Goal: Task Accomplishment & Management: Manage account settings

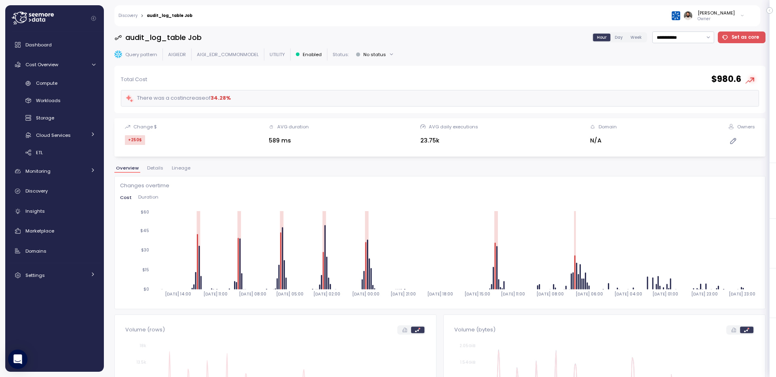
scroll to position [379, 0]
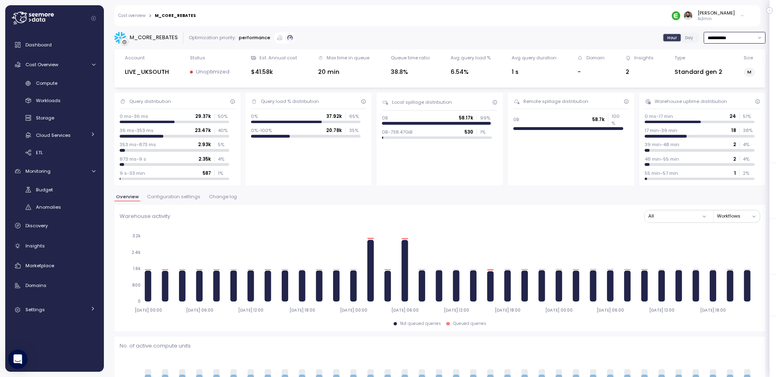
click at [725, 42] on input "**********" at bounding box center [735, 38] width 62 height 12
click at [727, 75] on div "Last 7 days" at bounding box center [730, 75] width 26 height 6
type input "**********"
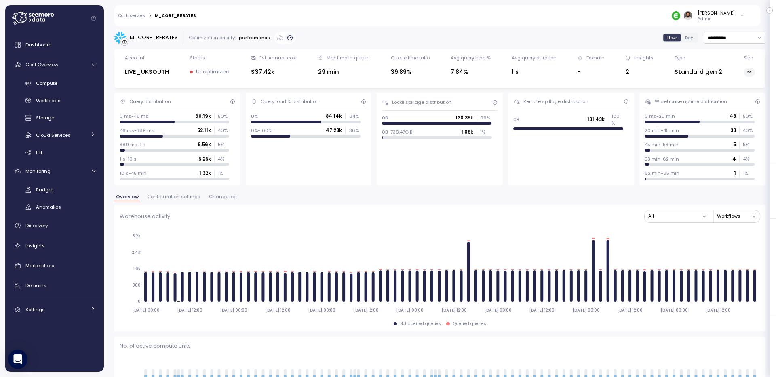
click at [171, 37] on div "M_CORE_REBATES" at bounding box center [154, 38] width 48 height 8
copy div "M_CORE_REBATES"
click at [32, 87] on link "Compute" at bounding box center [54, 83] width 92 height 13
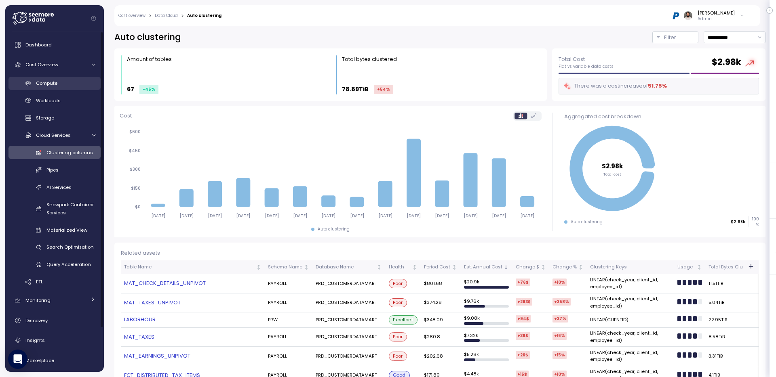
click at [43, 89] on link "Compute" at bounding box center [54, 83] width 92 height 13
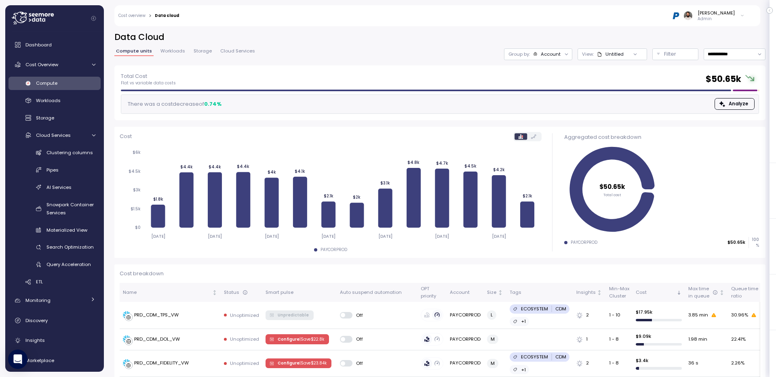
click at [558, 53] on div "Account" at bounding box center [551, 54] width 20 height 6
click at [551, 95] on div "Compute unit" at bounding box center [538, 99] width 48 height 10
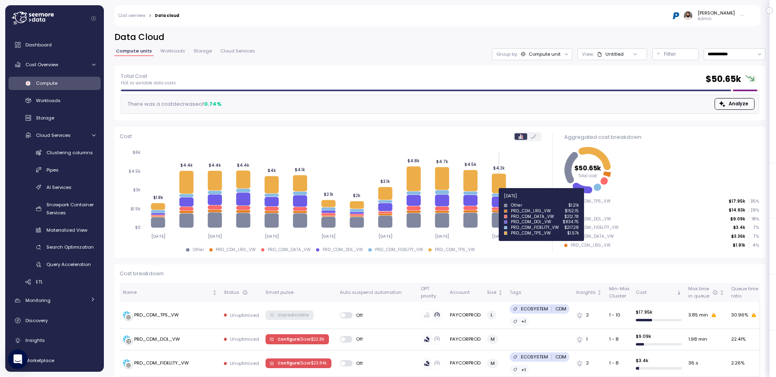
click at [498, 201] on icon at bounding box center [499, 202] width 14 height 11
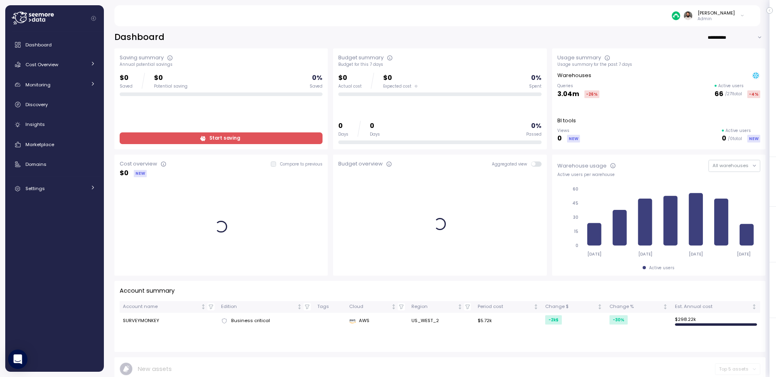
click at [735, 34] on input "**********" at bounding box center [736, 38] width 58 height 12
click at [734, 67] on div "Last 30 days" at bounding box center [736, 64] width 30 height 6
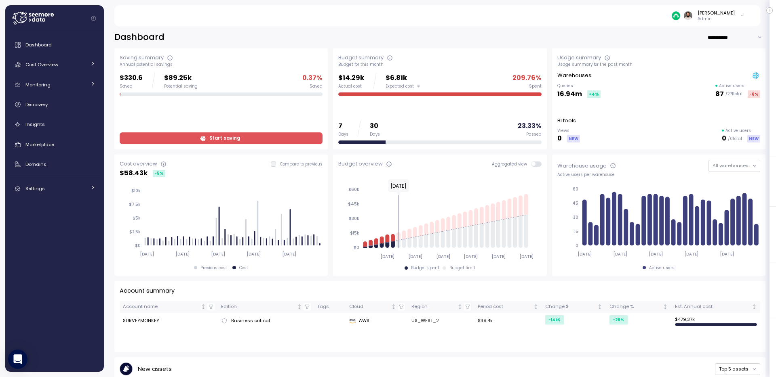
click at [729, 36] on input "**********" at bounding box center [736, 38] width 58 height 12
click at [728, 53] on div "Last 7 days" at bounding box center [734, 53] width 26 height 6
type input "**********"
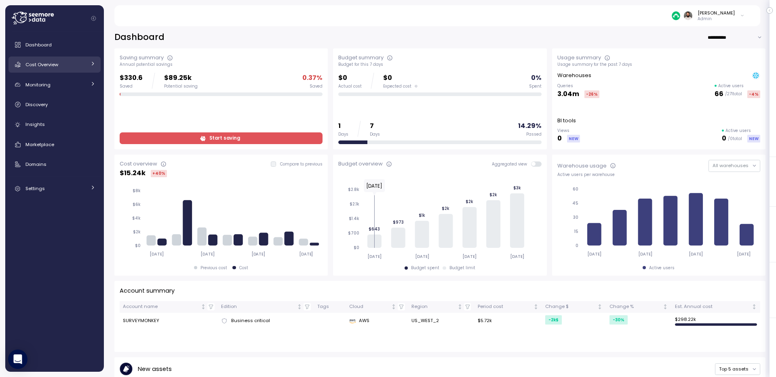
click at [52, 62] on span "Cost Overview" at bounding box center [41, 64] width 33 height 6
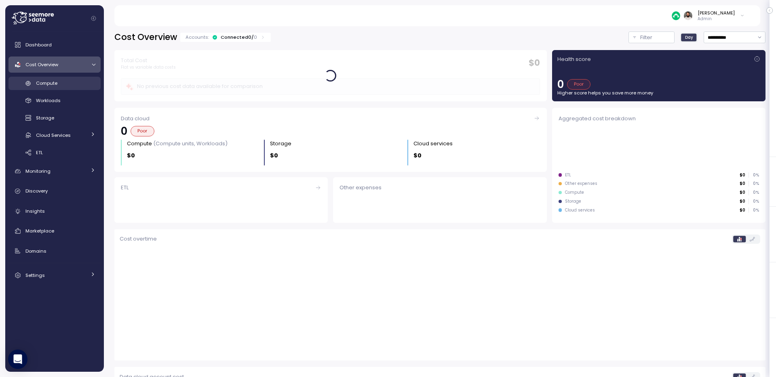
click at [59, 86] on div "Compute" at bounding box center [65, 83] width 59 height 8
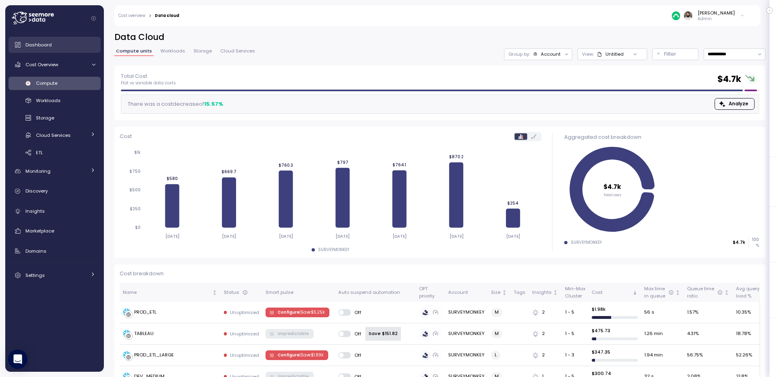
click at [47, 47] on span "Dashboard" at bounding box center [38, 45] width 26 height 6
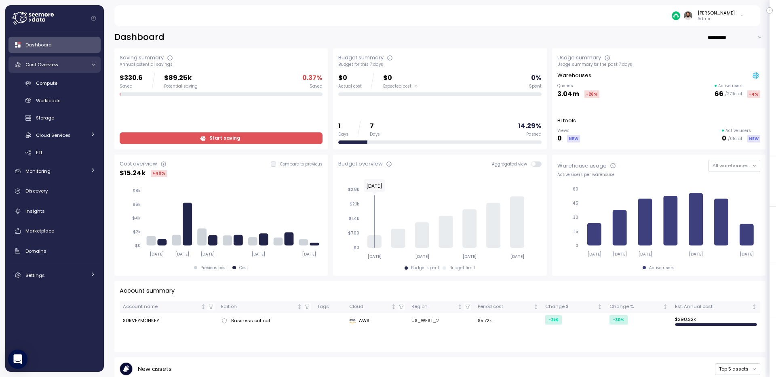
click at [66, 67] on div "Cost Overview" at bounding box center [55, 65] width 61 height 8
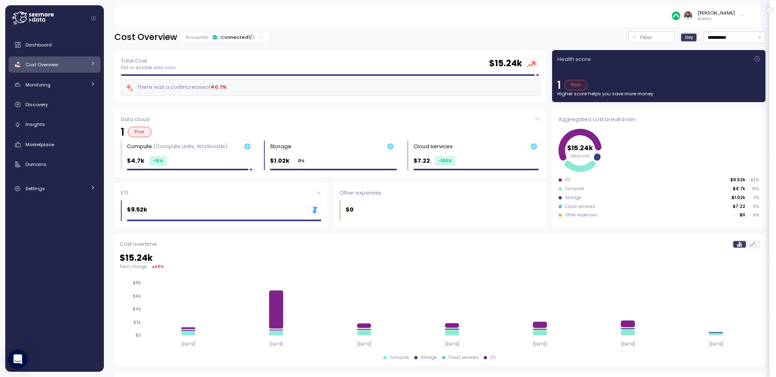
click at [67, 75] on div "Dashboard Cost Overview Compute Workloads Storage Cloud Services Clustering col…" at bounding box center [54, 117] width 92 height 160
click at [243, 32] on div "Cost Overview Accounts: Connected 1 / 2" at bounding box center [191, 38] width 155 height 12
click at [242, 38] on div "Connected 1 / 2" at bounding box center [238, 37] width 34 height 6
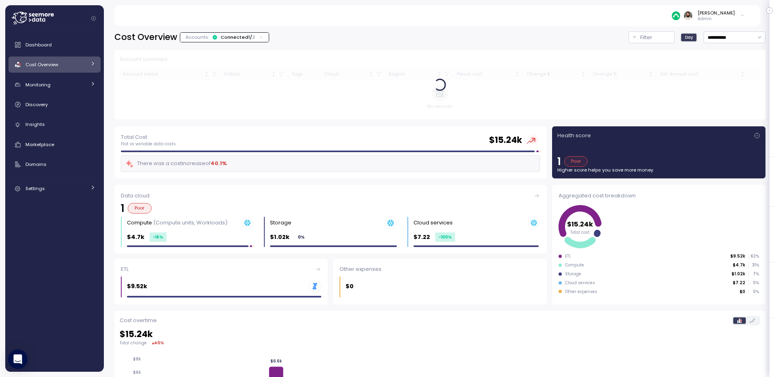
click at [247, 35] on div "Connected 1 / 2" at bounding box center [238, 37] width 34 height 6
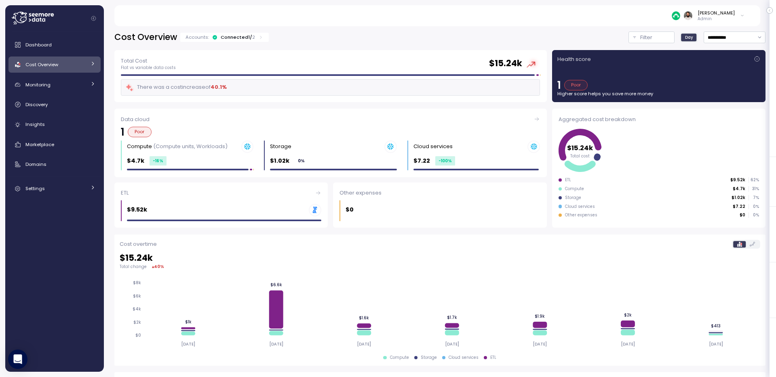
click at [247, 35] on div "Connected 1 / 2" at bounding box center [238, 37] width 34 height 6
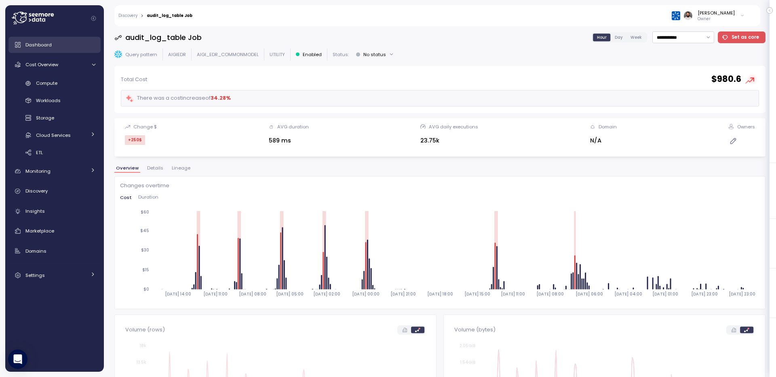
click at [59, 44] on div "Dashboard" at bounding box center [60, 45] width 70 height 8
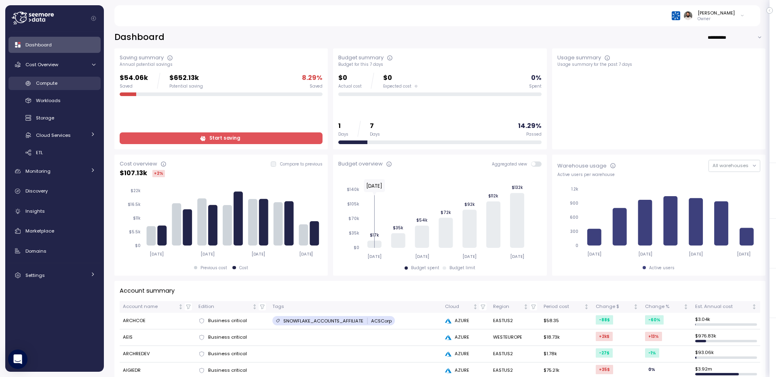
click at [83, 83] on div "Compute" at bounding box center [65, 83] width 59 height 8
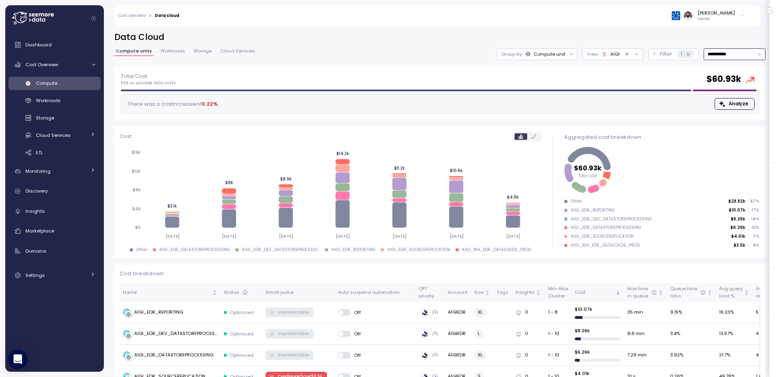
click at [723, 53] on input "**********" at bounding box center [735, 54] width 62 height 12
click at [725, 57] on input "**********" at bounding box center [735, 54] width 62 height 12
click at [721, 101] on div "Last 14 days" at bounding box center [731, 102] width 28 height 6
type input "**********"
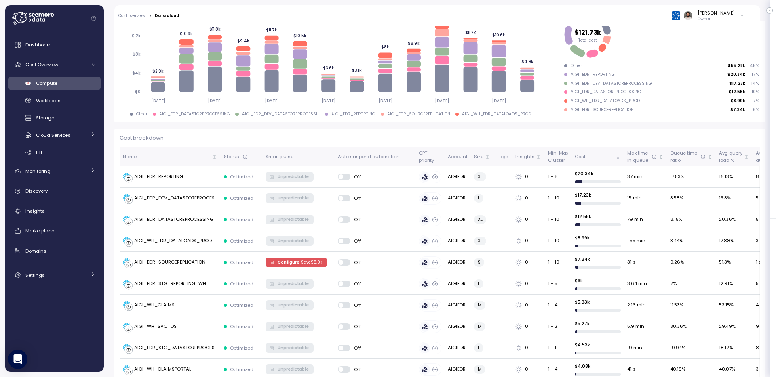
scroll to position [107, 0]
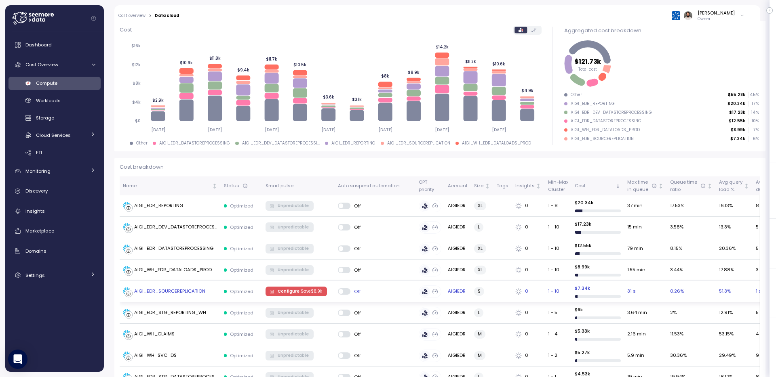
click at [188, 293] on div "AIGI_EDR_SOURCEREPLICATION" at bounding box center [169, 291] width 71 height 7
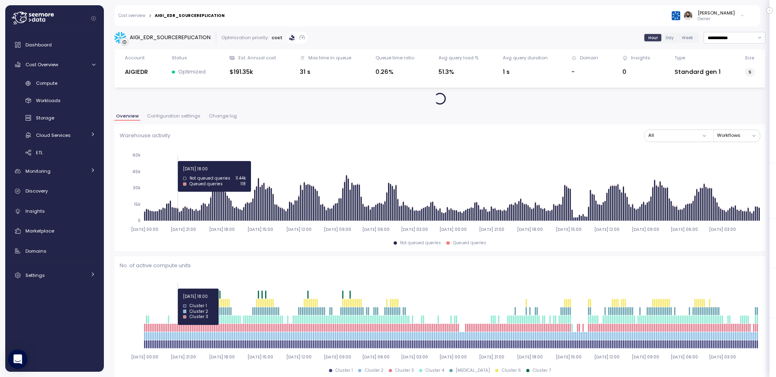
scroll to position [24, 0]
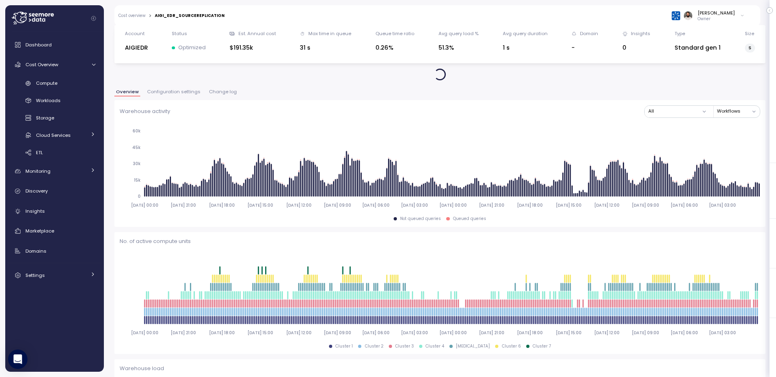
click at [180, 90] on span "Configuration settings" at bounding box center [173, 92] width 53 height 4
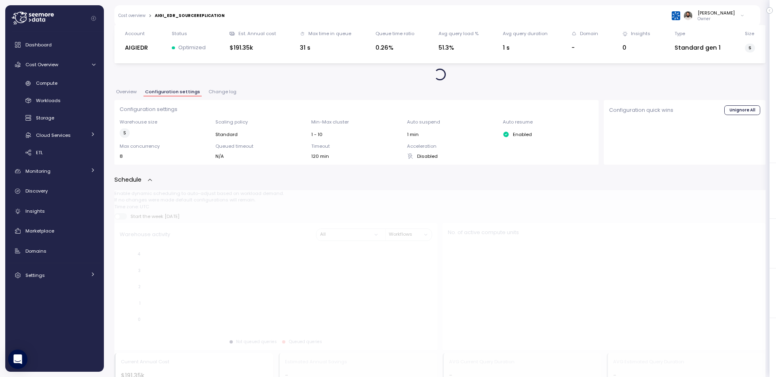
click at [180, 92] on span "Configuration settings" at bounding box center [172, 92] width 55 height 4
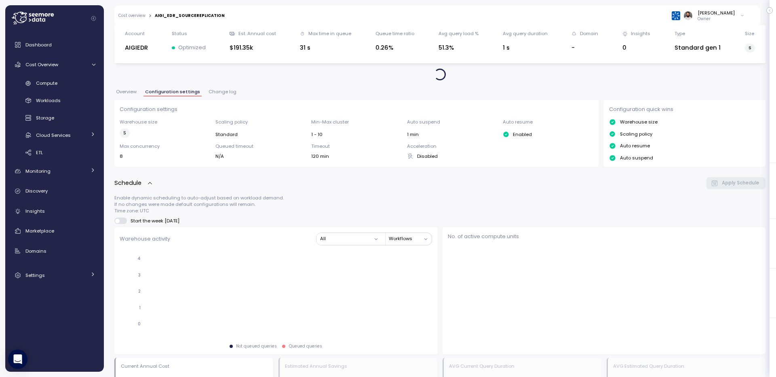
click at [124, 92] on span "Overview" at bounding box center [126, 92] width 21 height 4
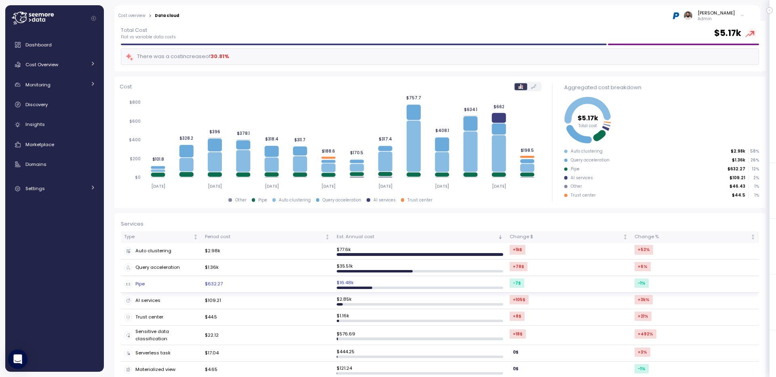
scroll to position [52, 0]
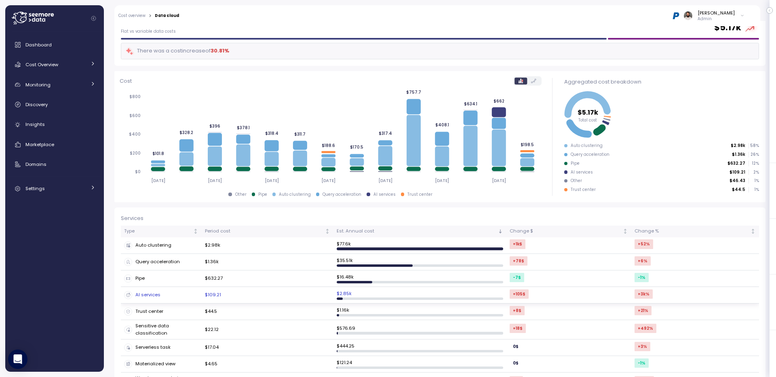
click at [183, 298] on div "AI services" at bounding box center [161, 295] width 74 height 8
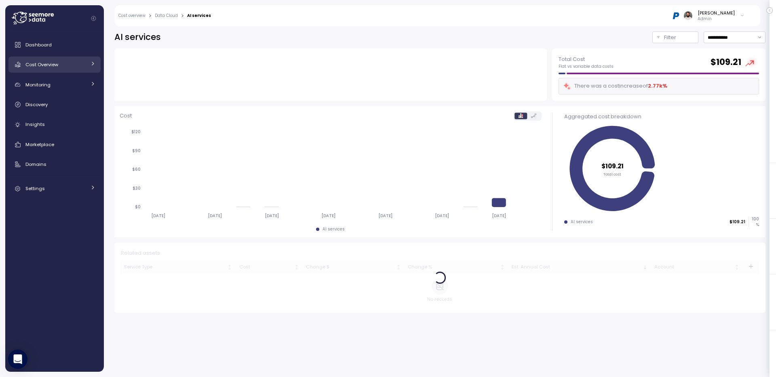
click at [62, 72] on link "Cost Overview" at bounding box center [54, 65] width 92 height 16
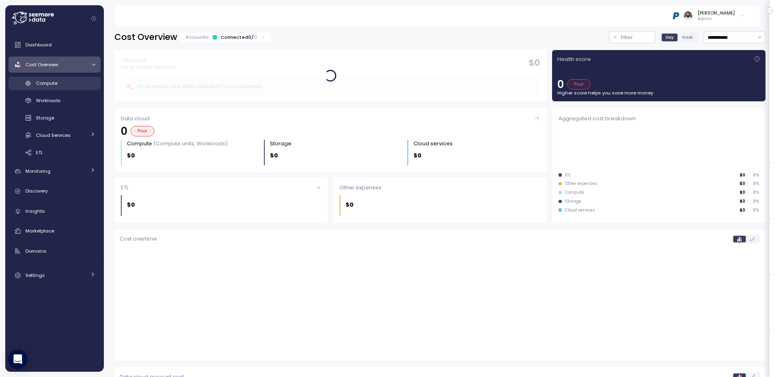
click at [73, 81] on div "Compute" at bounding box center [65, 83] width 59 height 8
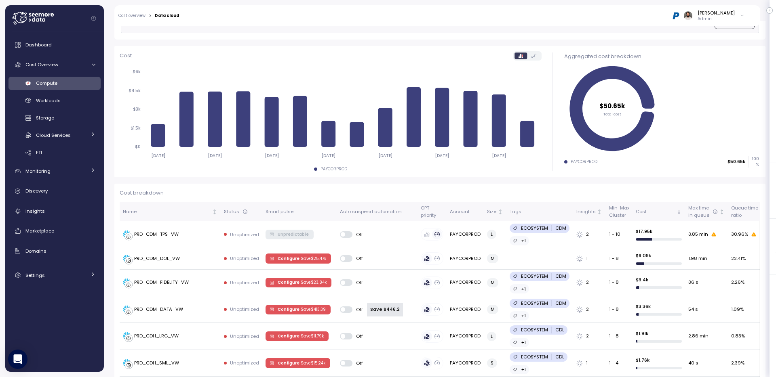
scroll to position [82, 0]
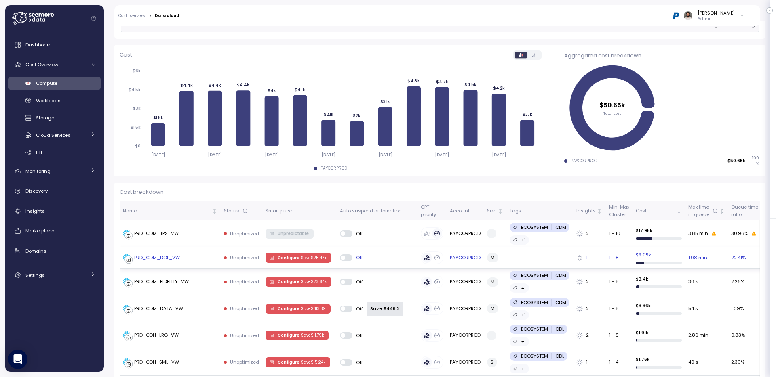
click at [294, 260] on span "Configure | Save $ 25.47k" at bounding box center [302, 257] width 48 height 9
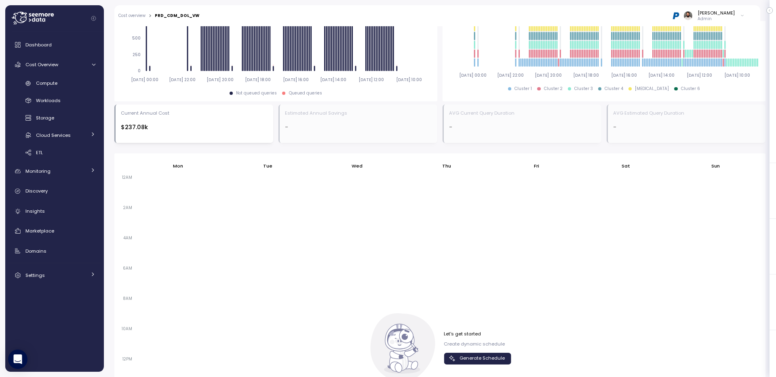
scroll to position [286, 0]
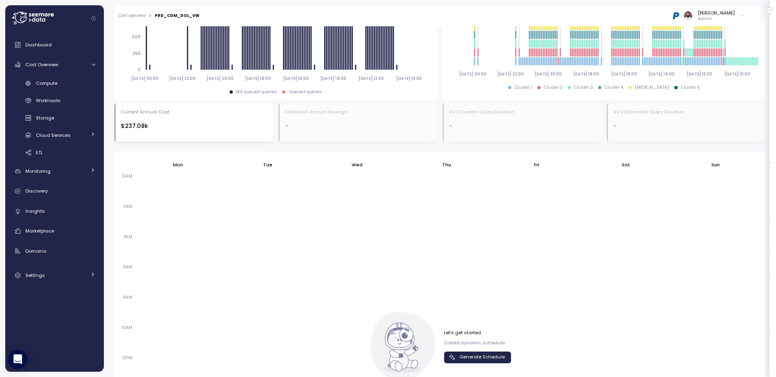
click at [463, 357] on span "Generate Schedule" at bounding box center [482, 357] width 45 height 11
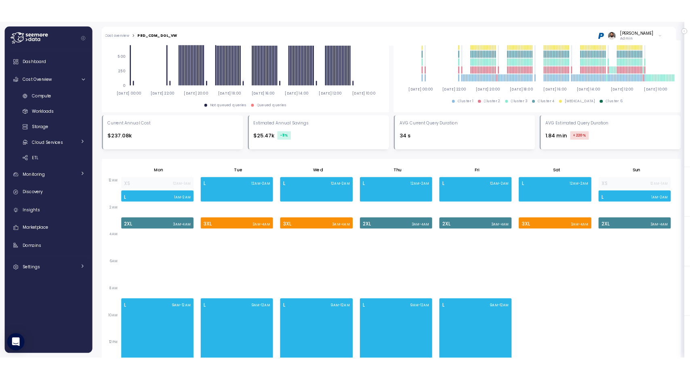
scroll to position [365, 0]
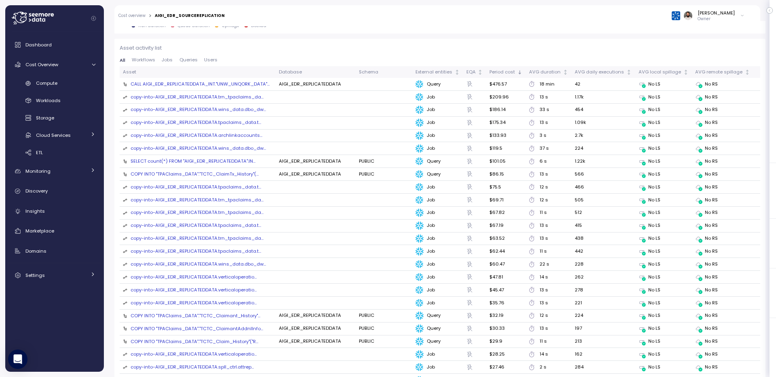
scroll to position [883, 0]
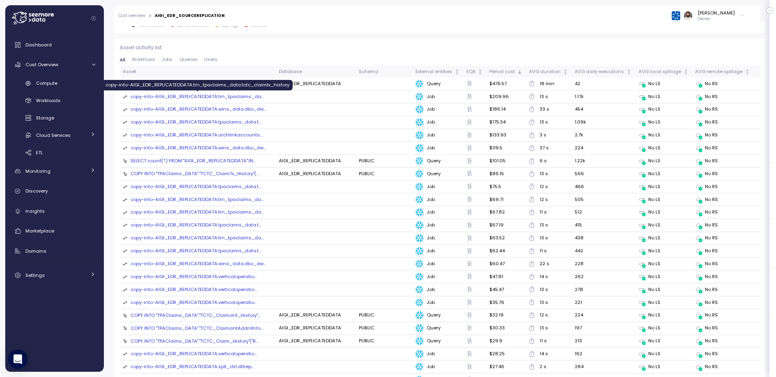
click at [143, 98] on div "copy-into-AIGI_EDR_REPLICATEDDATA.trn_tpaclaims_da ..." at bounding box center [197, 96] width 133 height 7
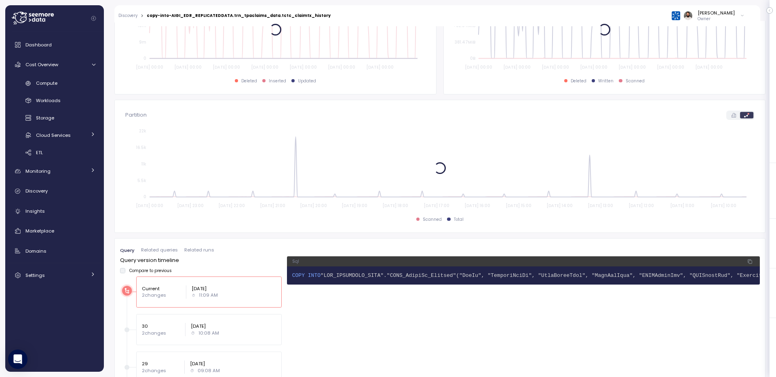
scroll to position [354, 0]
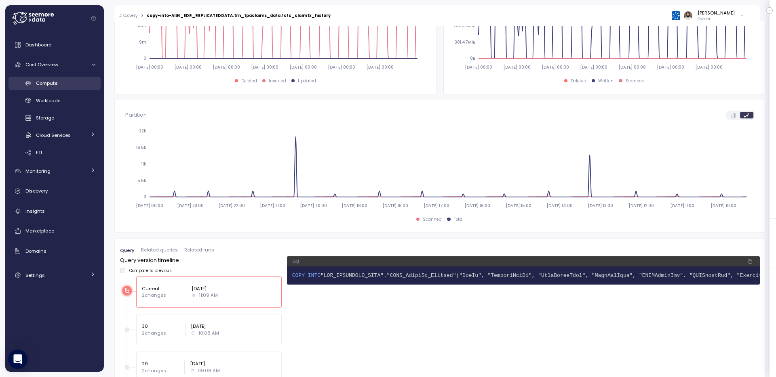
click at [52, 82] on span "Compute" at bounding box center [46, 83] width 21 height 6
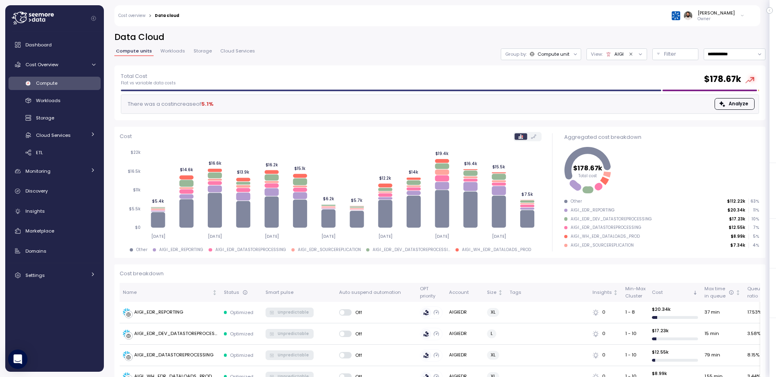
click at [609, 53] on icon at bounding box center [609, 54] width 4 height 4
click at [664, 52] on p "Filter" at bounding box center [670, 54] width 12 height 8
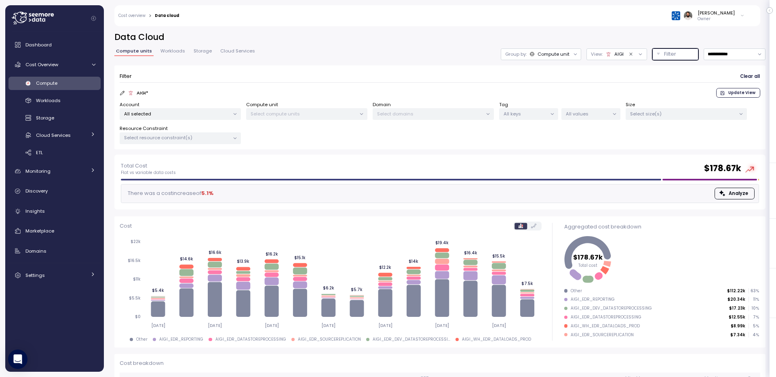
click at [179, 116] on p "All selected" at bounding box center [176, 114] width 105 height 6
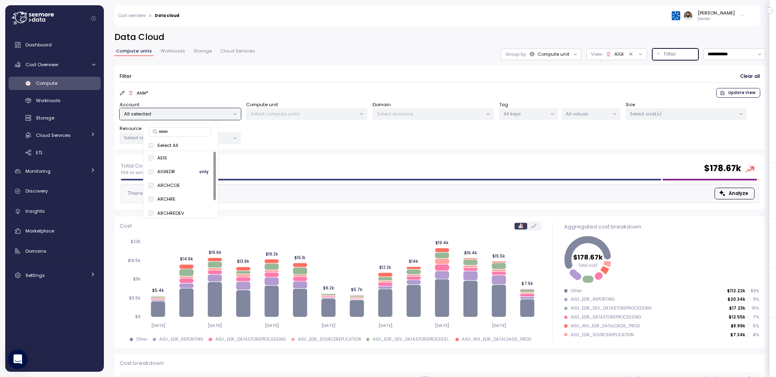
click at [202, 174] on span "only" at bounding box center [203, 171] width 9 height 9
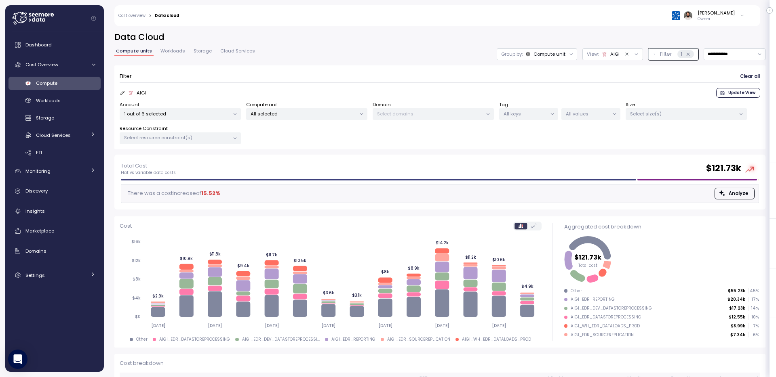
click at [738, 92] on span "Update View" at bounding box center [741, 93] width 27 height 9
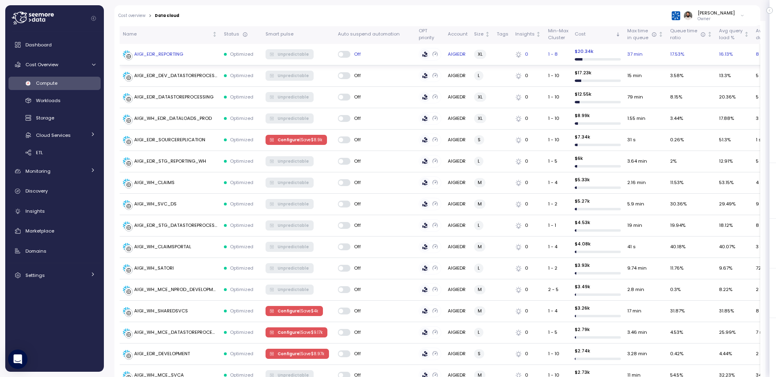
scroll to position [348, 0]
click at [182, 57] on div "AIGI_EDR_REPORTING" at bounding box center [158, 54] width 49 height 7
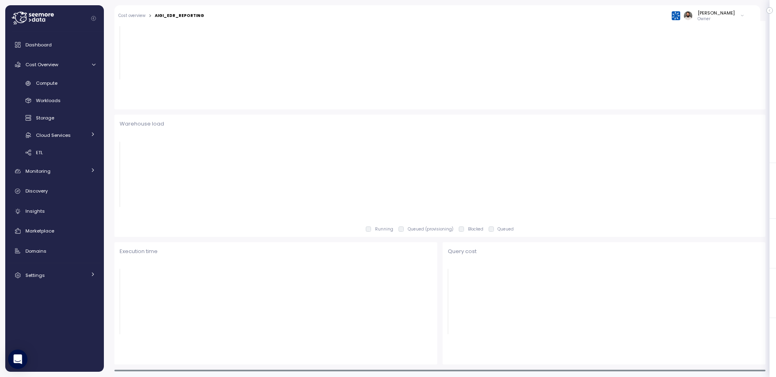
scroll to position [267, 0]
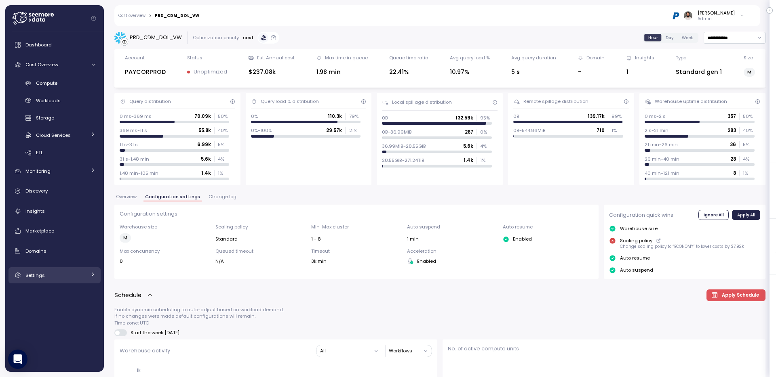
click at [70, 280] on link "Settings" at bounding box center [54, 276] width 92 height 16
click at [70, 276] on div "Settings" at bounding box center [55, 276] width 61 height 8
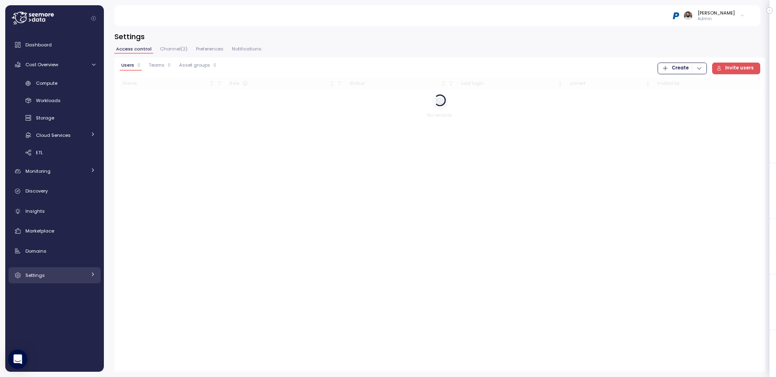
click at [70, 279] on div "Settings" at bounding box center [55, 276] width 61 height 8
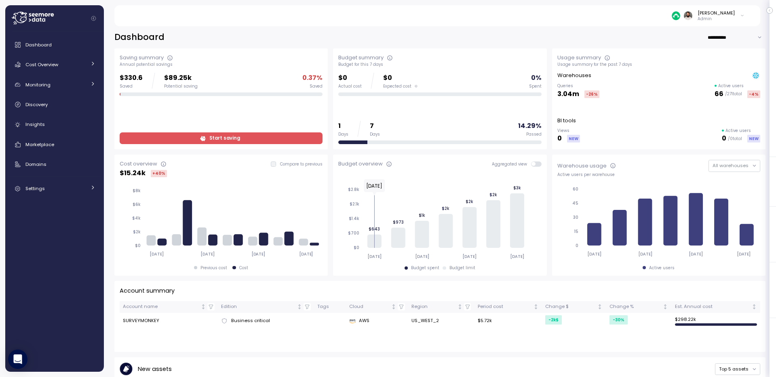
click at [314, 138] on span "Start saving" at bounding box center [220, 138] width 192 height 11
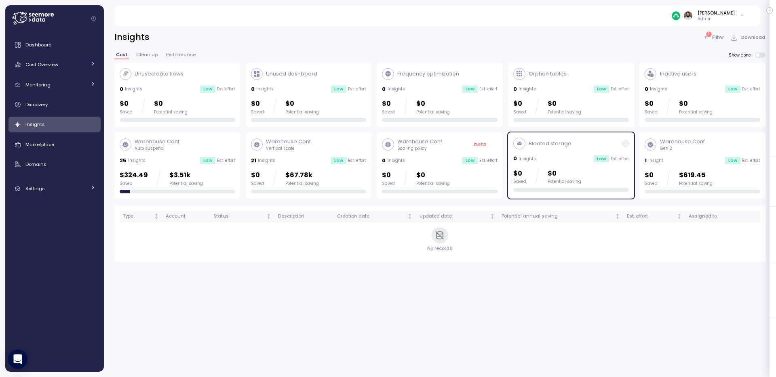
click at [563, 179] on div "Potential saving" at bounding box center [565, 182] width 34 height 6
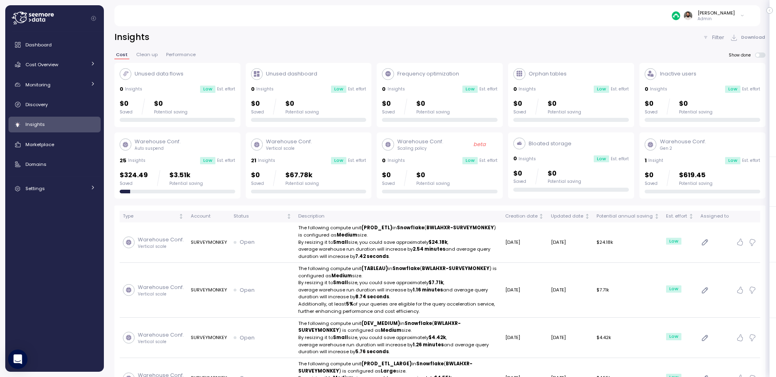
click at [710, 38] on div "Filter" at bounding box center [713, 38] width 22 height 8
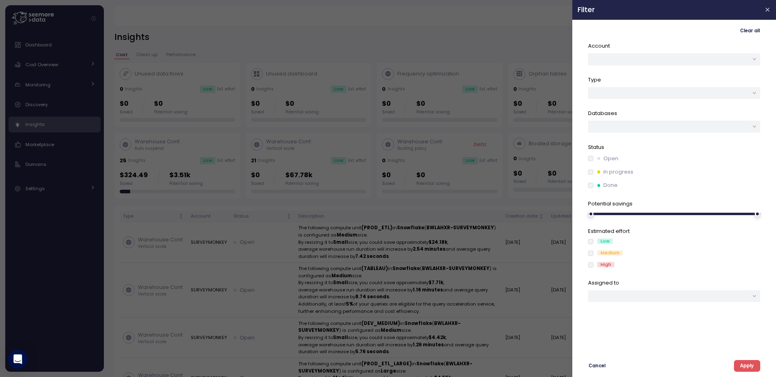
click at [593, 175] on label "In progress" at bounding box center [613, 172] width 40 height 8
click at [593, 167] on div "Open In progress Done" at bounding box center [674, 172] width 172 height 35
click at [593, 162] on label "Open" at bounding box center [605, 159] width 25 height 8
click at [737, 373] on div "Clear all Account Type Databases Status Open In progress Done Potential savings…" at bounding box center [674, 199] width 204 height 358
click at [744, 364] on span "Apply" at bounding box center [747, 366] width 14 height 11
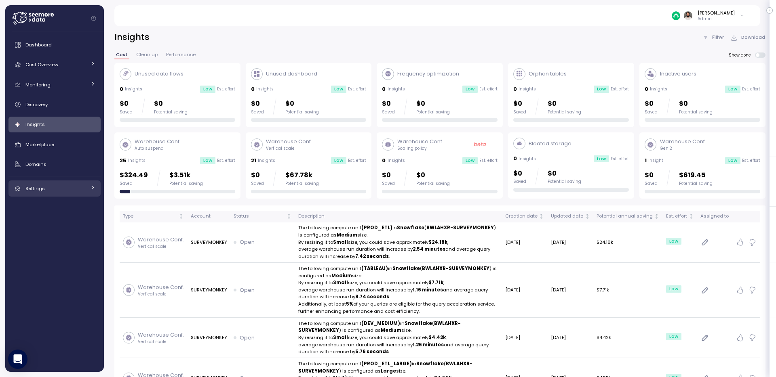
click at [74, 183] on link "Settings" at bounding box center [54, 189] width 92 height 16
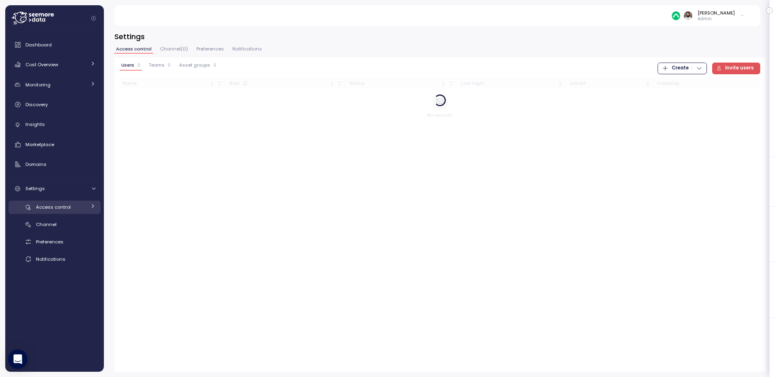
click at [85, 210] on div "Access control" at bounding box center [61, 207] width 50 height 8
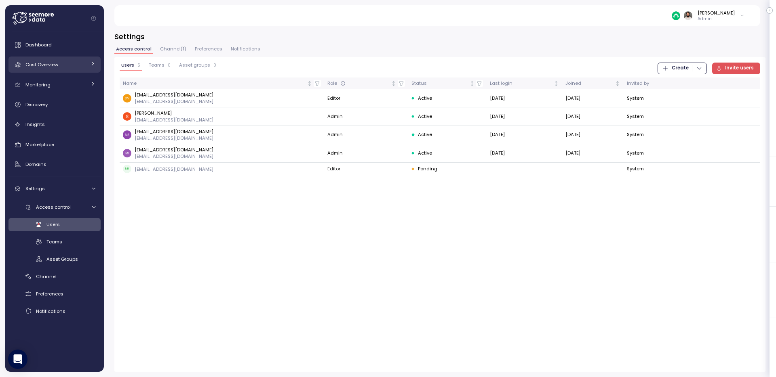
click at [83, 66] on div "Cost Overview" at bounding box center [55, 65] width 61 height 8
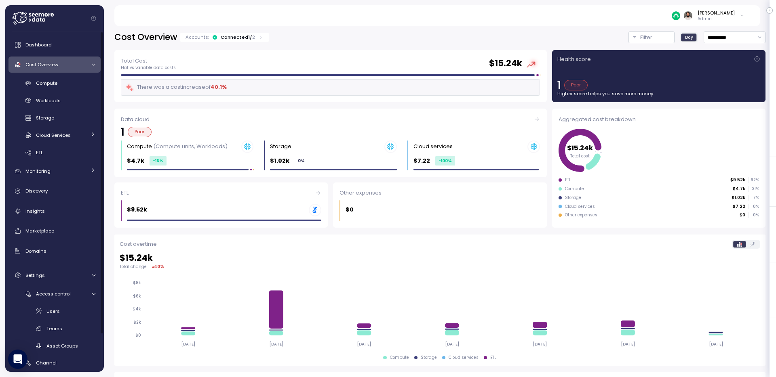
click at [85, 73] on div "Dashboard Cost Overview Compute Workloads Storage Cloud Services Clustering col…" at bounding box center [54, 221] width 92 height 368
click at [94, 64] on icon at bounding box center [93, 64] width 5 height 5
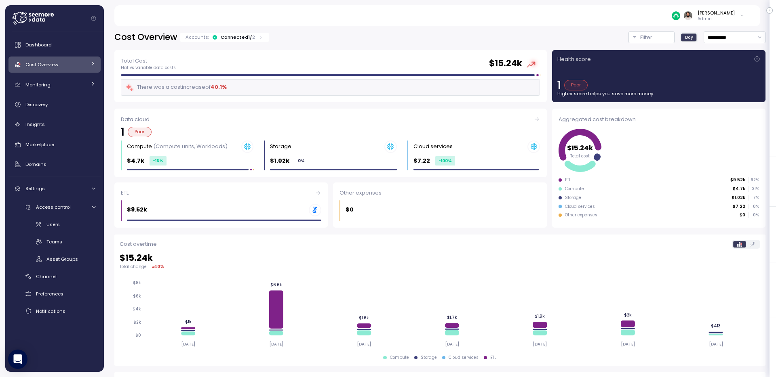
click at [225, 32] on div "Cost Overview Accounts: Connected 1 / 2" at bounding box center [191, 38] width 155 height 12
click at [226, 36] on div "Connected 1 / 2" at bounding box center [238, 37] width 34 height 6
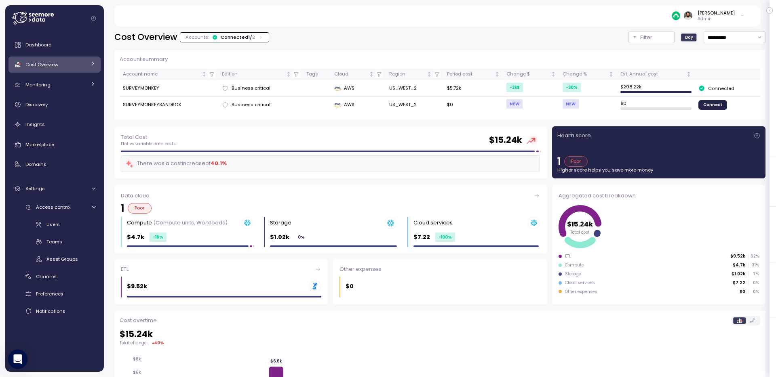
click at [226, 36] on div "Connected 1 / 2" at bounding box center [238, 37] width 34 height 6
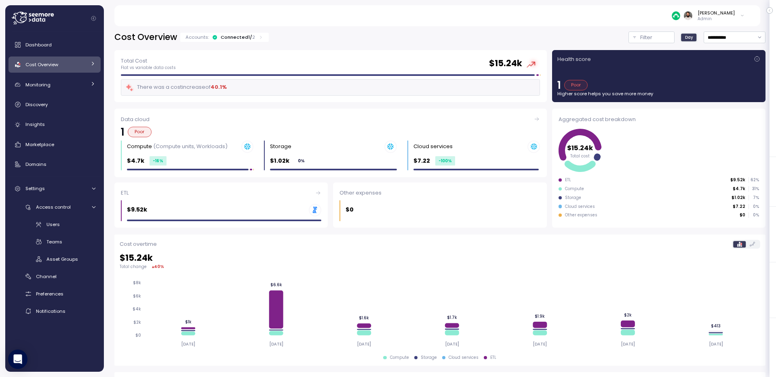
click at [226, 36] on div "Connected 1 / 2" at bounding box center [238, 37] width 34 height 6
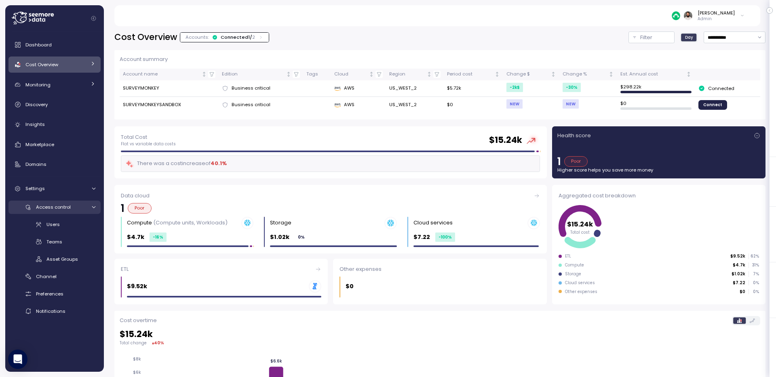
click at [76, 202] on link "Access control" at bounding box center [54, 207] width 92 height 13
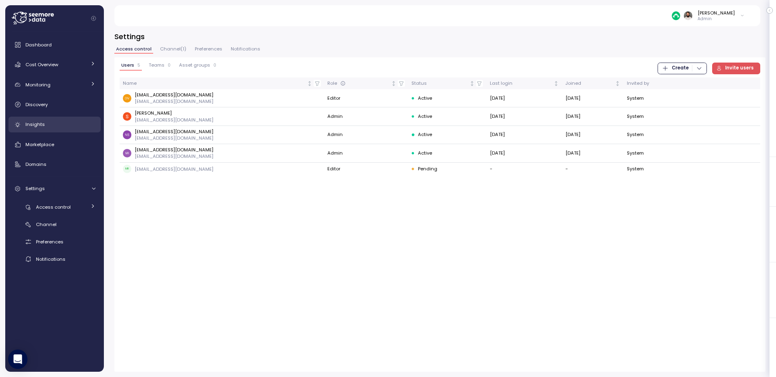
click at [38, 122] on span "Insights" at bounding box center [34, 124] width 19 height 6
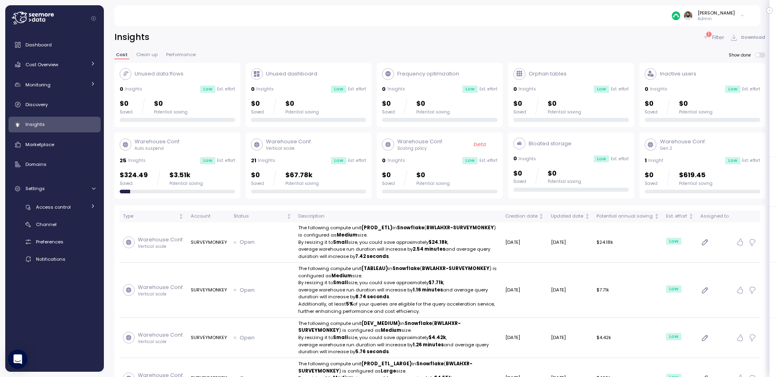
click at [150, 56] on span "Clean up" at bounding box center [146, 55] width 21 height 4
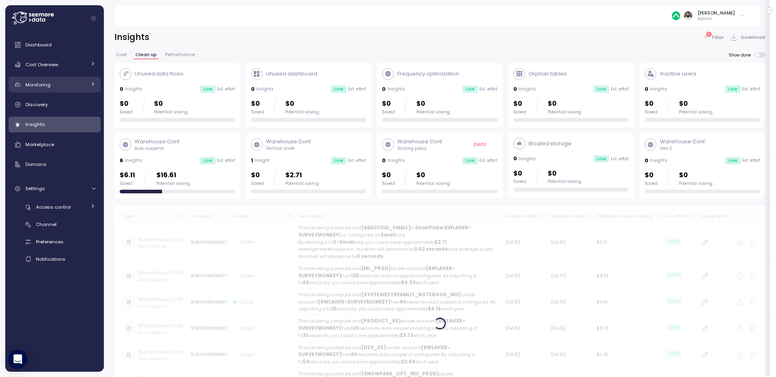
click at [52, 82] on div "Monitoring" at bounding box center [55, 85] width 61 height 8
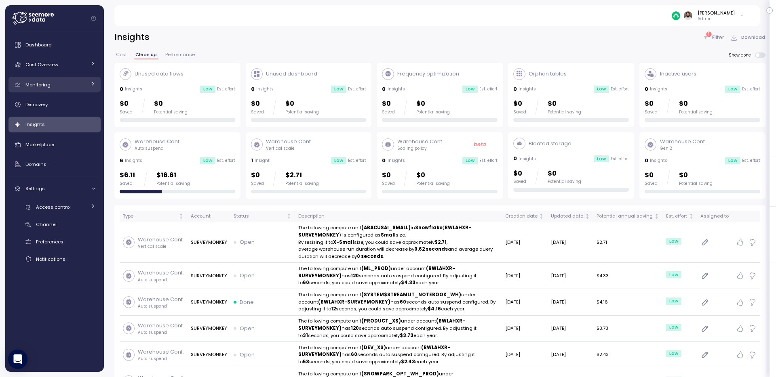
click at [55, 85] on div "Monitoring" at bounding box center [55, 85] width 61 height 8
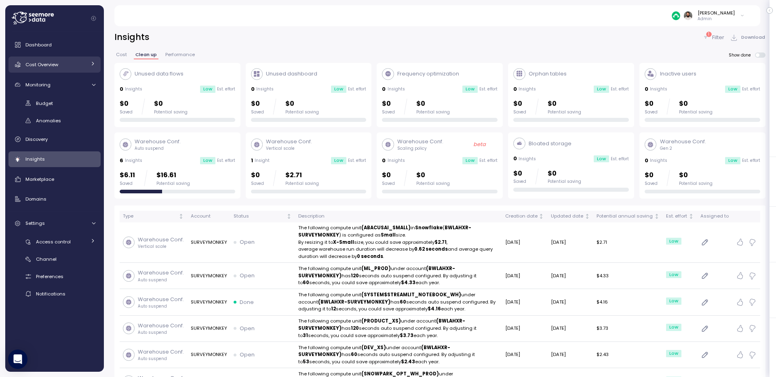
click at [61, 70] on link "Cost Overview" at bounding box center [54, 65] width 92 height 16
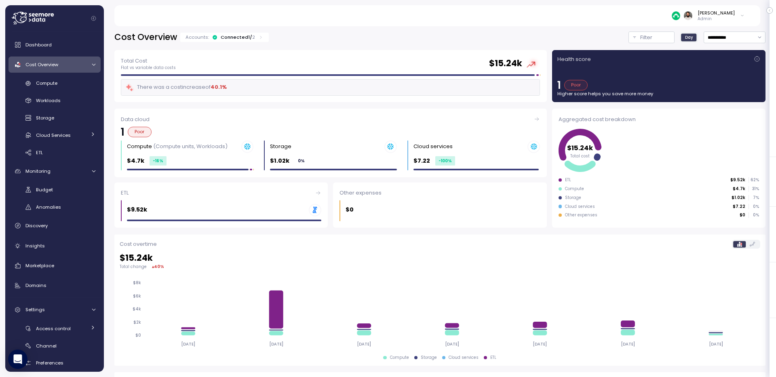
click at [231, 38] on div "Connected 1 / 2" at bounding box center [238, 37] width 34 height 6
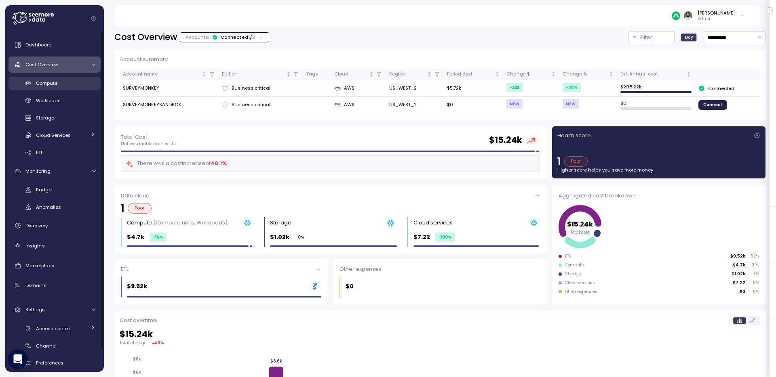
click at [64, 84] on div "Compute" at bounding box center [65, 83] width 59 height 8
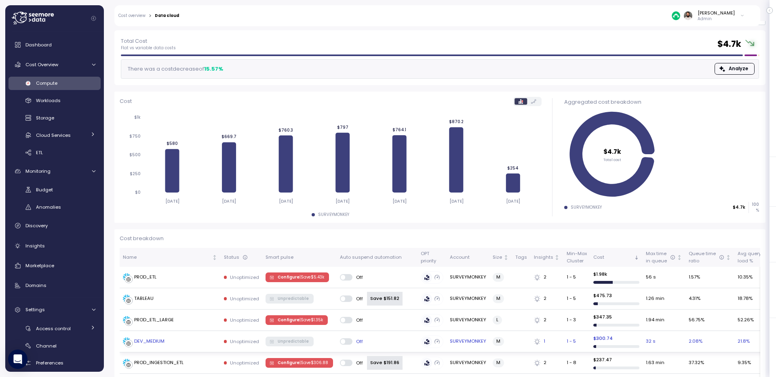
scroll to position [39, 0]
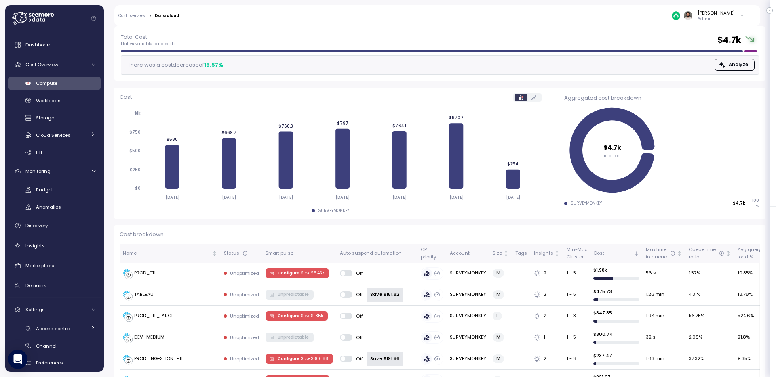
click at [720, 20] on p "Admin" at bounding box center [716, 19] width 37 height 6
click at [621, 33] on div "Total Cost Flat vs variable data costs $ 4.7k" at bounding box center [440, 40] width 638 height 15
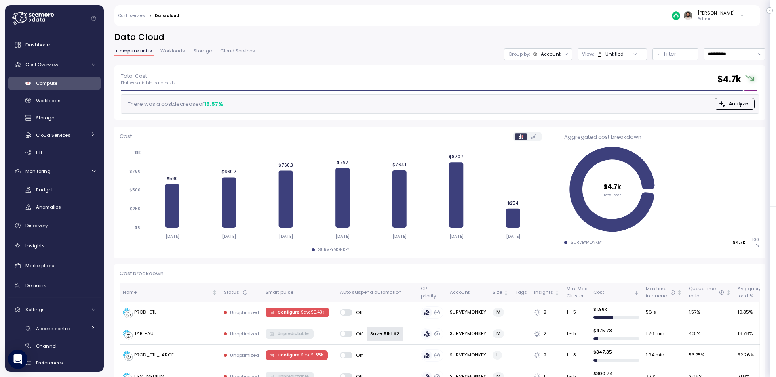
click at [621, 55] on div "Untitled" at bounding box center [610, 54] width 27 height 6
click at [555, 61] on div "**********" at bounding box center [439, 49] width 651 height 34
click at [555, 53] on div "Account" at bounding box center [551, 54] width 20 height 6
click at [550, 101] on p "Compute unit" at bounding box center [546, 99] width 32 height 6
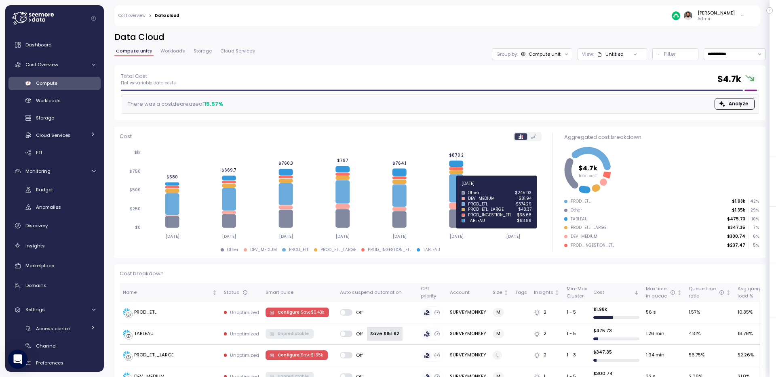
click at [463, 188] on icon at bounding box center [456, 189] width 14 height 28
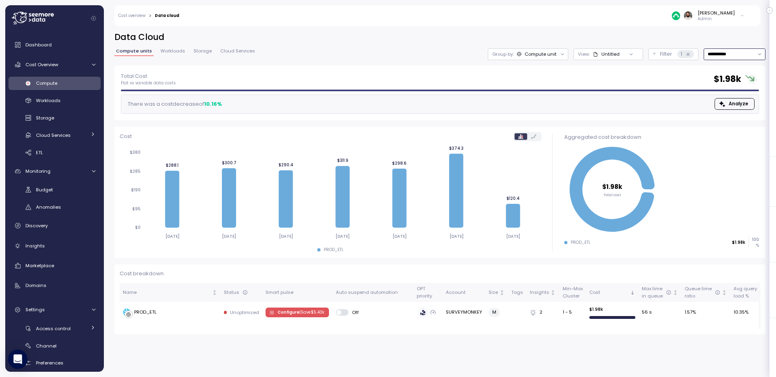
click at [748, 53] on input "**********" at bounding box center [735, 54] width 62 height 12
click at [725, 102] on div "Last 14 days" at bounding box center [731, 102] width 28 height 6
type input "**********"
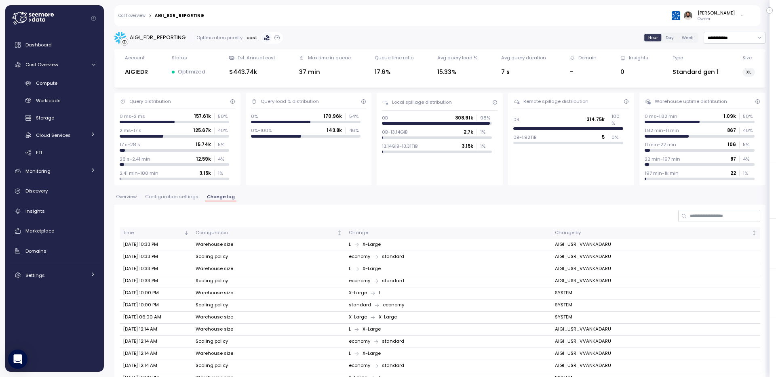
scroll to position [135, 0]
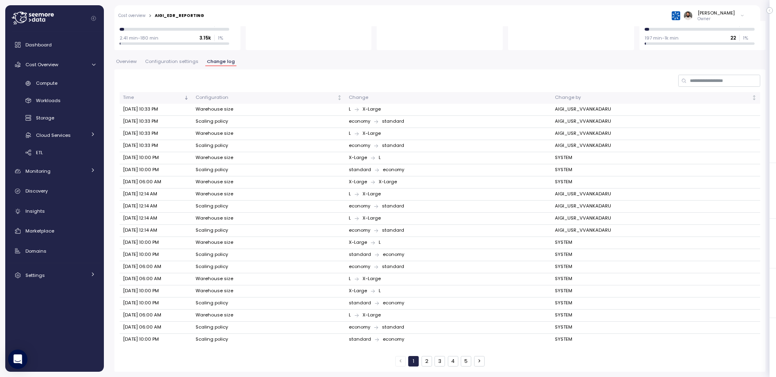
click at [169, 59] on span "Configuration settings" at bounding box center [171, 61] width 53 height 4
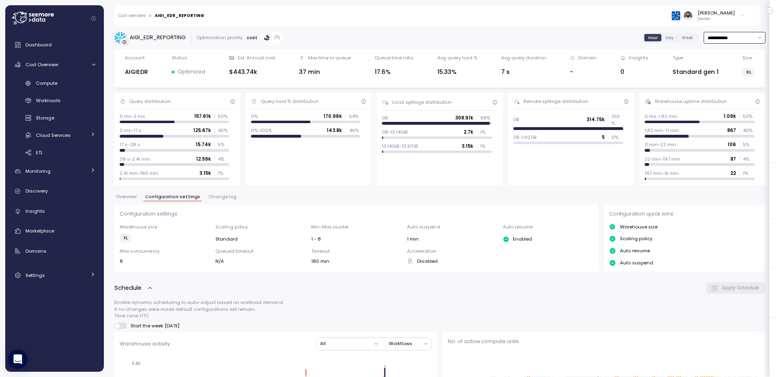
click at [725, 36] on input "**********" at bounding box center [735, 38] width 62 height 12
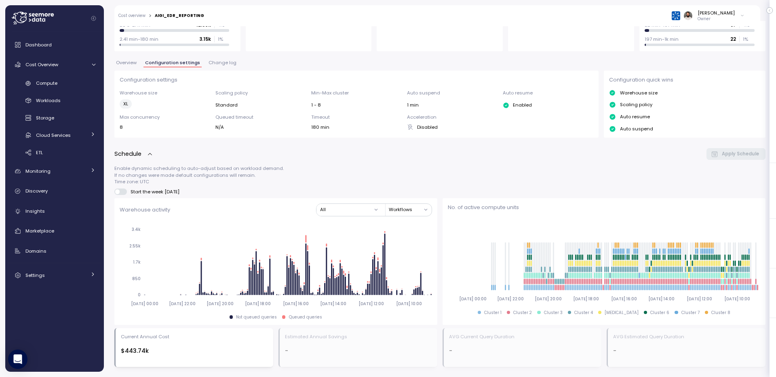
scroll to position [117, 0]
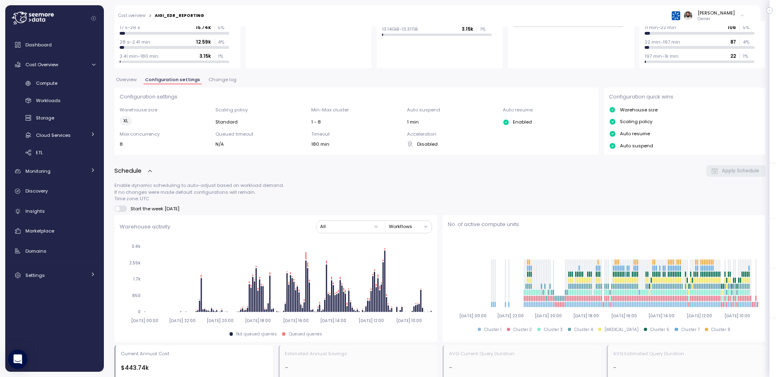
click at [221, 83] on button "Change log" at bounding box center [222, 81] width 31 height 7
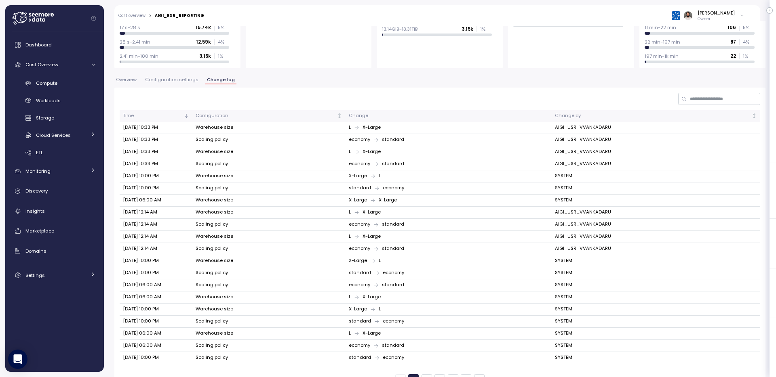
click at [129, 80] on span "Overview" at bounding box center [126, 80] width 21 height 4
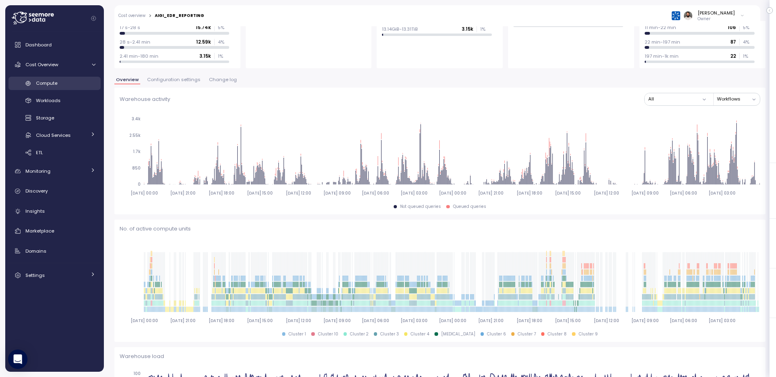
click at [75, 78] on link "Compute" at bounding box center [54, 83] width 92 height 13
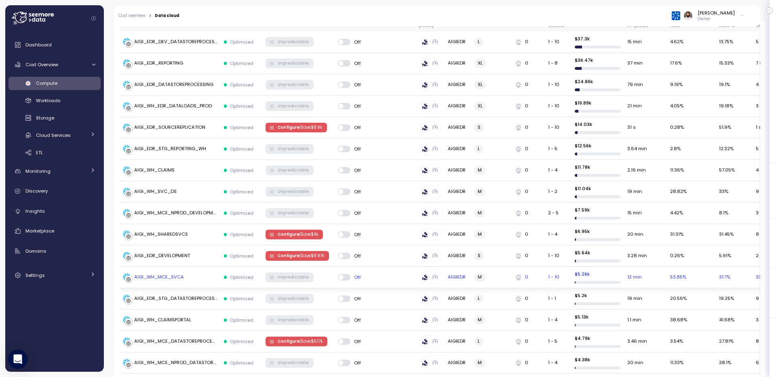
scroll to position [217, 0]
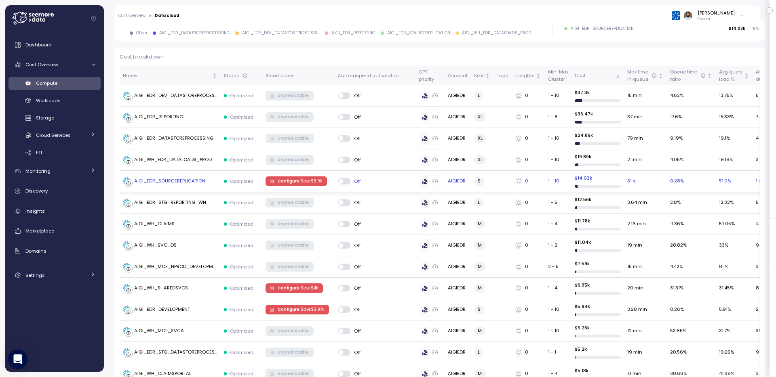
click at [201, 180] on div "AIGI_EDR_SOURCEREPLICATION" at bounding box center [169, 181] width 71 height 7
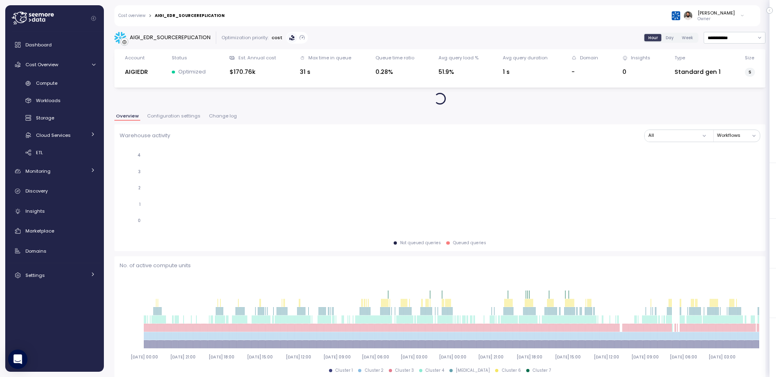
click at [178, 115] on span "Configuration settings" at bounding box center [173, 116] width 53 height 4
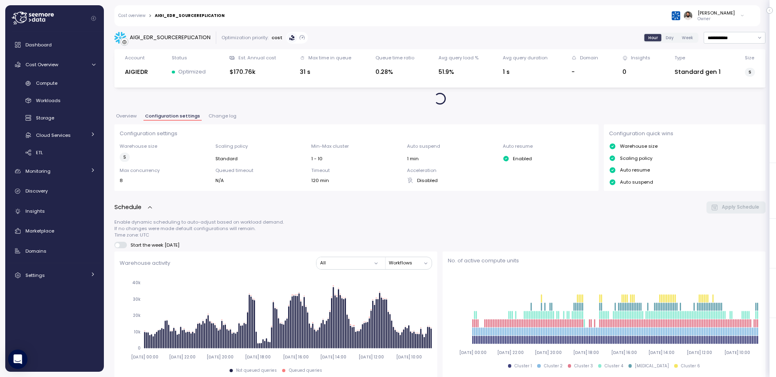
click at [213, 122] on div "Overview Configuration settings Change log" at bounding box center [439, 119] width 651 height 11
click at [213, 116] on span "Change log" at bounding box center [223, 116] width 28 height 4
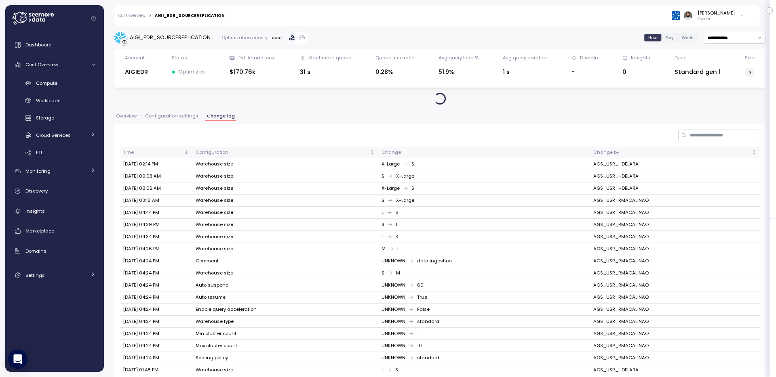
click at [120, 112] on div "**********" at bounding box center [439, 229] width 651 height 395
click at [126, 112] on div "**********" at bounding box center [439, 229] width 651 height 395
click at [126, 114] on span "Overview" at bounding box center [126, 116] width 21 height 4
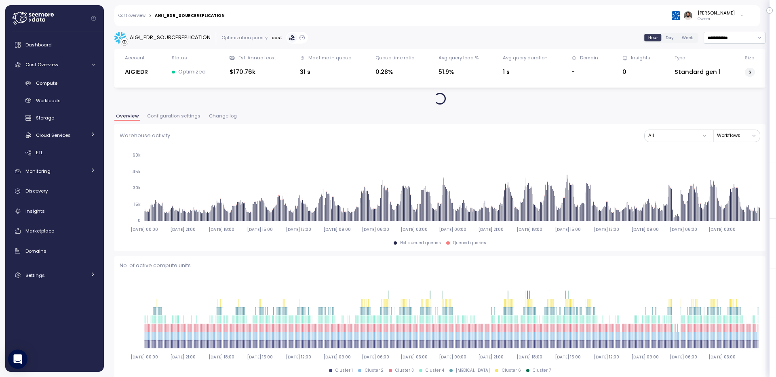
click at [187, 118] on span "Configuration settings" at bounding box center [173, 116] width 53 height 4
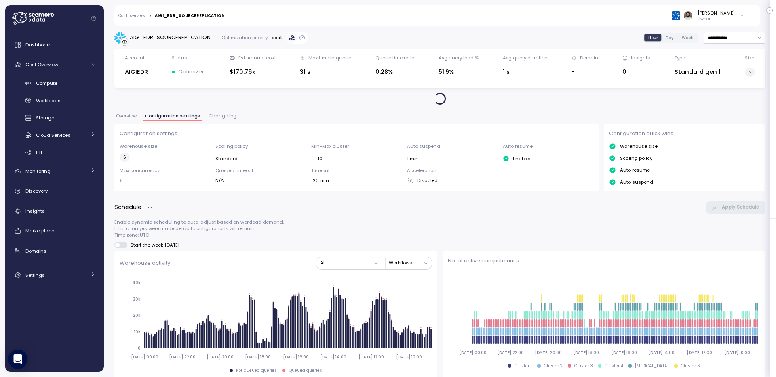
click at [214, 116] on span "Change log" at bounding box center [223, 116] width 28 height 4
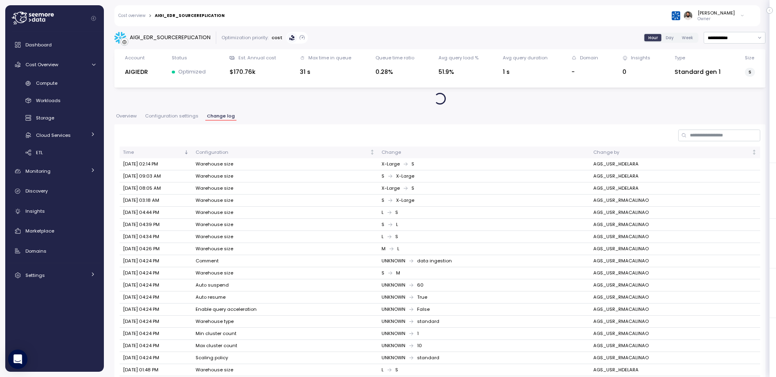
click at [137, 116] on button "Overview" at bounding box center [126, 117] width 24 height 7
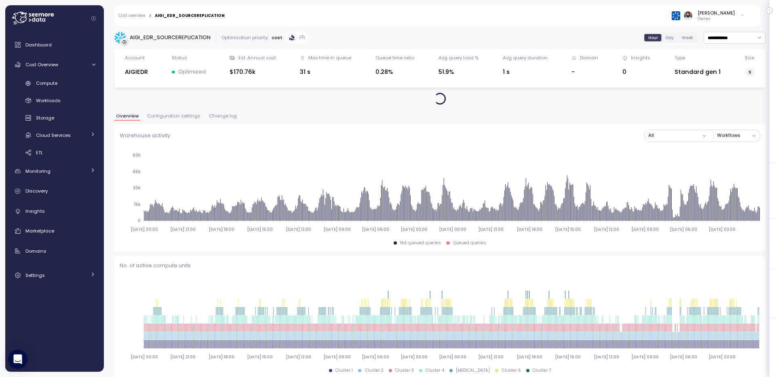
click at [191, 15] on div "AIGI_EDR_SOURCEREPLICATION" at bounding box center [190, 16] width 70 height 4
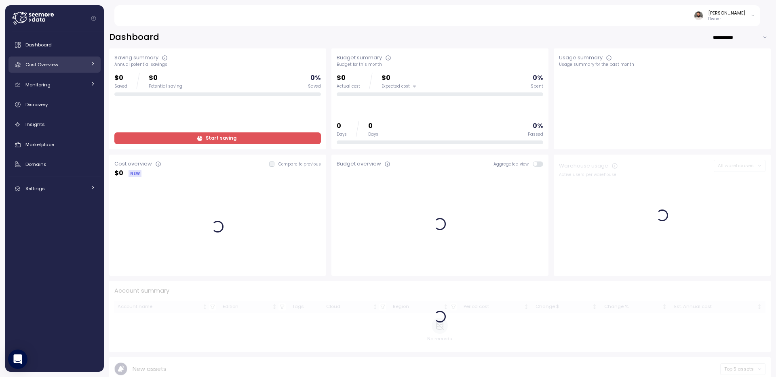
click at [61, 70] on link "Cost Overview" at bounding box center [54, 65] width 92 height 16
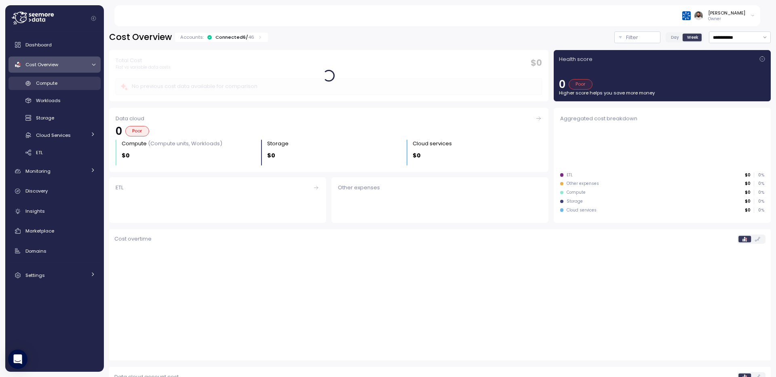
click at [67, 85] on div "Compute" at bounding box center [65, 83] width 59 height 8
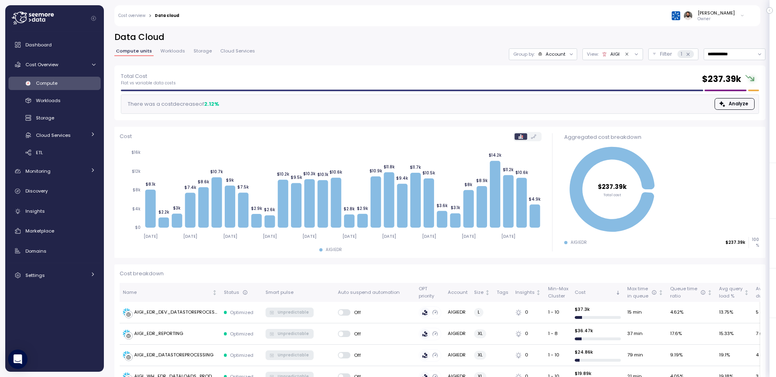
click at [634, 55] on icon at bounding box center [636, 54] width 5 height 5
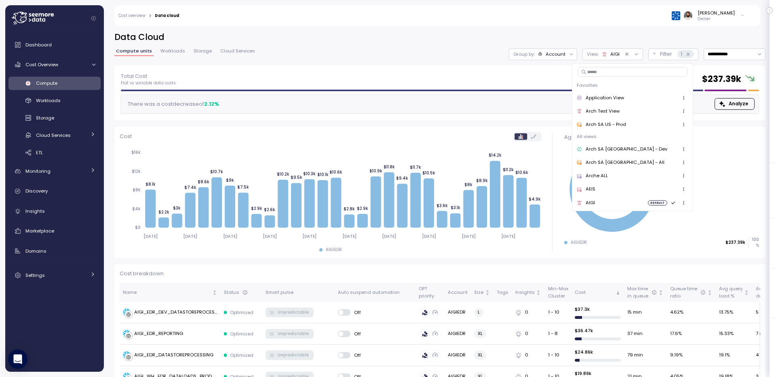
click at [616, 192] on div "AEIS" at bounding box center [632, 190] width 111 height 10
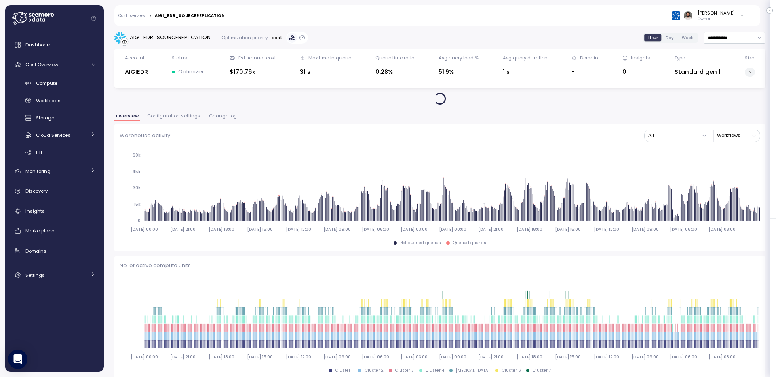
scroll to position [547, 0]
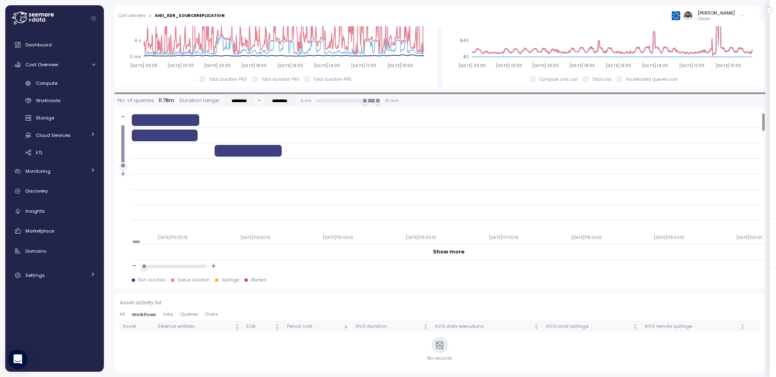
click at [171, 312] on span "Jobs" at bounding box center [167, 314] width 11 height 4
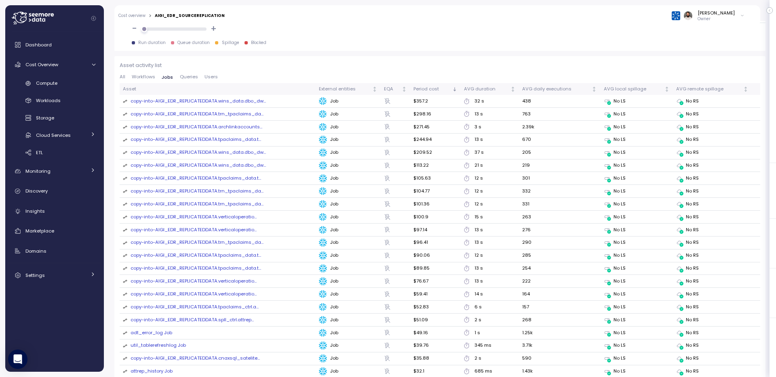
scroll to position [785, 0]
click at [142, 84] on th "Asset" at bounding box center [218, 89] width 196 height 12
click at [125, 78] on button "All" at bounding box center [124, 76] width 9 height 5
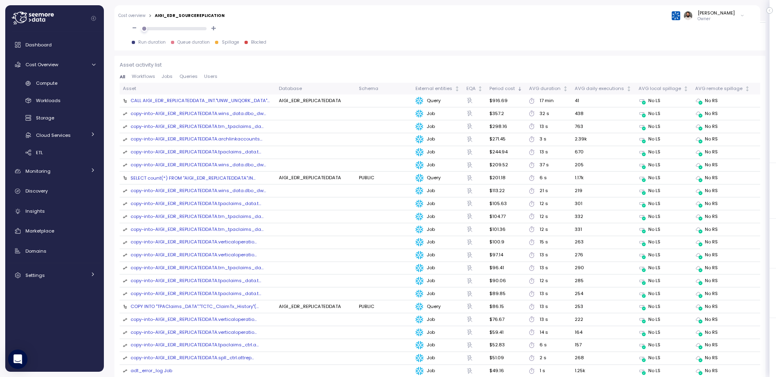
click at [231, 100] on div "CALL AIGI_EDR_REPLICATEDDATA_INT."UNW_UNQORK_DATA"..." at bounding box center [200, 100] width 139 height 6
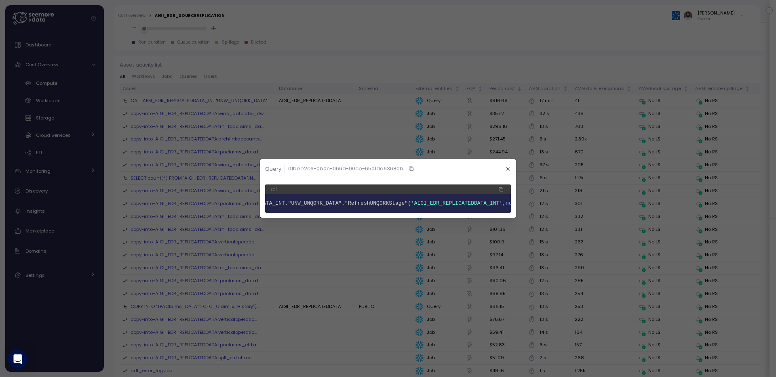
scroll to position [0, 83]
click at [383, 203] on span "AIGI_EDR_REPLICATEDDATA_INT."UNW_UNQORK_DATA"."RefreshUNQORKStage"(" at bounding box center [305, 203] width 211 height 6
click at [509, 169] on icon "button" at bounding box center [507, 169] width 5 height 5
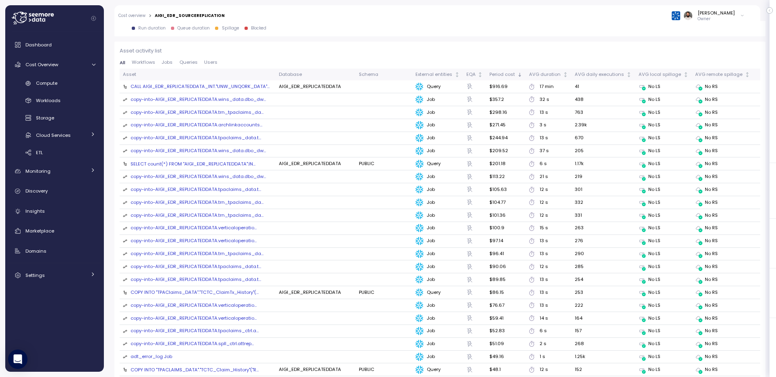
scroll to position [787, 0]
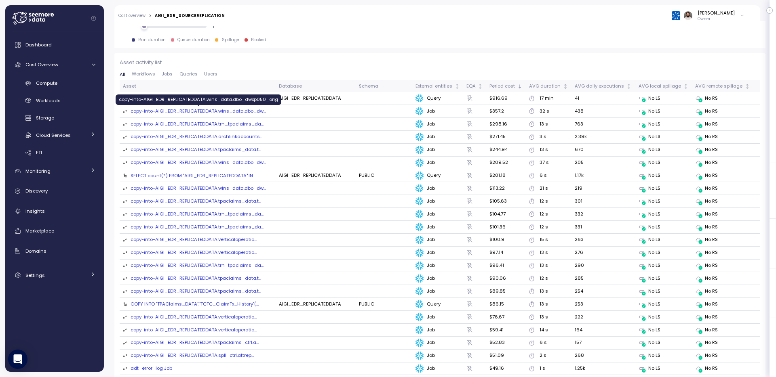
click at [253, 113] on div "copy-into-AIGI_EDR_REPLICATEDDATA.wins_data.dbo_dw ..." at bounding box center [198, 111] width 135 height 7
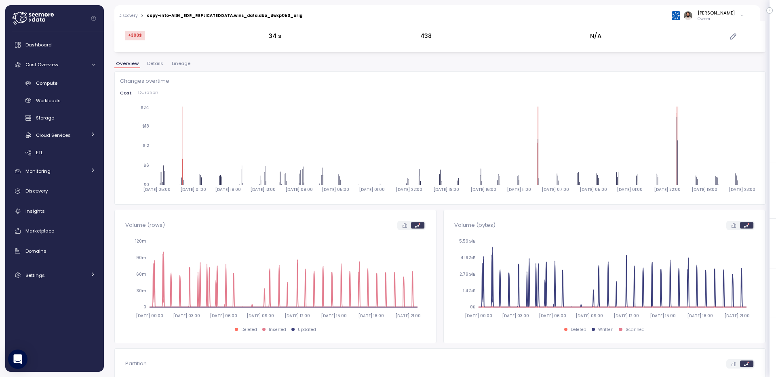
scroll to position [21, 0]
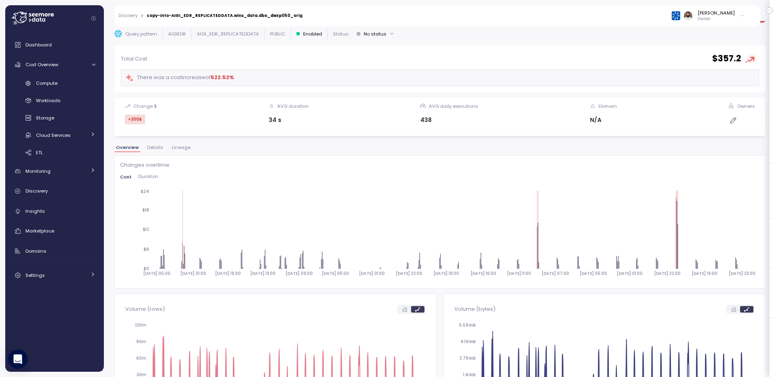
click at [174, 145] on span "Lineage" at bounding box center [181, 147] width 19 height 4
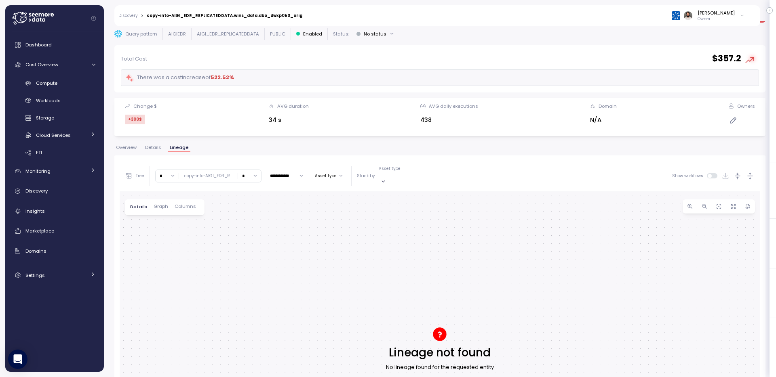
click at [149, 149] on span "Details" at bounding box center [153, 147] width 16 height 4
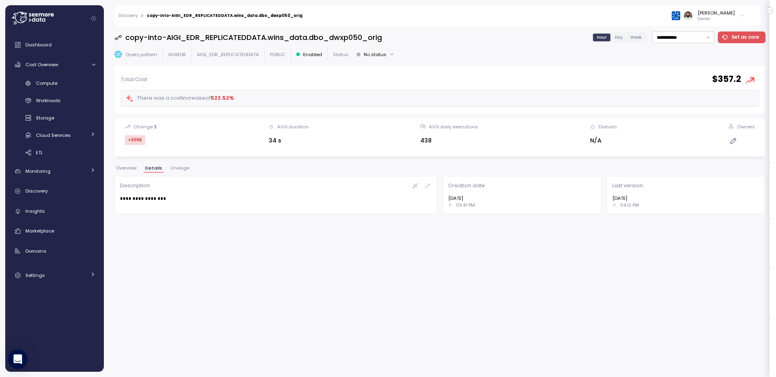
click at [134, 171] on span "Overview" at bounding box center [126, 168] width 21 height 4
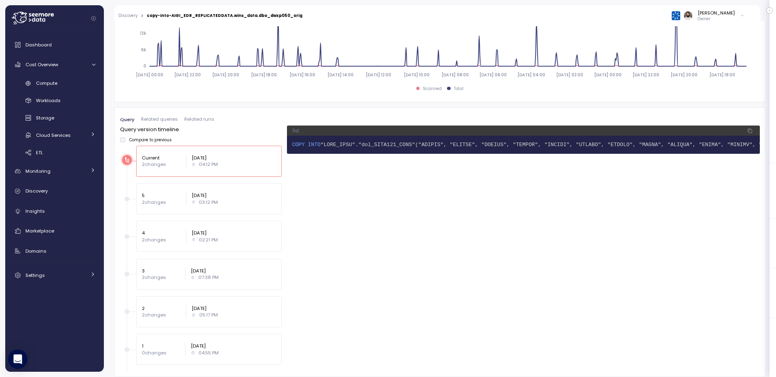
scroll to position [464, 0]
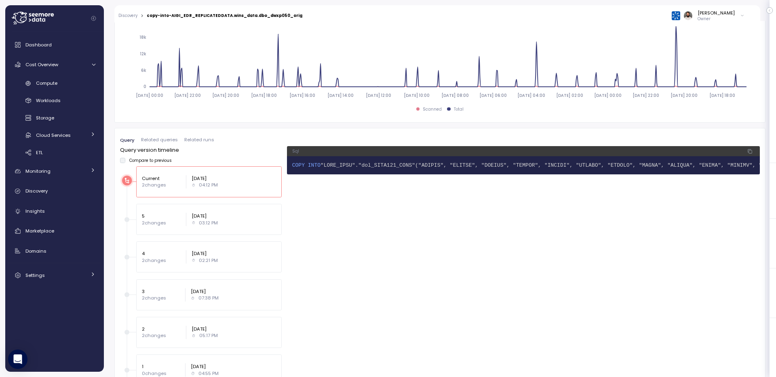
click at [165, 138] on span "Related queries" at bounding box center [159, 140] width 37 height 4
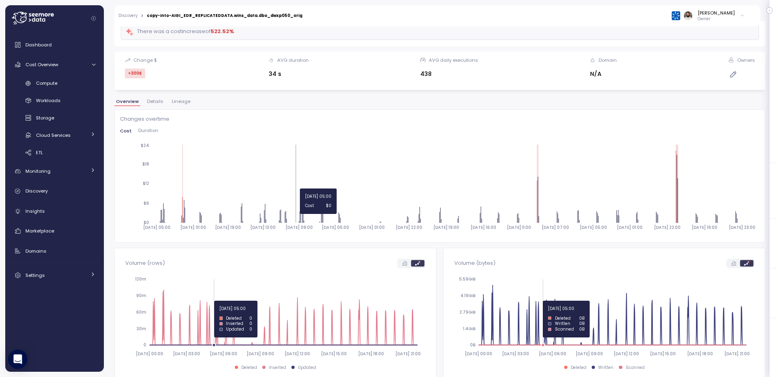
scroll to position [0, 0]
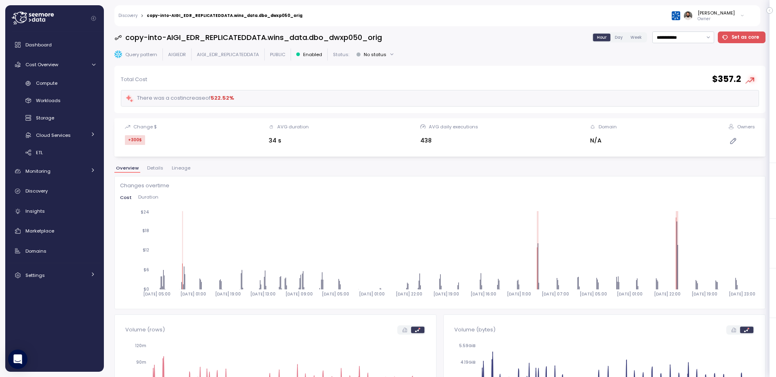
click at [264, 19] on div "Discovery > copy-into-AIGI_EDR_REPLICATEDDATA.wins_data.dbo_dwxp050_orig Guy Bi…" at bounding box center [431, 15] width 635 height 21
click at [266, 17] on div "copy-into-AIGI_EDR_REPLICATEDDATA.wins_data.dbo_dwxp050_orig" at bounding box center [225, 16] width 156 height 4
click at [123, 12] on div "Discovery > copy-into-AIGI_EDR_REPLICATEDDATA.wins_data.dbo_dwxp050_orig Guy Bi…" at bounding box center [431, 15] width 635 height 21
click at [134, 14] on link "Discovery" at bounding box center [127, 16] width 19 height 4
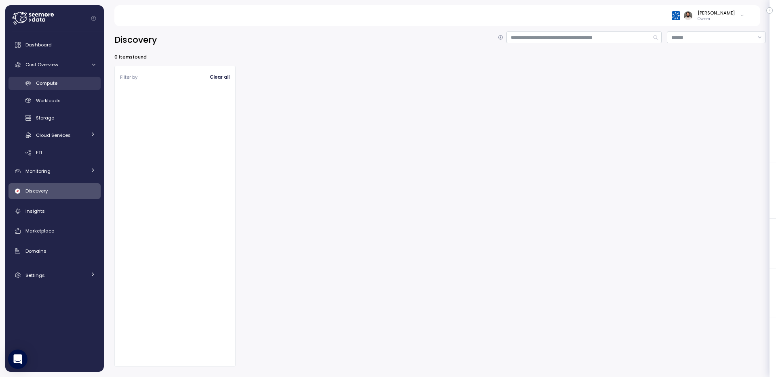
click at [67, 83] on div "Compute" at bounding box center [65, 83] width 59 height 8
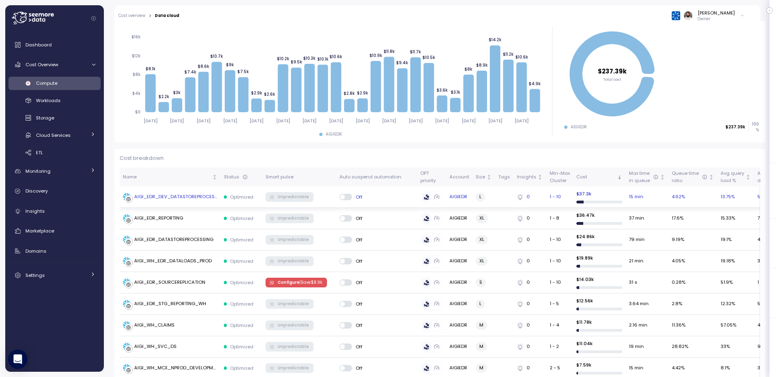
scroll to position [194, 0]
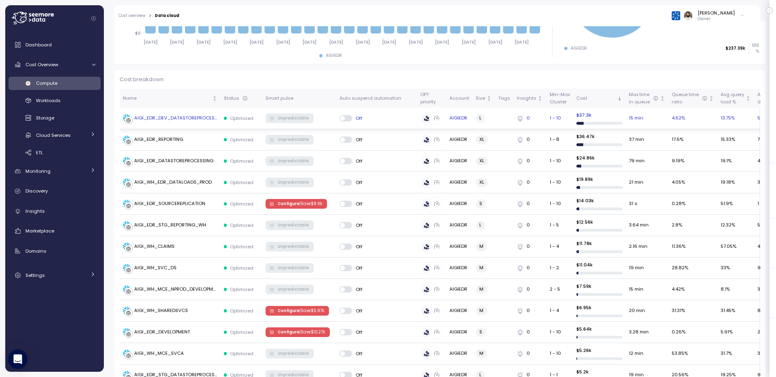
click at [196, 122] on div "AIGI_EDR_DEV_DATASTOREPROCESSING" at bounding box center [170, 118] width 95 height 8
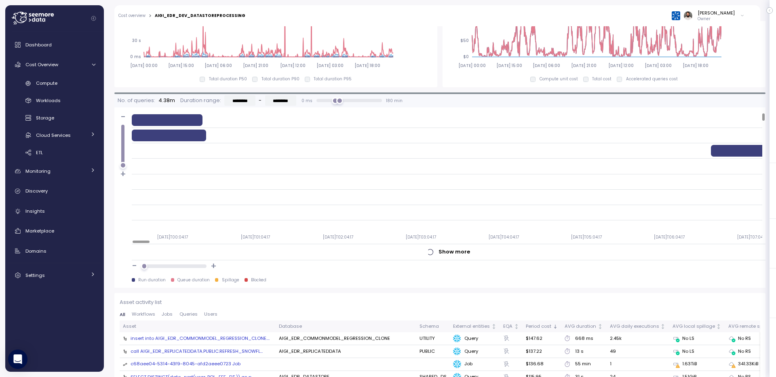
scroll to position [628, 0]
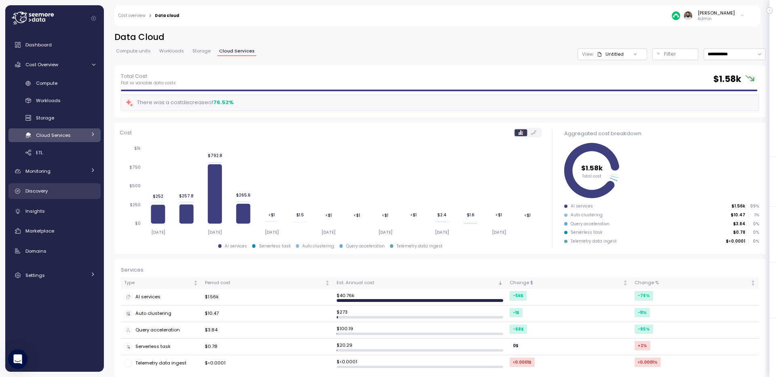
click at [57, 188] on div "Discovery" at bounding box center [60, 191] width 70 height 8
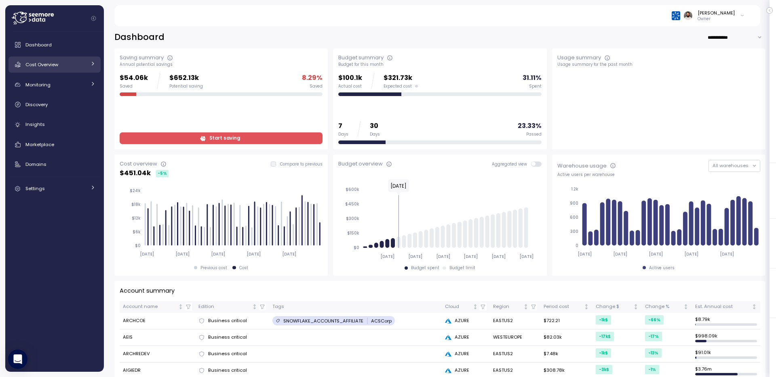
click at [78, 67] on div "Cost Overview" at bounding box center [55, 65] width 61 height 8
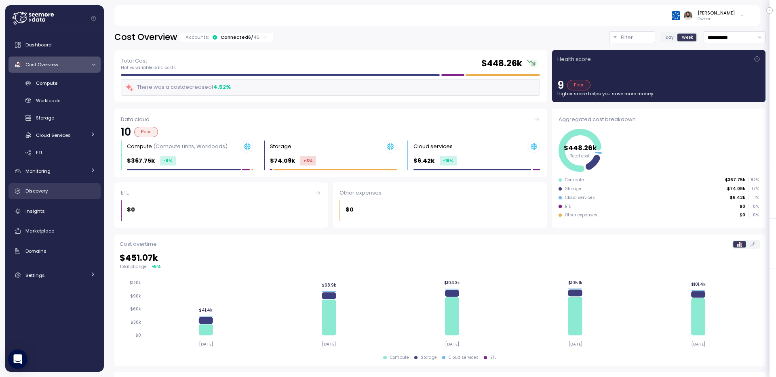
click at [63, 189] on div "Discovery" at bounding box center [60, 191] width 70 height 8
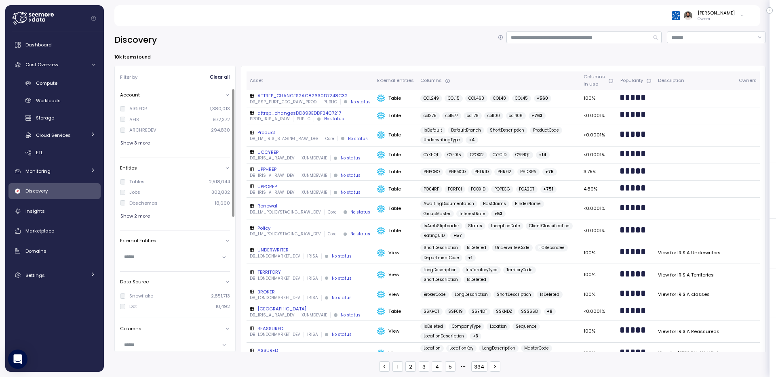
click at [139, 143] on span "Show 3 more" at bounding box center [135, 143] width 30 height 11
click at [142, 110] on div "AIGIEDR" at bounding box center [138, 108] width 18 height 6
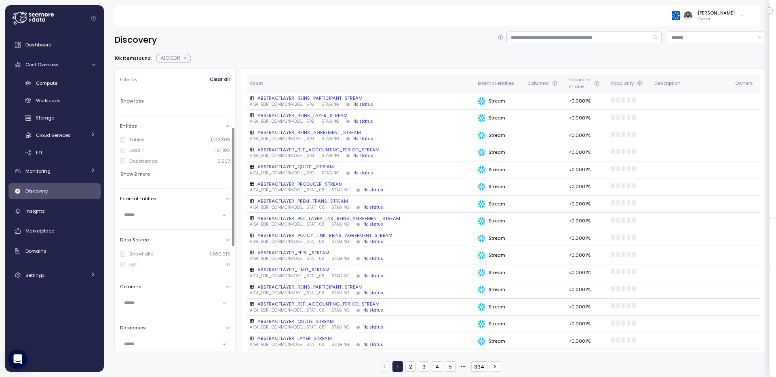
scroll to position [82, 0]
click at [143, 173] on span "Show 2 more" at bounding box center [135, 168] width 30 height 11
click at [141, 235] on div at bounding box center [175, 231] width 110 height 12
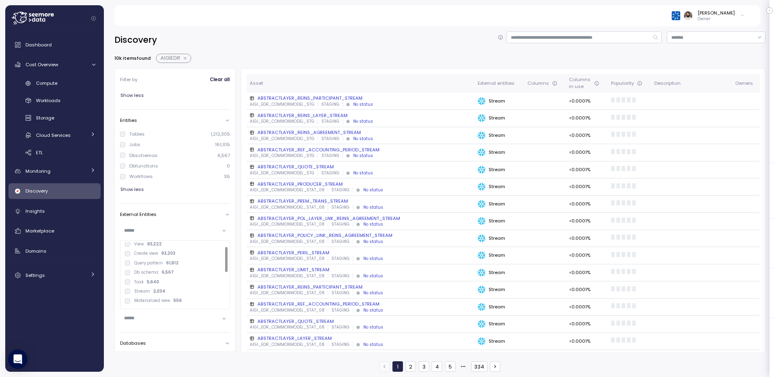
scroll to position [8, 0]
click at [145, 178] on div "Workflows" at bounding box center [140, 176] width 23 height 6
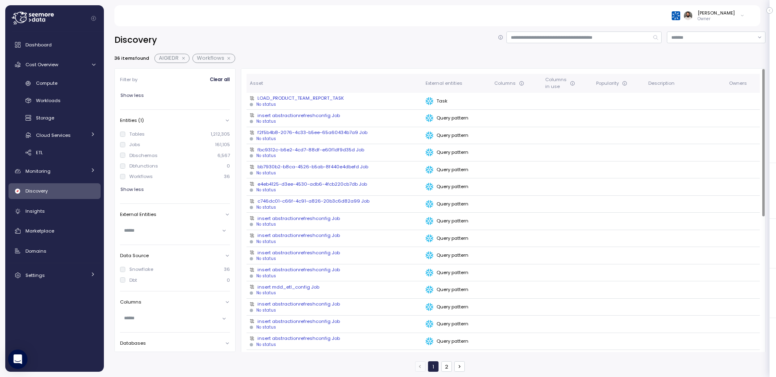
click at [297, 121] on div "No status" at bounding box center [334, 122] width 169 height 6
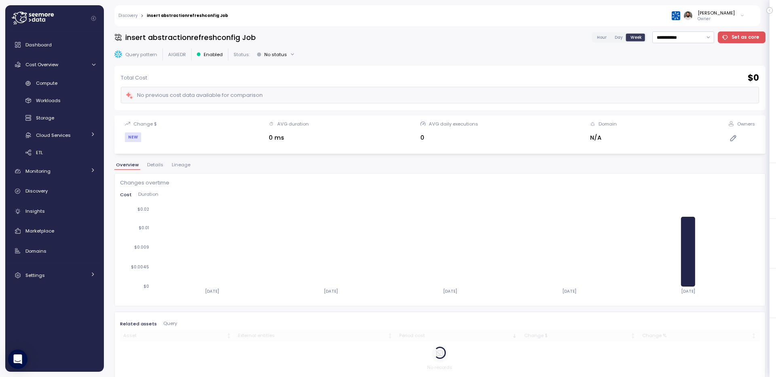
scroll to position [17, 0]
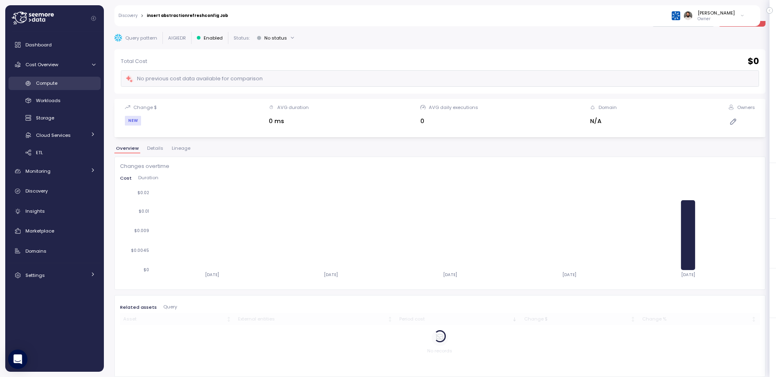
click at [69, 85] on div "Compute" at bounding box center [65, 83] width 59 height 8
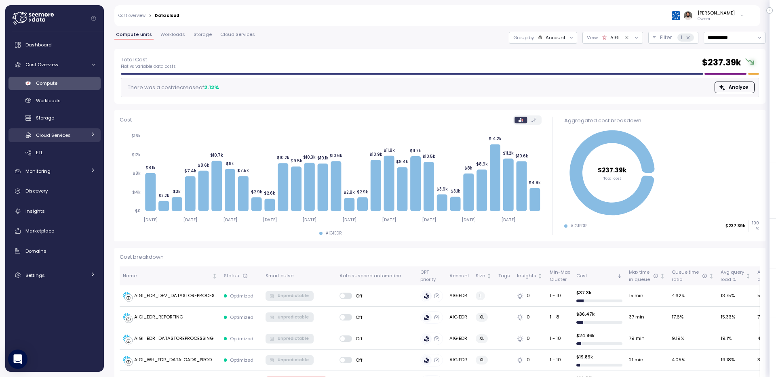
click at [84, 137] on div "Cloud Services" at bounding box center [61, 135] width 50 height 8
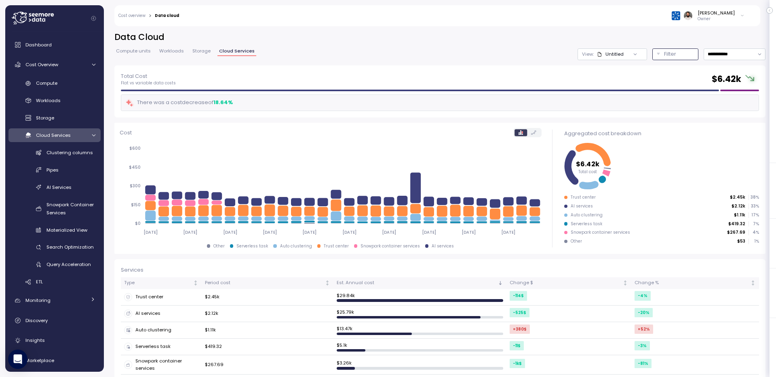
click at [666, 53] on p "Filter" at bounding box center [670, 54] width 12 height 8
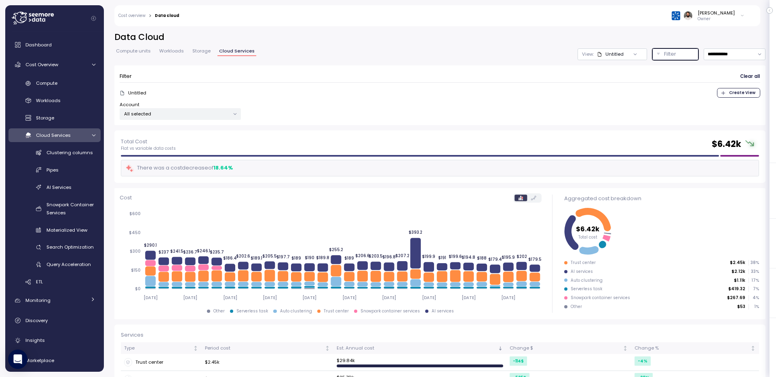
click at [164, 110] on div "All selected" at bounding box center [180, 114] width 121 height 12
click at [199, 168] on span "only" at bounding box center [203, 171] width 9 height 9
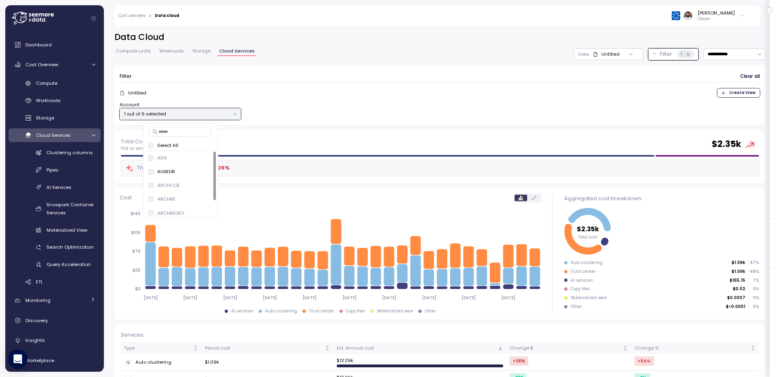
click at [407, 25] on div "Guy Biecher Owner" at bounding box center [466, 15] width 565 height 21
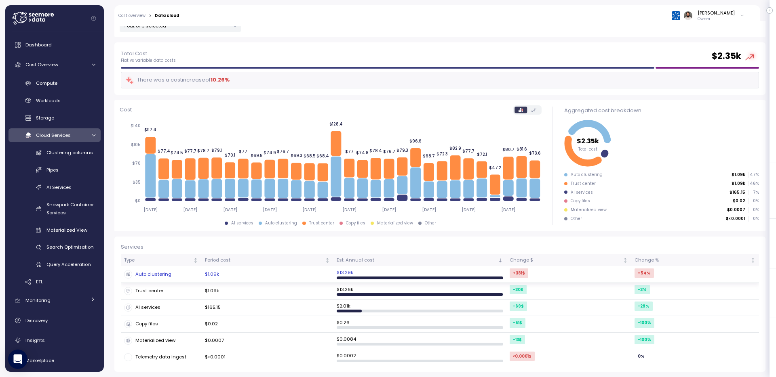
scroll to position [88, 0]
click at [183, 279] on td "Auto clustering" at bounding box center [161, 274] width 81 height 17
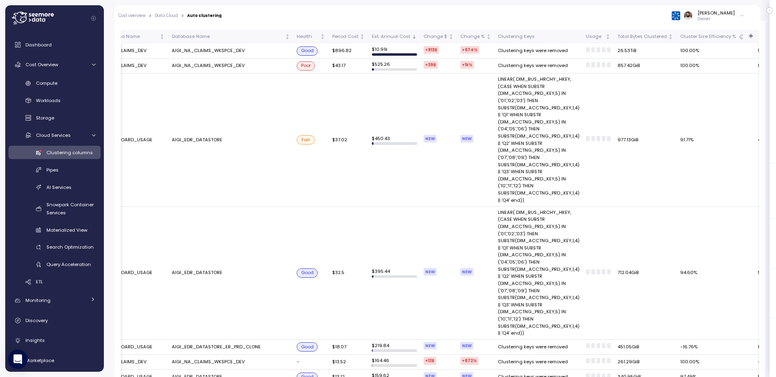
scroll to position [0, 245]
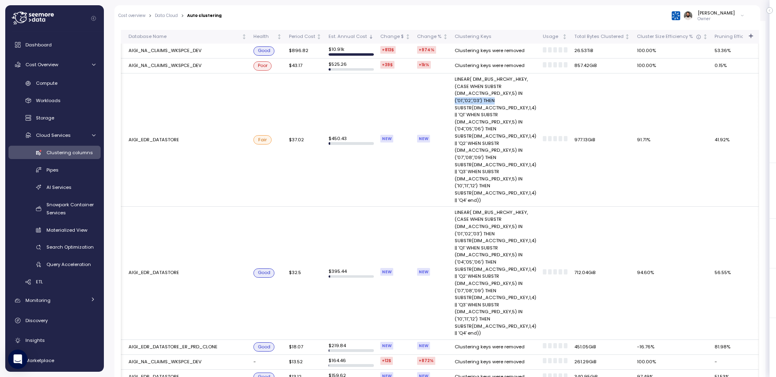
drag, startPoint x: 449, startPoint y: 102, endPoint x: 508, endPoint y: 102, distance: 59.0
click at [508, 102] on td "LINEAR( DIM_BUS_HRCHY_HKEY, (CASE WHEN SUBSTR (DIM_ACCTNG_PRD_KEY,5) IN ('01','…" at bounding box center [495, 140] width 88 height 133
drag, startPoint x: 453, startPoint y: 108, endPoint x: 534, endPoint y: 108, distance: 81.2
click at [534, 108] on td "LINEAR( DIM_BUS_HRCHY_HKEY, (CASE WHEN SUBSTR (DIM_ACCTNG_PRD_KEY,5) IN ('01','…" at bounding box center [495, 140] width 88 height 133
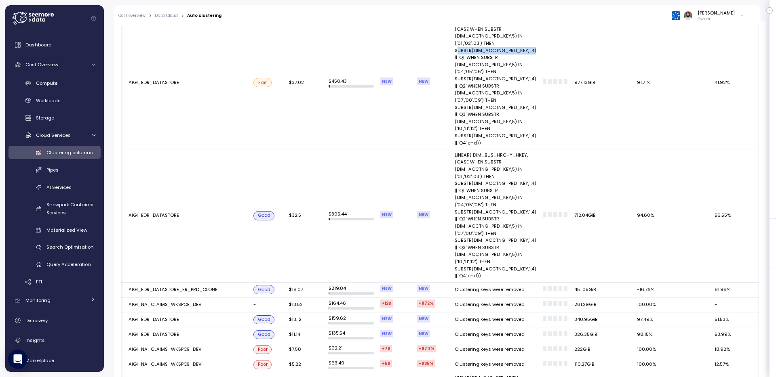
scroll to position [252, 0]
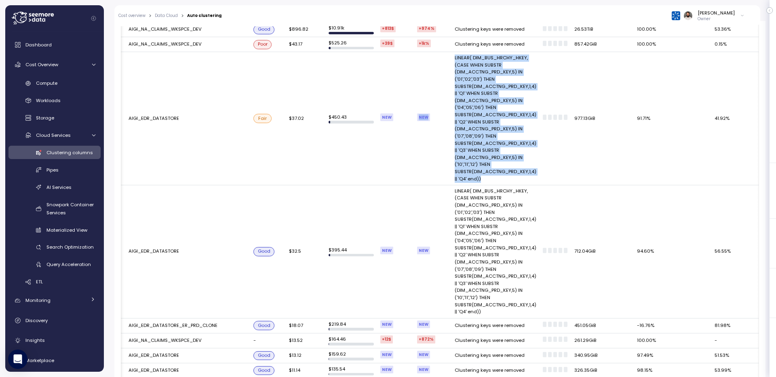
drag, startPoint x: 483, startPoint y: 180, endPoint x: 447, endPoint y: 65, distance: 120.3
click at [447, 65] on tr "FACT_POLICY_SUMMARY_CHANGE_AND_ENDING_ERHDS DASHBOARD_USAGE AIGI_EDR_DATASTORE …" at bounding box center [395, 118] width 1038 height 133
click at [484, 58] on td "LINEAR( DIM_BUS_HRCHY_HKEY, (CASE WHEN SUBSTR (DIM_ACCTNG_PRD_KEY,5) IN ('01','…" at bounding box center [495, 118] width 88 height 133
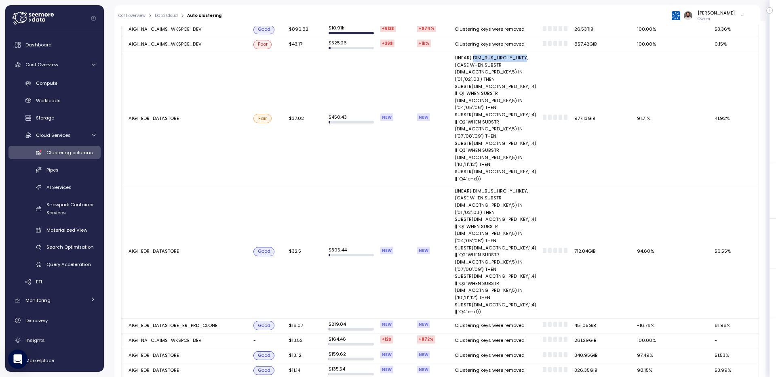
click at [484, 58] on td "LINEAR( DIM_BUS_HRCHY_HKEY, (CASE WHEN SUBSTR (DIM_ACCTNG_PRD_KEY,5) IN ('01','…" at bounding box center [495, 118] width 88 height 133
click at [469, 71] on td "LINEAR( DIM_BUS_HRCHY_HKEY, (CASE WHEN SUBSTR (DIM_ACCTNG_PRD_KEY,5) IN ('01','…" at bounding box center [495, 118] width 88 height 133
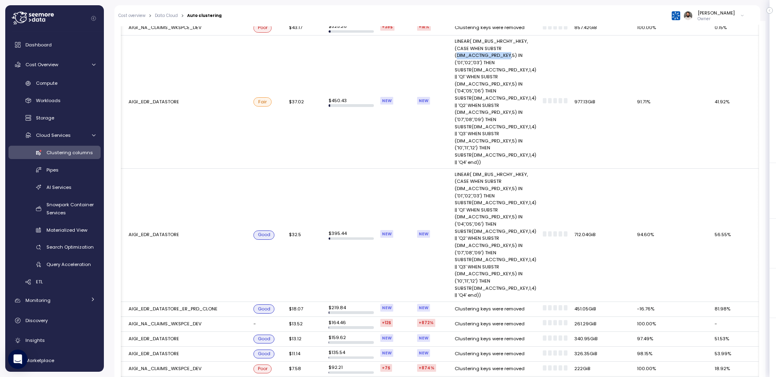
scroll to position [269, 0]
click at [483, 70] on td "LINEAR( DIM_BUS_HRCHY_HKEY, (CASE WHEN SUBSTR (DIM_ACCTNG_PRD_KEY,5) IN ('01','…" at bounding box center [495, 101] width 88 height 133
drag, startPoint x: 454, startPoint y: 79, endPoint x: 504, endPoint y: 79, distance: 50.1
click at [504, 79] on td "LINEAR( DIM_BUS_HRCHY_HKEY, (CASE WHEN SUBSTR (DIM_ACCTNG_PRD_KEY,5) IN ('01','…" at bounding box center [495, 101] width 88 height 133
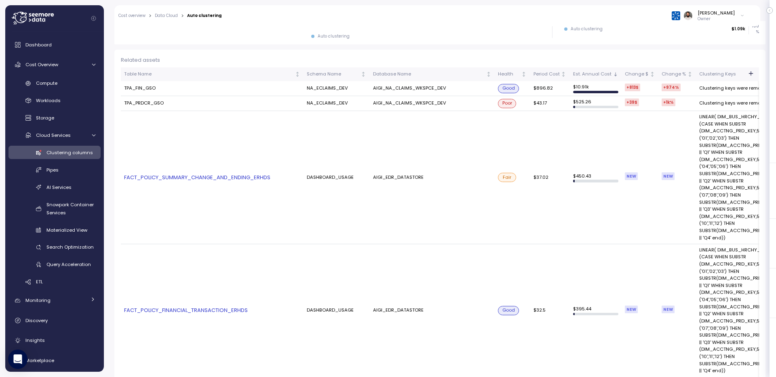
scroll to position [193, 0]
click at [140, 94] on td "TPA_FIN_GSO" at bounding box center [212, 89] width 183 height 15
click at [143, 88] on td "TPA_FIN_GSO" at bounding box center [212, 89] width 183 height 15
click at [140, 105] on td "TPA_PRDCR_GSO" at bounding box center [212, 104] width 183 height 15
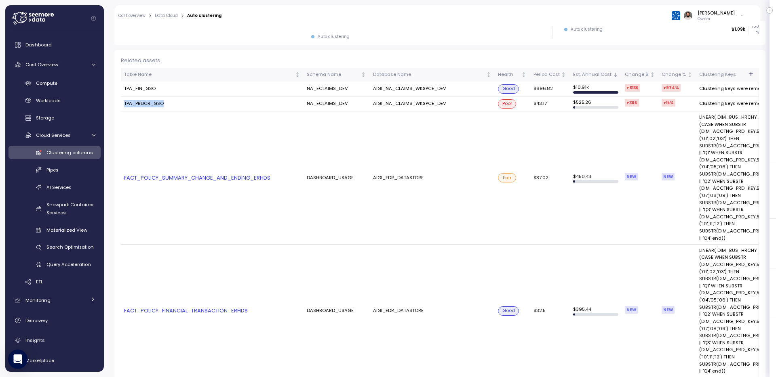
click at [140, 105] on td "TPA_PRDCR_GSO" at bounding box center [212, 104] width 183 height 15
click at [144, 88] on td "TPA_FIN_GSO" at bounding box center [212, 89] width 183 height 15
click at [433, 93] on td "AIGI_NA_CLAIMS_WKSPCE_DEV" at bounding box center [432, 89] width 125 height 15
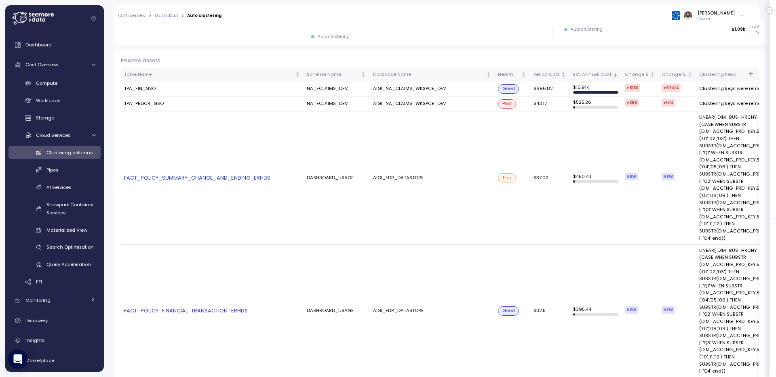
click at [433, 93] on td "AIGI_NA_CLAIMS_WKSPCE_DEV" at bounding box center [432, 89] width 125 height 15
click at [432, 89] on td "AIGI_NA_CLAIMS_WKSPCE_DEV" at bounding box center [432, 89] width 125 height 15
copy td "AIGI_NA_CLAIMS_WKSPCE_DEV"
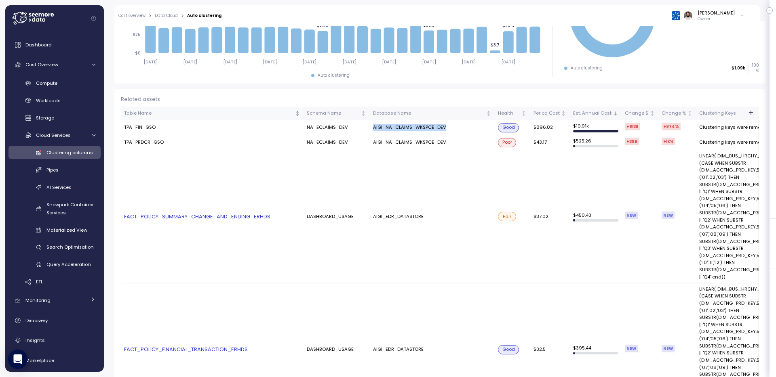
scroll to position [147, 0]
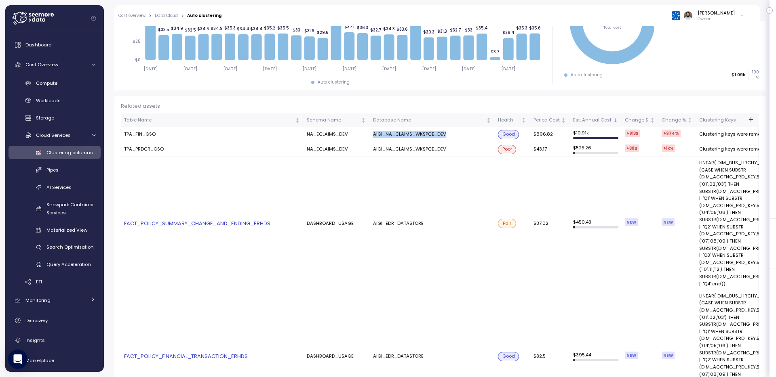
click at [425, 135] on td "AIGI_NA_CLAIMS_WKSPCE_DEV" at bounding box center [432, 134] width 125 height 15
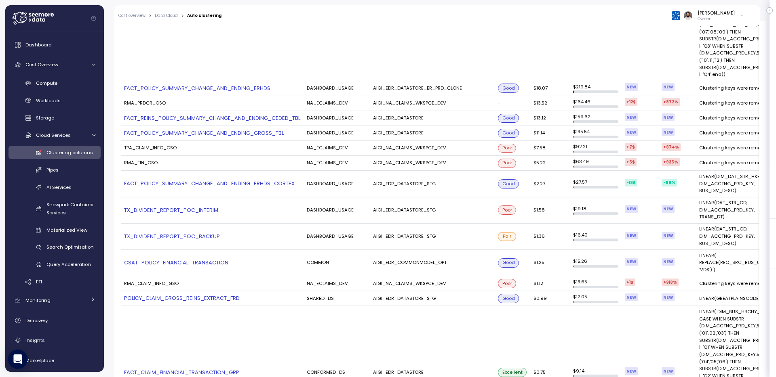
scroll to position [491, 0]
click at [414, 102] on td "AIGI_NA_CLAIMS_WKSPCE_DEV" at bounding box center [432, 102] width 125 height 15
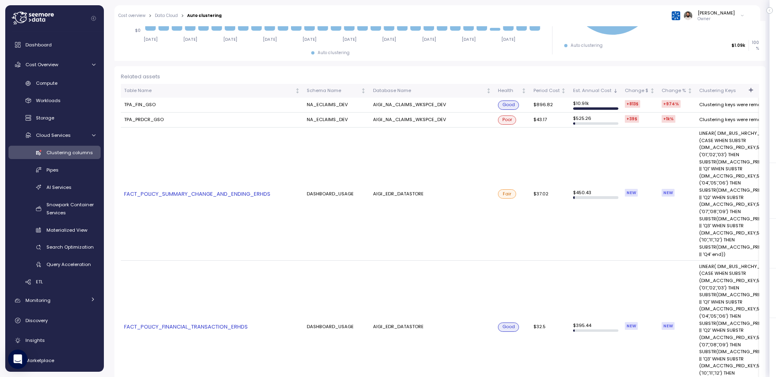
scroll to position [189, 0]
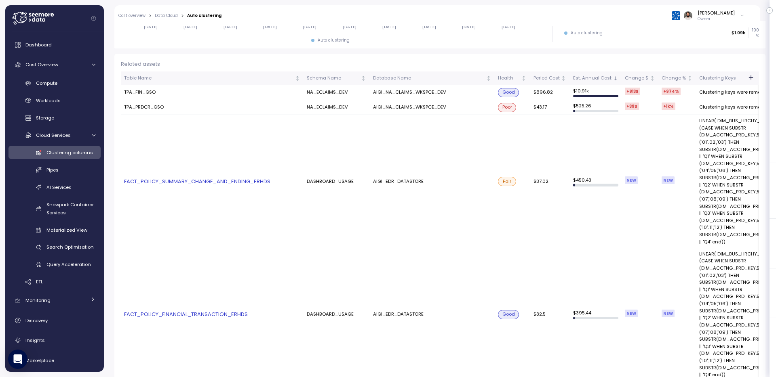
click at [415, 94] on td "AIGI_NA_CLAIMS_WKSPCE_DEV" at bounding box center [432, 92] width 125 height 15
copy td "AIGI_NA_CLAIMS_WKSPCE_DEV"
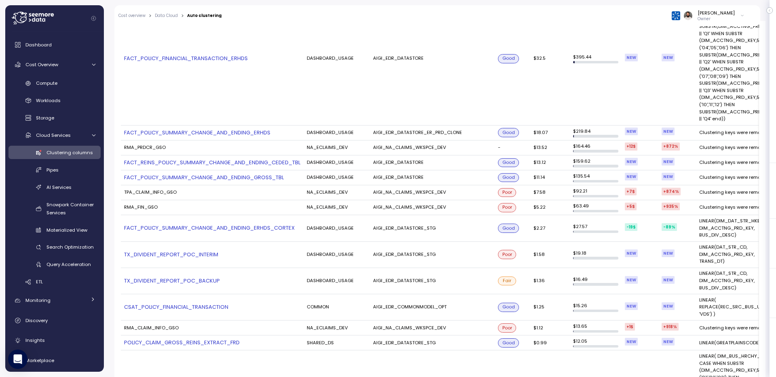
scroll to position [490, 0]
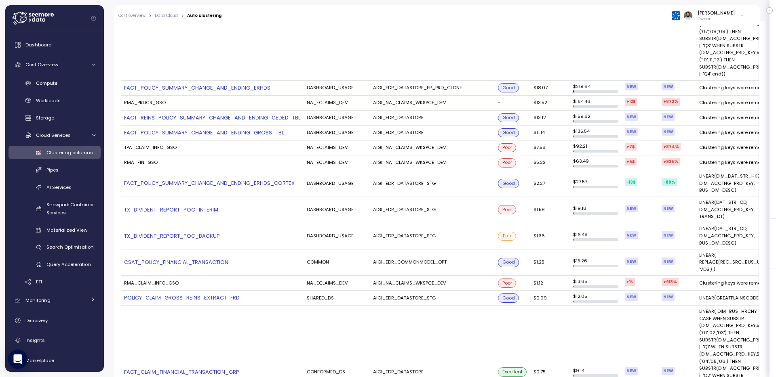
click at [419, 99] on td "AIGI_NA_CLAIMS_WKSPCE_DEV" at bounding box center [432, 103] width 125 height 15
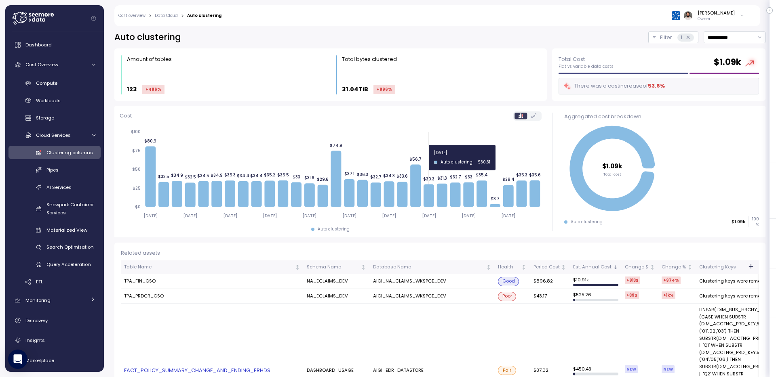
scroll to position [218, 0]
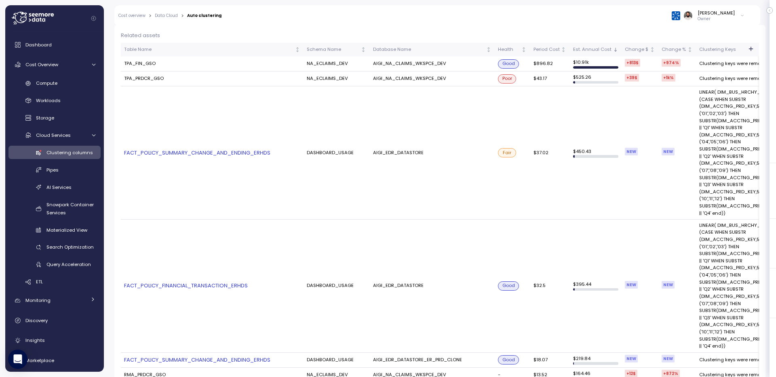
click at [421, 77] on td "AIGI_NA_CLAIMS_WKSPCE_DEV" at bounding box center [432, 79] width 125 height 15
copy td "AIGI_NA_CLAIMS_WKSPCE_DEV"
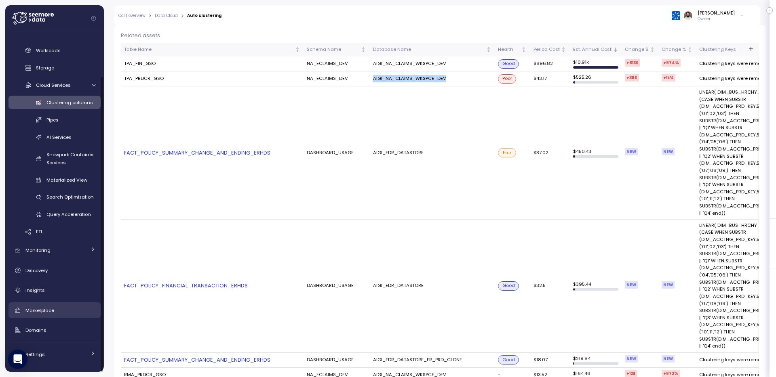
click at [65, 308] on div "Marketplace" at bounding box center [60, 311] width 70 height 8
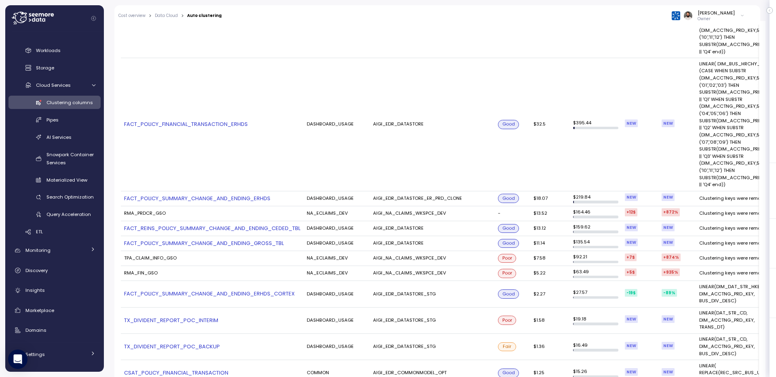
scroll to position [383, 0]
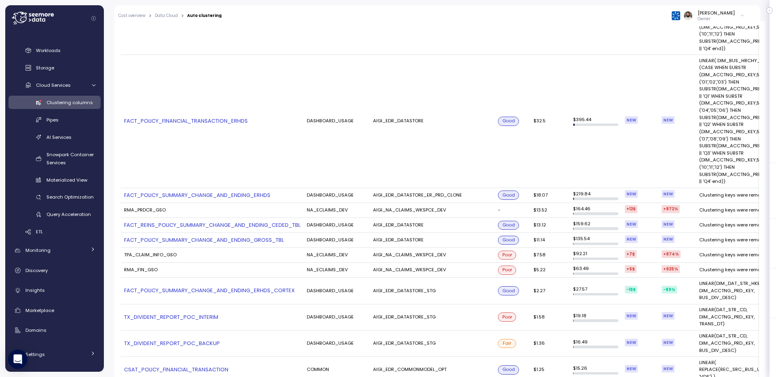
click at [434, 210] on td "AIGI_NA_CLAIMS_WKSPCE_DEV" at bounding box center [432, 210] width 125 height 15
copy td "AIGI_NA_CLAIMS_WKSPCE_DEV"
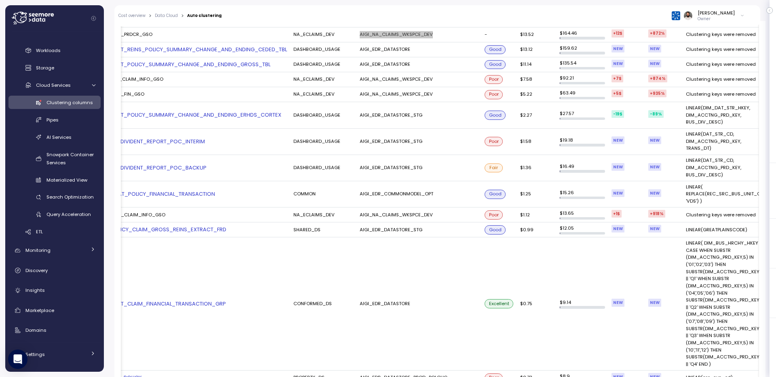
scroll to position [0, 0]
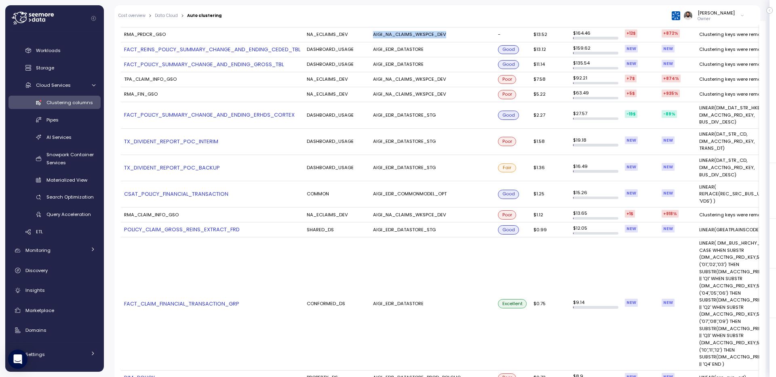
click at [417, 216] on td "AIGI_NA_CLAIMS_WKSPCE_DEV" at bounding box center [432, 215] width 125 height 15
copy td "AIGI_NA_CLAIMS_WKSPCE_DEV"
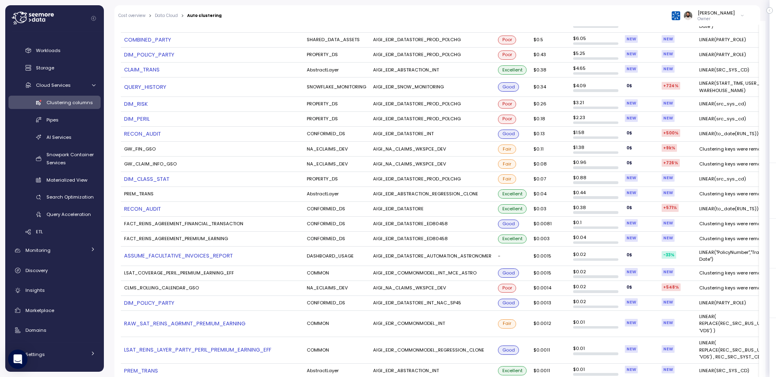
scroll to position [966, 0]
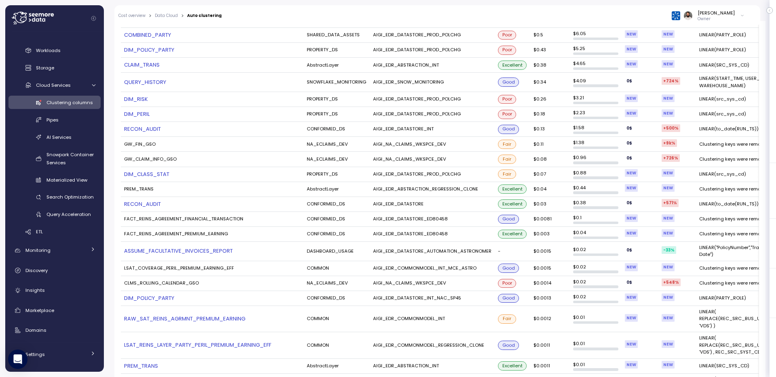
click at [409, 219] on td "AIGI_EDR_DATASTORE_ED80458" at bounding box center [432, 219] width 125 height 15
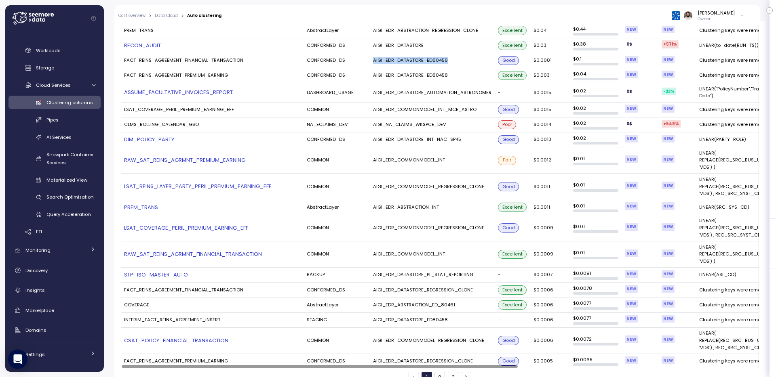
scroll to position [1142, 0]
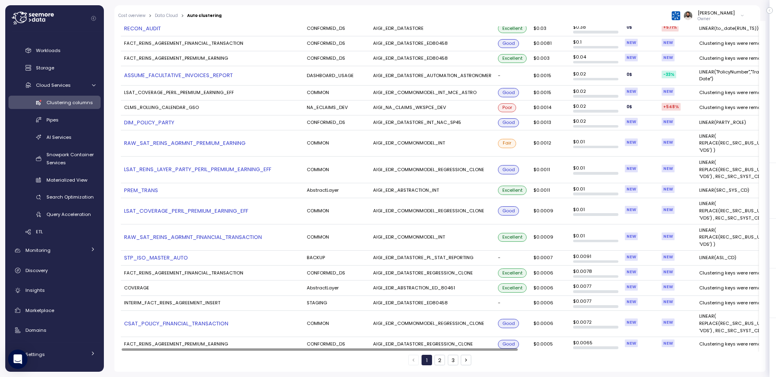
click at [420, 270] on td "AIGI_EDR_DATASTORE_REGRESSION_CLONE" at bounding box center [432, 273] width 125 height 15
click at [414, 292] on td "AIGI_EDR_ABSTRACTION_ED_80461" at bounding box center [432, 288] width 125 height 15
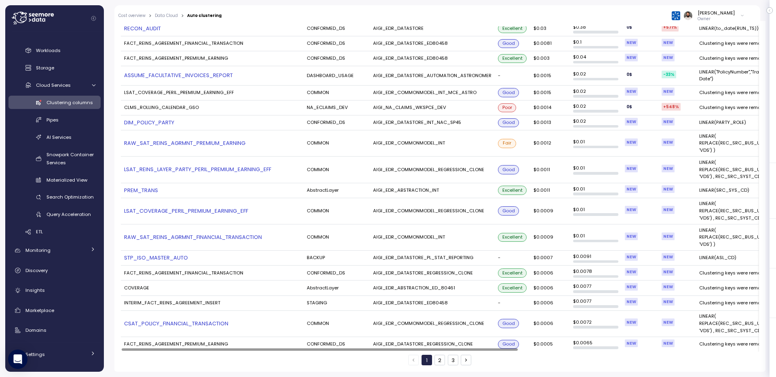
click at [419, 287] on td "AIGI_EDR_ABSTRACTION_ED_80461" at bounding box center [432, 288] width 125 height 15
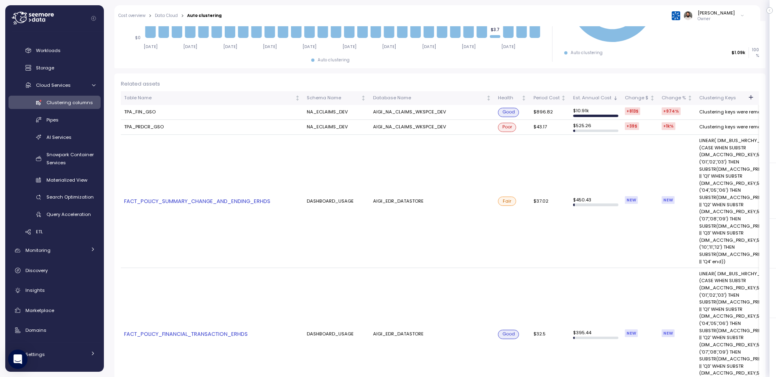
scroll to position [156, 0]
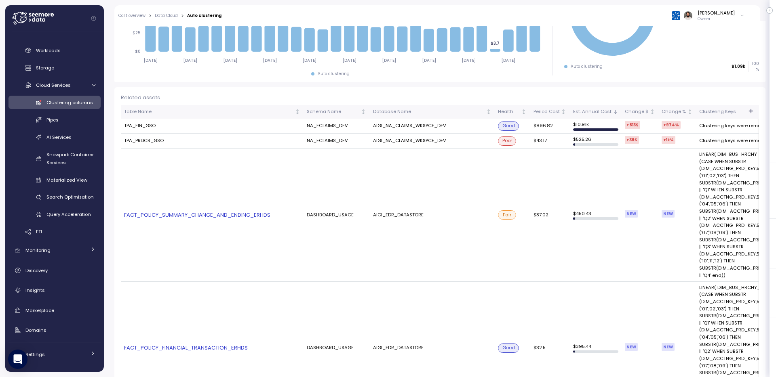
click at [268, 218] on link "FACT_POLICY_SUMMARY_CHANGE_AND_ENDING_ERHDS" at bounding box center [212, 215] width 176 height 8
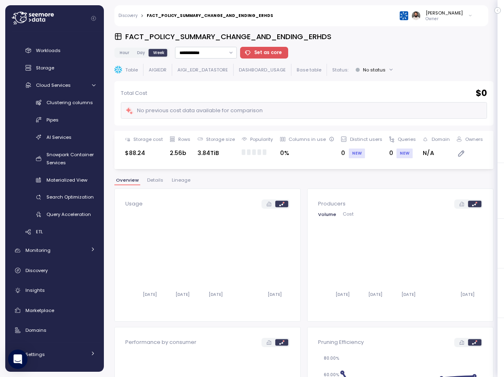
click at [124, 55] on span "Hour" at bounding box center [125, 53] width 10 height 6
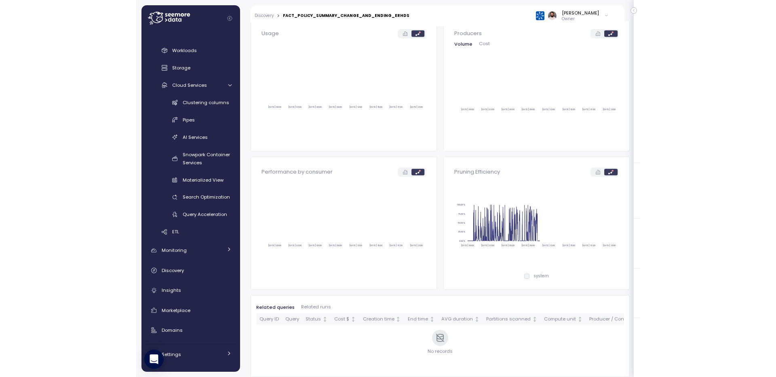
scroll to position [155, 0]
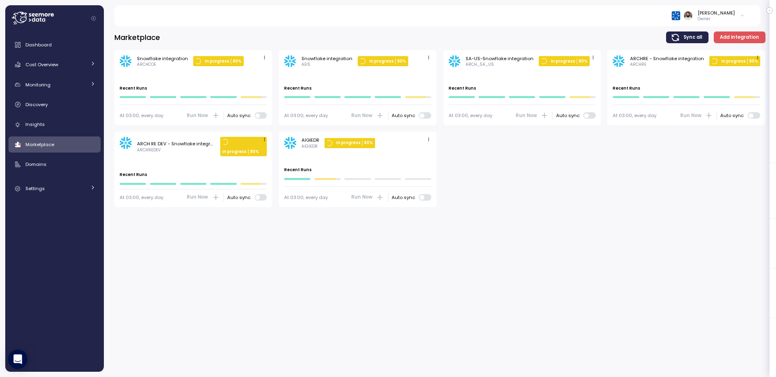
click at [427, 139] on icon "button" at bounding box center [428, 139] width 5 height 5
click at [426, 153] on div "Edit" at bounding box center [420, 155] width 15 height 7
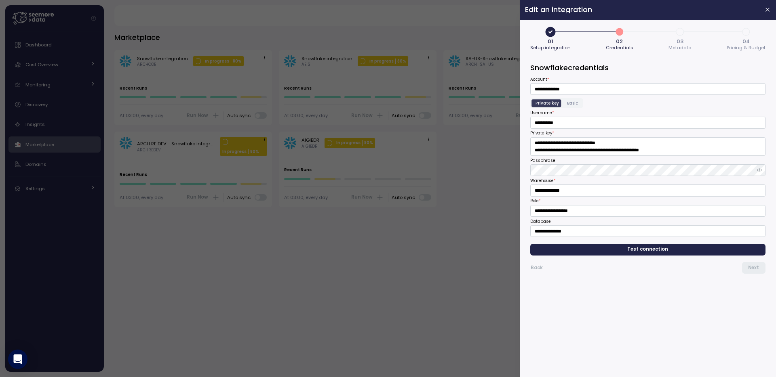
click at [682, 31] on span "3" at bounding box center [680, 32] width 14 height 14
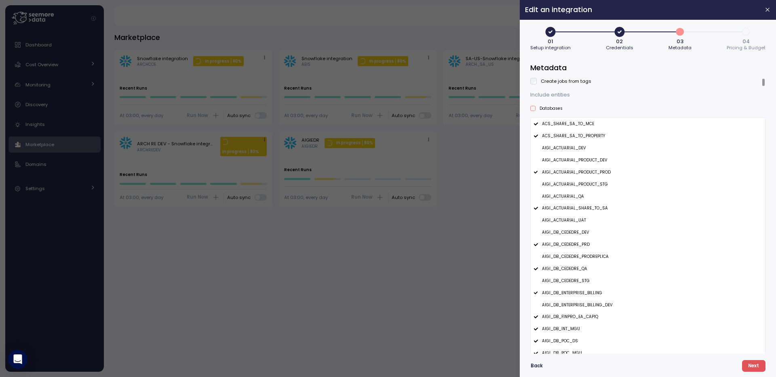
type button "2"
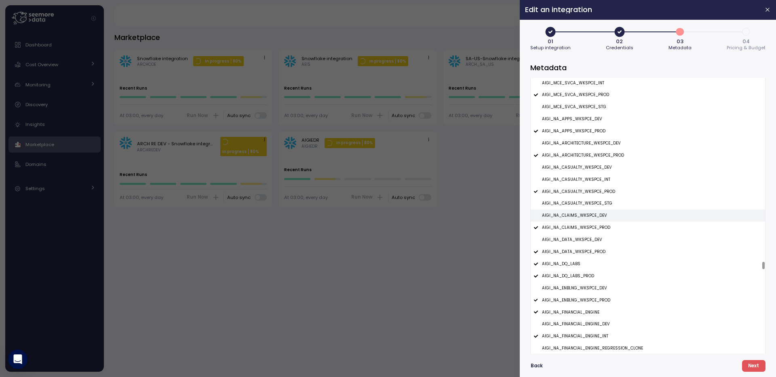
click at [577, 217] on p "AIGI_NA_CLAIMS_WKSPCE_DEV" at bounding box center [574, 216] width 65 height 6
click at [761, 367] on button "Next" at bounding box center [753, 367] width 23 height 12
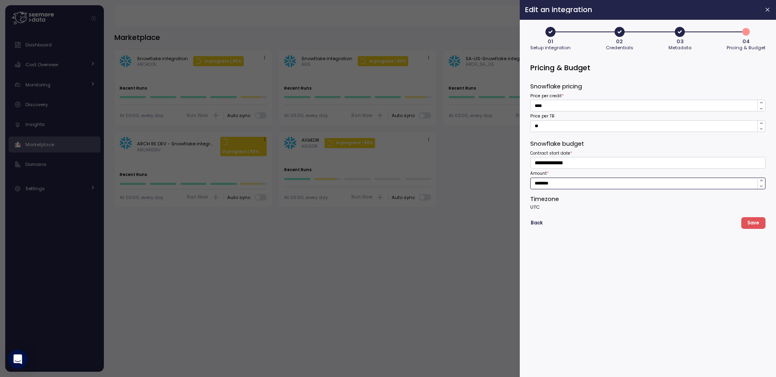
drag, startPoint x: 576, startPoint y: 186, endPoint x: 537, endPoint y: 186, distance: 39.6
click at [537, 186] on input "********" at bounding box center [647, 184] width 235 height 12
click at [753, 221] on span "Save" at bounding box center [753, 223] width 12 height 11
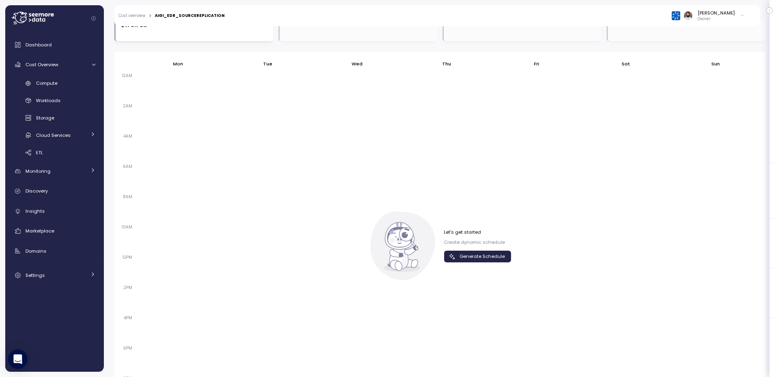
scroll to position [448, 0]
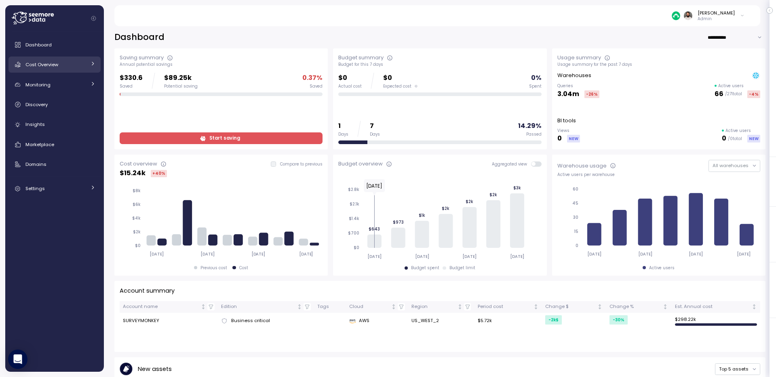
click at [72, 66] on div "Cost Overview" at bounding box center [55, 65] width 61 height 8
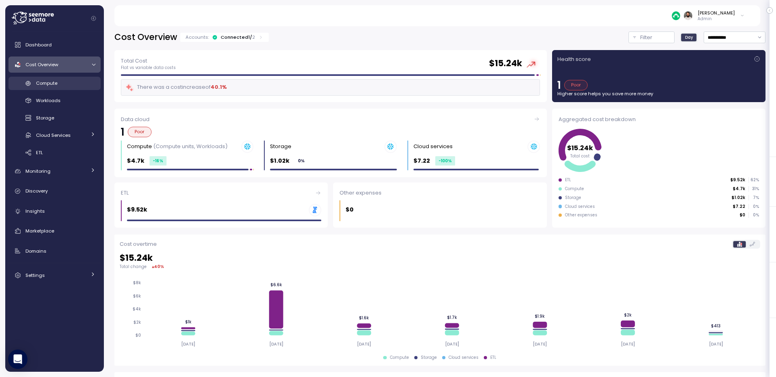
click at [72, 84] on div "Compute" at bounding box center [65, 83] width 59 height 8
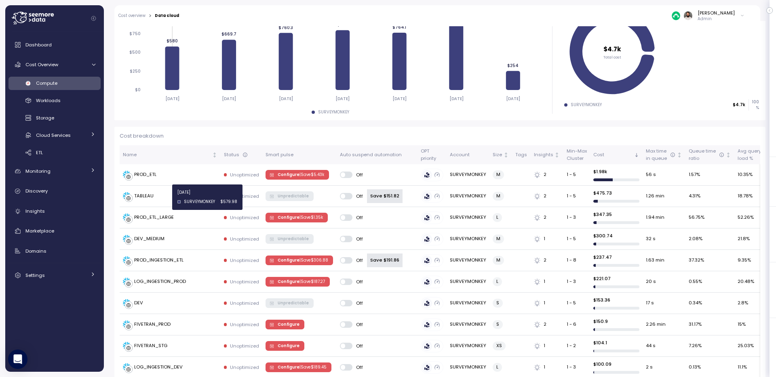
scroll to position [6, 0]
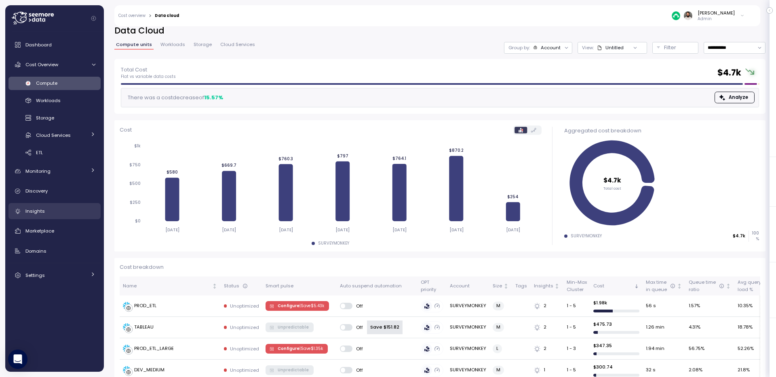
click at [59, 207] on div "Insights" at bounding box center [60, 211] width 70 height 8
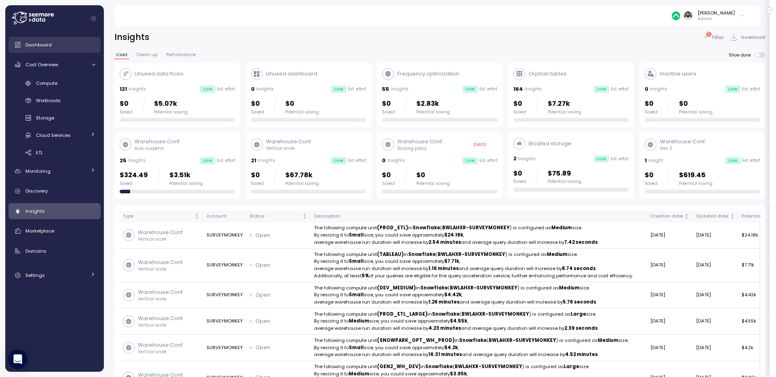
click at [57, 46] on div "Dashboard" at bounding box center [60, 45] width 70 height 8
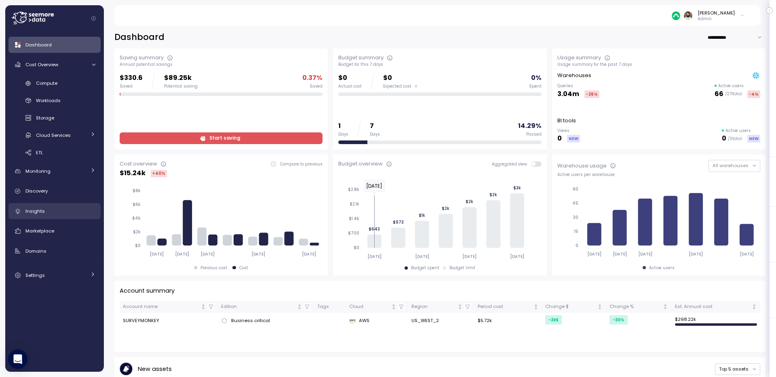
click at [51, 211] on div "Insights" at bounding box center [60, 211] width 70 height 8
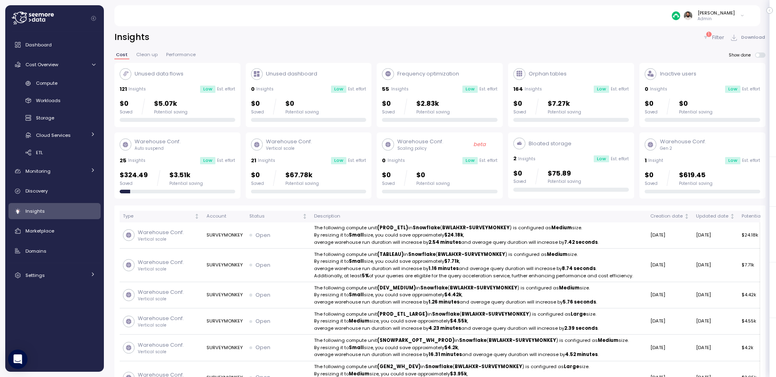
click at [149, 55] on span "Clean up" at bounding box center [146, 55] width 21 height 4
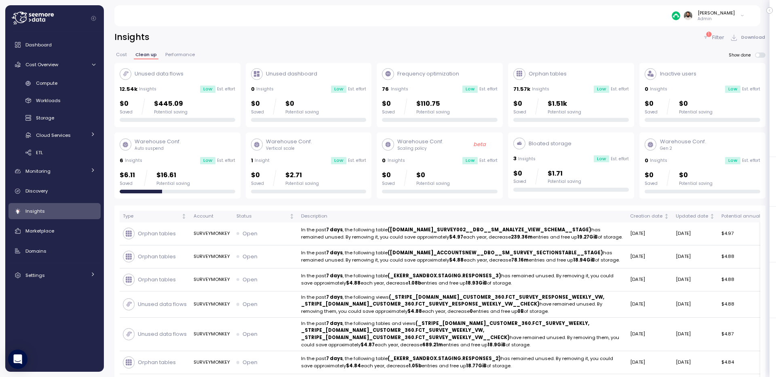
click at [124, 53] on span "Cost" at bounding box center [121, 55] width 11 height 4
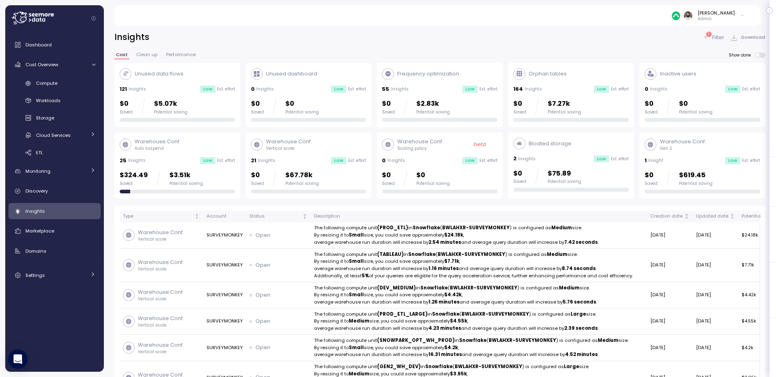
click at [149, 53] on span "Clean up" at bounding box center [146, 55] width 21 height 4
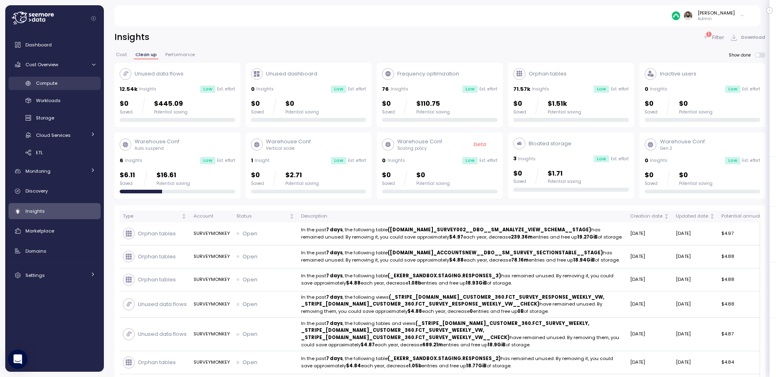
click at [61, 78] on link "Compute" at bounding box center [54, 83] width 92 height 13
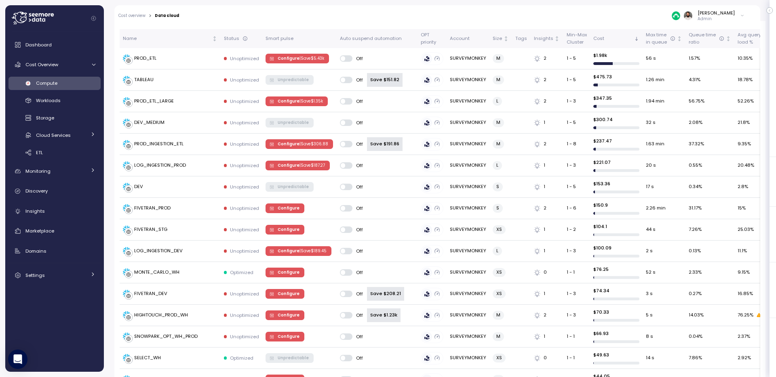
scroll to position [254, 0]
click at [67, 175] on div "Monitoring" at bounding box center [55, 171] width 61 height 8
click at [67, 196] on link "Budget" at bounding box center [54, 189] width 92 height 13
click at [67, 209] on div "Anomalies" at bounding box center [65, 207] width 59 height 8
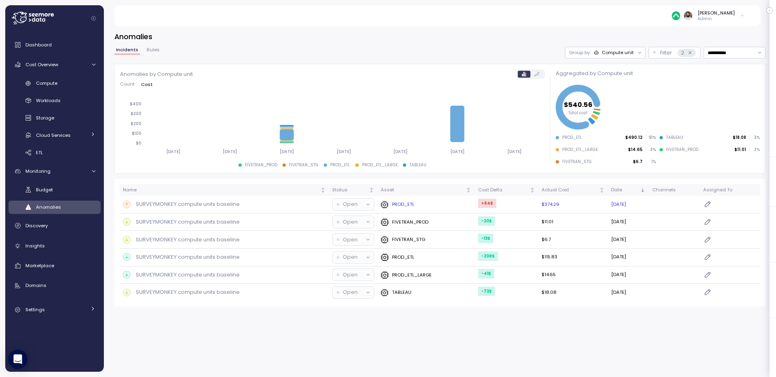
click at [442, 201] on div "PROD_ETL" at bounding box center [426, 205] width 91 height 8
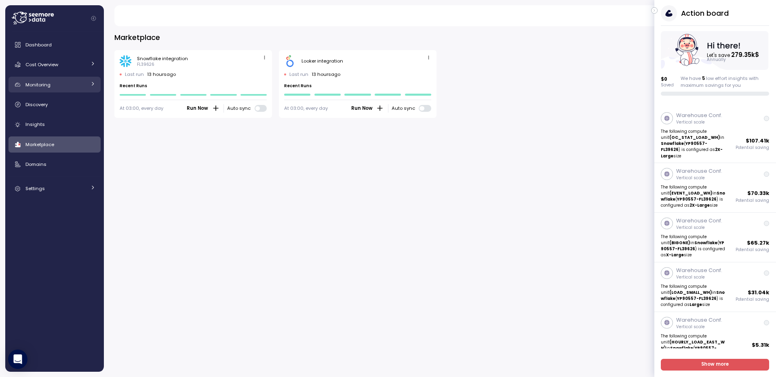
click at [51, 84] on div "Monitoring" at bounding box center [55, 85] width 61 height 8
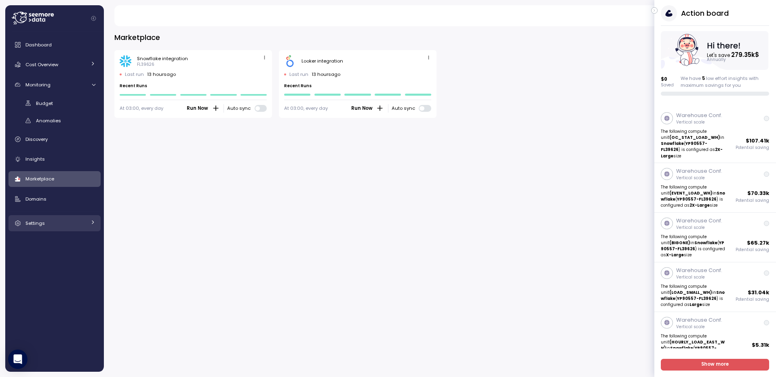
click at [47, 224] on div "Settings" at bounding box center [55, 223] width 61 height 8
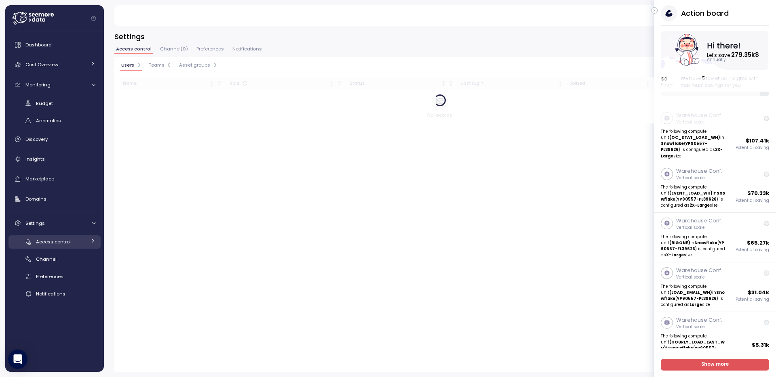
click at [57, 249] on link "Access control" at bounding box center [54, 242] width 92 height 13
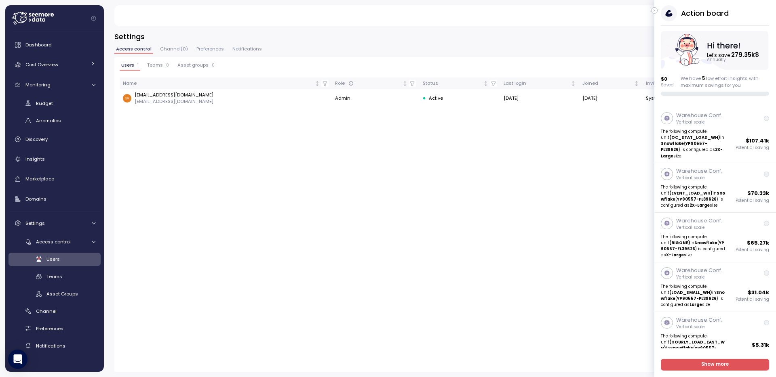
click at [653, 10] on icon "button" at bounding box center [655, 11] width 4 height 10
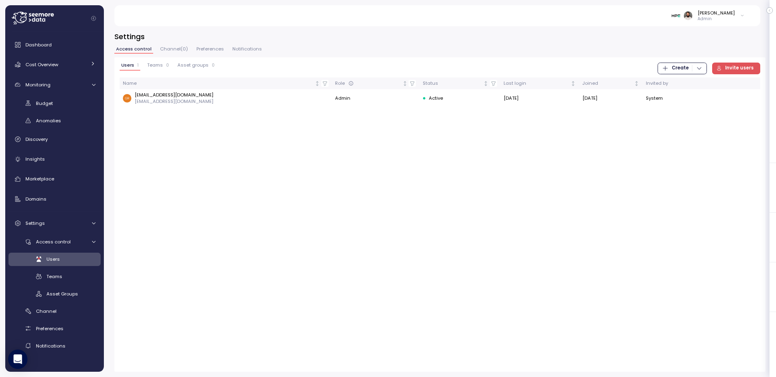
click at [158, 63] on span "Teams" at bounding box center [155, 65] width 16 height 4
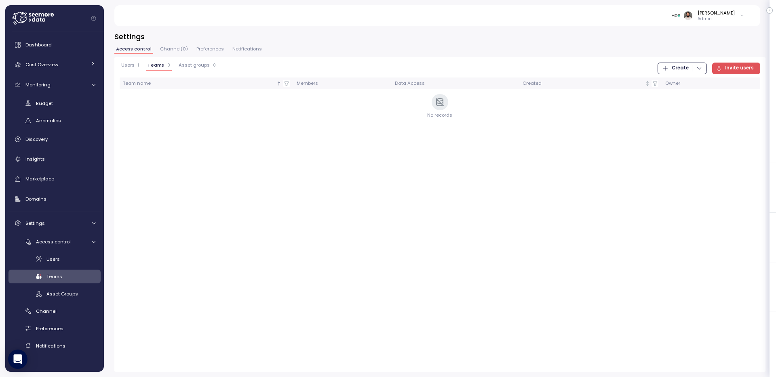
click at [180, 49] on span "Channel ( 0 )" at bounding box center [174, 49] width 28 height 4
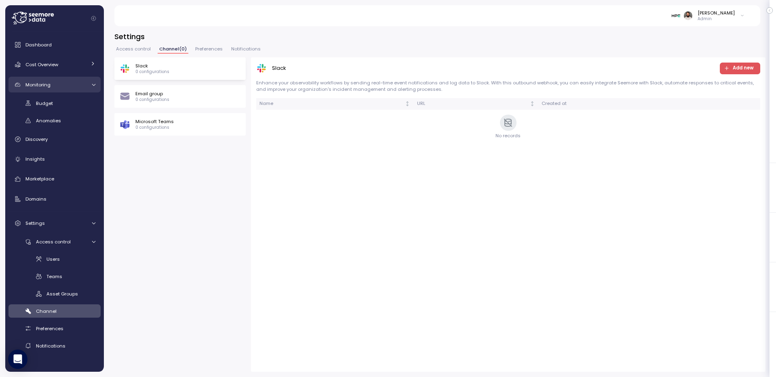
click at [45, 85] on span "Monitoring" at bounding box center [37, 85] width 25 height 6
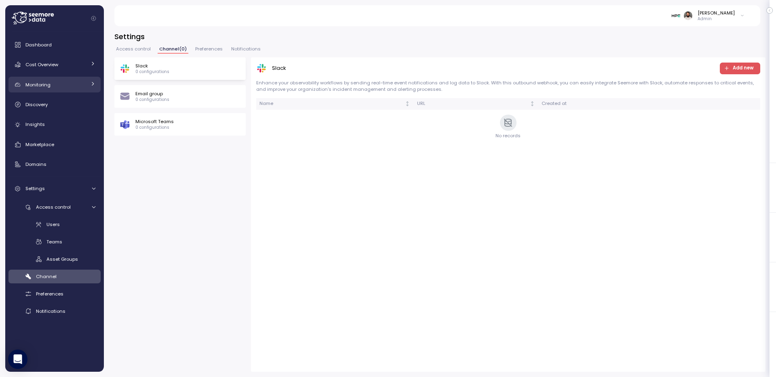
click at [49, 84] on span "Monitoring" at bounding box center [37, 85] width 25 height 6
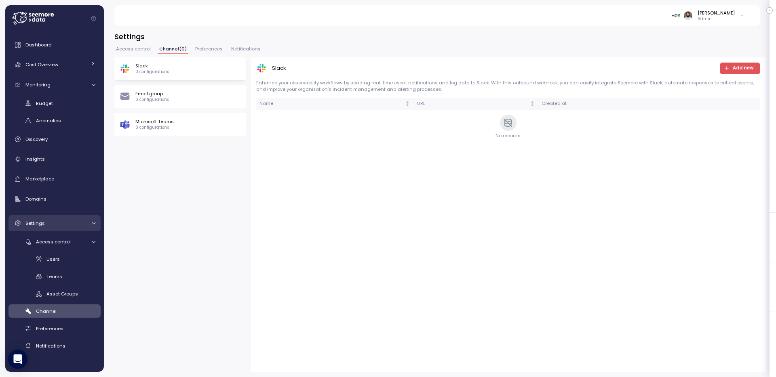
click at [69, 223] on div "Settings" at bounding box center [55, 223] width 61 height 8
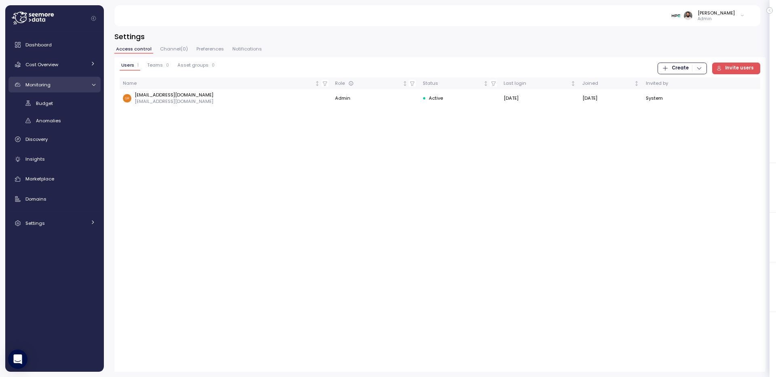
click at [77, 84] on div "Monitoring" at bounding box center [55, 85] width 61 height 8
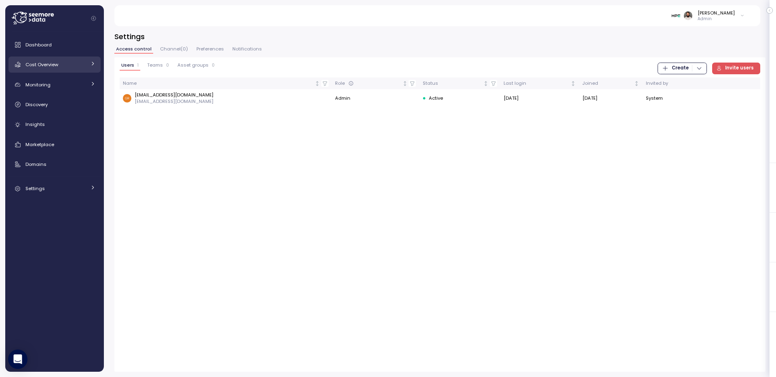
click at [78, 66] on div "Cost Overview" at bounding box center [55, 65] width 61 height 8
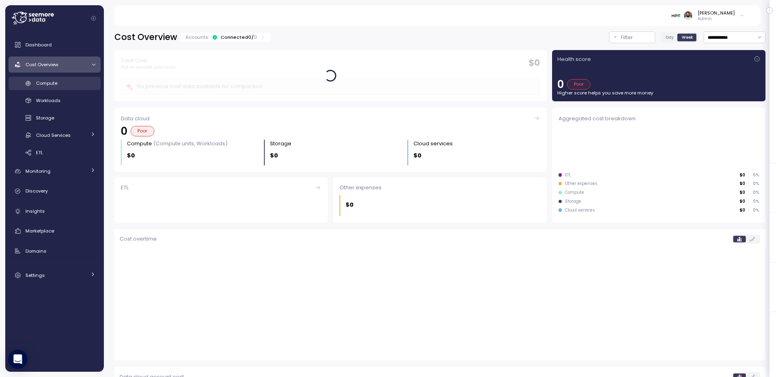
click at [73, 78] on link "Compute" at bounding box center [54, 83] width 92 height 13
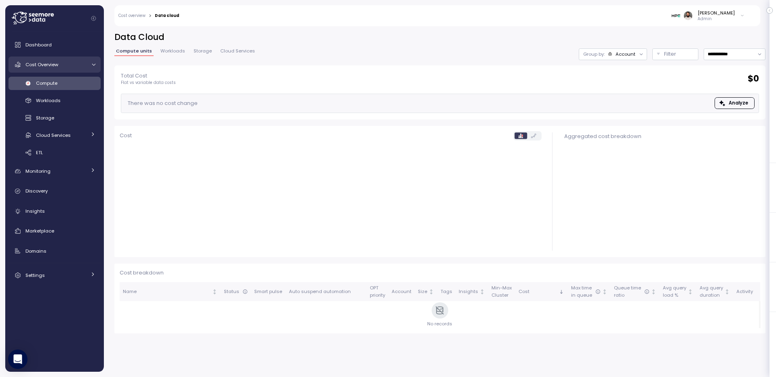
click at [88, 64] on link "Cost Overview" at bounding box center [54, 65] width 92 height 16
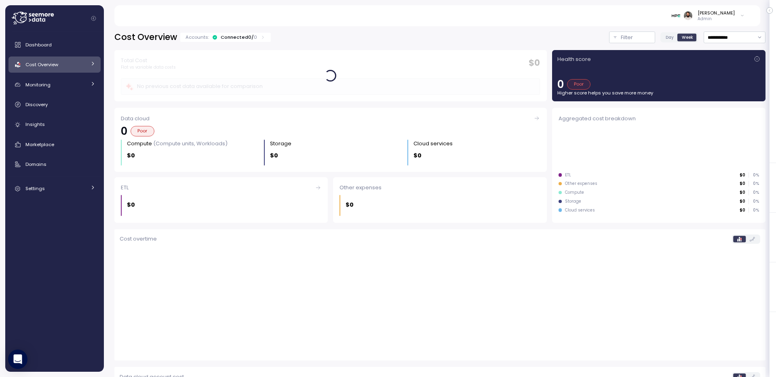
click at [254, 38] on p "0" at bounding box center [255, 37] width 3 height 6
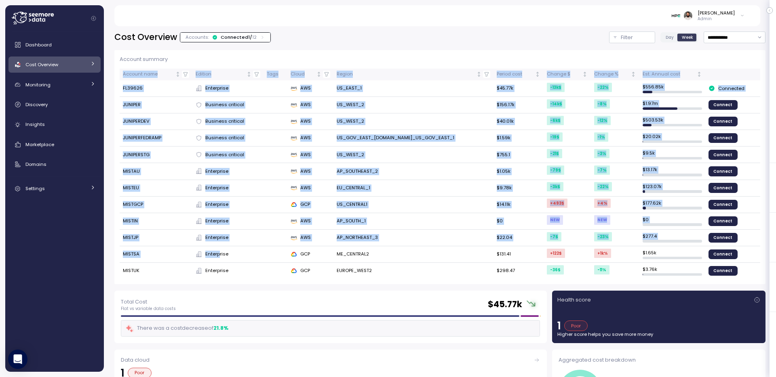
drag, startPoint x: 116, startPoint y: 87, endPoint x: 222, endPoint y: 253, distance: 197.8
click at [223, 253] on div "Account summary Account name Edition Tags Cloud Region Period cost Change $ Cha…" at bounding box center [439, 167] width 651 height 235
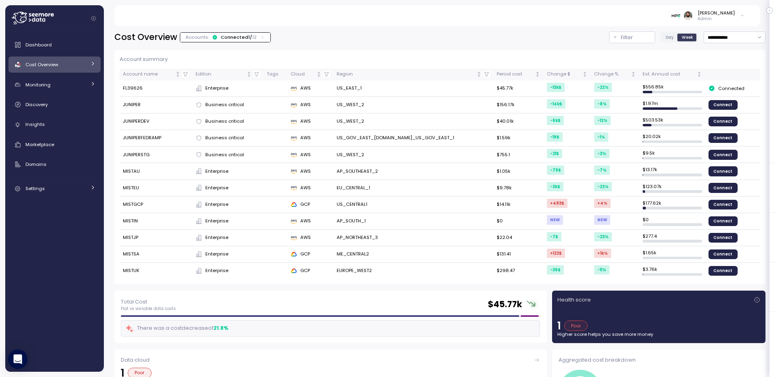
click at [374, 13] on div "Guy Biecher Admin" at bounding box center [437, 15] width 626 height 21
click at [721, 32] on input "**********" at bounding box center [735, 38] width 62 height 12
click at [662, 37] on label "Day" at bounding box center [670, 37] width 16 height 7
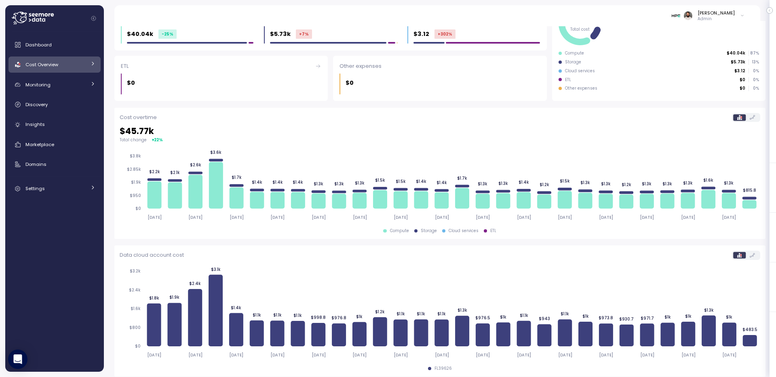
scroll to position [369, 0]
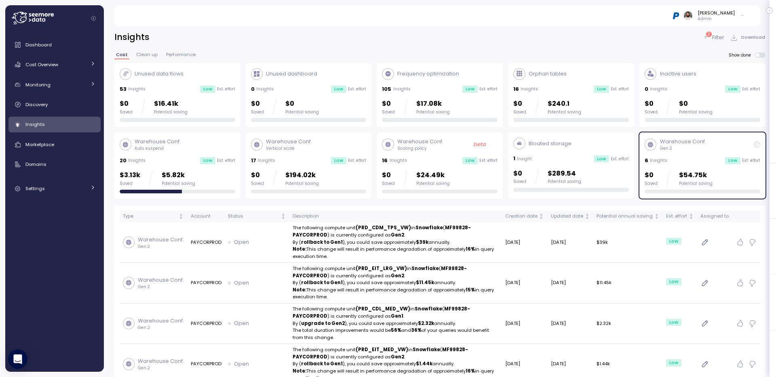
click at [227, 93] on div "53 Insights Low Est. effort" at bounding box center [178, 89] width 116 height 8
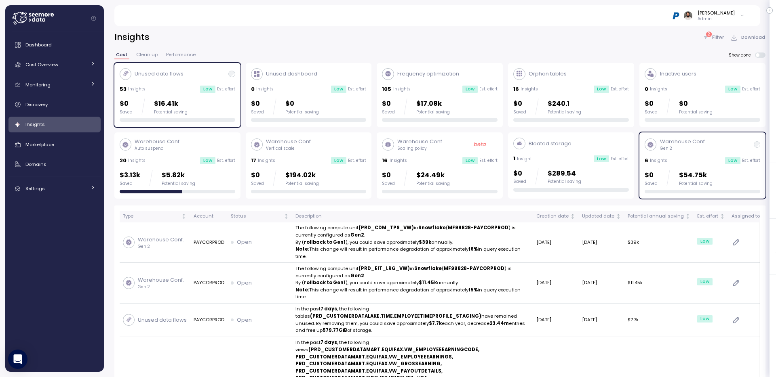
click at [649, 153] on div "Warehouse Conf. Gen 2 6 Insights Low Est. effort $0 Saved $54.75k Potential sav…" at bounding box center [703, 166] width 116 height 56
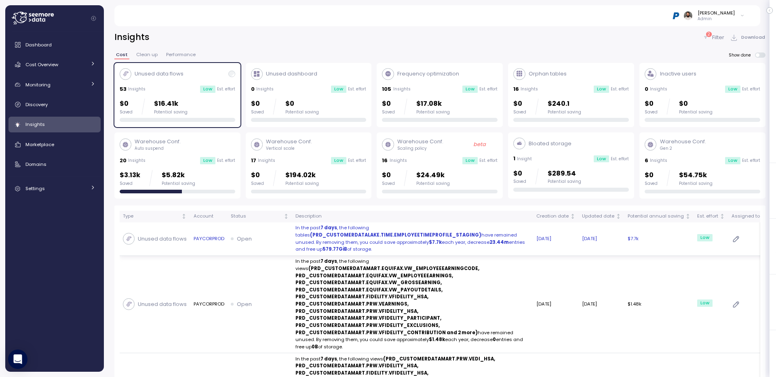
click at [455, 248] on p "In the past 7 days , the following tables (PRD_CUSTOMERDATALAKE.TIME.EMPLOYEETI…" at bounding box center [412, 239] width 234 height 29
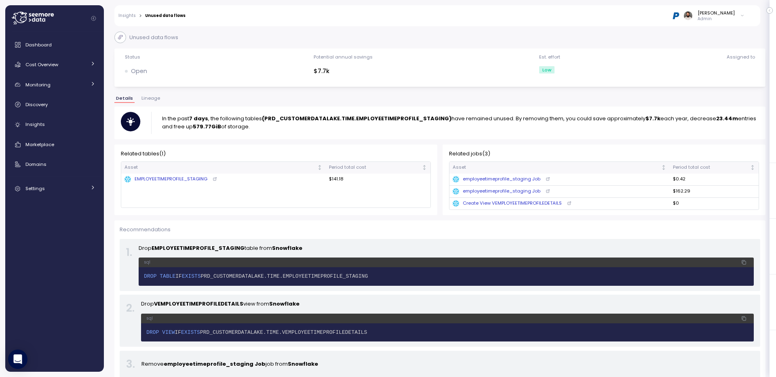
click at [169, 182] on div "EMPLOYEETIMEPROFILE_STAGING" at bounding box center [165, 179] width 82 height 7
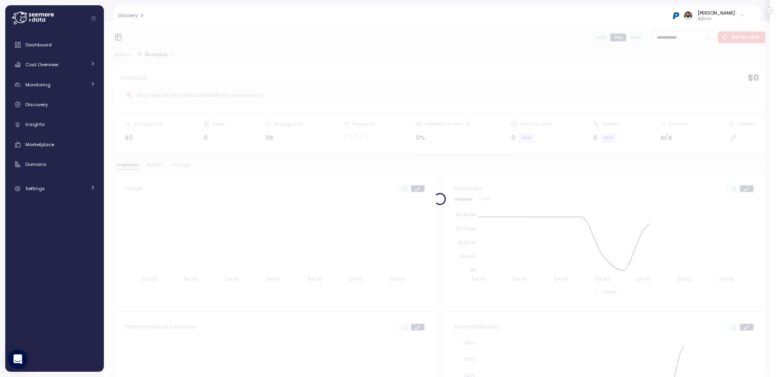
click at [186, 167] on div at bounding box center [440, 199] width 672 height 356
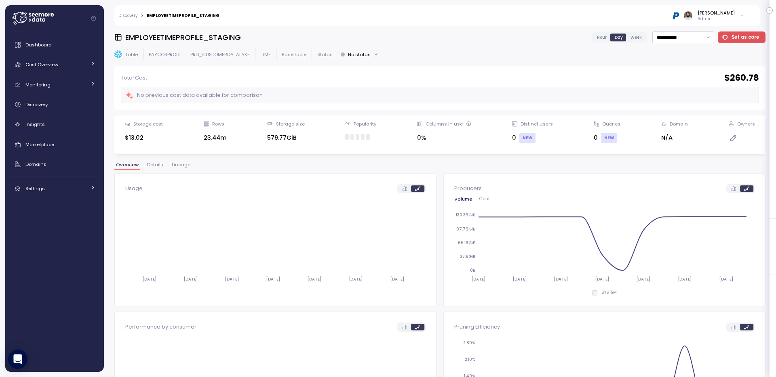
click at [186, 167] on span "Lineage" at bounding box center [181, 165] width 19 height 4
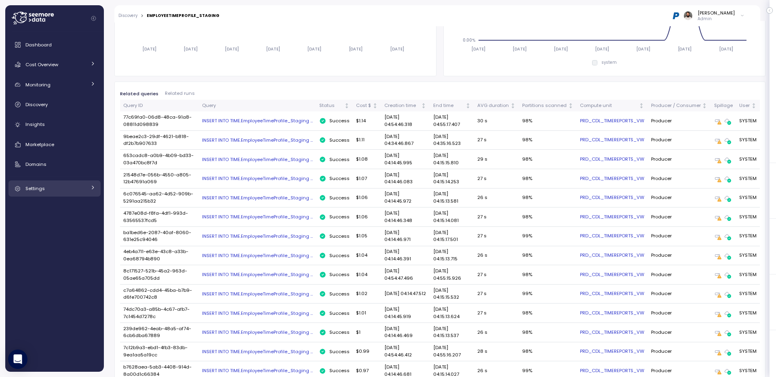
scroll to position [317, 0]
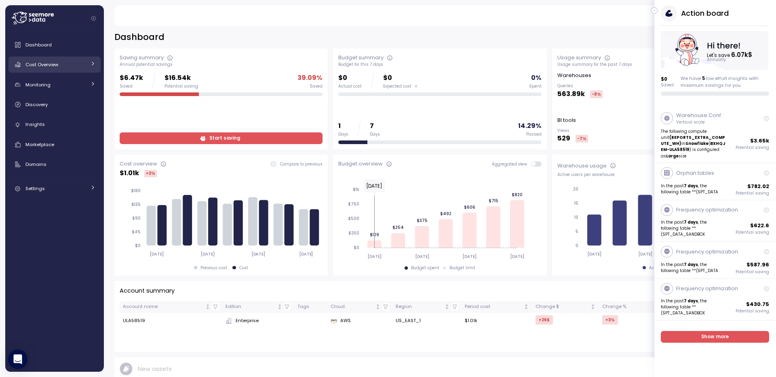
click at [85, 63] on div "Cost Overview" at bounding box center [55, 65] width 61 height 8
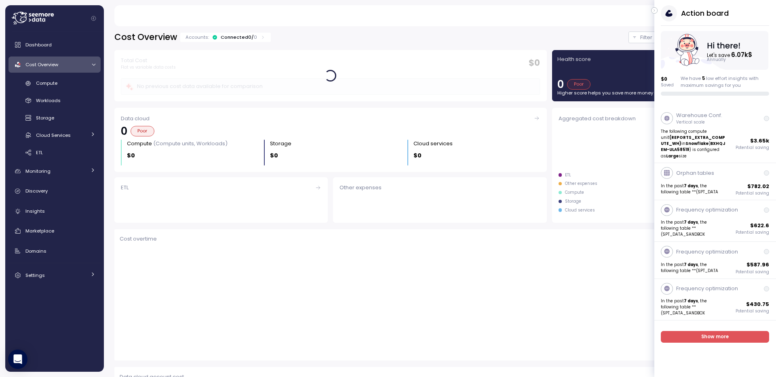
click at [85, 63] on div "Cost Overview" at bounding box center [55, 65] width 61 height 8
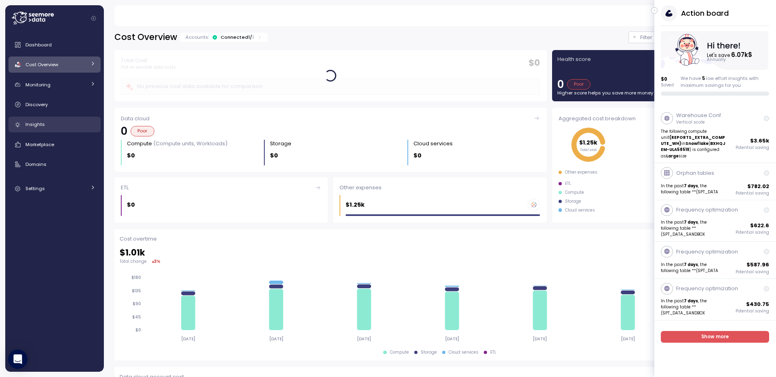
click at [69, 132] on link "Insights" at bounding box center [54, 125] width 92 height 16
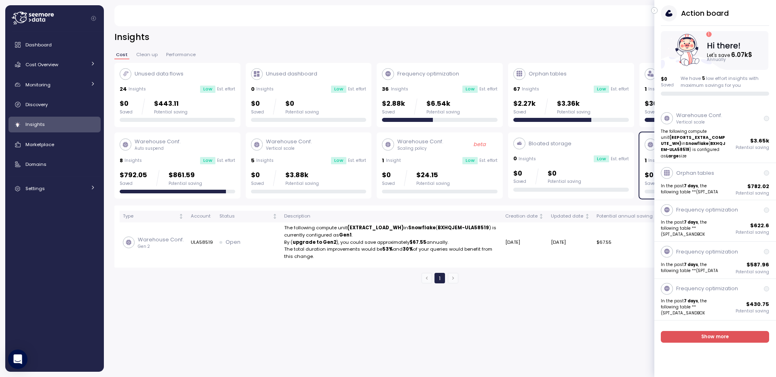
click at [653, 11] on icon "button" at bounding box center [655, 11] width 4 height 10
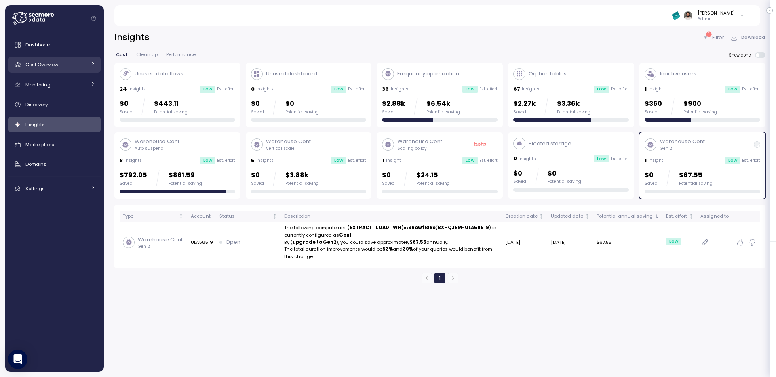
click at [70, 64] on div "Cost Overview" at bounding box center [55, 65] width 61 height 8
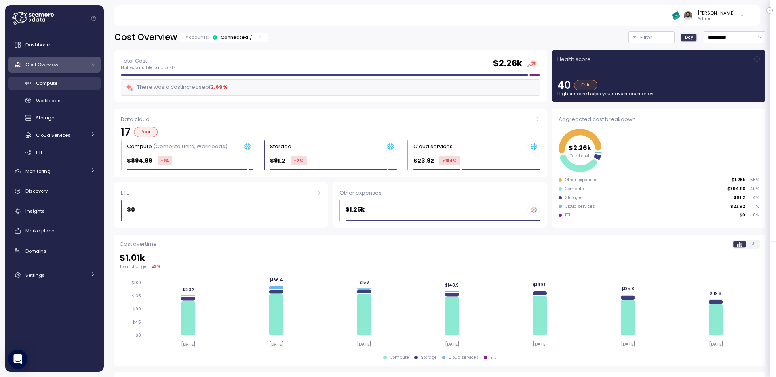
click at [68, 89] on link "Compute" at bounding box center [54, 83] width 92 height 13
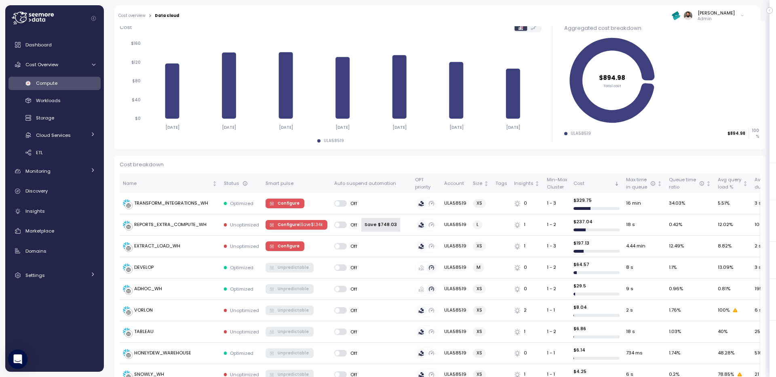
scroll to position [246, 0]
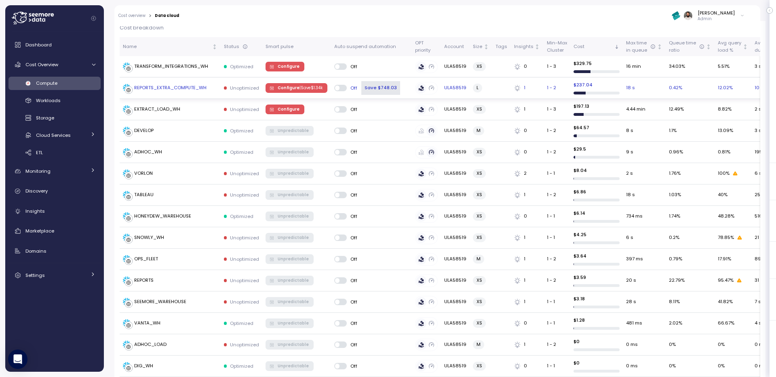
click at [289, 87] on span "Configure | Save $ 1.34k" at bounding box center [300, 88] width 45 height 9
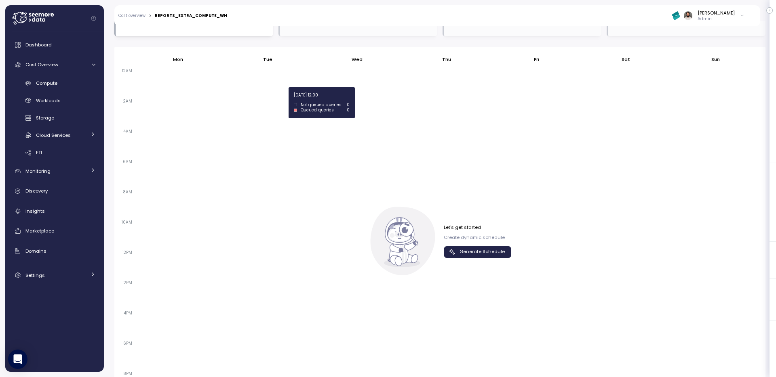
scroll to position [455, 0]
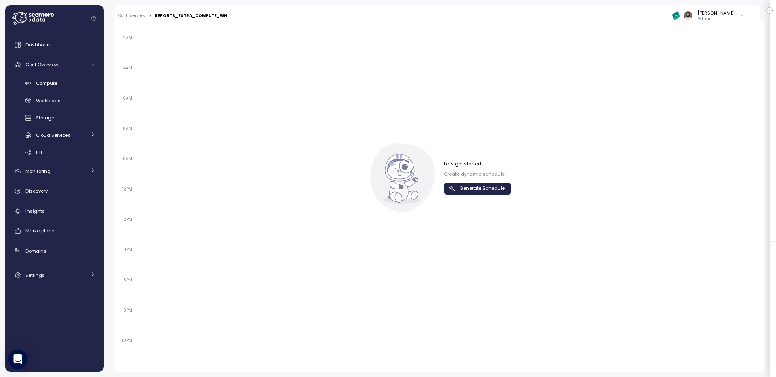
click at [465, 182] on div "Let's get started Create dynamic schedule Generate Schedule" at bounding box center [477, 178] width 67 height 34
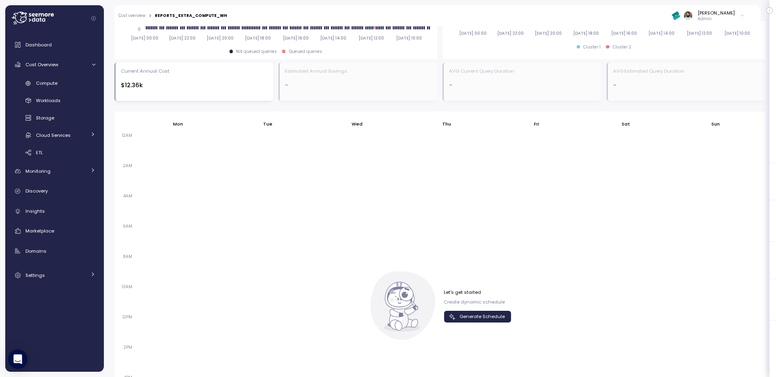
scroll to position [537, 0]
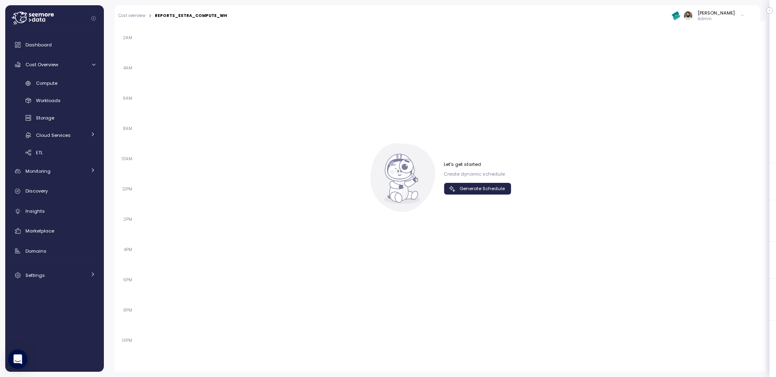
click at [464, 189] on span "Generate Schedule" at bounding box center [482, 188] width 45 height 11
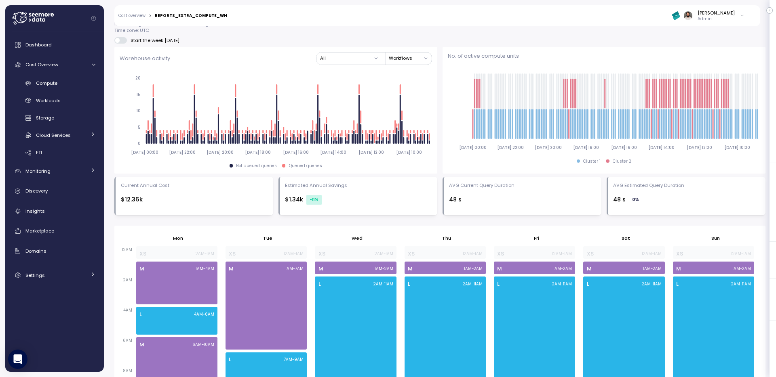
scroll to position [18, 0]
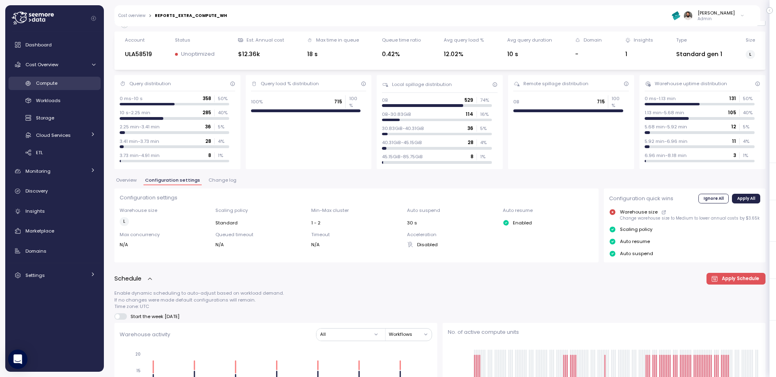
click at [84, 82] on div "Compute" at bounding box center [65, 83] width 59 height 8
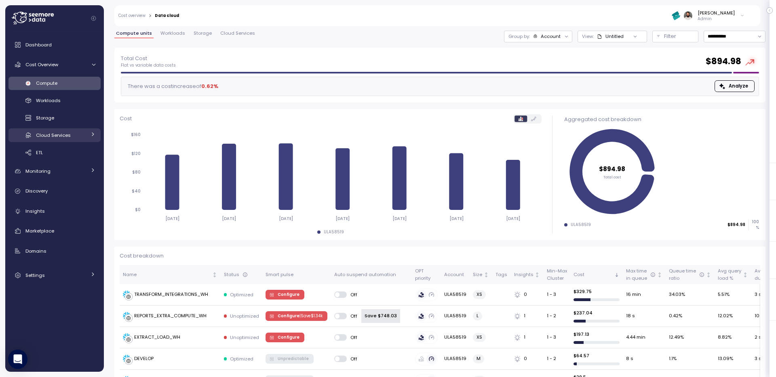
click at [78, 136] on div "Cloud Services" at bounding box center [61, 135] width 50 height 8
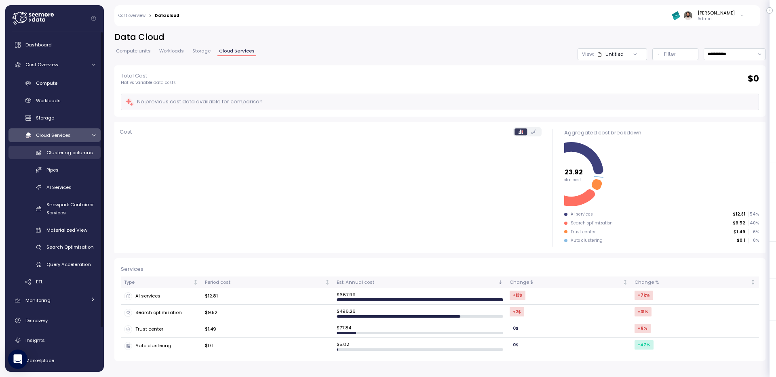
click at [77, 151] on span "Clustering columns" at bounding box center [69, 153] width 46 height 6
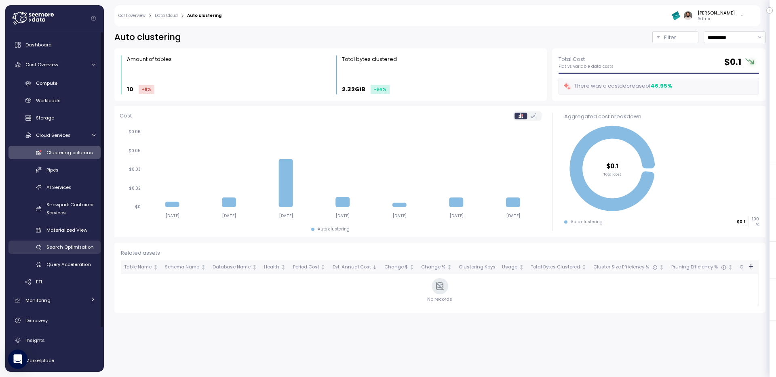
click at [54, 248] on span "Search Optimization" at bounding box center [69, 247] width 47 height 6
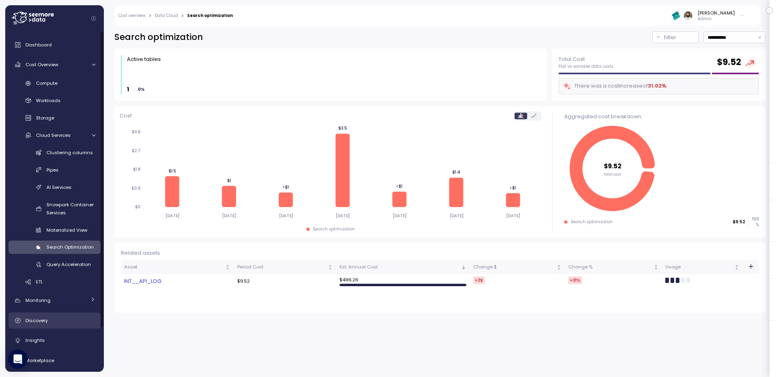
click at [55, 323] on div "Discovery" at bounding box center [60, 321] width 70 height 8
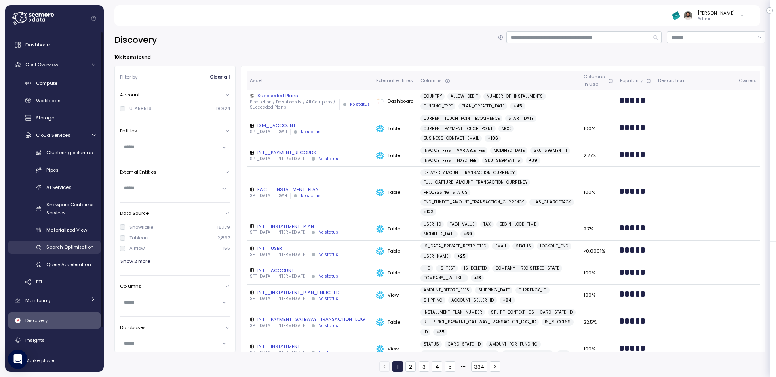
click at [58, 245] on span "Search Optimization" at bounding box center [69, 247] width 47 height 6
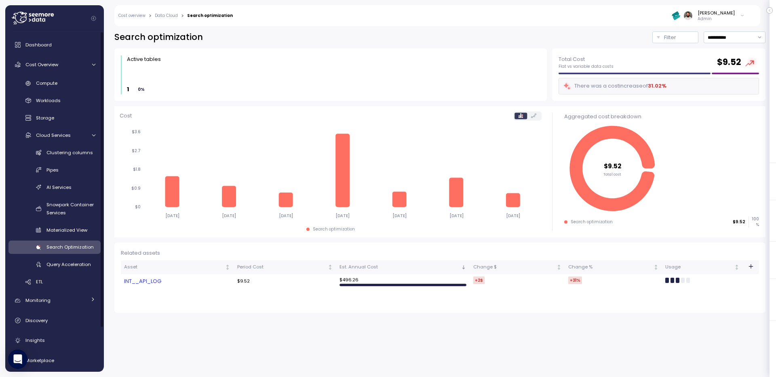
click at [150, 282] on link "INT__API_LOG" at bounding box center [177, 282] width 106 height 8
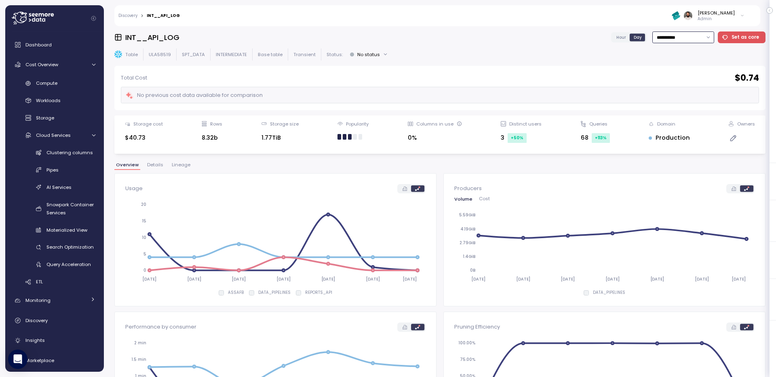
click at [695, 40] on input "**********" at bounding box center [683, 38] width 62 height 12
click at [686, 95] on div "Last 30 days" at bounding box center [683, 96] width 30 height 6
type input "**********"
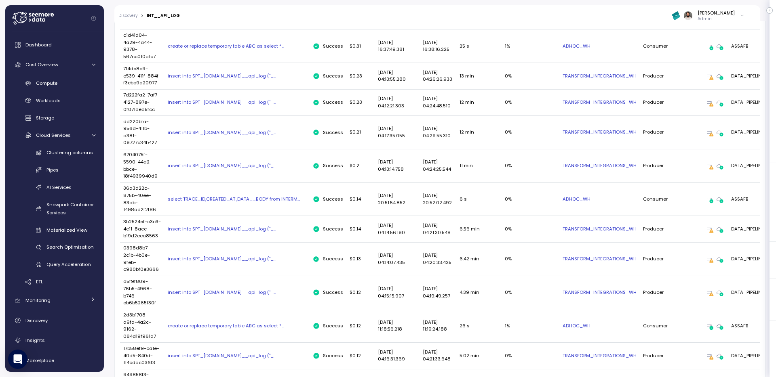
scroll to position [478, 0]
click at [271, 255] on div "insert into SPT_DATA.intermediate.int__api_log ("_..." at bounding box center [237, 258] width 139 height 6
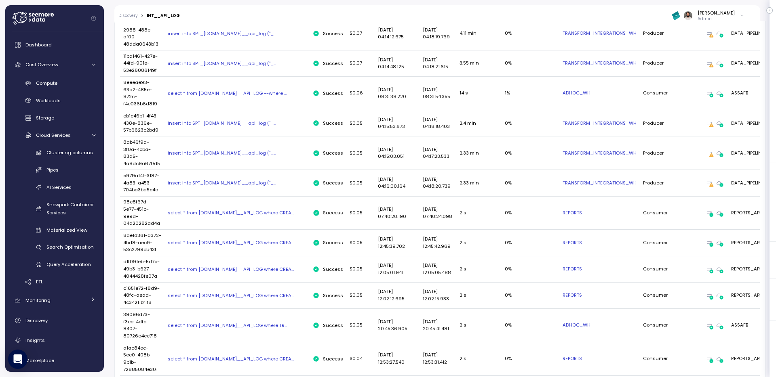
scroll to position [1435, 0]
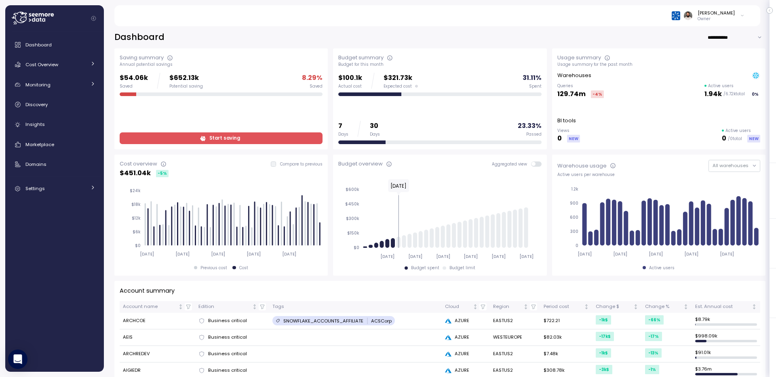
click at [69, 73] on div "Dashboard Cost Overview Compute Workloads Storage Cloud Services Clustering col…" at bounding box center [54, 117] width 92 height 160
click at [160, 131] on div "$54.06k Saved $652.13k Potential saving 8.29 % Saved Start saving" at bounding box center [221, 109] width 203 height 72
click at [160, 140] on span "Start saving" at bounding box center [220, 138] width 192 height 11
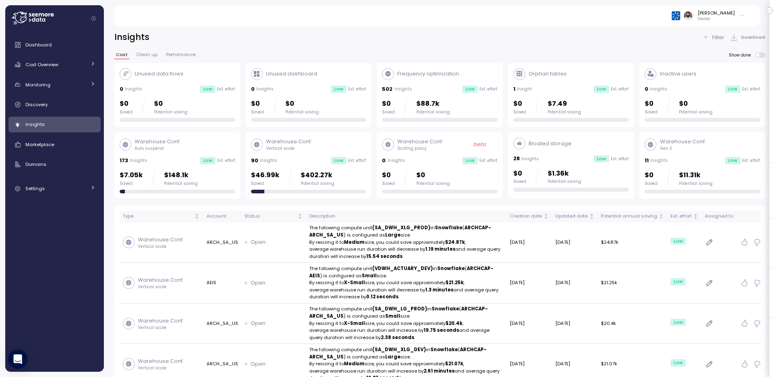
click at [194, 160] on div "173 Insights Low Est. effort" at bounding box center [178, 161] width 116 height 8
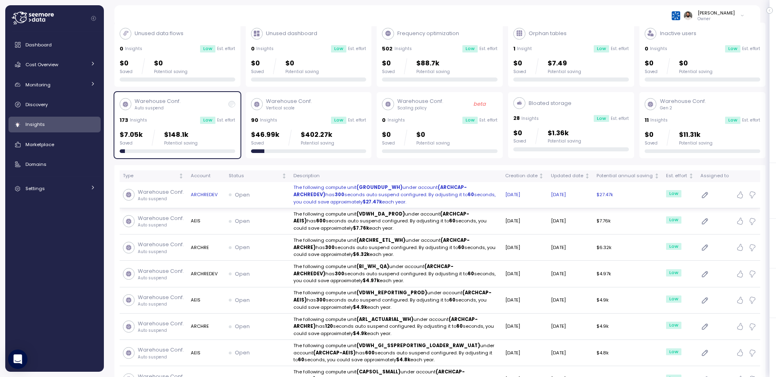
scroll to position [52, 0]
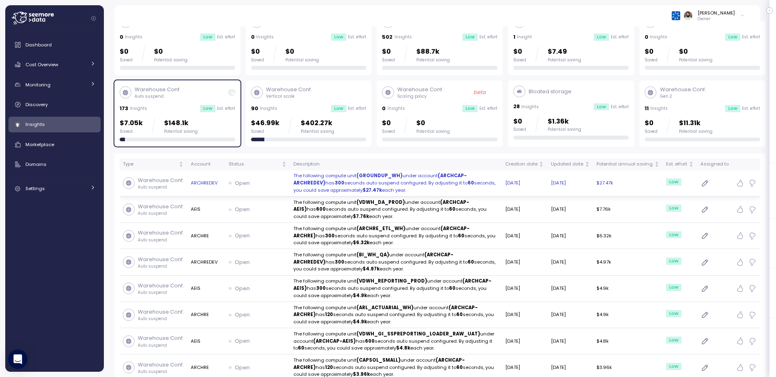
click at [259, 186] on div "Open" at bounding box center [258, 183] width 58 height 8
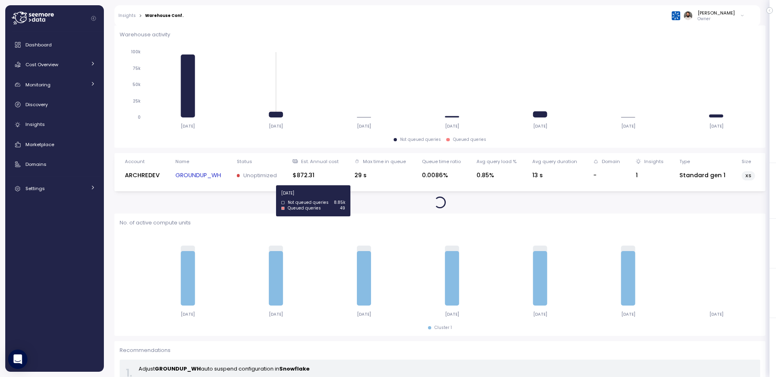
scroll to position [100, 0]
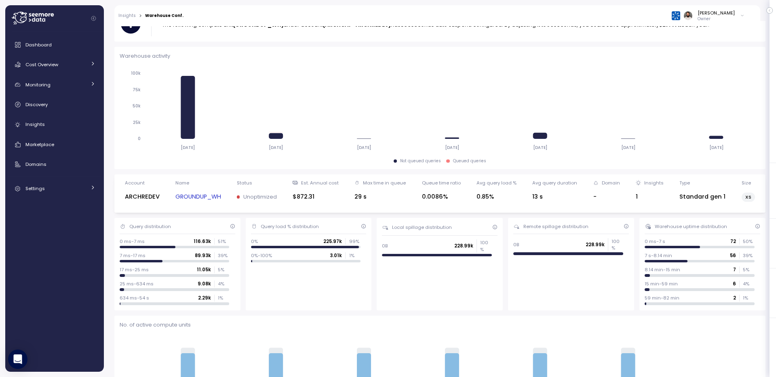
click at [204, 198] on link "GROUNDUP_WH" at bounding box center [198, 196] width 46 height 9
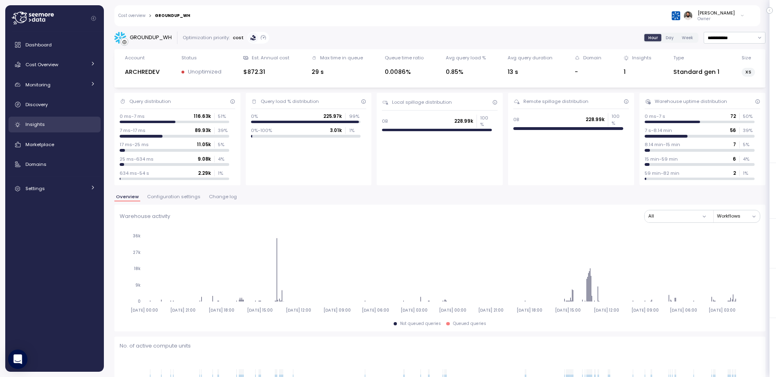
click at [70, 124] on div "Insights" at bounding box center [60, 124] width 70 height 8
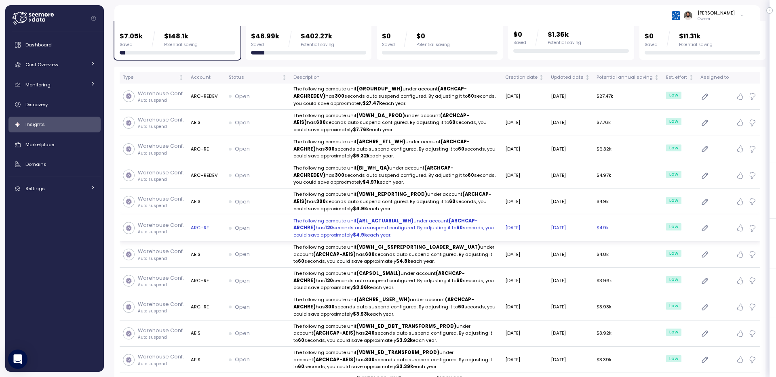
scroll to position [140, 0]
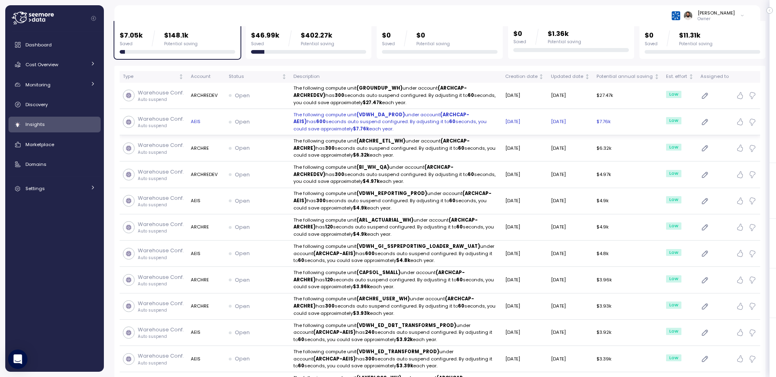
click at [436, 125] on p "The following compute unit (VDWH_DA_PROD) under account (ARCHCAP-AEIS) has 600 …" at bounding box center [395, 122] width 205 height 21
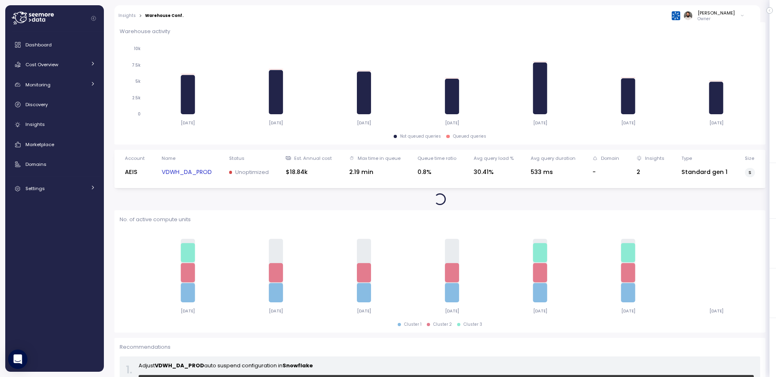
scroll to position [167, 0]
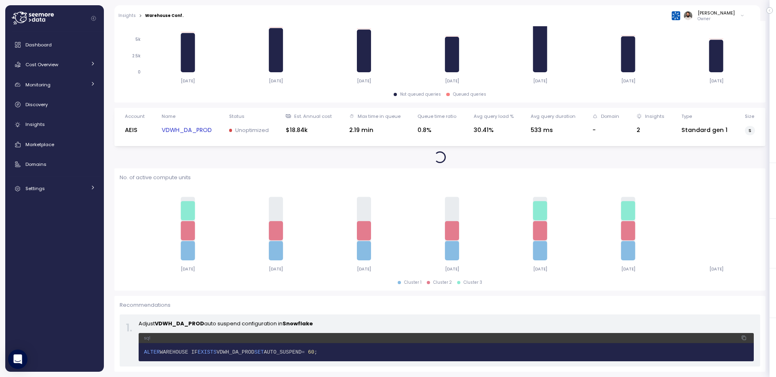
click at [192, 131] on link "VDWH_DA_PROD" at bounding box center [187, 130] width 50 height 9
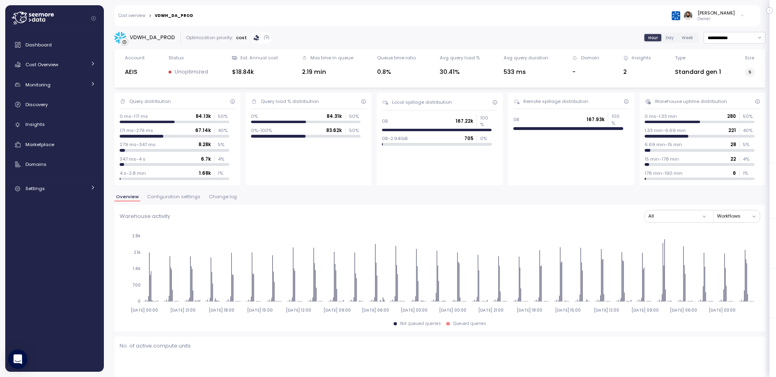
click at [226, 199] on span "Change log" at bounding box center [223, 197] width 28 height 4
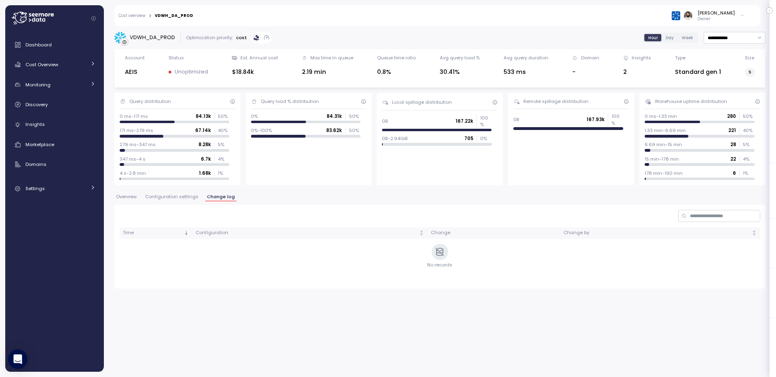
click at [188, 198] on span "Configuration settings" at bounding box center [171, 197] width 53 height 4
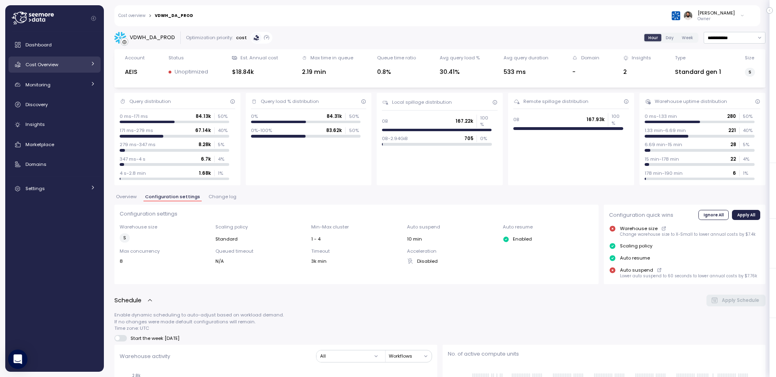
click at [58, 65] on span "Cost Overview" at bounding box center [41, 64] width 33 height 6
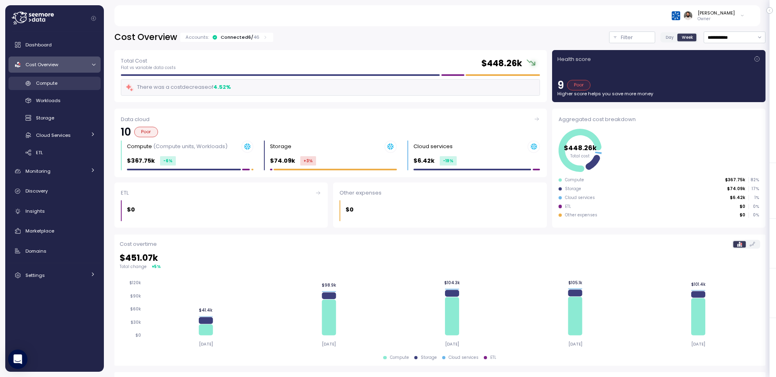
click at [60, 85] on div "Compute" at bounding box center [65, 83] width 59 height 8
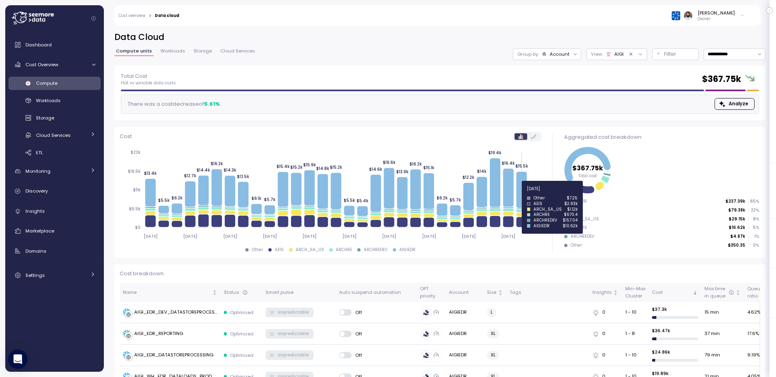
click at [523, 194] on icon at bounding box center [521, 190] width 11 height 36
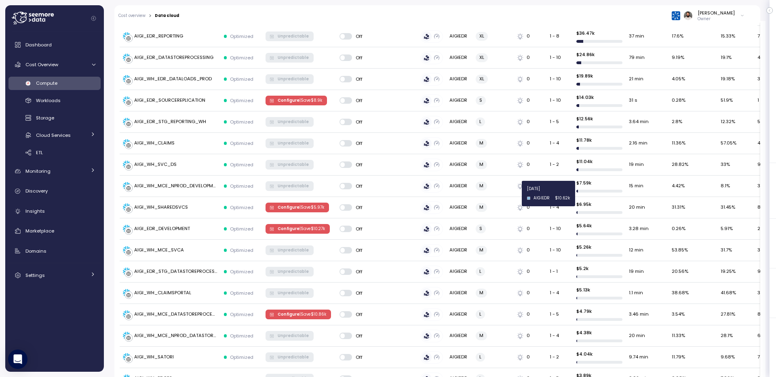
scroll to position [377, 0]
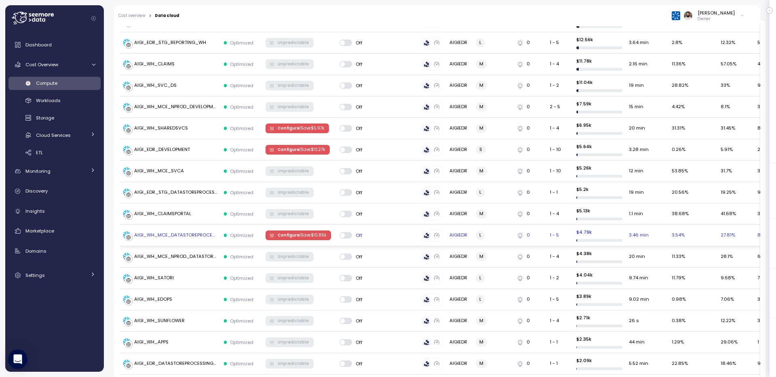
click at [301, 234] on p "| Save $ 10.86k" at bounding box center [312, 236] width 27 height 6
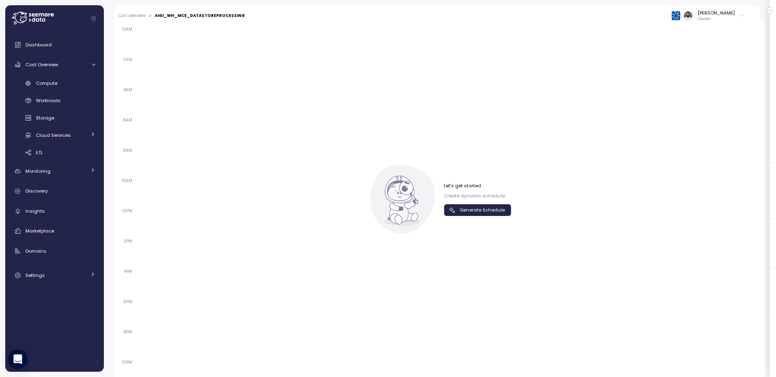
scroll to position [427, 0]
click at [492, 213] on span "Generate Schedule" at bounding box center [482, 209] width 45 height 11
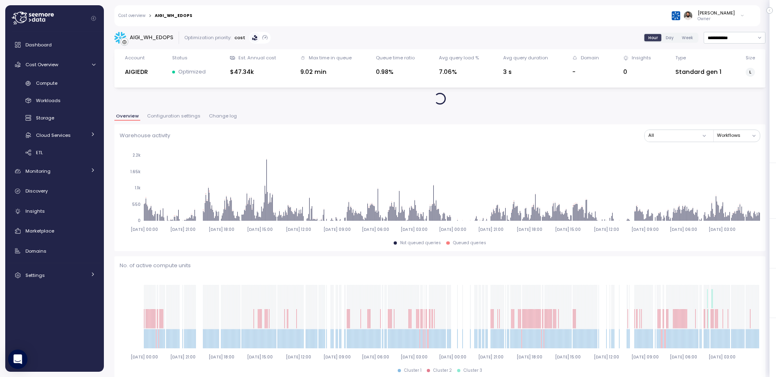
click at [145, 14] on link "Cost overview" at bounding box center [131, 16] width 27 height 4
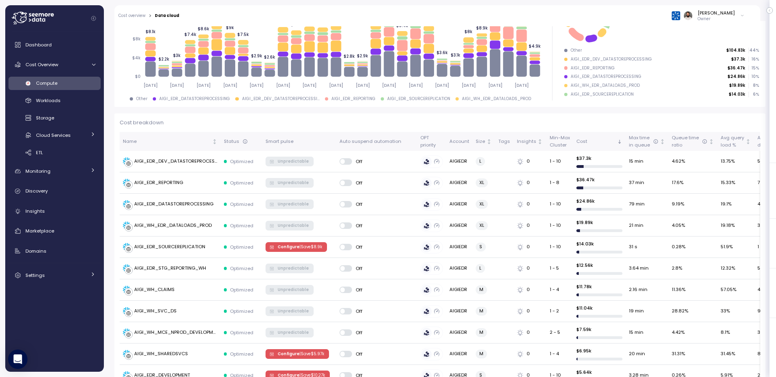
scroll to position [193, 0]
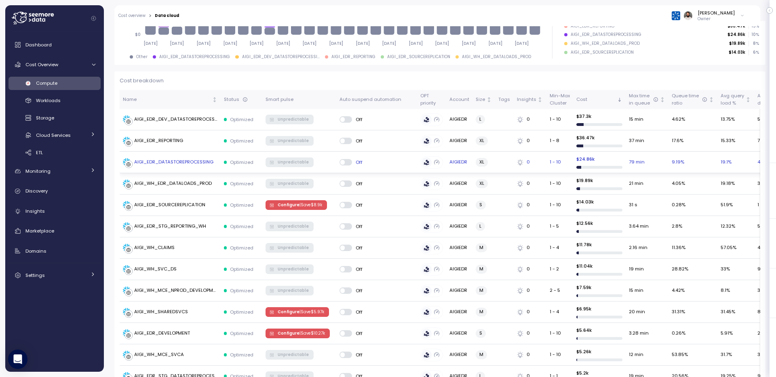
click at [186, 162] on div "AIGI_EDR_DATASTOREPROCESSING" at bounding box center [173, 162] width 79 height 7
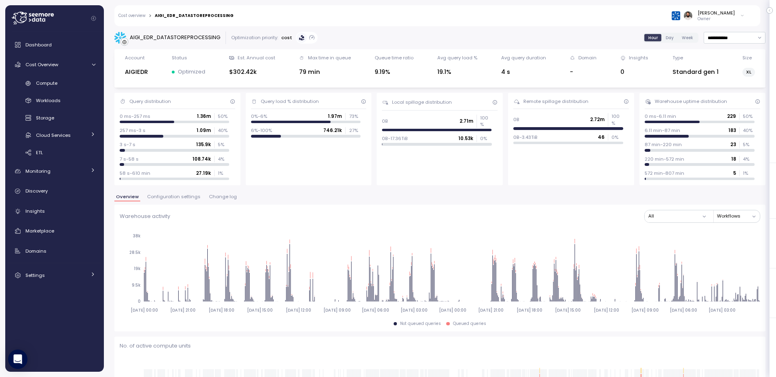
click at [188, 198] on span "Configuration settings" at bounding box center [173, 197] width 53 height 4
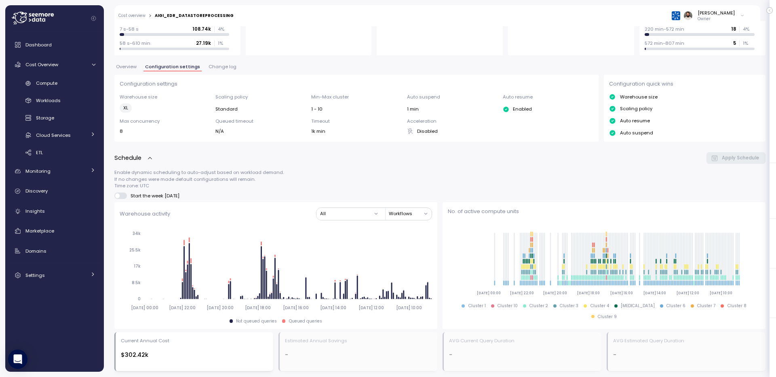
scroll to position [92, 0]
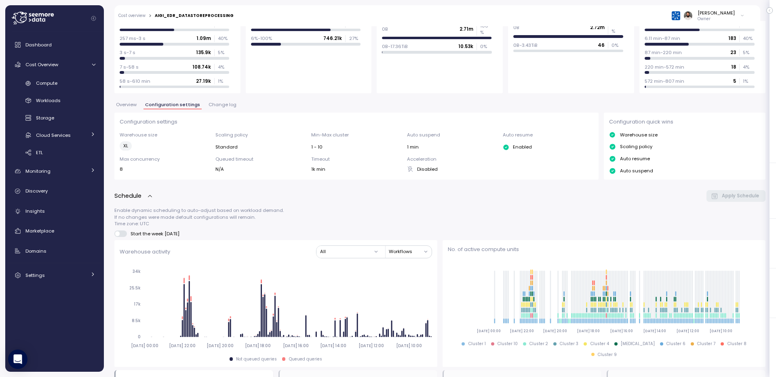
click at [224, 99] on div "**********" at bounding box center [439, 373] width 651 height 869
click at [224, 105] on span "Change log" at bounding box center [223, 105] width 28 height 4
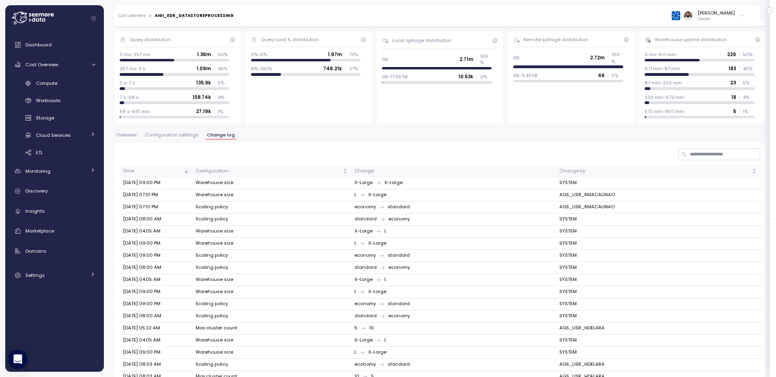
scroll to position [108, 0]
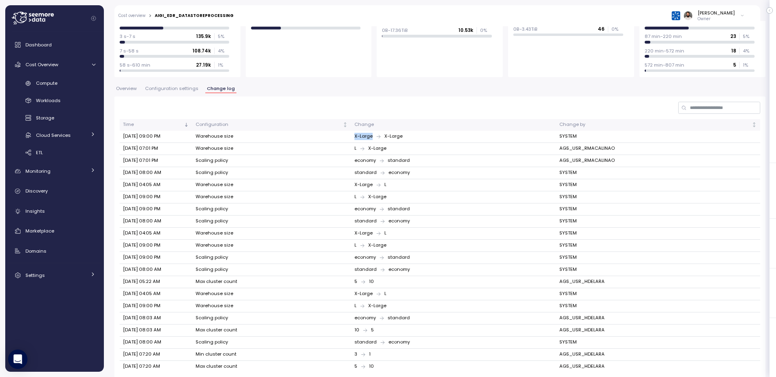
drag, startPoint x: 369, startPoint y: 137, endPoint x: 428, endPoint y: 137, distance: 58.2
click at [428, 137] on td "X-Large X-Large" at bounding box center [453, 137] width 204 height 12
click at [428, 137] on div "X-Large X-Large" at bounding box center [453, 136] width 198 height 7
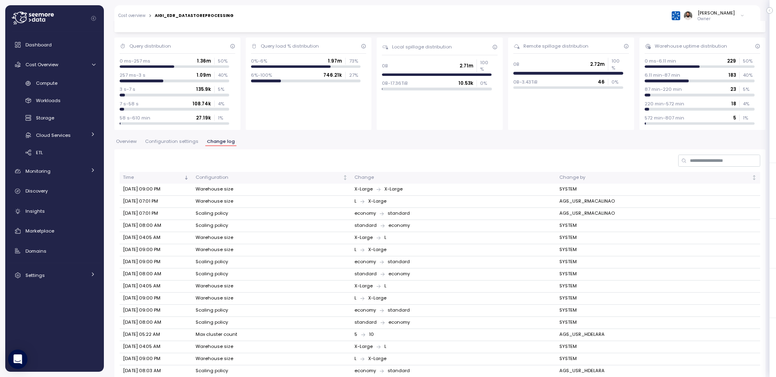
scroll to position [0, 0]
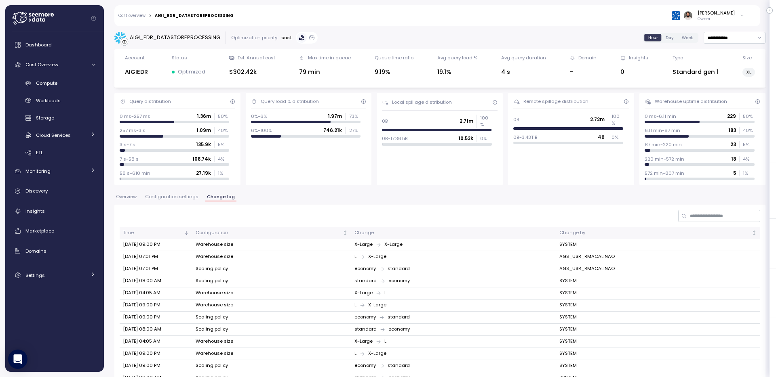
click at [159, 198] on span "Configuration settings" at bounding box center [171, 197] width 53 height 4
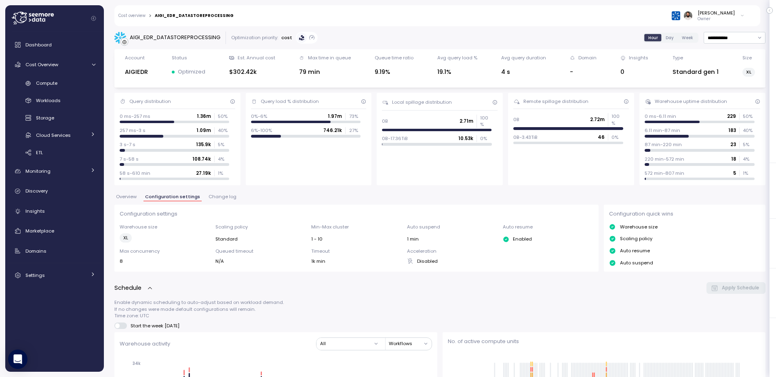
click at [135, 195] on span "Overview" at bounding box center [126, 197] width 21 height 4
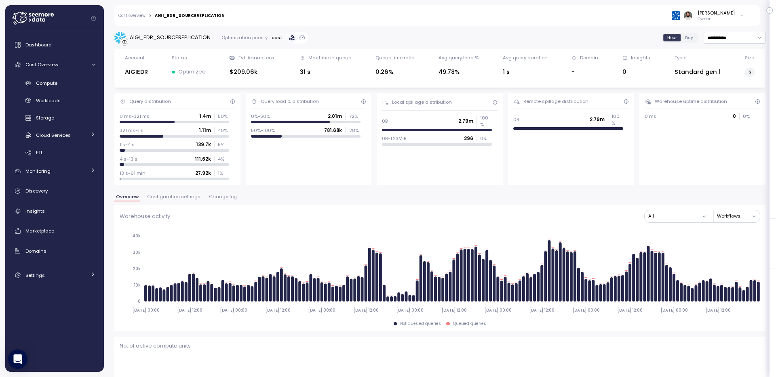
click at [134, 20] on div "Cost overview > AIGI_EDR_SOURCEREPLICATION [PERSON_NAME] Owner" at bounding box center [431, 15] width 635 height 21
click at [134, 16] on link "Cost overview" at bounding box center [131, 16] width 27 height 4
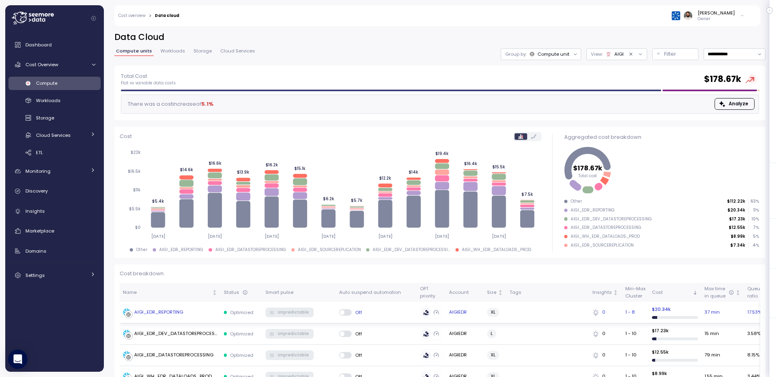
click at [171, 310] on div "AIGI_EDR_REPORTING" at bounding box center [158, 312] width 49 height 7
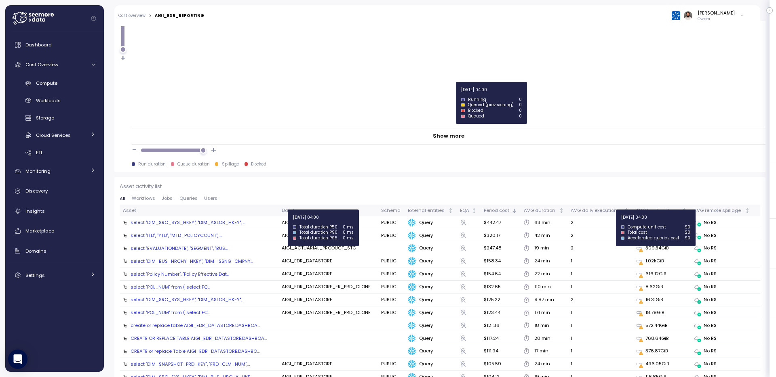
scroll to position [831, 0]
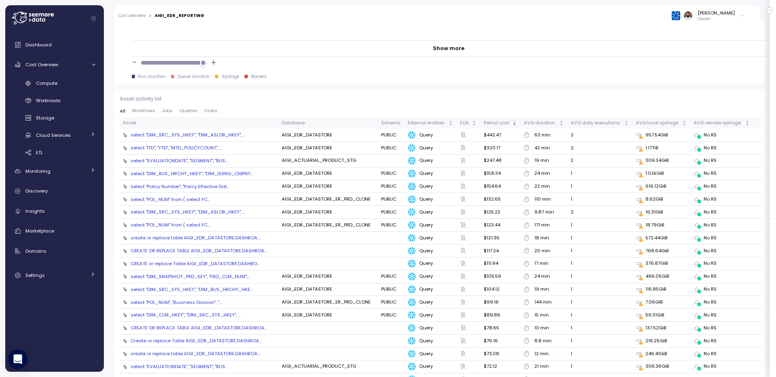
click at [232, 136] on div "select "DIM_SRC_SYS_HKEY", "DIM_ASLOB_HKEY",..." at bounding box center [188, 135] width 115 height 6
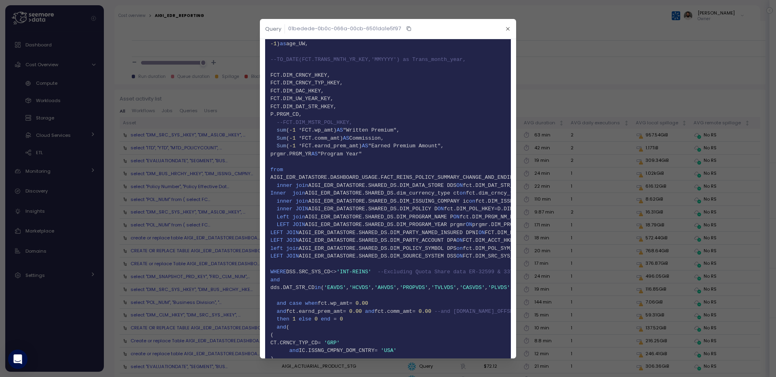
scroll to position [1100, 0]
click at [461, 173] on span "155 AIGI_EDR_DATASTORE.DASHBOARD_USAGE.FACT_REINS_POLICY_SUMMARY_CHANGE_AND_END…" at bounding box center [387, 177] width 235 height 8
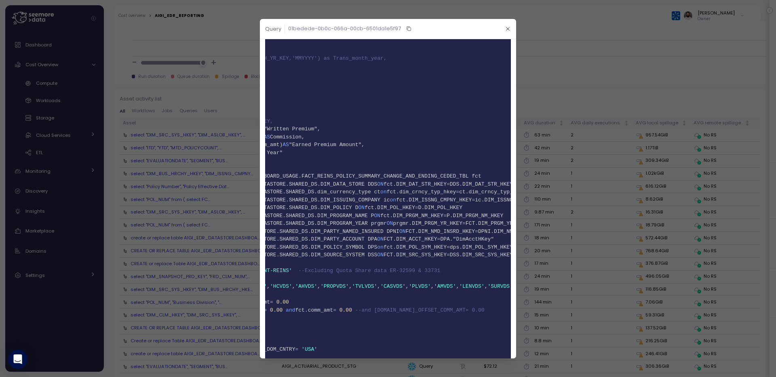
click at [426, 175] on span "155 AIGI_EDR_DATASTORE.DASHBOARD_USAGE.FACT_REINS_POLICY_SUMMARY_CHANGE_AND_END…" at bounding box center [308, 177] width 235 height 8
copy span "FACT_REINS_POLICY_SUMMARY_CHANGE_AND_ENDING_CEDED_TBL"
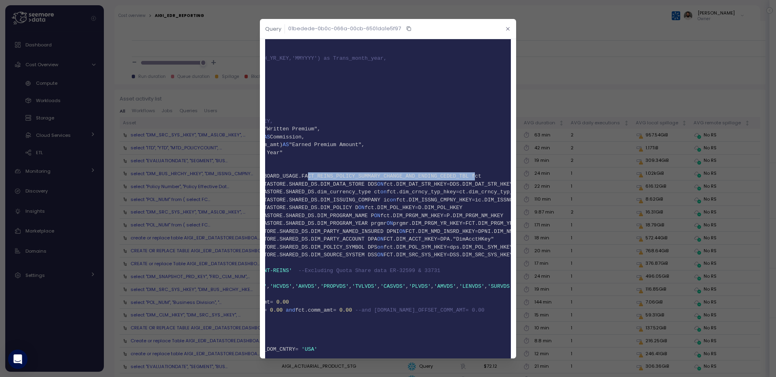
click at [509, 31] on icon "button" at bounding box center [507, 28] width 5 height 5
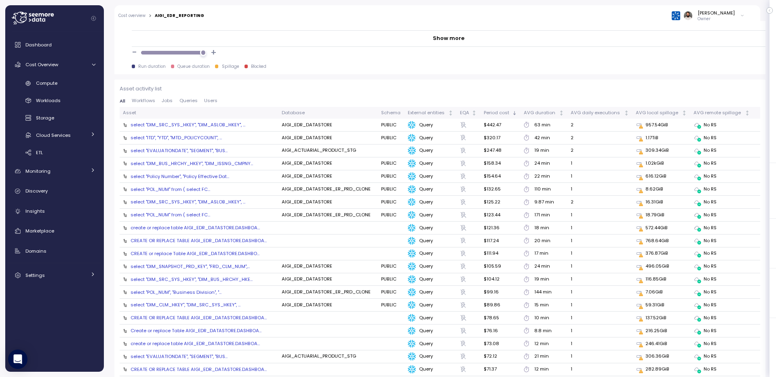
scroll to position [879, 0]
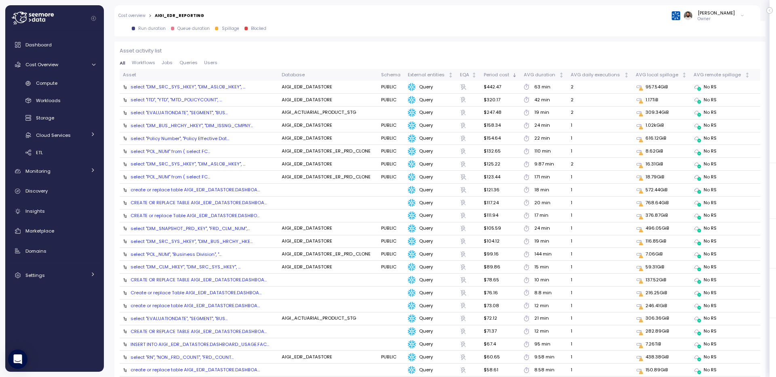
click at [236, 86] on div "select "DIM_SRC_SYS_HKEY", "DIM_ASLOB_HKEY",..." at bounding box center [188, 87] width 115 height 6
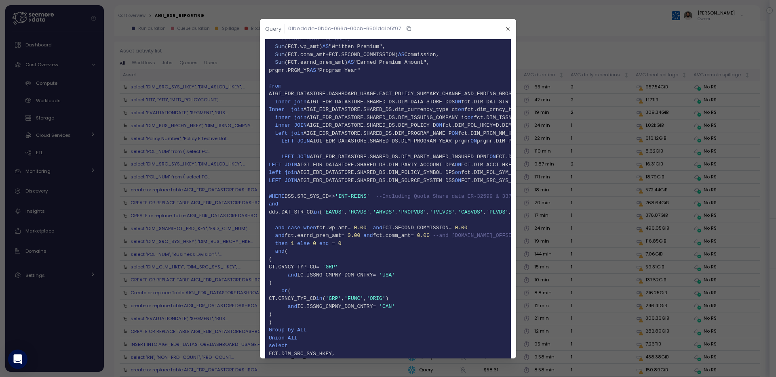
scroll to position [0, 0]
click at [471, 93] on span "75 AIGI_EDR_DATASTORE.DASHBOARD_USAGE.FACT_POLICY_SUMMARY_CHANGE_AND_ENDING_GRO…" at bounding box center [387, 94] width 235 height 8
copy span "FACT_POLICY_SUMMARY_CHANGE_AND_ENDING_GROSS_TBL"
click at [507, 27] on icon "button" at bounding box center [507, 28] width 5 height 5
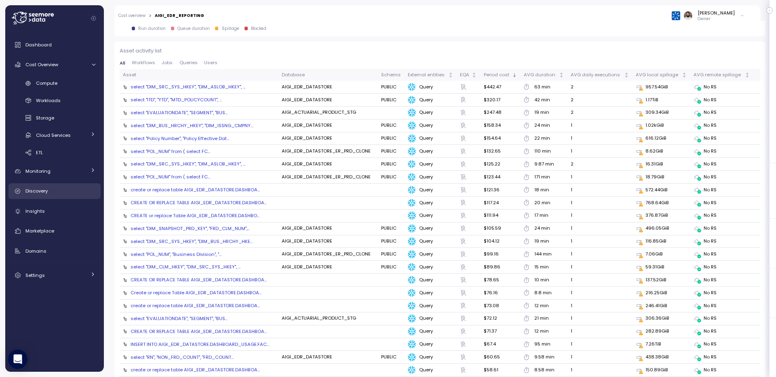
click at [51, 197] on link "Discovery" at bounding box center [54, 191] width 92 height 16
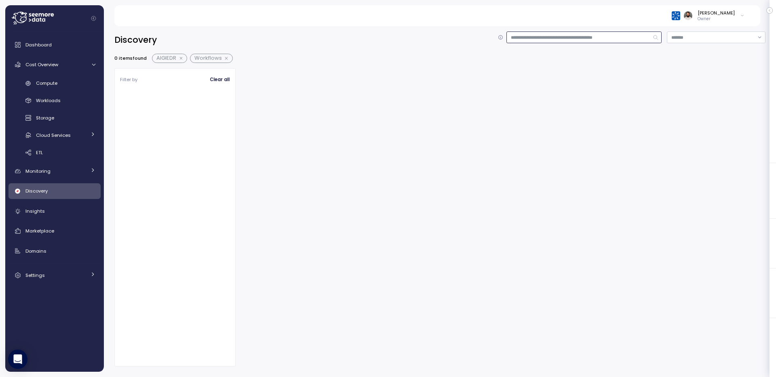
click at [565, 41] on input at bounding box center [583, 38] width 155 height 12
click at [230, 58] on button "button" at bounding box center [227, 58] width 11 height 6
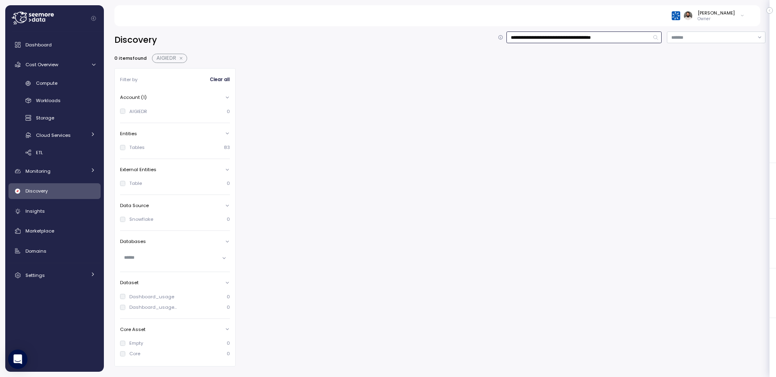
click at [183, 57] on button "button" at bounding box center [181, 58] width 11 height 6
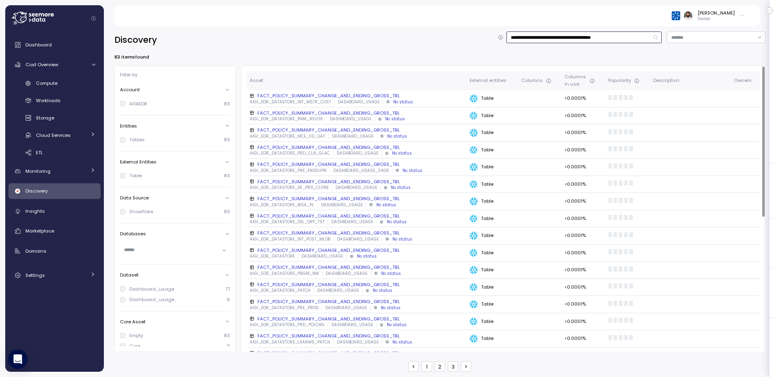
type input "**********"
click at [351, 96] on div "FACT_POLICY_SUMMARY_CHANGE_AND_ENDING_GROSS_TBL" at bounding box center [356, 96] width 213 height 6
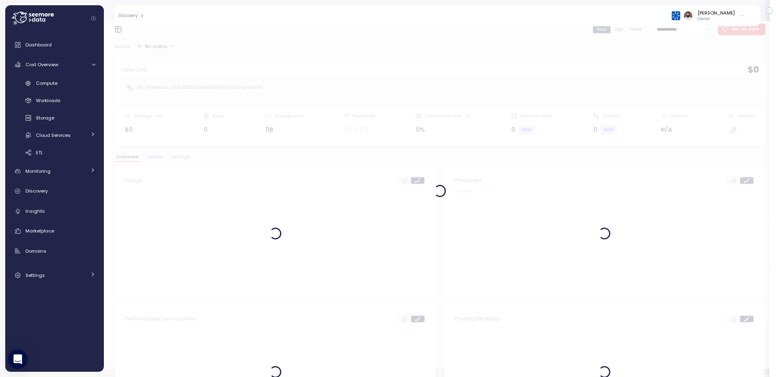
scroll to position [7, 0]
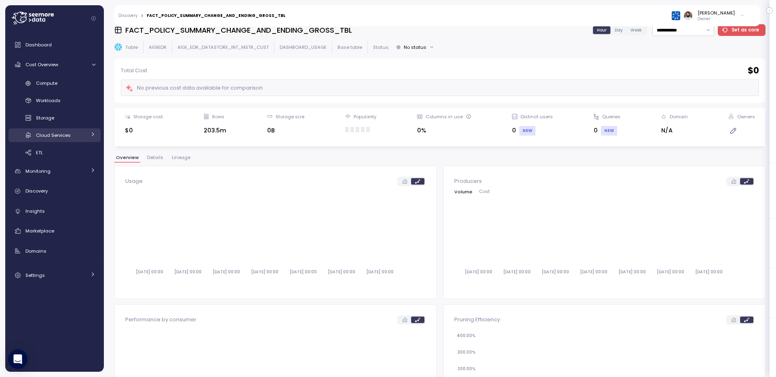
click at [77, 135] on div "Cloud Services" at bounding box center [61, 135] width 50 height 8
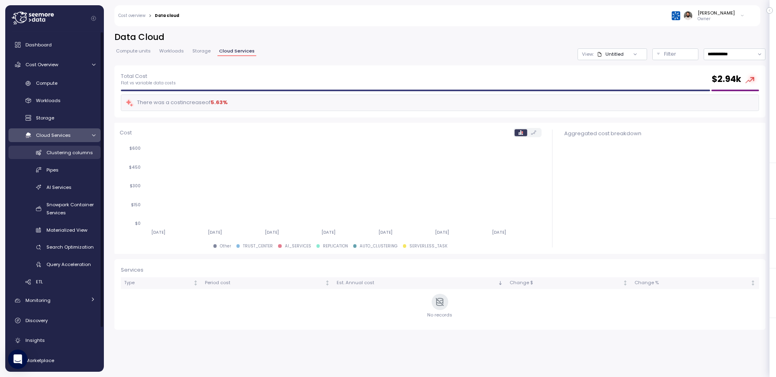
click at [78, 151] on span "Clustering columns" at bounding box center [69, 153] width 46 height 6
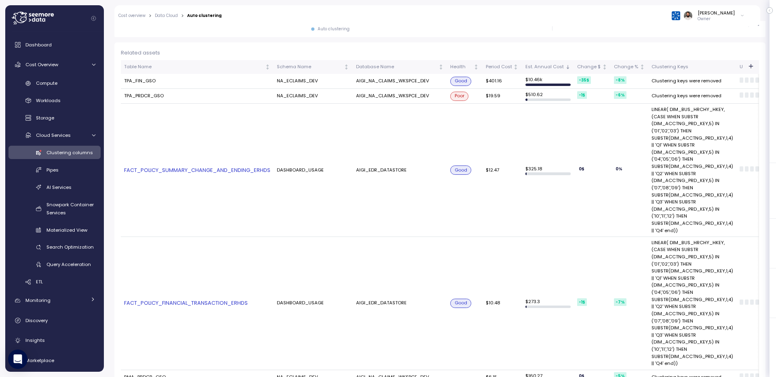
scroll to position [213, 0]
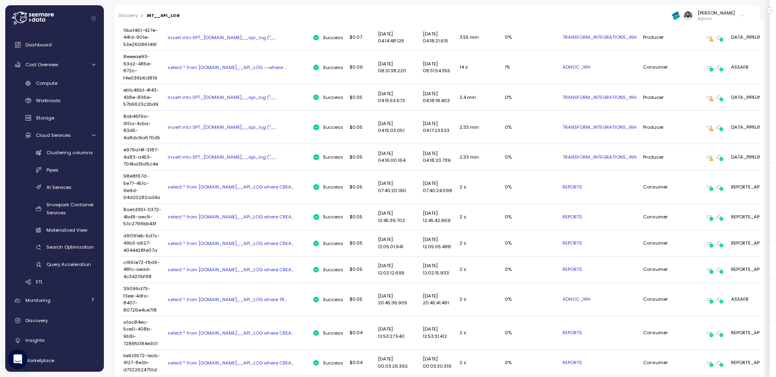
scroll to position [1435, 0]
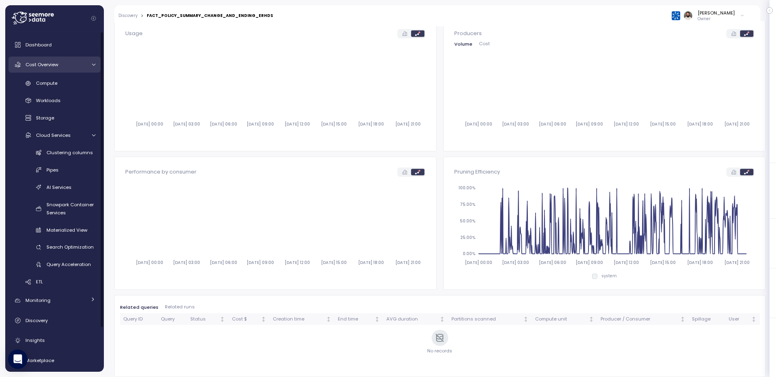
click at [74, 66] on div "Cost Overview" at bounding box center [55, 65] width 61 height 8
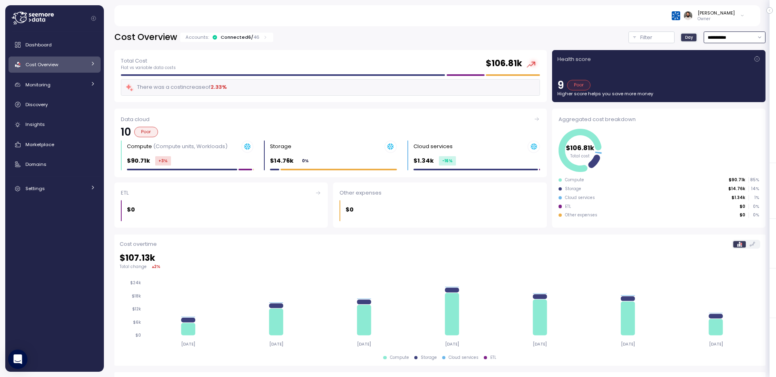
click at [735, 38] on input "**********" at bounding box center [735, 38] width 62 height 12
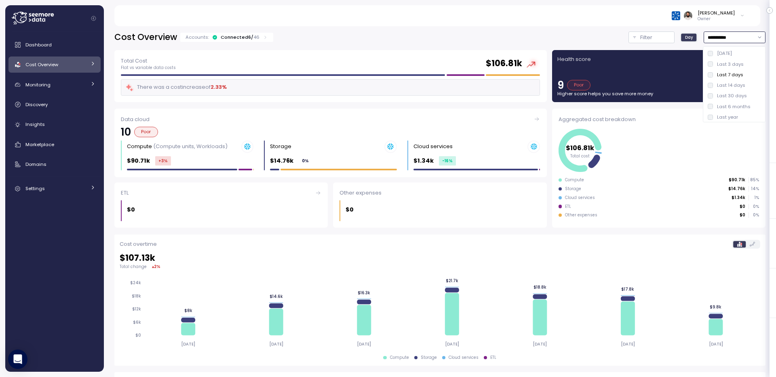
click at [732, 83] on div "Last 14 days" at bounding box center [731, 85] width 28 height 6
type input "**********"
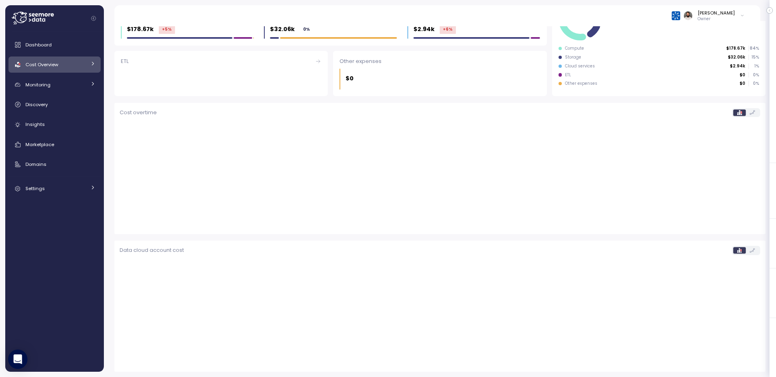
scroll to position [132, 0]
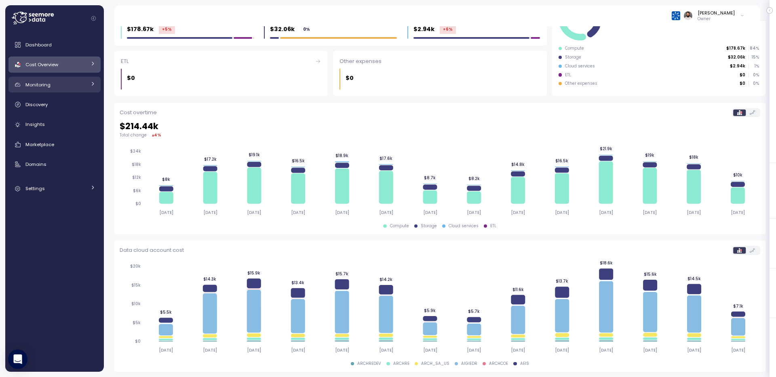
click at [57, 86] on div "Monitoring" at bounding box center [55, 85] width 61 height 8
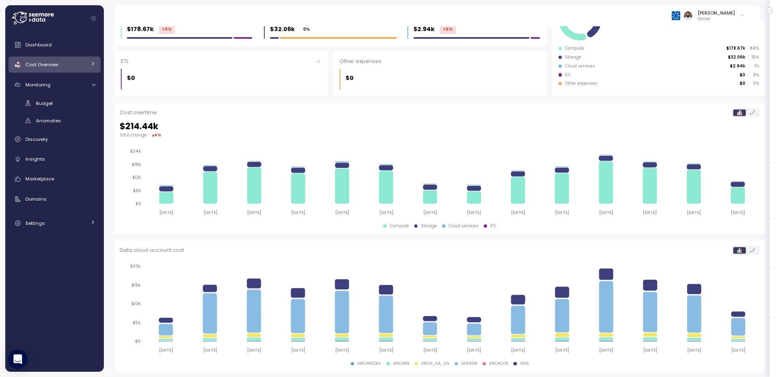
scroll to position [132, 0]
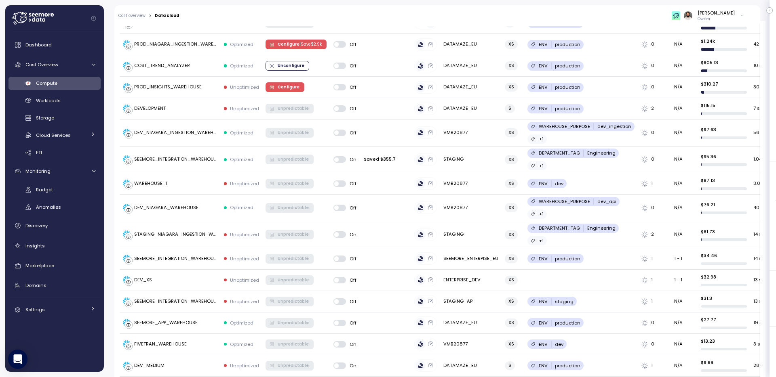
scroll to position [302, 0]
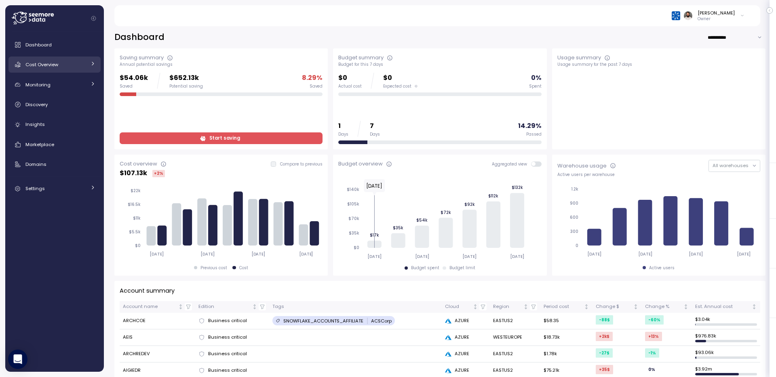
click at [77, 67] on div "Cost Overview" at bounding box center [55, 65] width 61 height 8
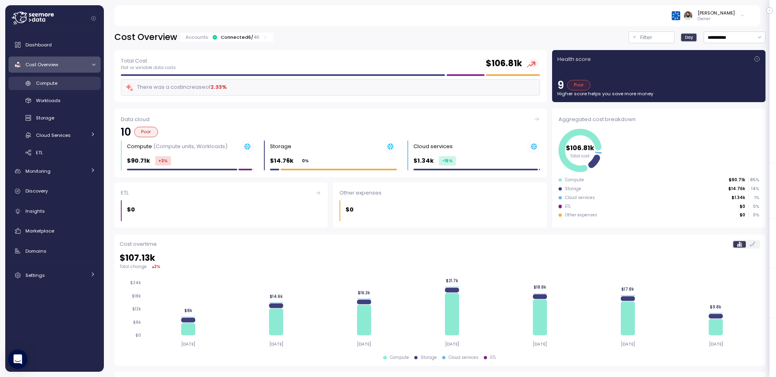
click at [73, 78] on link "Compute" at bounding box center [54, 83] width 92 height 13
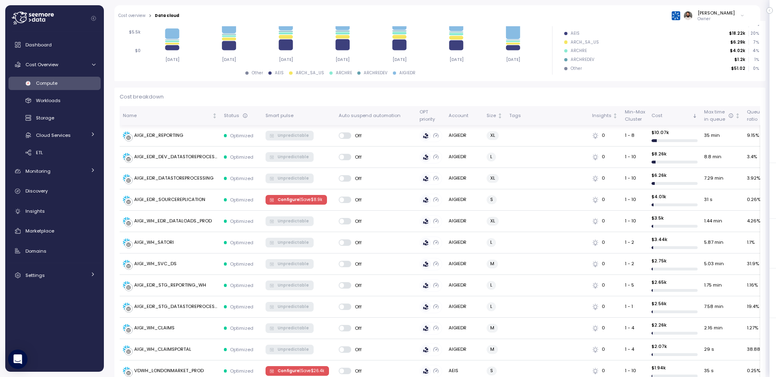
scroll to position [174, 0]
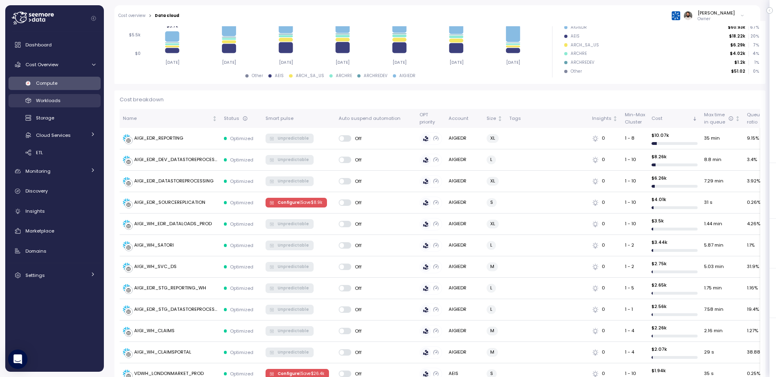
click at [84, 103] on div "Workloads" at bounding box center [65, 101] width 59 height 8
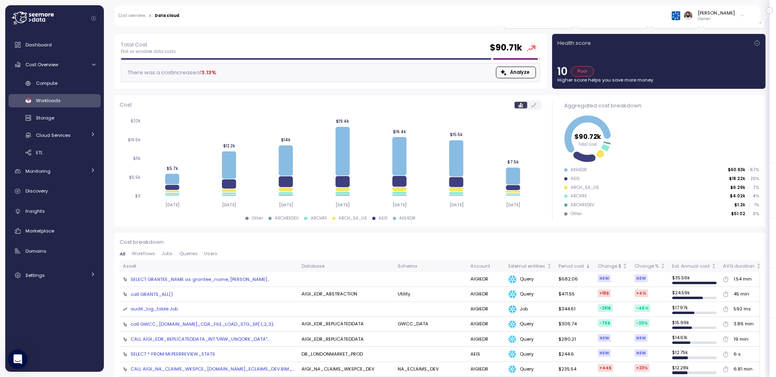
click at [215, 279] on div "SELECT GRANTEE_NAME as grantee_name, [PERSON_NAME]..." at bounding box center [200, 279] width 139 height 6
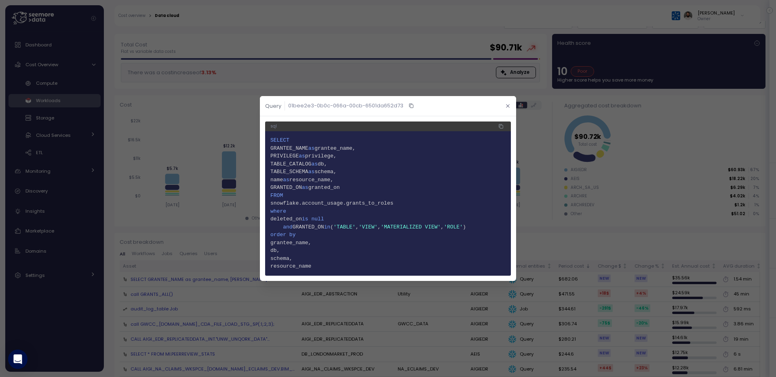
click at [506, 110] on button "button" at bounding box center [507, 105] width 9 height 9
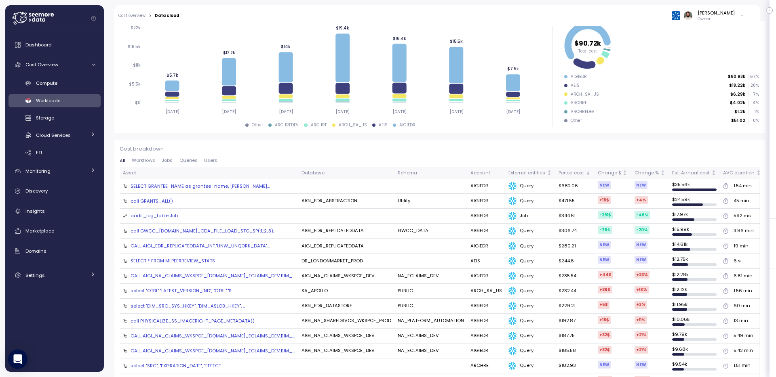
click at [158, 214] on div "audit_log_table Job" at bounding box center [154, 216] width 47 height 7
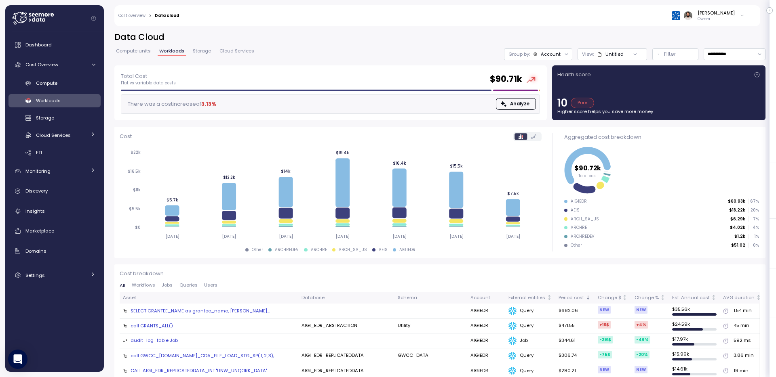
click at [138, 45] on div "**********" at bounding box center [439, 49] width 651 height 34
click at [138, 51] on span "Compute units" at bounding box center [133, 51] width 35 height 4
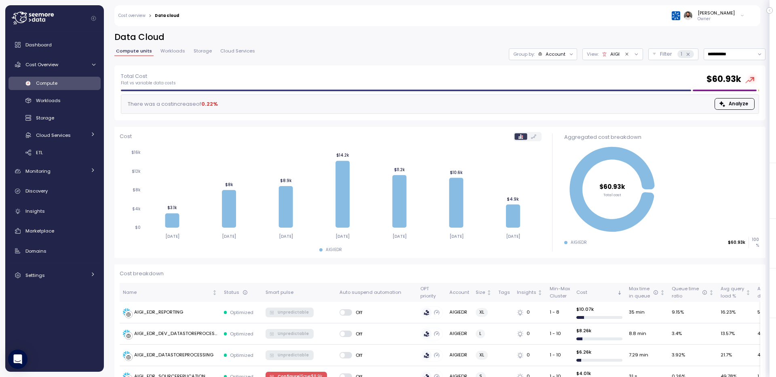
click at [549, 50] on div "Group by: Account" at bounding box center [543, 54] width 68 height 12
click at [545, 99] on p "Compute unit" at bounding box center [550, 99] width 32 height 6
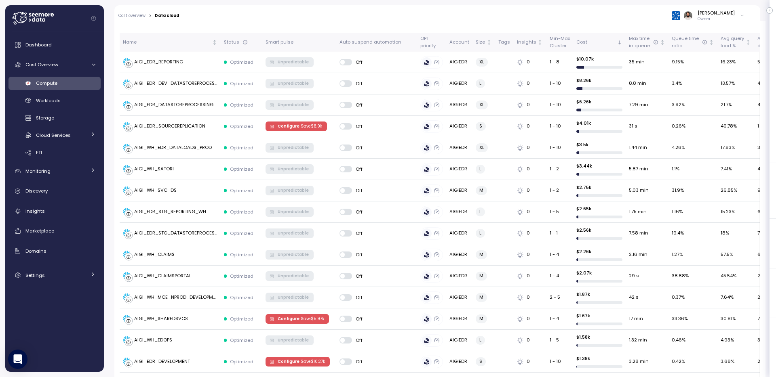
scroll to position [222, 0]
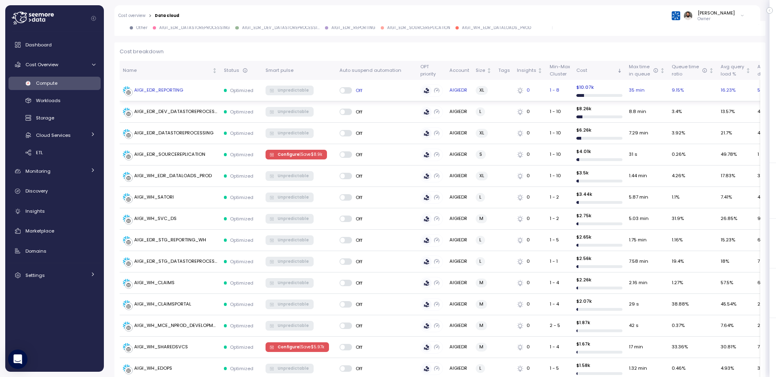
click at [202, 92] on div "AIGI_EDR_REPORTING" at bounding box center [170, 90] width 95 height 8
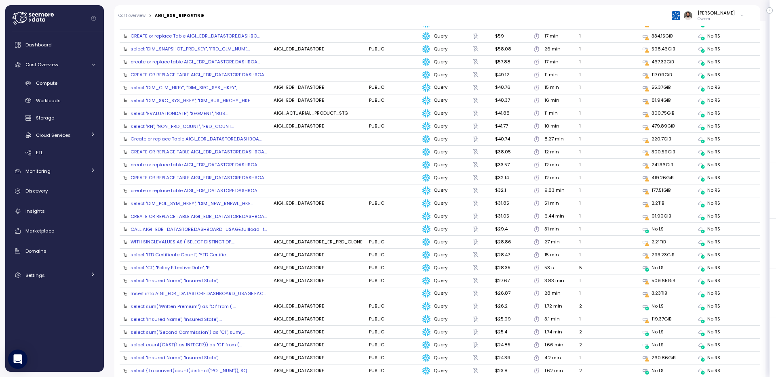
scroll to position [844, 0]
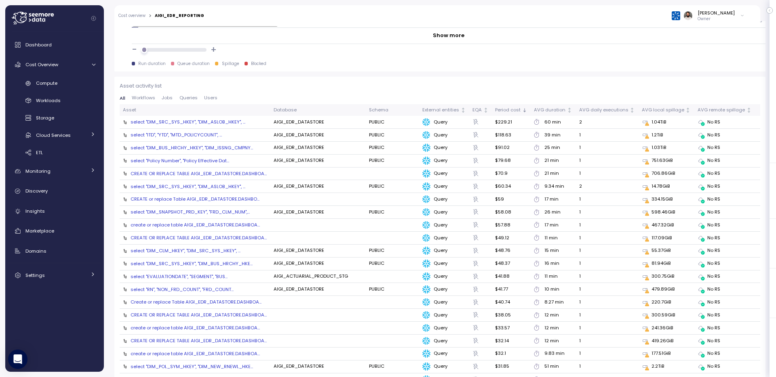
click at [210, 125] on div "select "DIM_SRC_SYS_HKEY", "DIM_ASLOB_HKEY",..." at bounding box center [188, 122] width 115 height 6
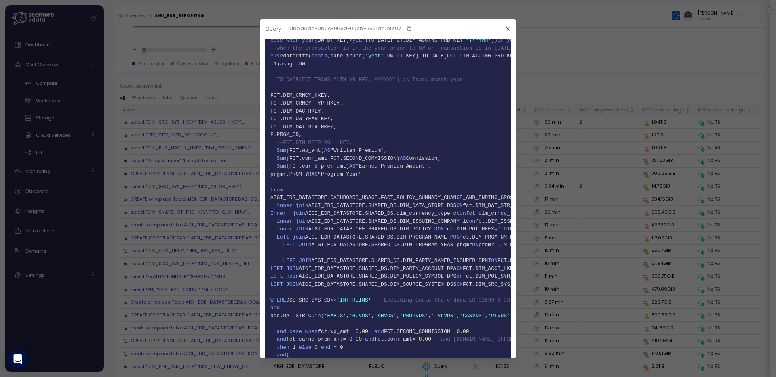
scroll to position [480, 0]
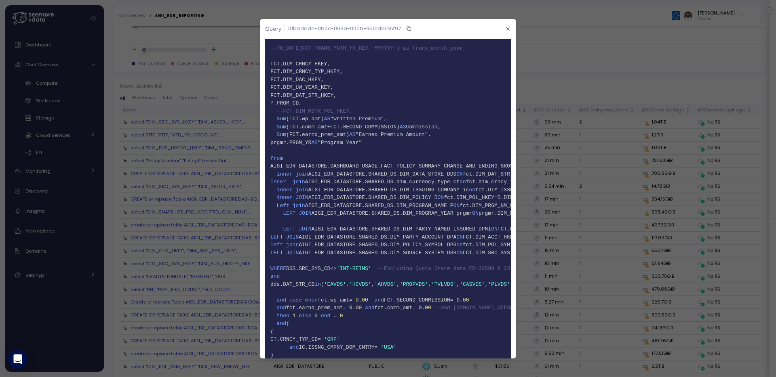
click at [383, 168] on span "75 AIGI_EDR_DATASTORE.DASHBOARD_USAGE.FACT_POLICY_SUMMARY_CHANGE_AND_ENDING_GRO…" at bounding box center [387, 166] width 235 height 8
click at [381, 167] on span "75 AIGI_EDR_DATASTORE.DASHBOARD_USAGE.FACT_POLICY_SUMMARY_CHANGE_AND_ENDING_GRO…" at bounding box center [387, 166] width 235 height 8
click at [434, 191] on span "AIGI_EDR_DATASTORE.SHARED_DS.DIM_ISSUING_COMPANY ic" at bounding box center [388, 190] width 161 height 6
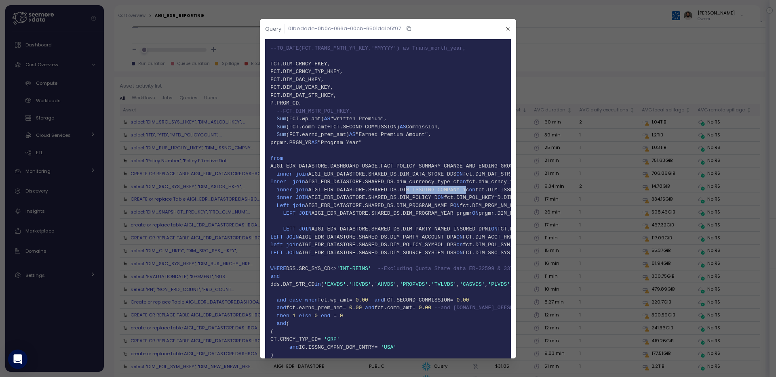
click at [434, 191] on span "AIGI_EDR_DATASTORE.SHARED_DS.DIM_ISSUING_COMPANY ic" at bounding box center [388, 190] width 161 height 6
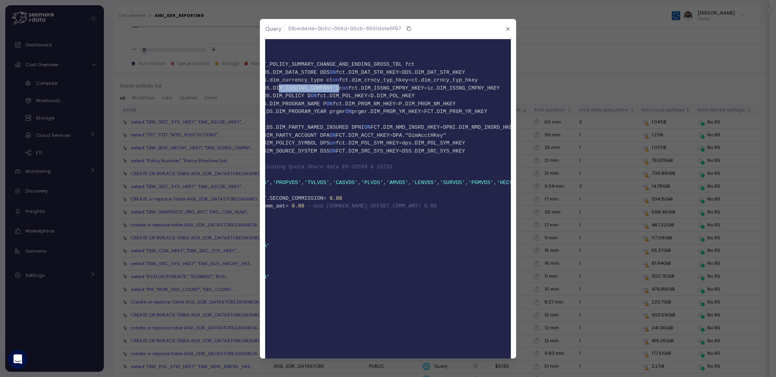
scroll to position [0, 0]
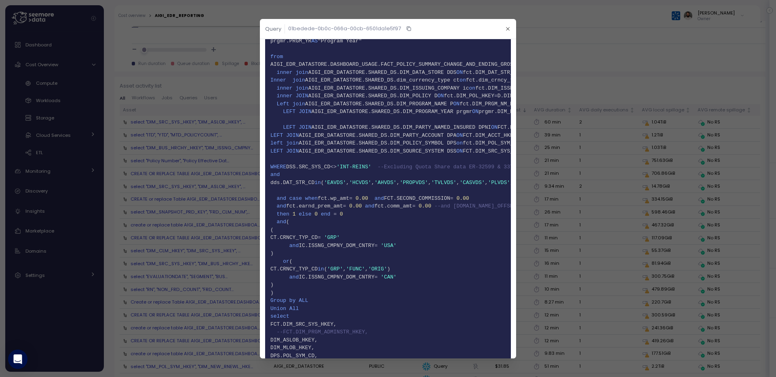
click at [310, 168] on span "DSS.SRC_SYS_CD" at bounding box center [308, 167] width 44 height 6
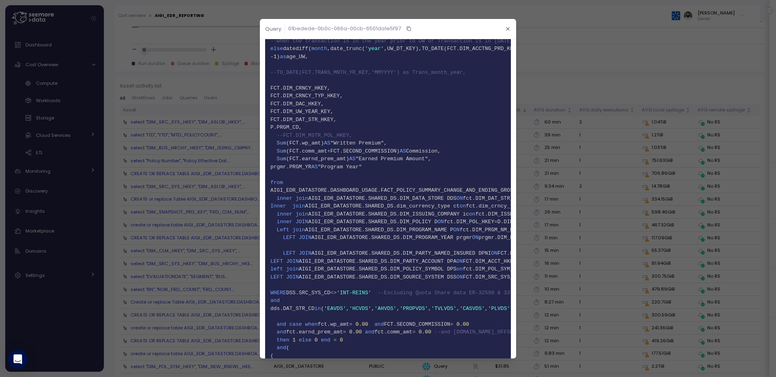
scroll to position [458, 0]
click at [456, 186] on span "75 AIGI_EDR_DATASTORE.DASHBOARD_USAGE.FACT_POLICY_SUMMARY_CHANGE_AND_ENDING_GRO…" at bounding box center [387, 189] width 235 height 8
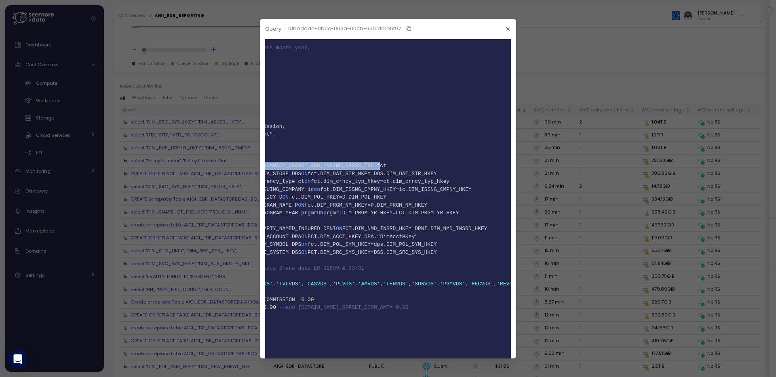
scroll to position [0, 130]
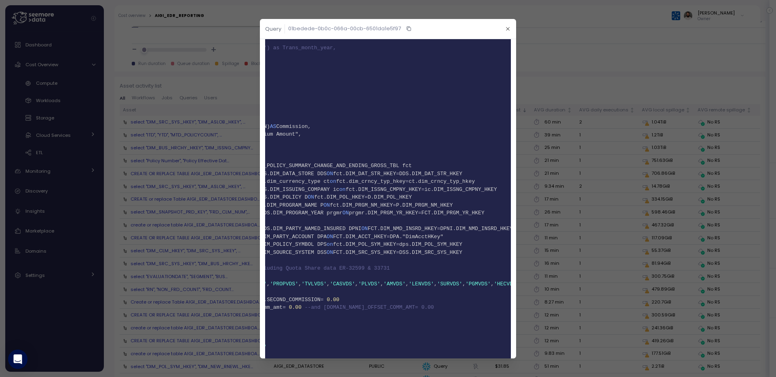
click at [376, 163] on span "75 AIGI_EDR_DATASTORE.DASHBOARD_USAGE.FACT_POLICY_SUMMARY_CHANGE_AND_ENDING_GRO…" at bounding box center [258, 166] width 235 height 8
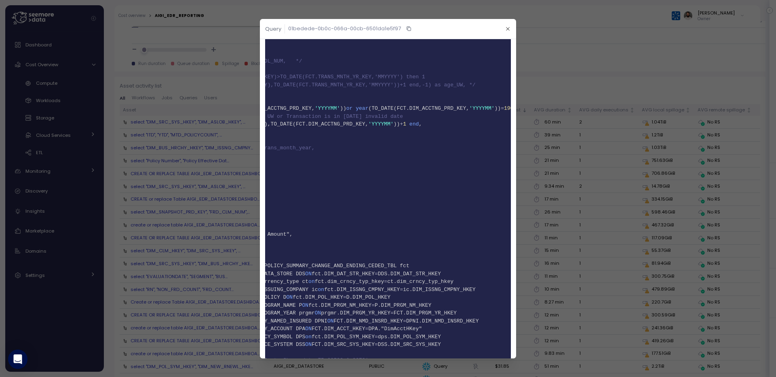
scroll to position [0, 25]
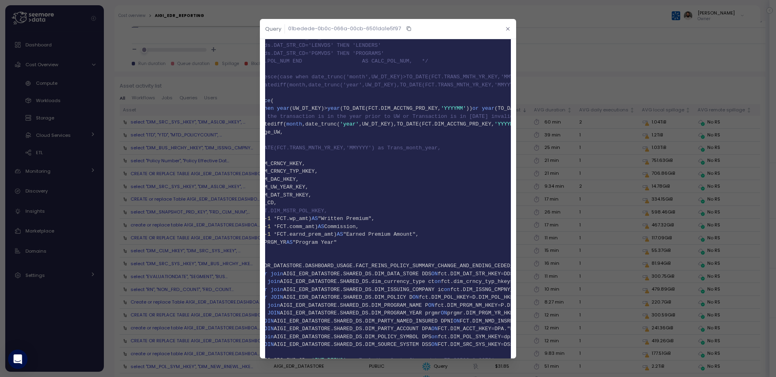
click at [507, 30] on icon "button" at bounding box center [507, 28] width 5 height 5
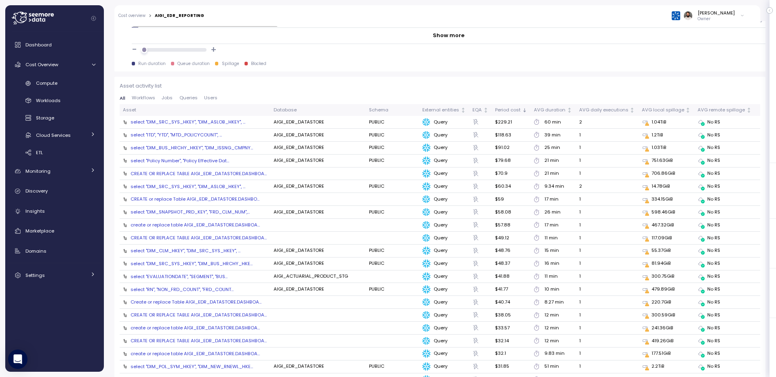
scroll to position [832, 0]
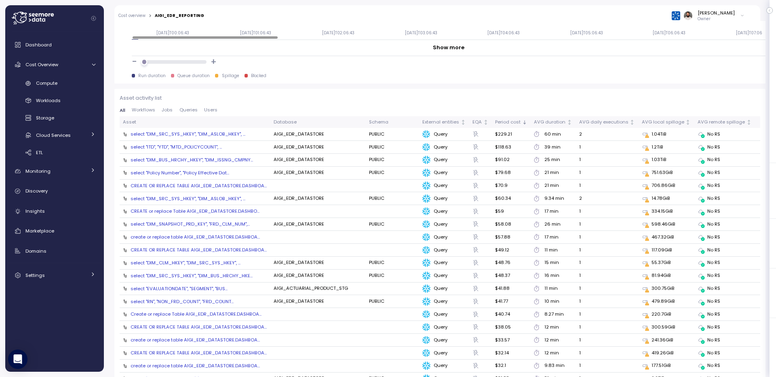
click at [221, 135] on div "select "DIM_SRC_SYS_HKEY", "DIM_ASLOB_HKEY",..." at bounding box center [188, 134] width 115 height 6
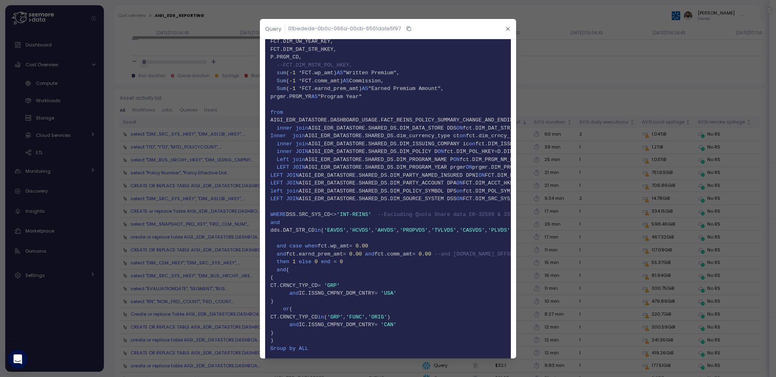
scroll to position [1177, 0]
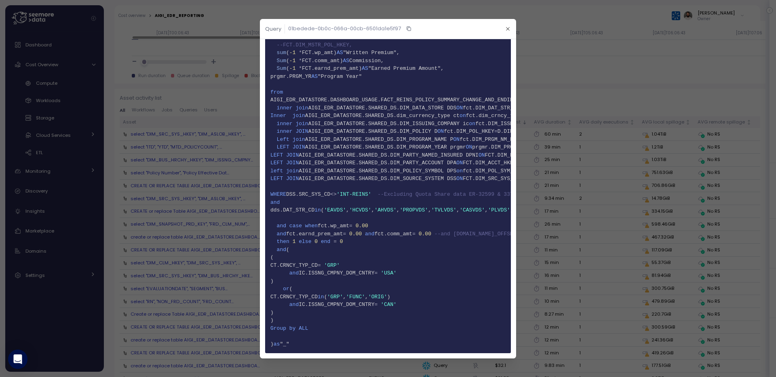
click at [370, 184] on span "166" at bounding box center [387, 187] width 235 height 8
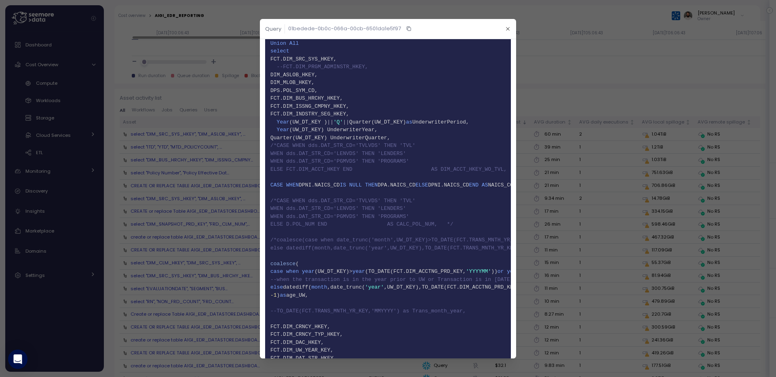
scroll to position [815, 0]
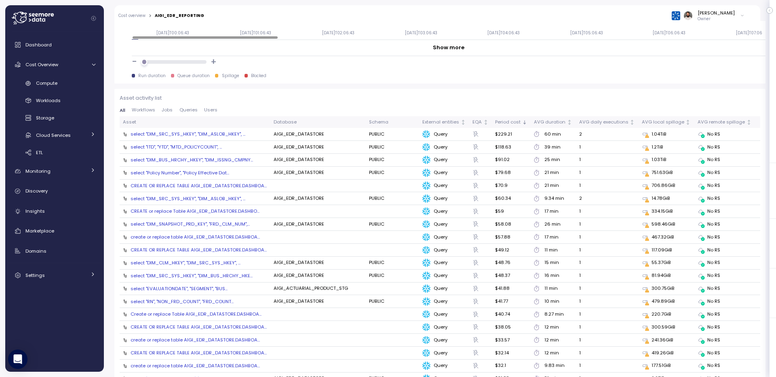
click at [203, 175] on div "select "Policy Number", "Policy Effective Dat..." at bounding box center [180, 173] width 99 height 6
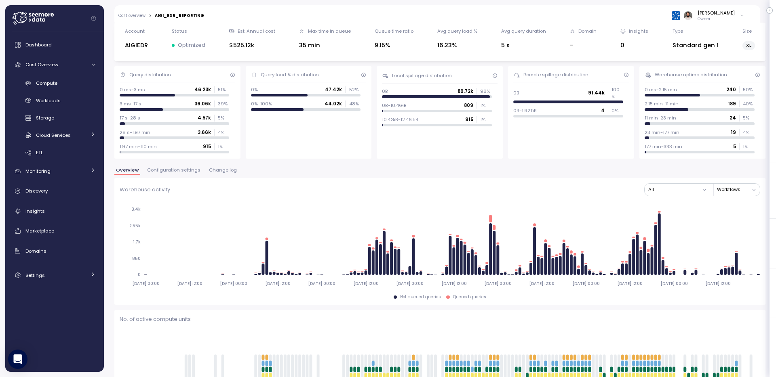
scroll to position [30, 0]
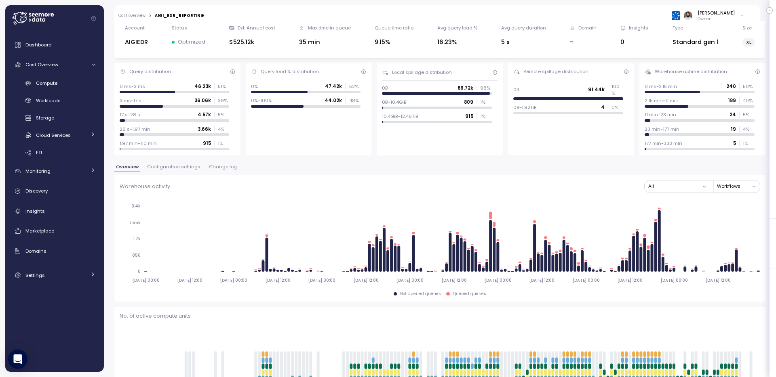
click at [215, 165] on span "Change log" at bounding box center [223, 167] width 28 height 4
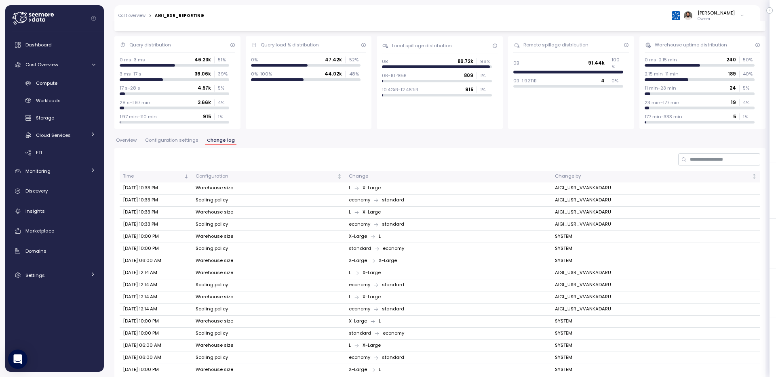
scroll to position [113, 0]
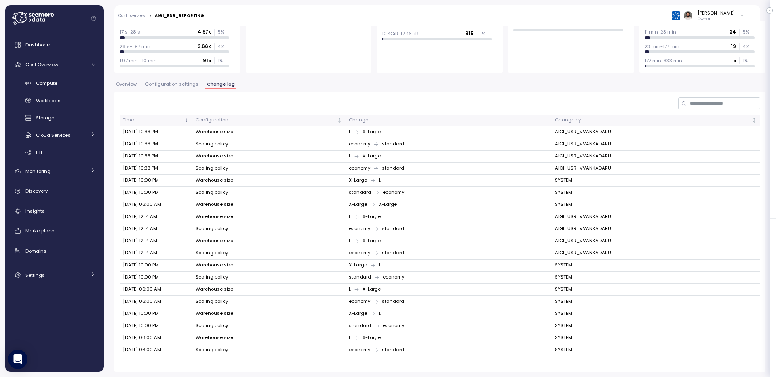
click at [168, 85] on span "Configuration settings" at bounding box center [171, 84] width 53 height 4
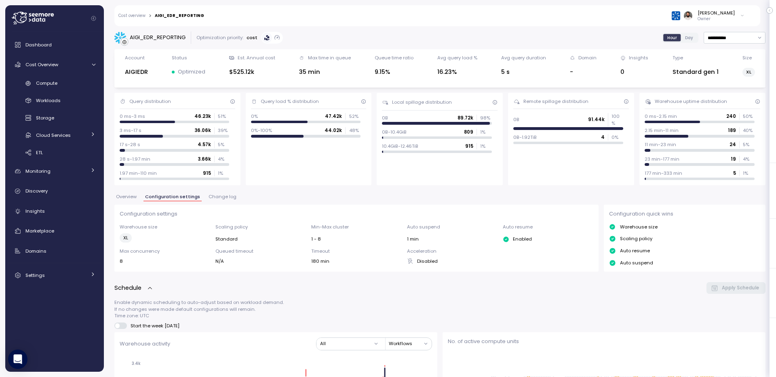
click at [132, 197] on span "Overview" at bounding box center [126, 197] width 21 height 4
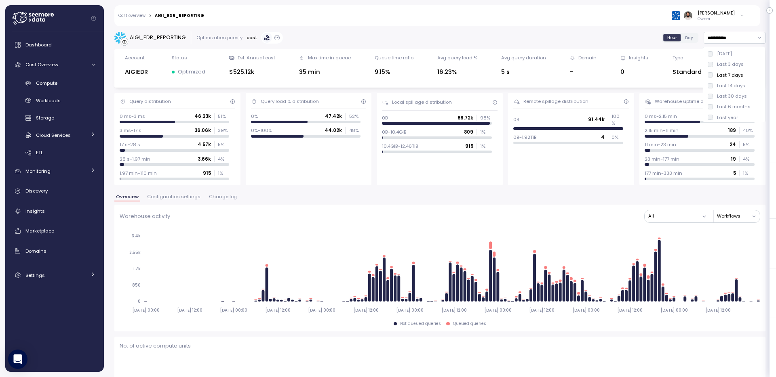
click at [731, 81] on div "Last 14 days" at bounding box center [733, 85] width 59 height 11
type input "**********"
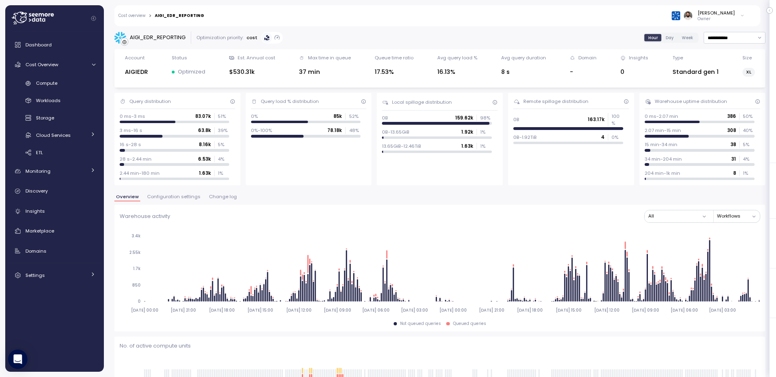
click at [163, 199] on span "Configuration settings" at bounding box center [173, 197] width 53 height 4
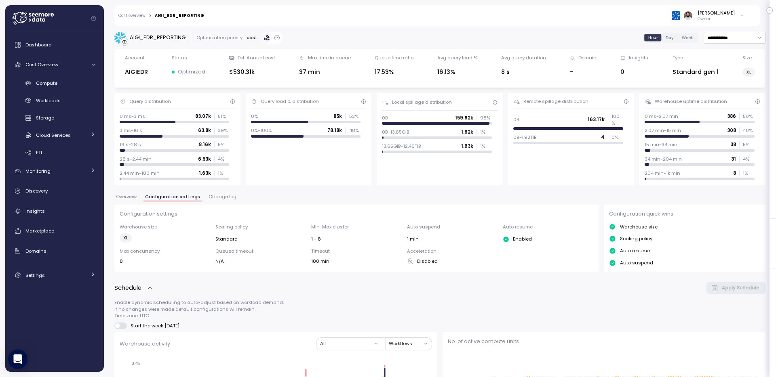
click at [133, 198] on span "Overview" at bounding box center [126, 197] width 21 height 4
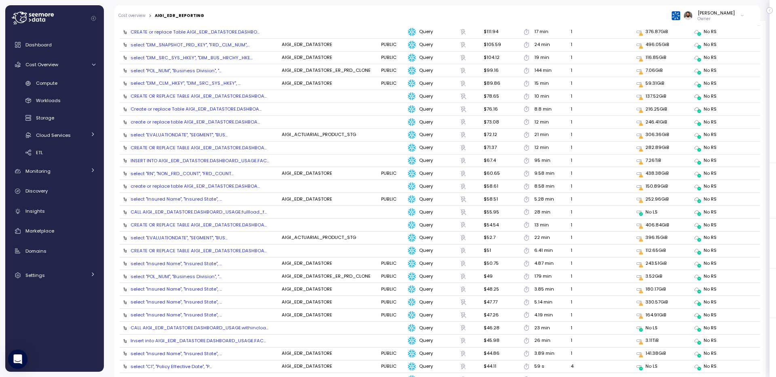
scroll to position [1067, 0]
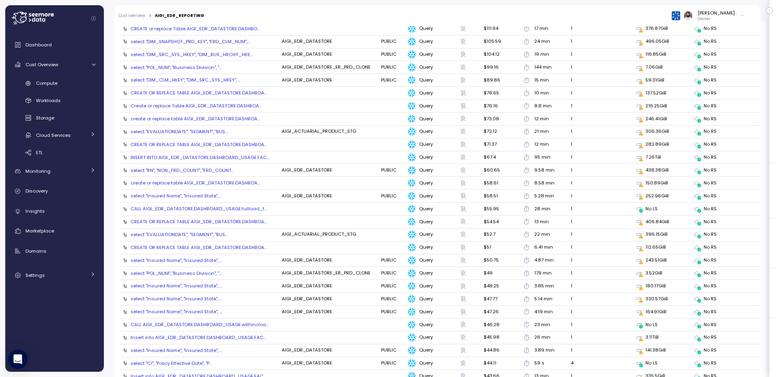
click at [208, 131] on div "select "EVALUATIONDATE", "SEGMENT", "BUS..." at bounding box center [179, 132] width 97 height 6
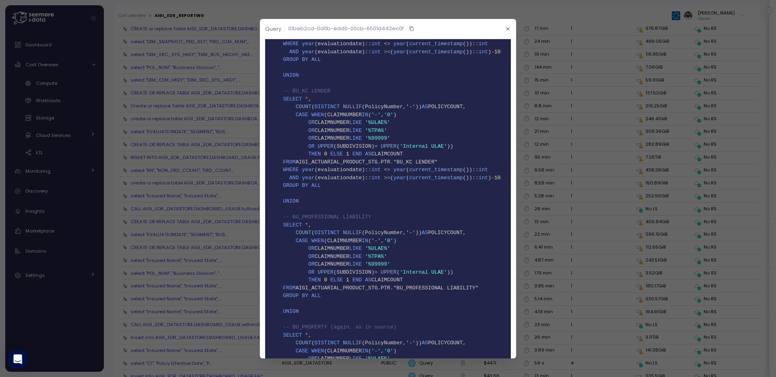
scroll to position [1314, 0]
click at [376, 133] on span "'%99999'" at bounding box center [377, 136] width 25 height 6
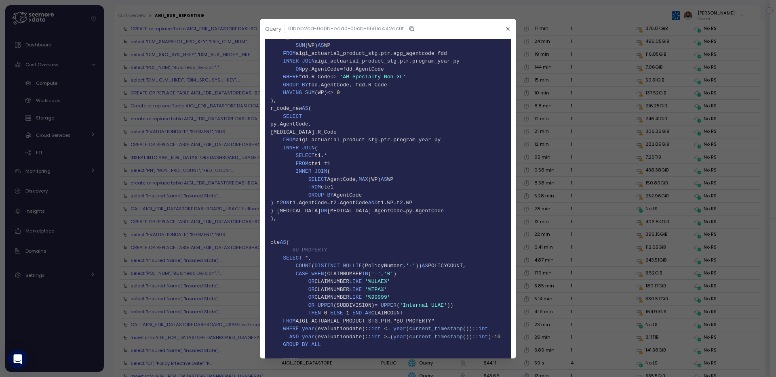
scroll to position [366, 0]
click at [414, 51] on span "aigi_actuarial_product_stg.ptr.agg_agentcode fdd" at bounding box center [371, 52] width 151 height 6
copy span "agg_agentcode"
click at [502, 31] on header "Query 01beb2cd-0d0b-edd0-00cb-6501d442ec0f" at bounding box center [388, 29] width 256 height 20
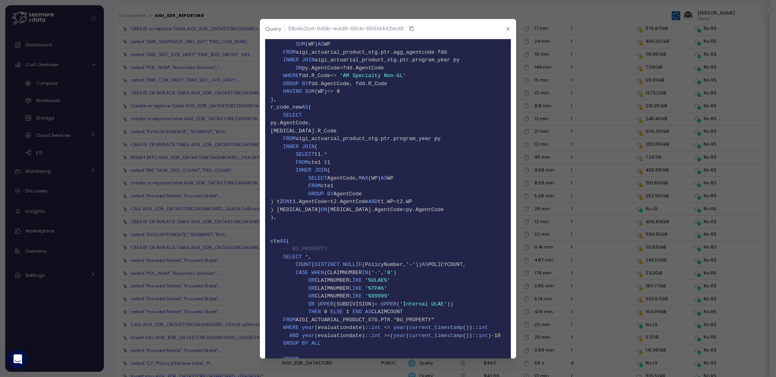
click at [504, 30] on button "button" at bounding box center [507, 28] width 9 height 9
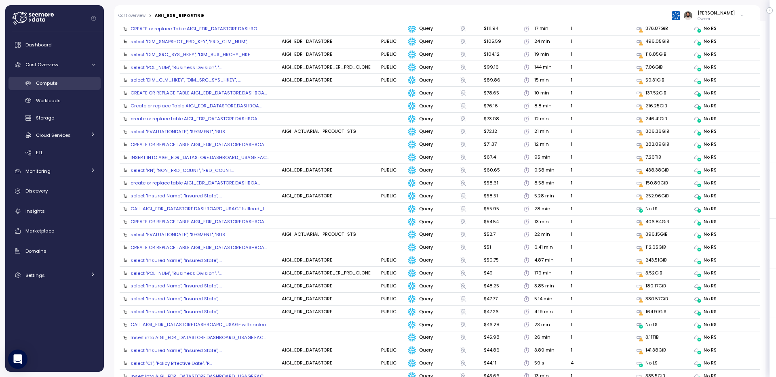
click at [73, 86] on div "Compute" at bounding box center [65, 83] width 59 height 8
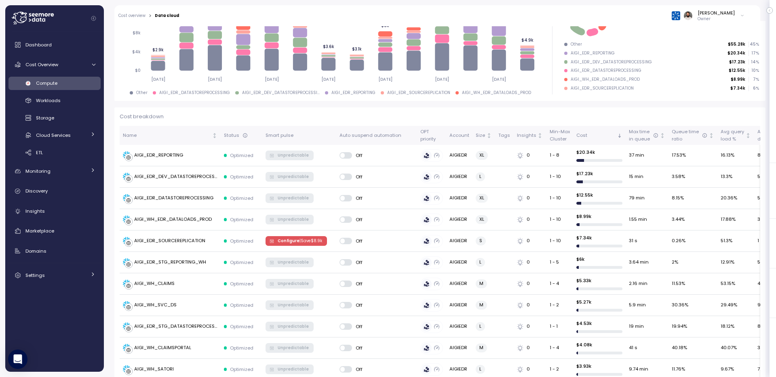
scroll to position [135, 0]
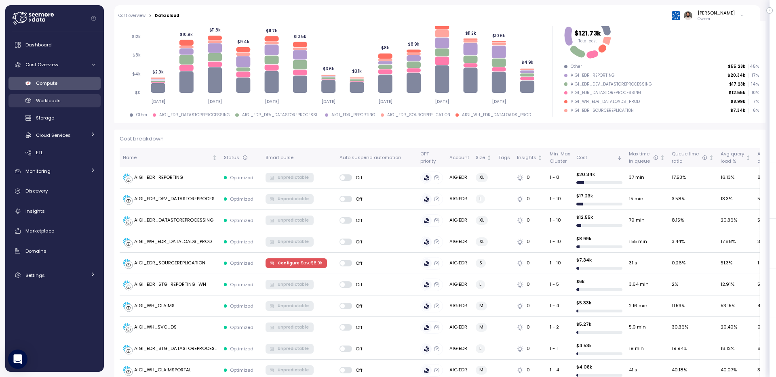
click at [48, 99] on span "Workloads" at bounding box center [48, 100] width 25 height 6
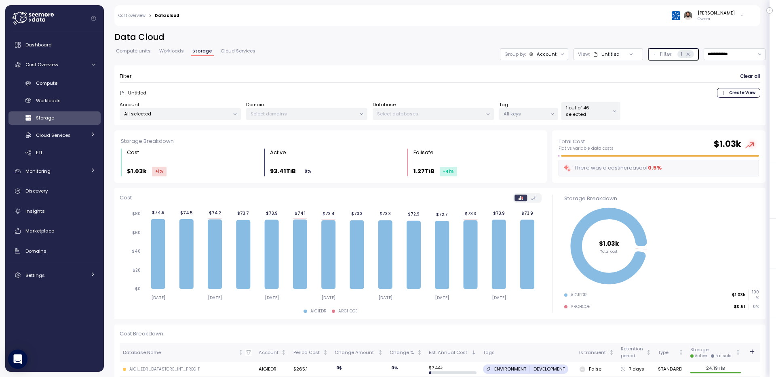
click at [690, 55] on div "1" at bounding box center [685, 54] width 17 height 8
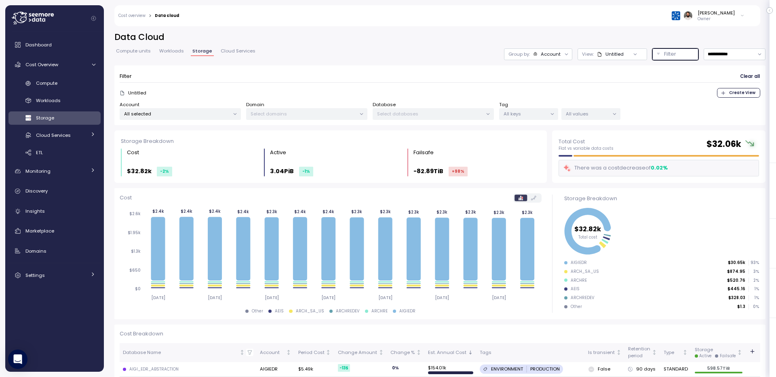
click at [681, 55] on div "Filter" at bounding box center [679, 54] width 30 height 8
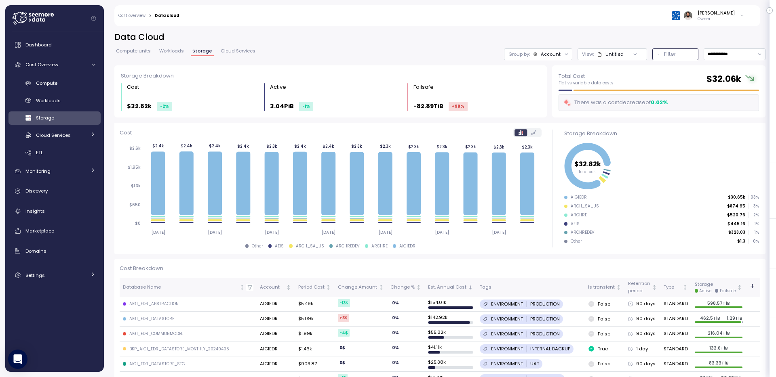
click at [559, 56] on div "Account" at bounding box center [551, 54] width 20 height 6
click at [557, 89] on div "Database" at bounding box center [538, 86] width 40 height 10
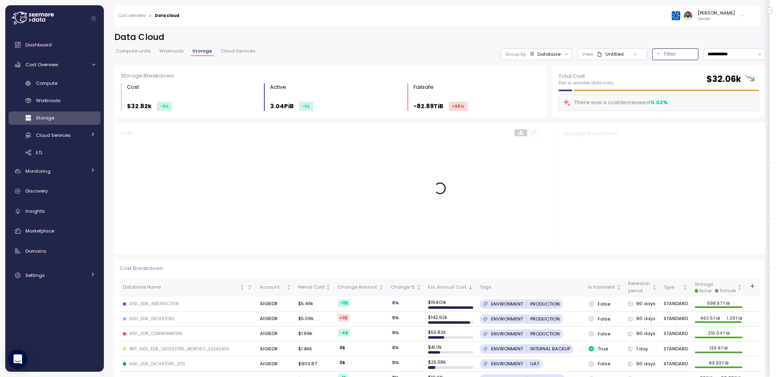
click at [618, 55] on div "Untitled" at bounding box center [610, 54] width 27 height 6
click at [677, 53] on div "Filter" at bounding box center [679, 54] width 30 height 8
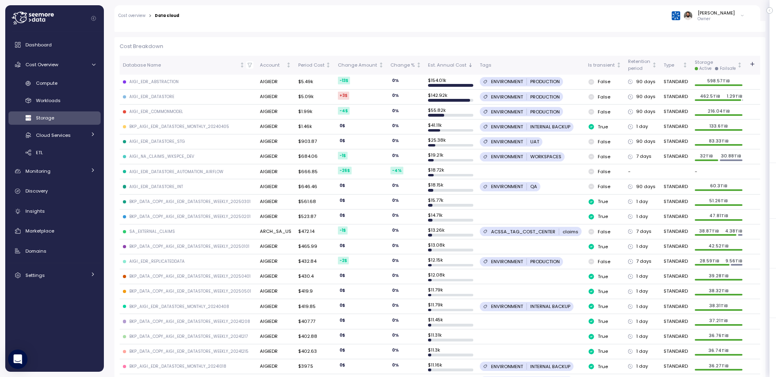
scroll to position [285, 0]
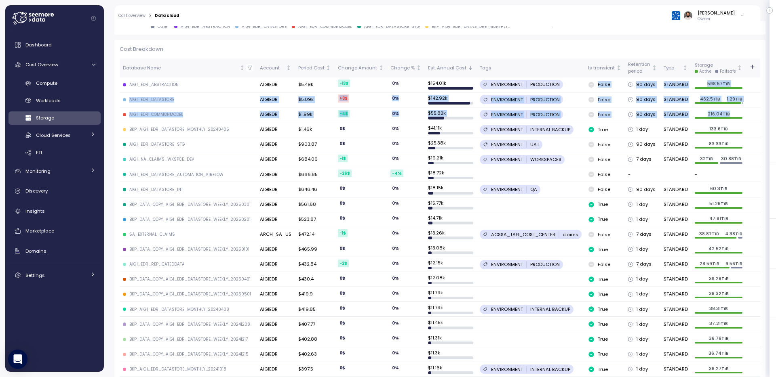
drag, startPoint x: 577, startPoint y: 81, endPoint x: 751, endPoint y: 109, distance: 176.3
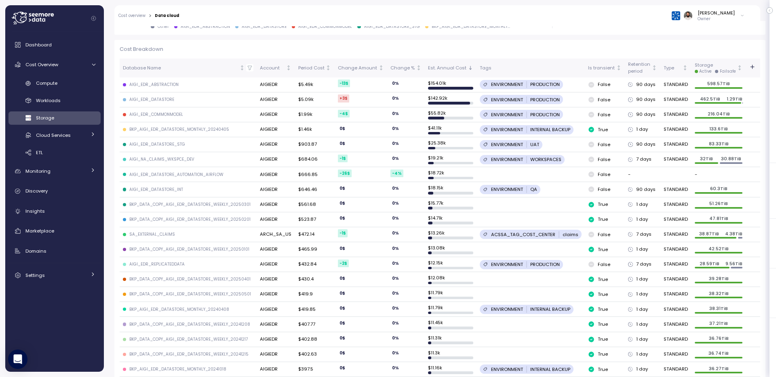
click at [745, 116] on td at bounding box center [752, 115] width 16 height 15
drag, startPoint x: 527, startPoint y: 113, endPoint x: 238, endPoint y: 110, distance: 289.0
click at [242, 110] on tr "AIGI_EDR_COMMONMODEL AIGIEDR $1.99k -4 $ 0 % $ 55.82k ENVIRONMENT PRODUCTION Fa…" at bounding box center [441, 115] width 643 height 15
click at [152, 86] on div "AIGI_EDR_ABSTRACTION" at bounding box center [153, 85] width 49 height 6
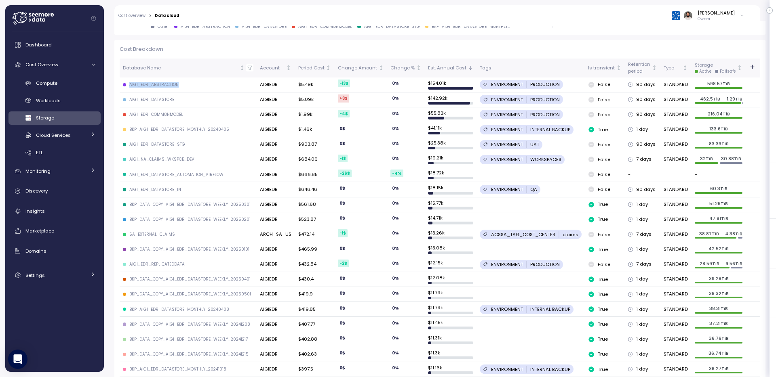
click at [152, 86] on div "AIGI_EDR_ABSTRACTION" at bounding box center [153, 85] width 49 height 6
copy div "AIGI_EDR_ABSTRACTION"
click at [77, 170] on div "Monitoring" at bounding box center [55, 171] width 61 height 8
click at [63, 229] on div "Discovery" at bounding box center [60, 226] width 70 height 8
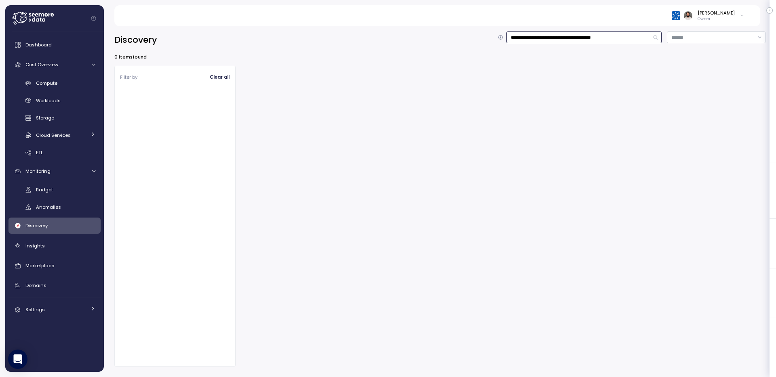
click at [638, 33] on input "**********" at bounding box center [583, 38] width 155 height 12
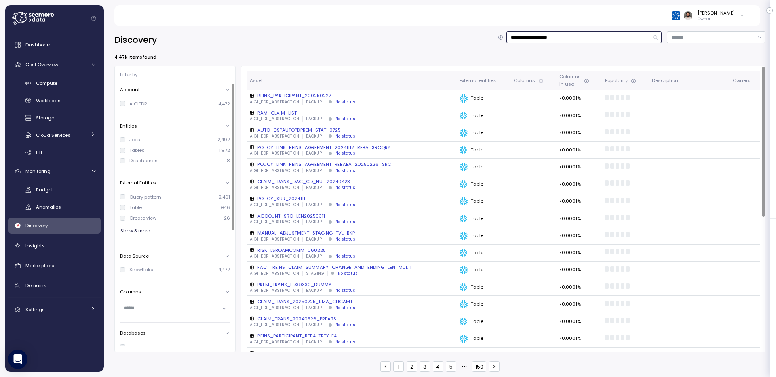
type input "**********"
click at [133, 104] on div "AIGIEDR" at bounding box center [138, 104] width 18 height 6
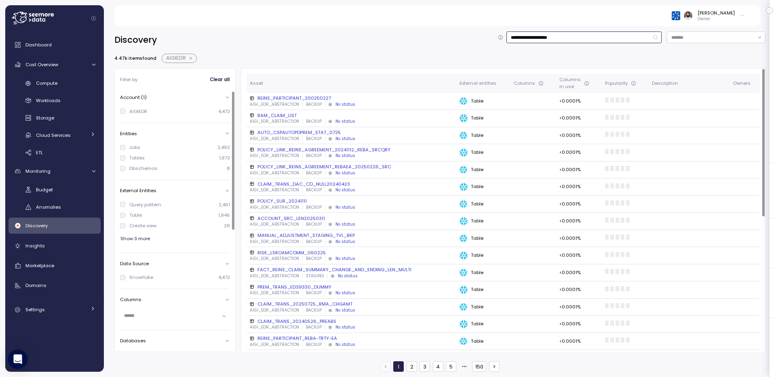
click at [619, 36] on input "**********" at bounding box center [583, 38] width 155 height 12
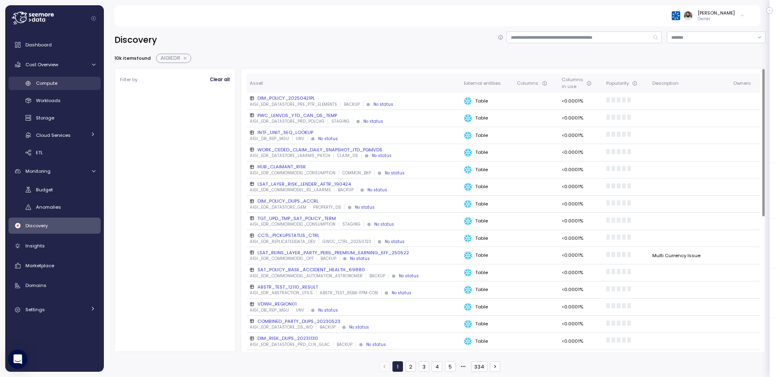
click at [76, 84] on div "Compute" at bounding box center [65, 83] width 59 height 8
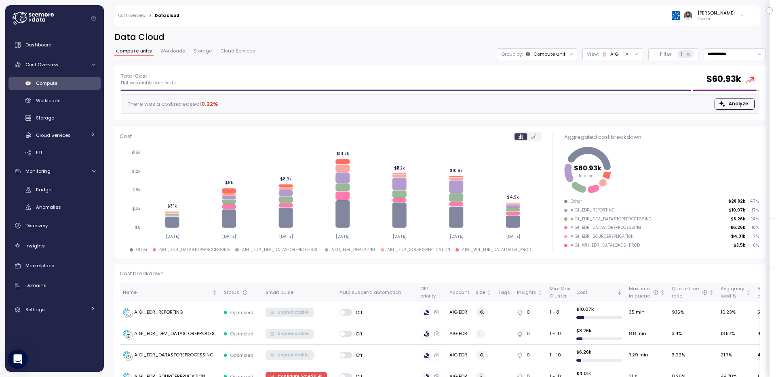
click at [140, 17] on link "Cost overview" at bounding box center [131, 16] width 27 height 4
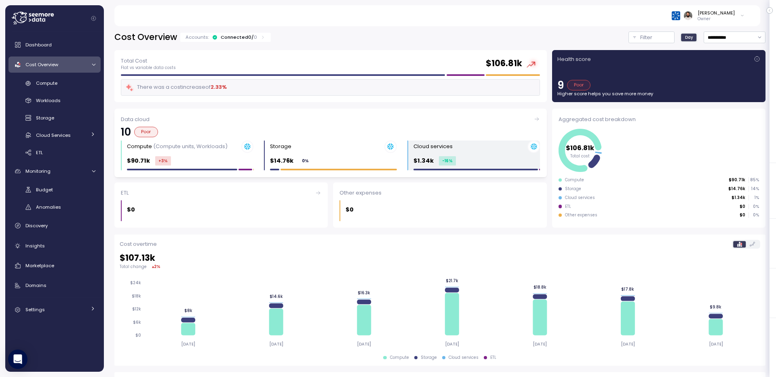
click at [476, 158] on div "$1.34k -16 %" at bounding box center [476, 160] width 126 height 9
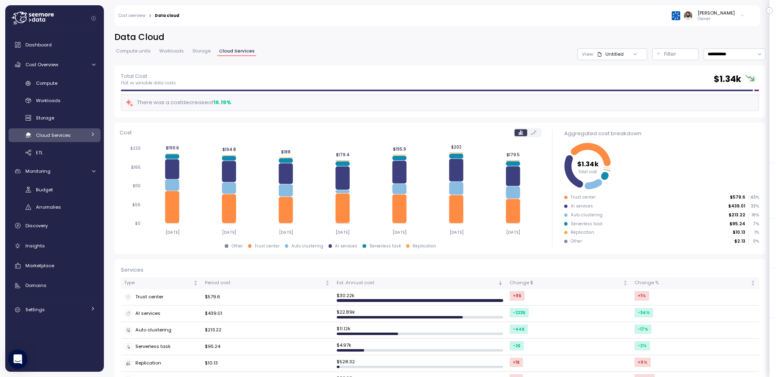
click at [625, 49] on div at bounding box center [635, 53] width 23 height 11
click at [624, 59] on div at bounding box center [635, 53] width 23 height 11
click at [666, 56] on p "Filter" at bounding box center [670, 54] width 12 height 8
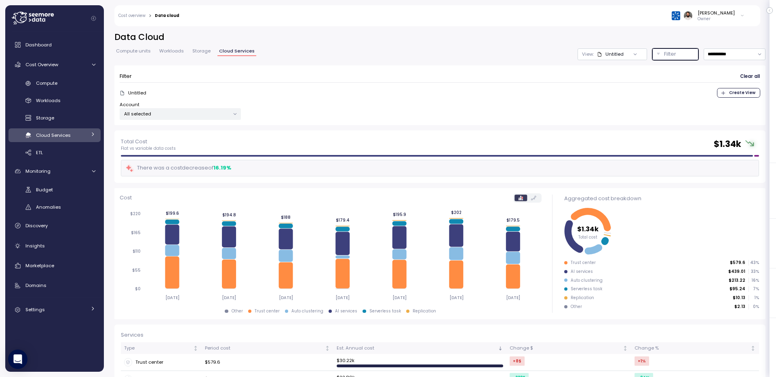
click at [171, 115] on p "All selected" at bounding box center [176, 114] width 105 height 6
click at [204, 174] on span "only" at bounding box center [203, 171] width 9 height 9
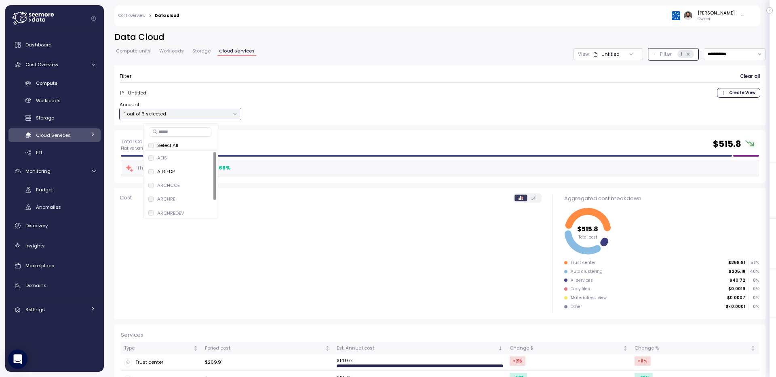
click at [451, 59] on div "**********" at bounding box center [439, 54] width 651 height 12
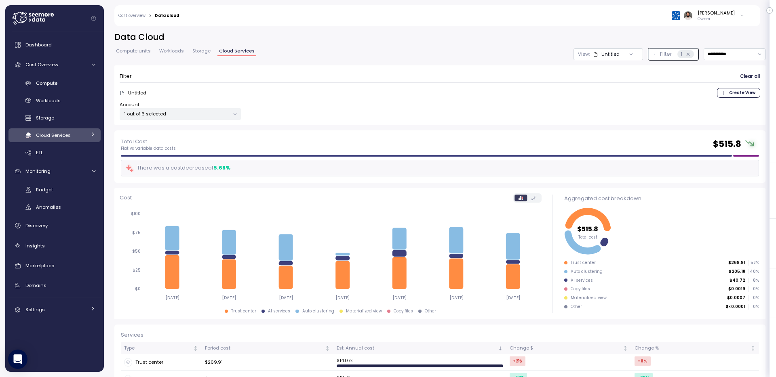
scroll to position [88, 0]
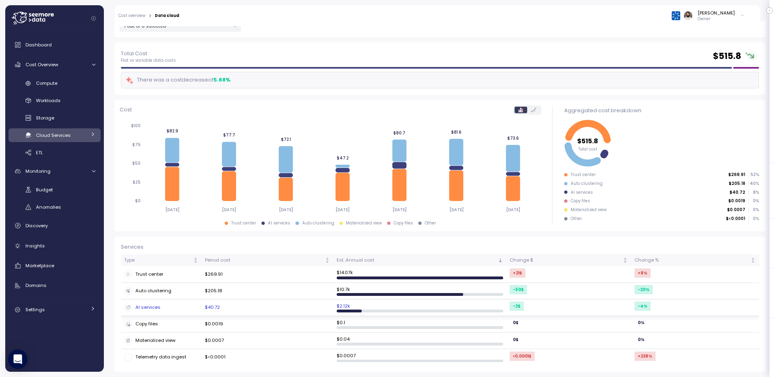
click at [191, 310] on div "AI services" at bounding box center [161, 308] width 74 height 8
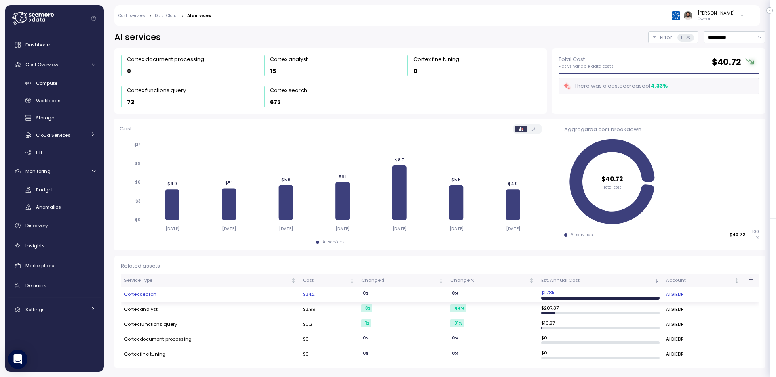
click at [264, 297] on td "Cortex search" at bounding box center [210, 294] width 179 height 15
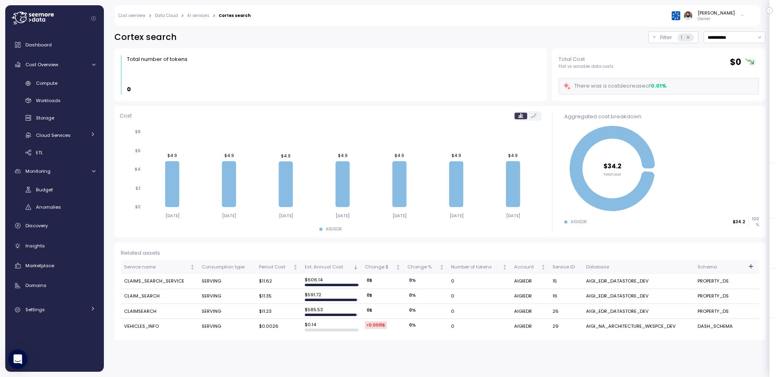
click at [192, 20] on div "Cost overview > Data Cloud > AI services > Cortex search Guy Biecher Owner" at bounding box center [431, 15] width 635 height 21
click at [178, 18] on div "Cost overview > Data Cloud > AI services > Cortex search" at bounding box center [184, 15] width 133 height 5
click at [168, 16] on link "Data Cloud" at bounding box center [166, 16] width 23 height 4
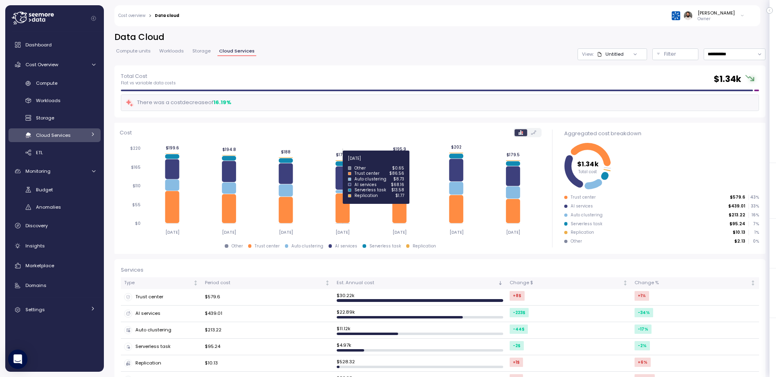
scroll to position [106, 0]
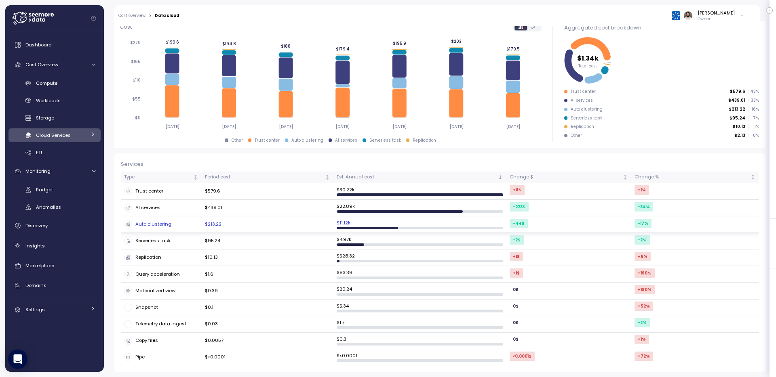
click at [269, 225] on td "$213.22" at bounding box center [268, 225] width 132 height 17
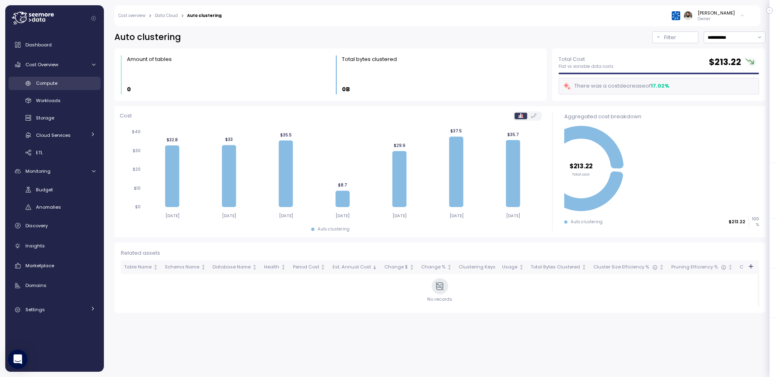
click at [81, 82] on div "Compute" at bounding box center [65, 83] width 59 height 8
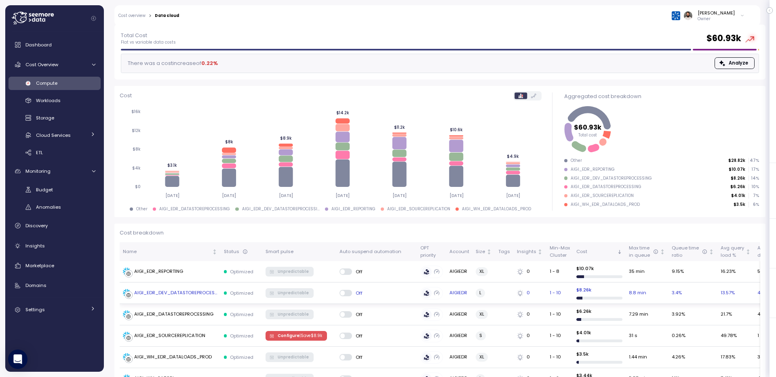
scroll to position [59, 0]
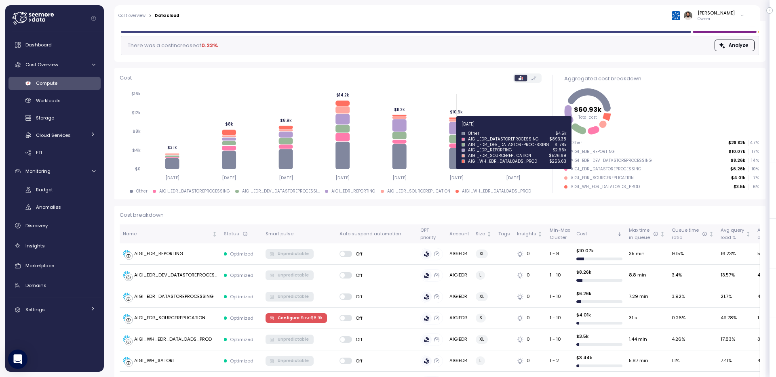
click at [453, 129] on icon at bounding box center [456, 128] width 14 height 13
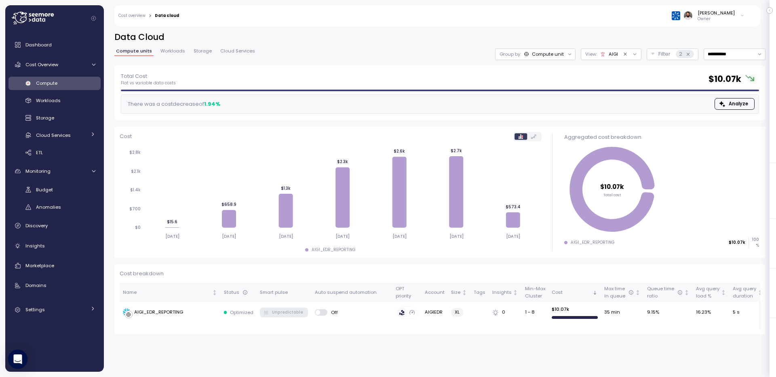
click at [745, 63] on div "**********" at bounding box center [439, 49] width 651 height 34
click at [745, 60] on div "**********" at bounding box center [439, 49] width 651 height 34
click at [744, 57] on input "**********" at bounding box center [735, 54] width 62 height 12
click at [738, 108] on div "Last 30 days" at bounding box center [733, 113] width 59 height 11
type input "**********"
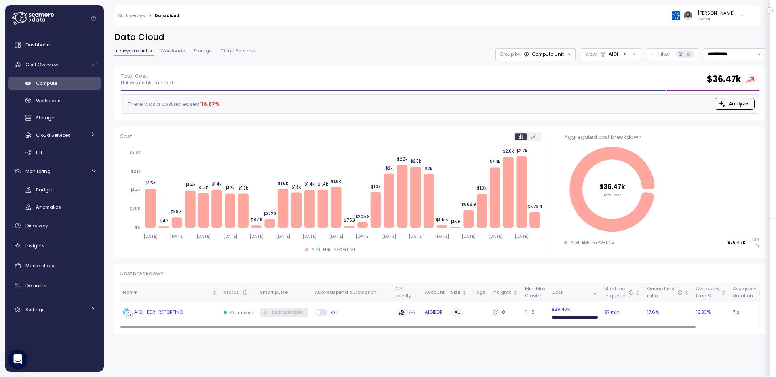
click at [211, 314] on div "AIGI_EDR_REPORTING" at bounding box center [170, 313] width 95 height 8
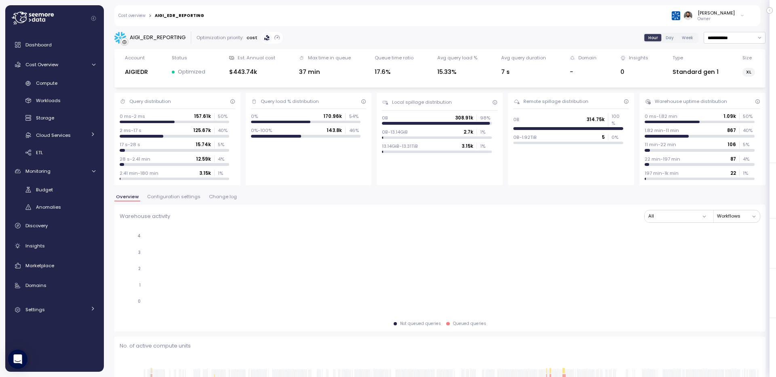
click at [217, 117] on div "157.61k 50 %" at bounding box center [212, 116] width 36 height 6
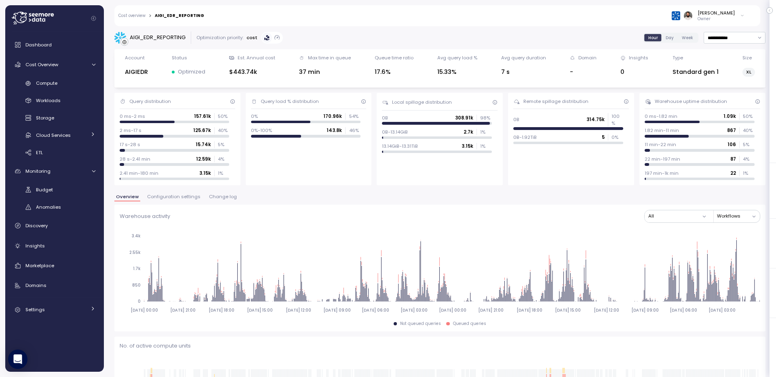
click at [225, 195] on span "Change log" at bounding box center [223, 197] width 28 height 4
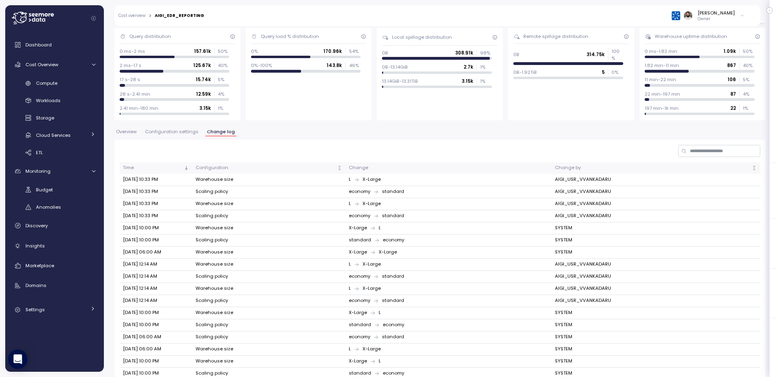
scroll to position [54, 0]
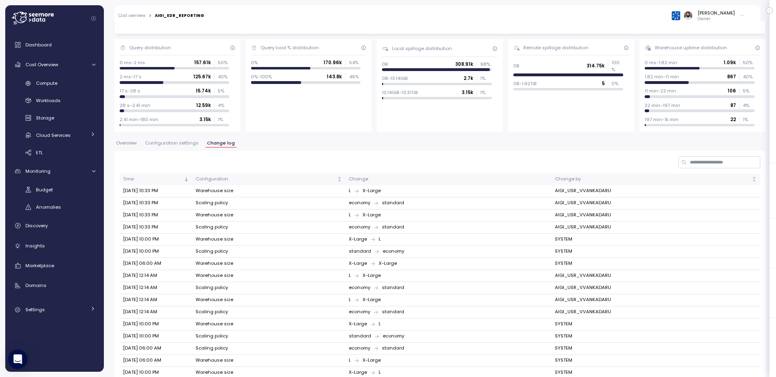
click at [182, 142] on span "Configuration settings" at bounding box center [171, 143] width 53 height 4
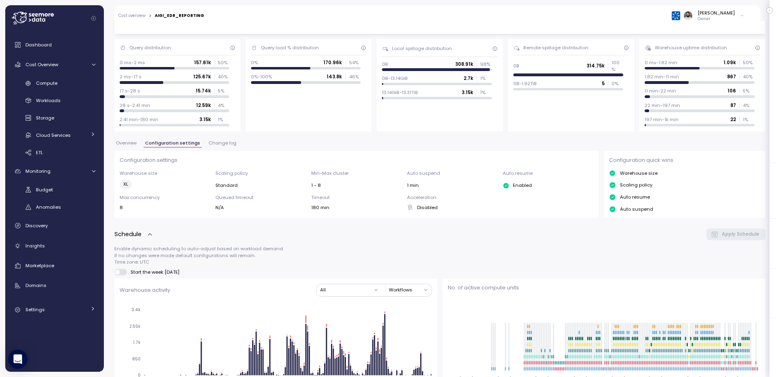
click at [120, 152] on div "Configuration settings Warehouse size XL Scaling policy Standard Min-Max cluste…" at bounding box center [356, 184] width 485 height 67
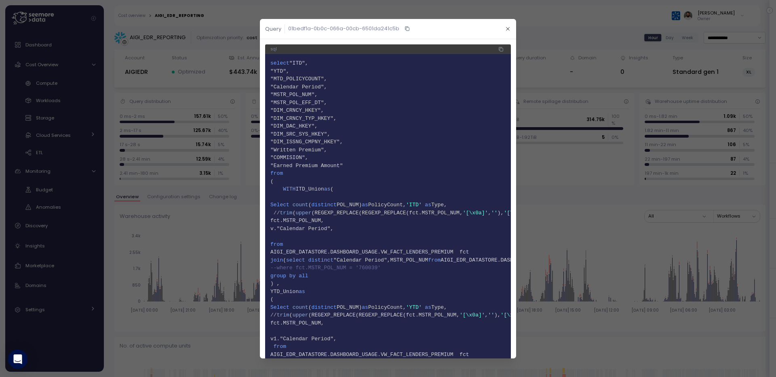
scroll to position [875, 0]
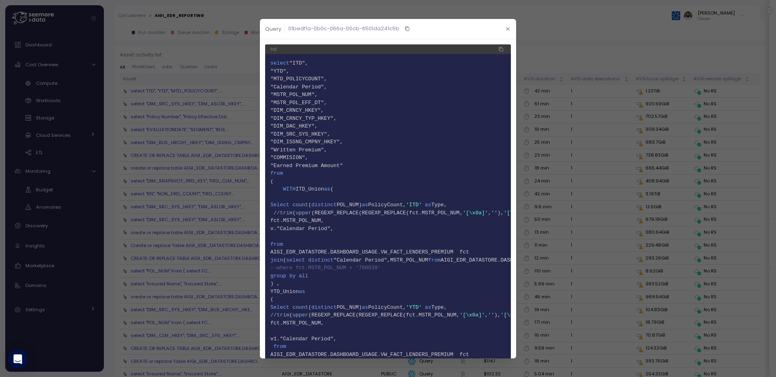
click at [504, 29] on button "button" at bounding box center [507, 28] width 9 height 9
click at [512, 29] on button "button" at bounding box center [507, 28] width 9 height 9
click at [505, 29] on icon "button" at bounding box center [507, 28] width 5 height 5
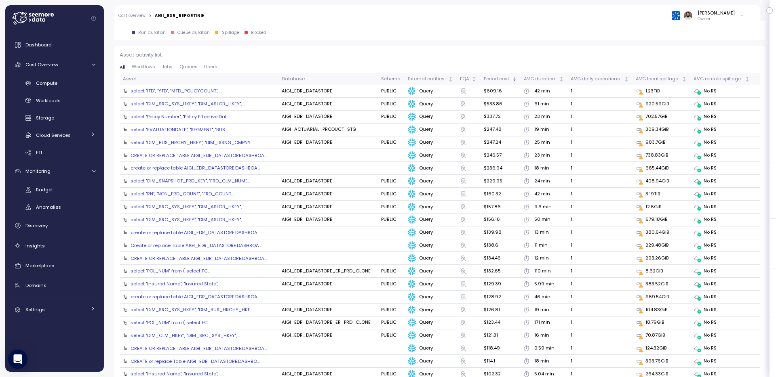
click at [404, 53] on p "Asset activity list" at bounding box center [440, 55] width 641 height 8
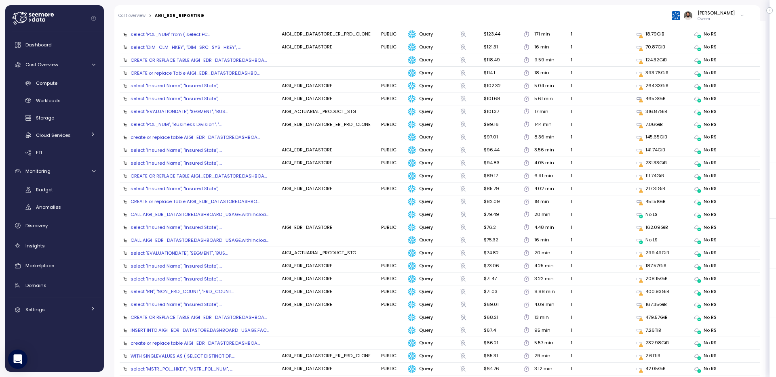
scroll to position [1237, 0]
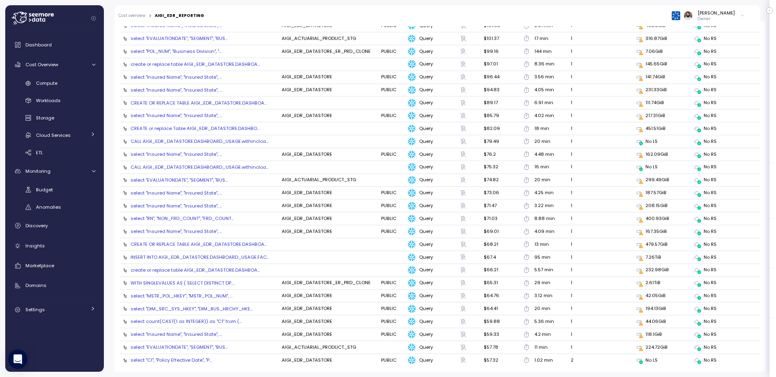
click at [187, 207] on div "select "Insured Name", "Insured State", ..." at bounding box center [176, 206] width 91 height 6
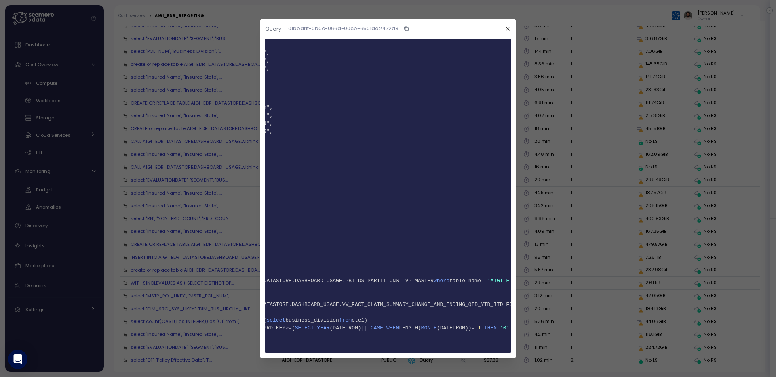
scroll to position [0, 0]
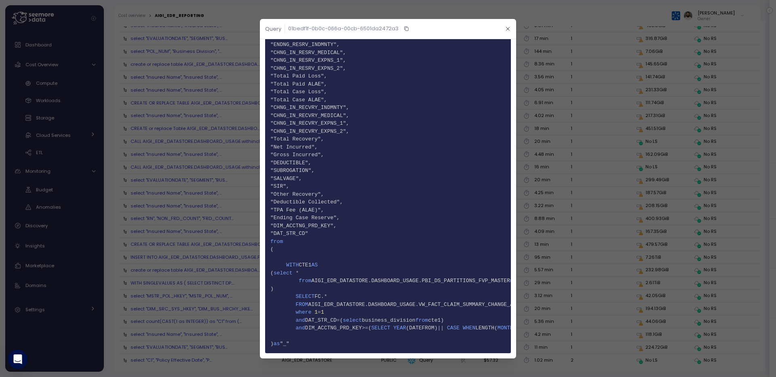
click at [749, 30] on div at bounding box center [388, 188] width 776 height 377
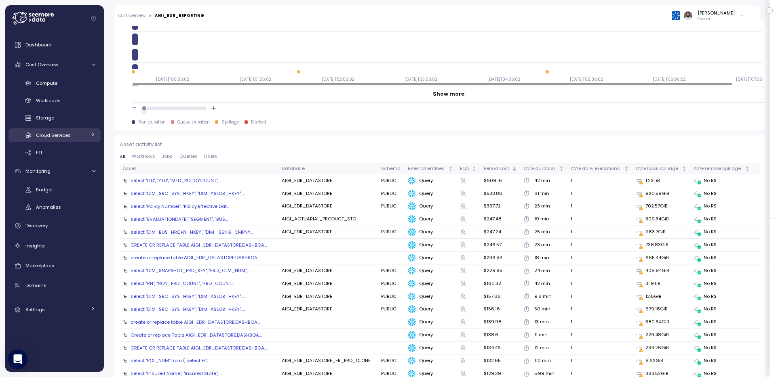
scroll to position [785, 0]
click at [185, 181] on div "select "ITD", "YTD", "MTD_POLICYCOUNT",..." at bounding box center [176, 181] width 91 height 6
click at [185, 181] on body "Action board Let's save 117.42k $ Annually $ 21.25k Saved We have 5 low effort …" at bounding box center [388, 188] width 776 height 377
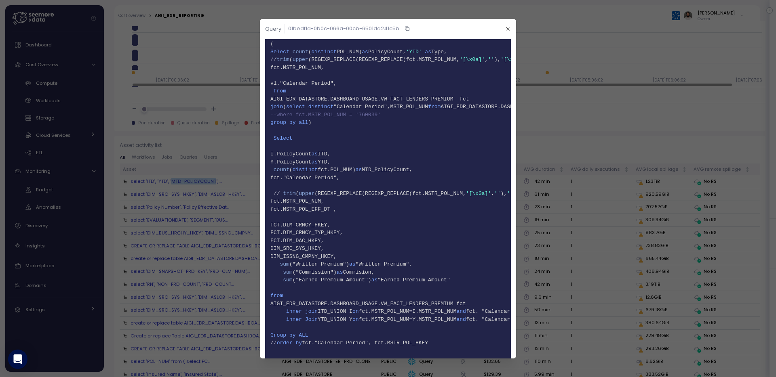
scroll to position [278, 0]
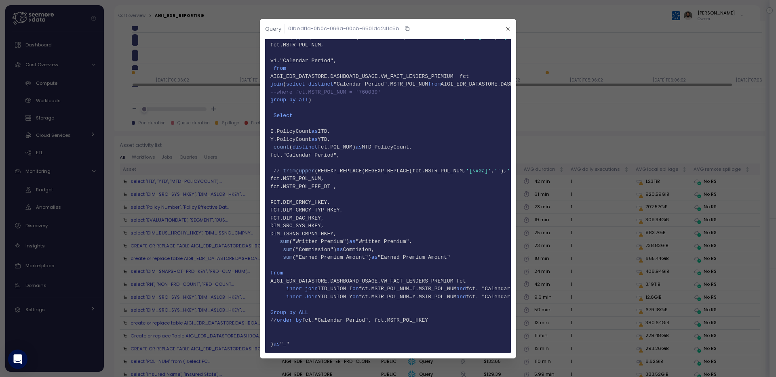
click at [500, 98] on span "41 group by all )" at bounding box center [387, 100] width 235 height 8
click at [407, 31] on icon "button" at bounding box center [407, 29] width 5 height 10
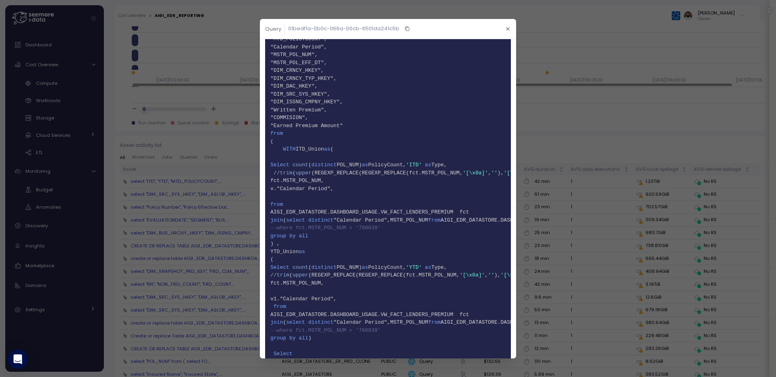
scroll to position [0, 0]
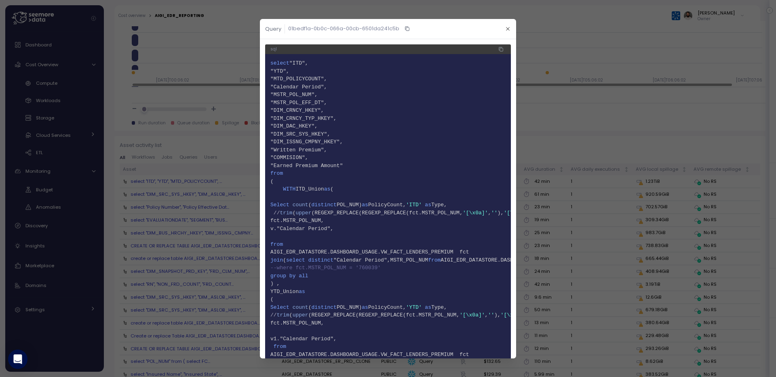
click at [505, 42] on div "sql 1 select "ITD", 2 "YTD", 3 "MTD_POLICYCOUNT", 4 "Calendar Period", 5 "MSTR_…" at bounding box center [388, 338] width 256 height 598
click at [504, 49] on span "button" at bounding box center [501, 49] width 8 height 8
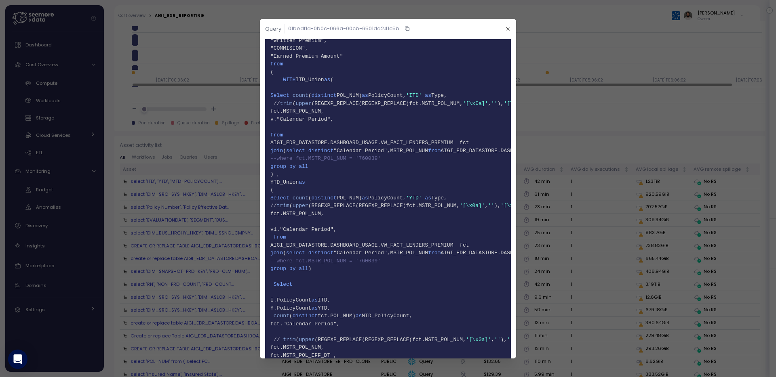
scroll to position [114, 0]
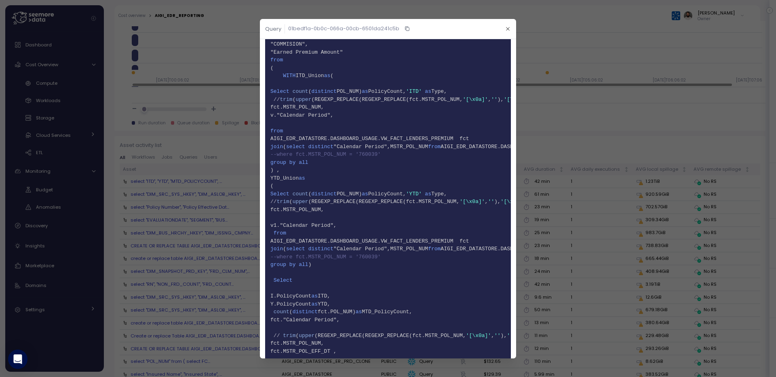
click at [430, 139] on span "25 AIGI_EDR_DATASTORE.DASHBOARD_USAGE.VW_FACT_LENDERS_PREMIUM fct" at bounding box center [387, 139] width 235 height 8
copy span "VW_FACT_LENDERS_PREMIUM"
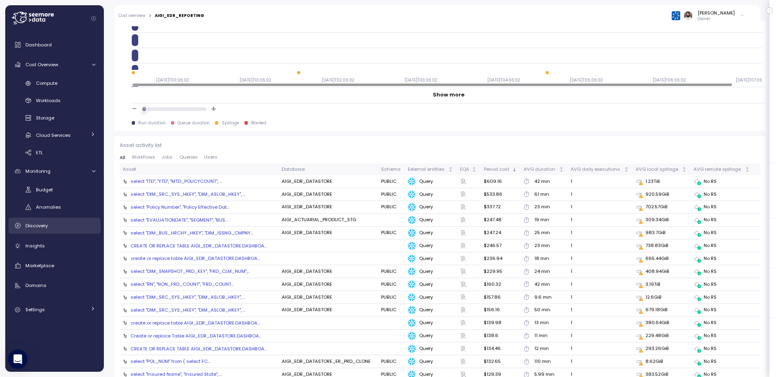
click at [46, 226] on span "Discovery" at bounding box center [36, 226] width 22 height 6
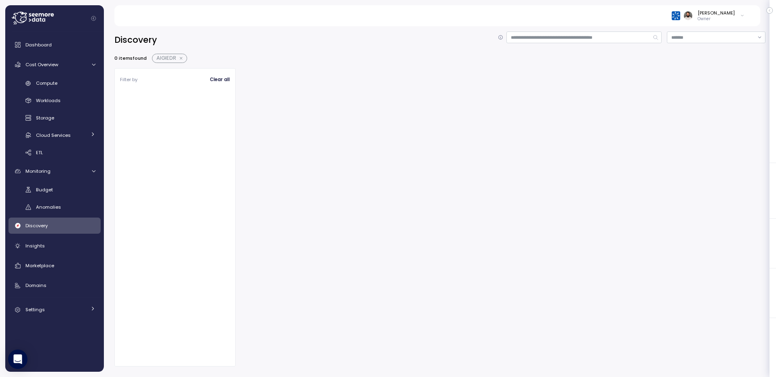
click at [180, 56] on button "button" at bounding box center [181, 58] width 11 height 6
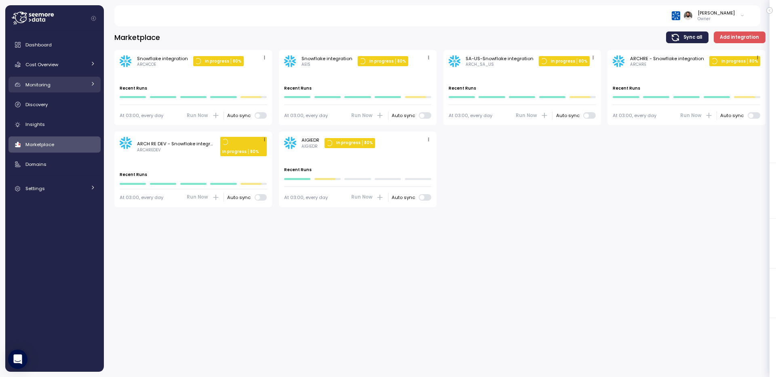
click at [73, 87] on div "Monitoring" at bounding box center [55, 85] width 61 height 8
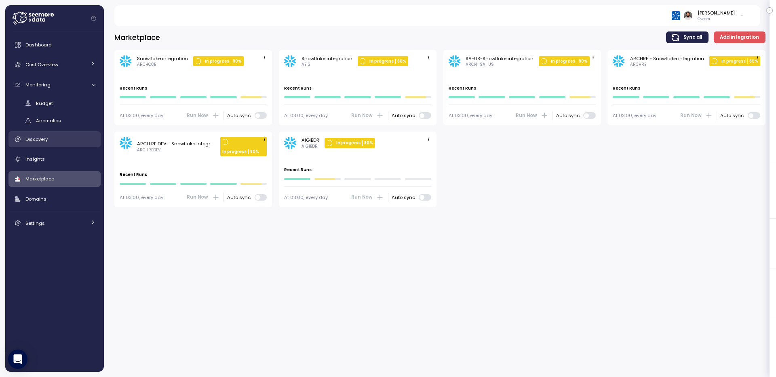
click at [58, 142] on div "Discovery" at bounding box center [60, 139] width 70 height 8
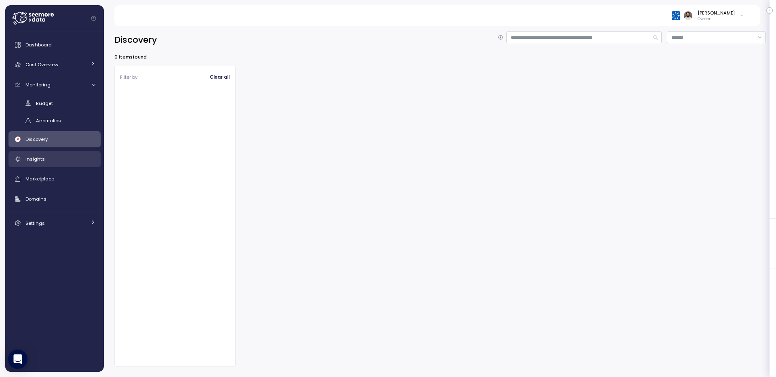
click at [54, 161] on div "Insights" at bounding box center [60, 159] width 70 height 8
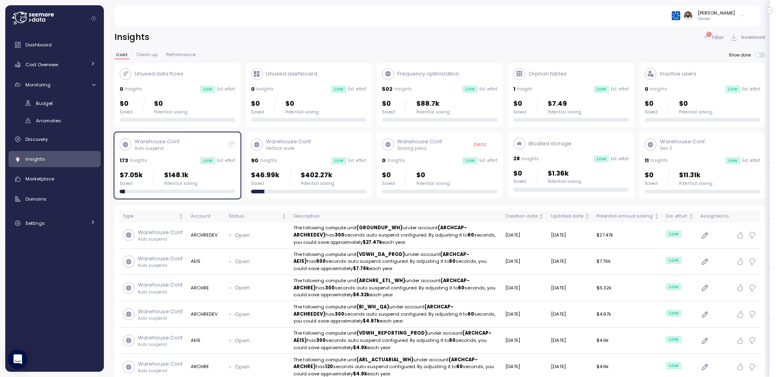
click at [211, 150] on div "Warehouse Conf. Auto suspend" at bounding box center [178, 145] width 116 height 14
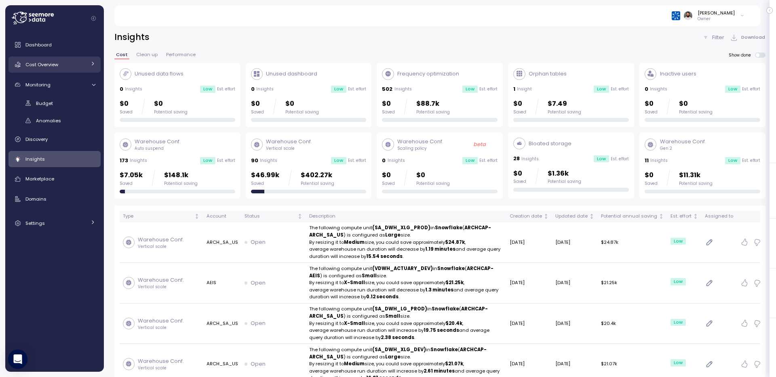
click at [73, 58] on link "Cost Overview" at bounding box center [54, 65] width 92 height 16
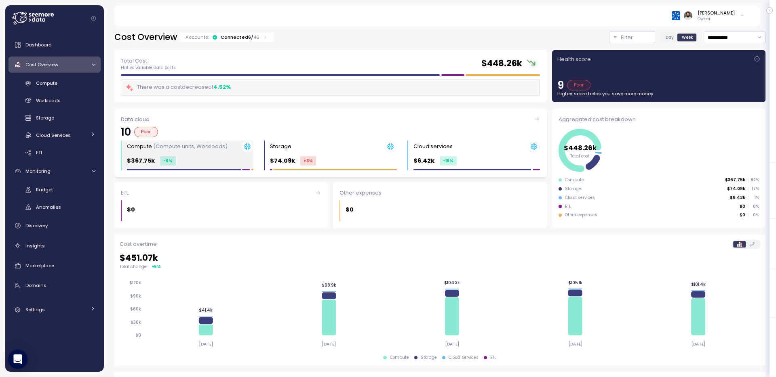
click at [223, 159] on div "$367.75k -6 %" at bounding box center [190, 160] width 126 height 9
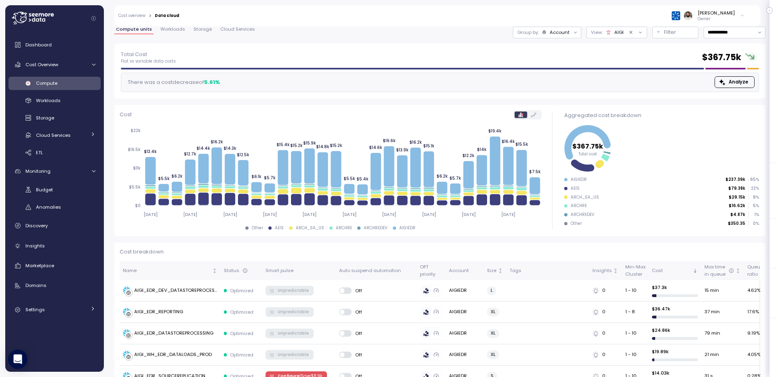
scroll to position [20, 0]
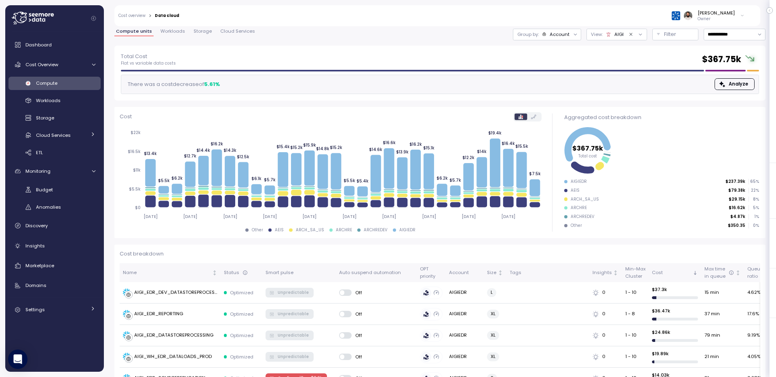
click at [172, 33] on span "Workloads" at bounding box center [172, 31] width 25 height 4
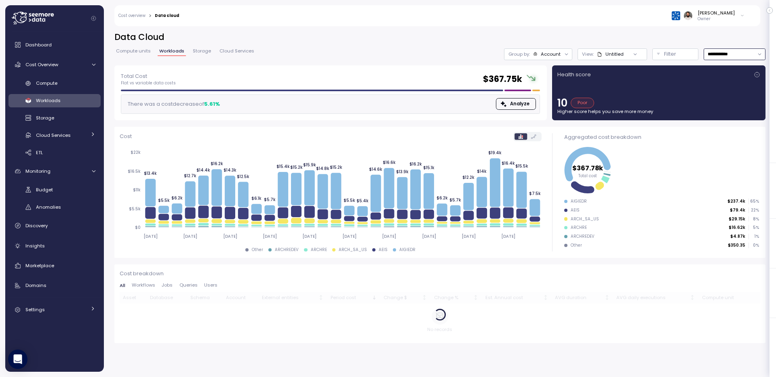
click at [738, 50] on input "**********" at bounding box center [735, 54] width 62 height 12
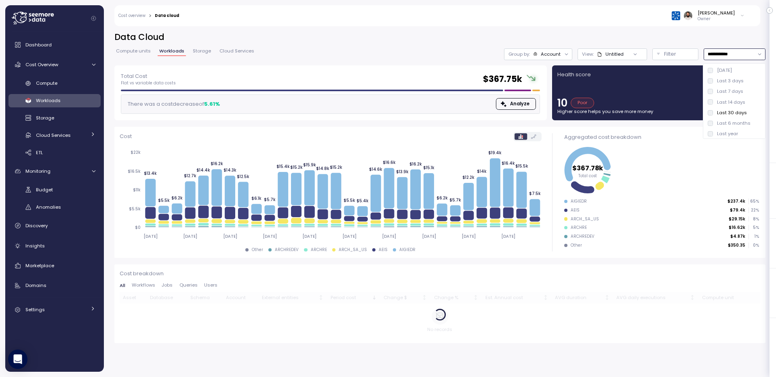
click at [732, 93] on div "Last 7 days" at bounding box center [730, 91] width 26 height 6
type input "**********"
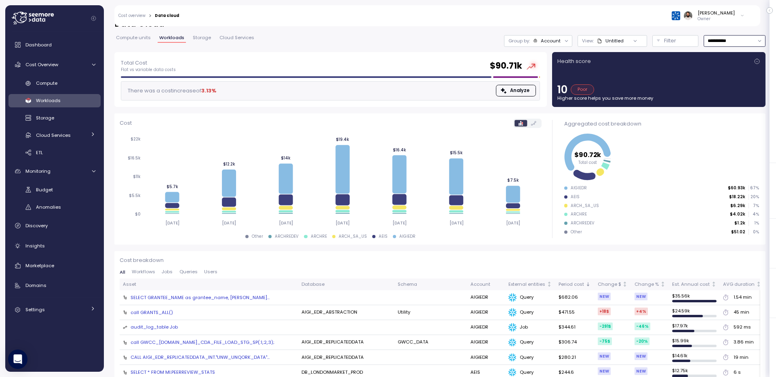
scroll to position [13, 0]
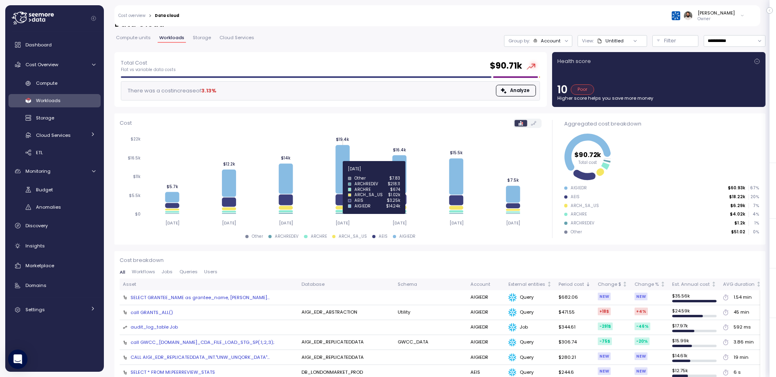
click at [340, 174] on icon at bounding box center [342, 169] width 14 height 48
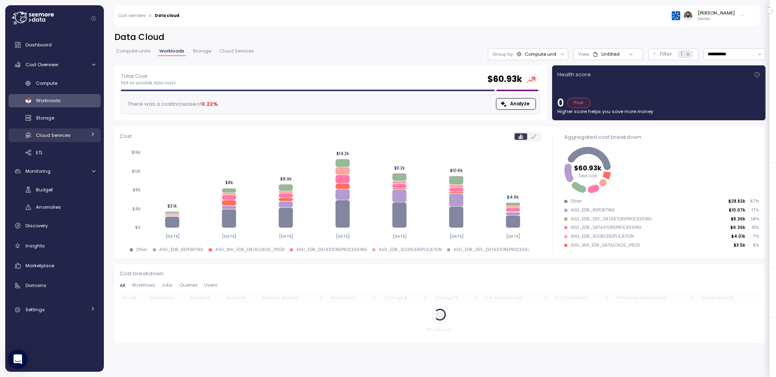
click at [65, 133] on span "Cloud Services" at bounding box center [53, 135] width 35 height 6
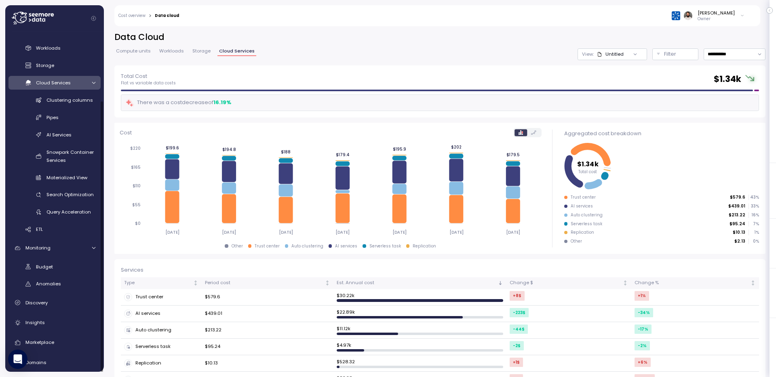
scroll to position [84, 0]
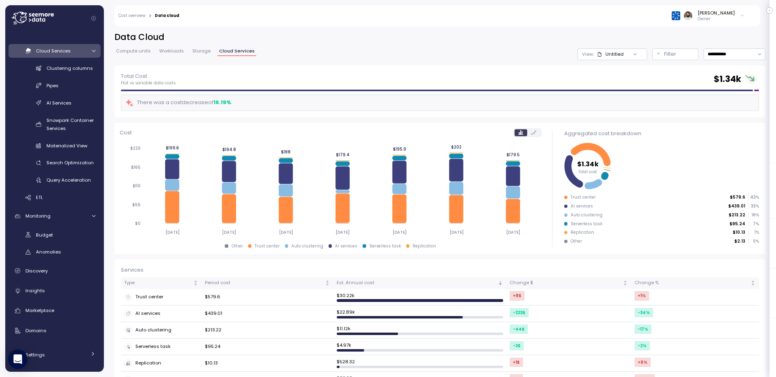
click at [618, 54] on div "Untitled" at bounding box center [610, 54] width 27 height 6
click at [677, 57] on div "Filter" at bounding box center [679, 54] width 30 height 8
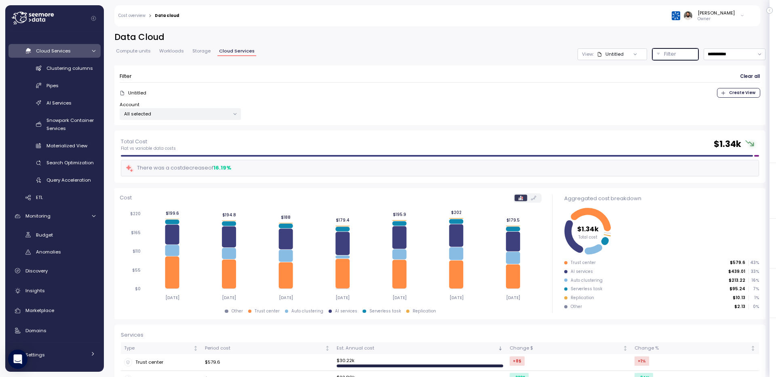
click at [183, 113] on p "All selected" at bounding box center [176, 114] width 105 height 6
click at [201, 170] on span "only" at bounding box center [203, 171] width 9 height 9
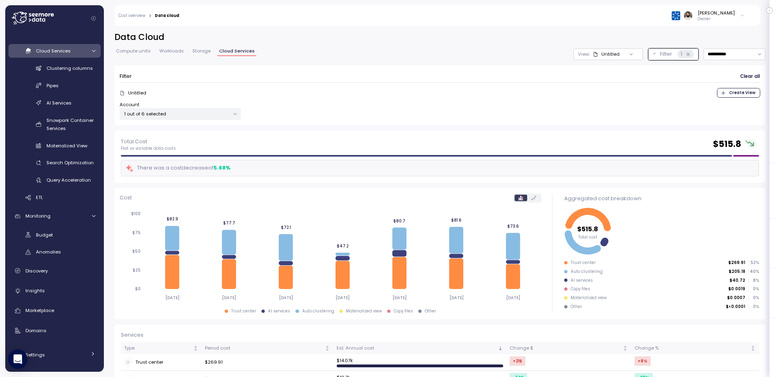
click at [362, 47] on div "**********" at bounding box center [439, 81] width 651 height 99
click at [586, 53] on p "View:" at bounding box center [584, 54] width 12 height 6
click at [545, 38] on h2 "Data Cloud" at bounding box center [439, 38] width 651 height 12
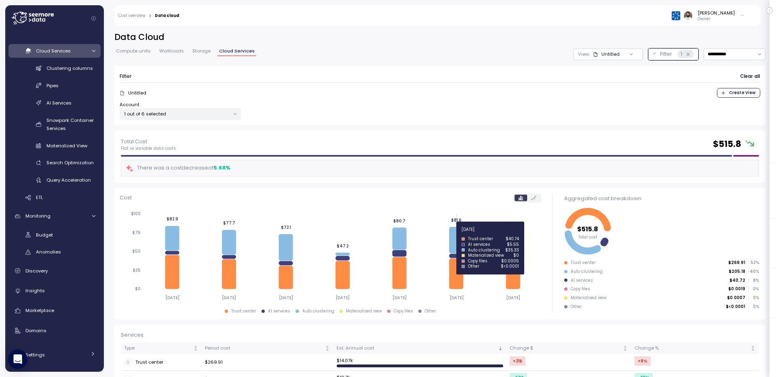
scroll to position [88, 0]
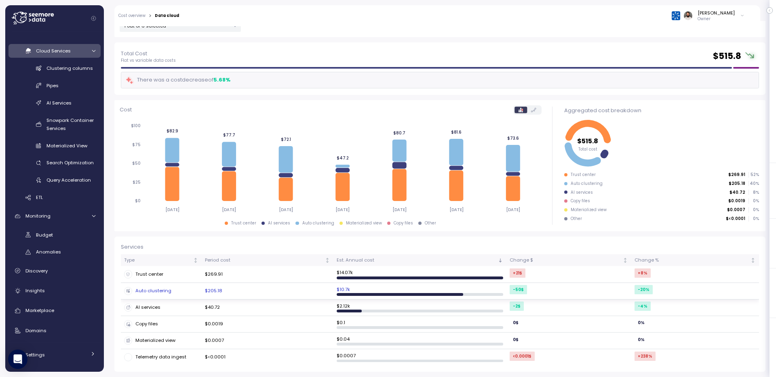
click at [249, 288] on td "$205.18" at bounding box center [268, 291] width 132 height 17
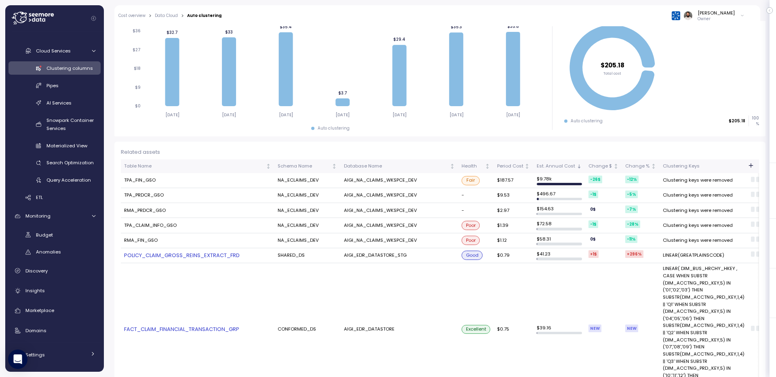
click at [144, 183] on td "TPA_FIN_GSO" at bounding box center [198, 180] width 154 height 15
copy td "TPA_FIN_GSO"
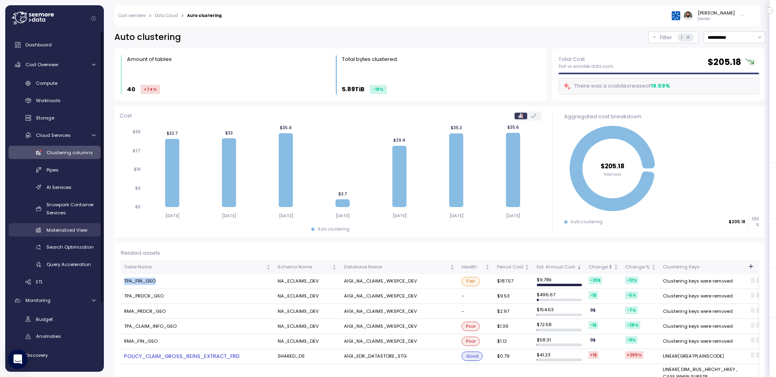
click at [67, 233] on span "Materialized View" at bounding box center [66, 230] width 41 height 6
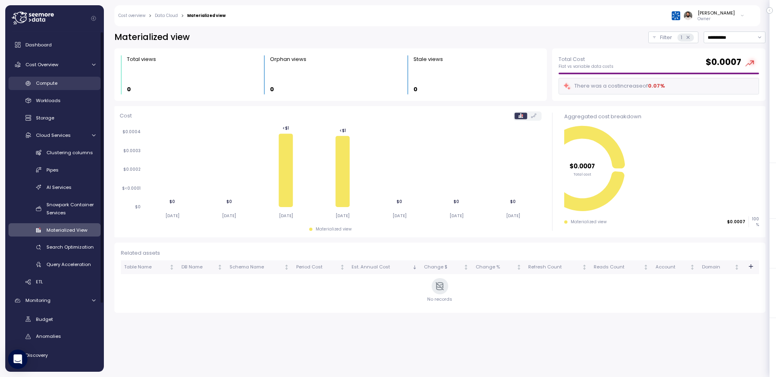
click at [73, 82] on div "Compute" at bounding box center [65, 83] width 59 height 8
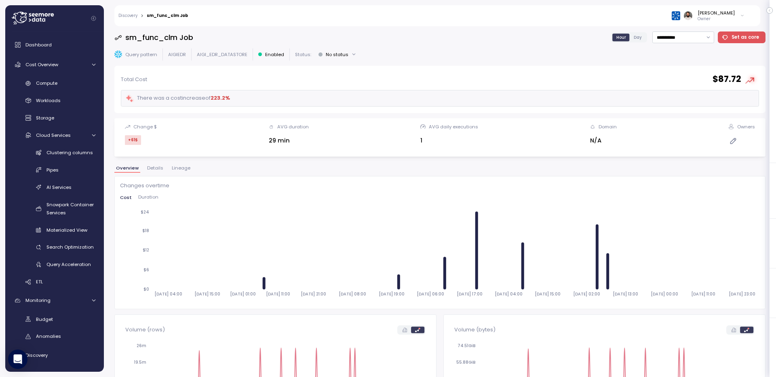
click at [176, 170] on span "Lineage" at bounding box center [181, 168] width 19 height 4
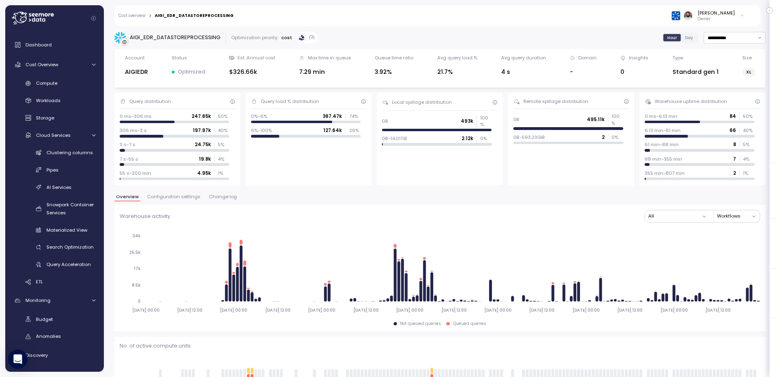
click at [167, 198] on span "Configuration settings" at bounding box center [173, 197] width 53 height 4
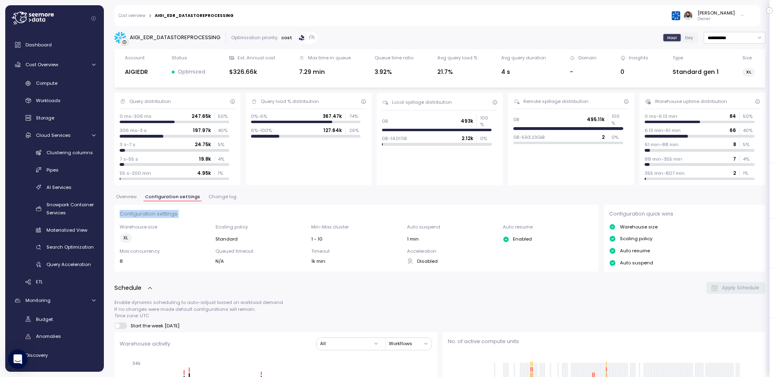
click at [164, 203] on div "Overview Configuration settings Change log" at bounding box center [439, 200] width 651 height 11
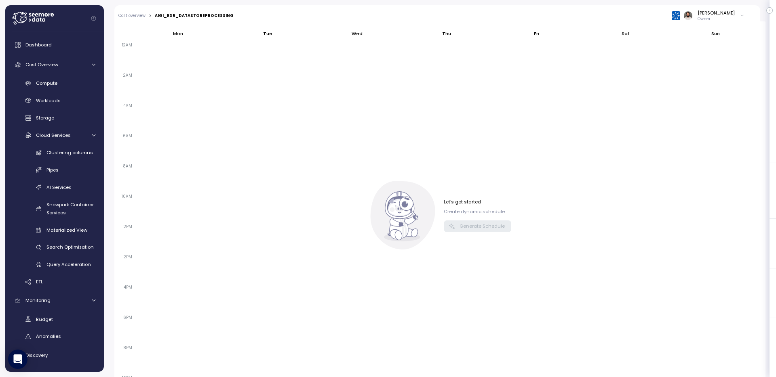
scroll to position [413, 0]
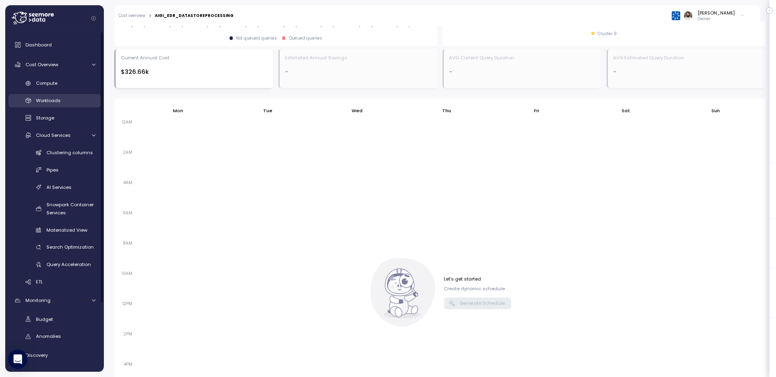
click at [56, 98] on span "Workloads" at bounding box center [48, 100] width 25 height 6
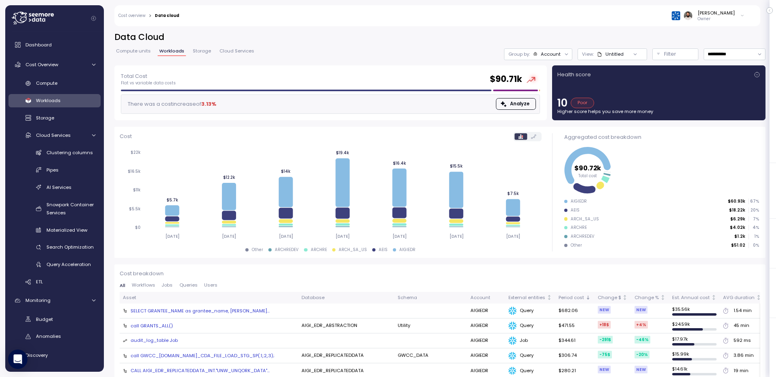
click at [140, 49] on span "Compute units" at bounding box center [133, 51] width 35 height 4
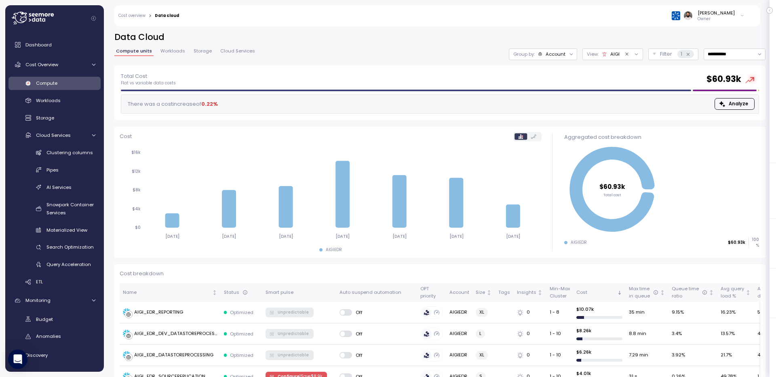
click at [570, 53] on icon at bounding box center [571, 54] width 5 height 5
click at [557, 94] on div "Compute unit" at bounding box center [542, 99] width 48 height 10
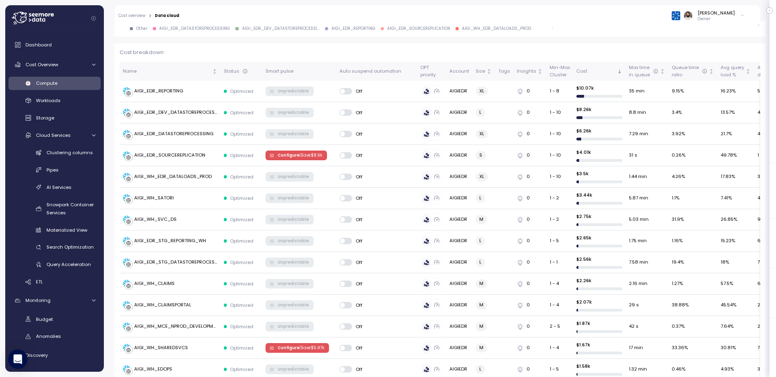
scroll to position [222, 0]
click at [173, 198] on div "AIGI_WH_SATORI" at bounding box center [154, 197] width 40 height 7
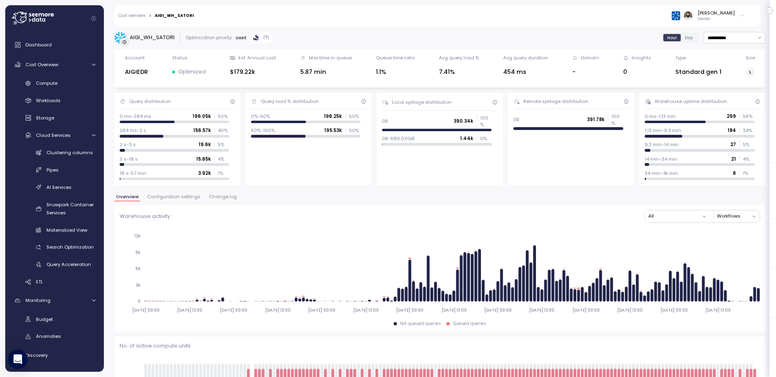
click at [166, 36] on div "AIGI_WH_SATORI" at bounding box center [152, 38] width 45 height 8
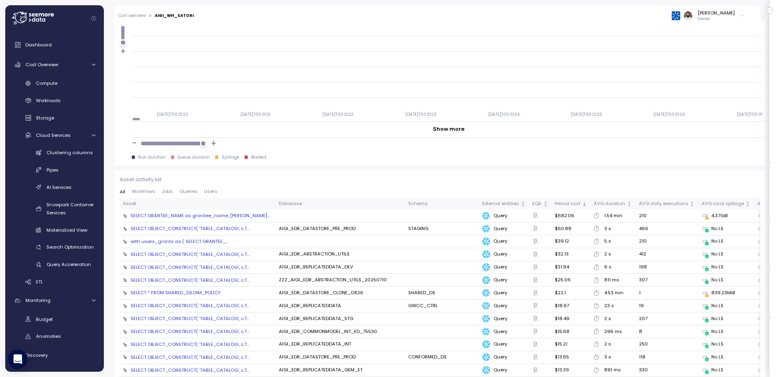
scroll to position [749, 0]
click at [221, 215] on div "SELECT GRANTEE_NAME as grantee_name, [PERSON_NAME]..." at bounding box center [200, 217] width 139 height 6
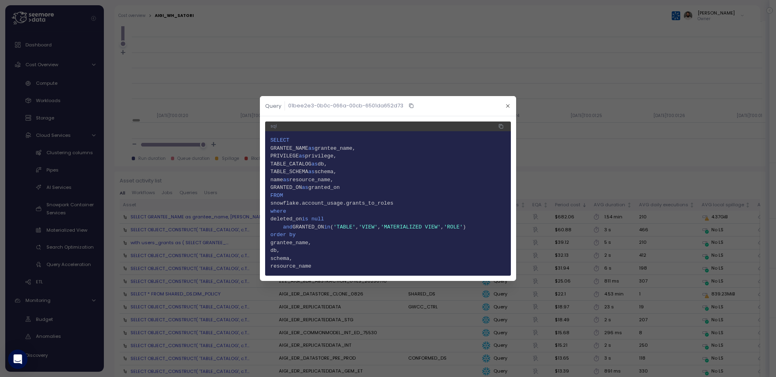
drag, startPoint x: 282, startPoint y: 225, endPoint x: 443, endPoint y: 225, distance: 160.9
click at [443, 225] on span "12 and GRANTED_ON in ( 'TABLE' , 'VIEW' , 'MATERIALIZED VIEW' , 'ROLE' )" at bounding box center [387, 227] width 235 height 8
click at [505, 96] on header "Query 01bee2e3-0b0c-066a-00cb-6501da652d73" at bounding box center [388, 106] width 256 height 20
click at [505, 103] on icon "button" at bounding box center [507, 105] width 5 height 5
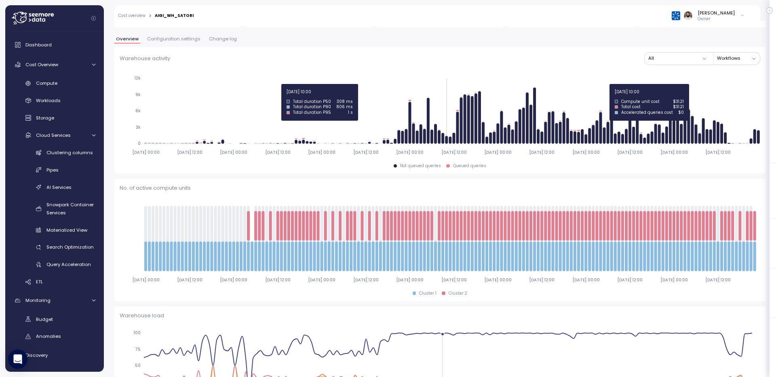
scroll to position [0, 0]
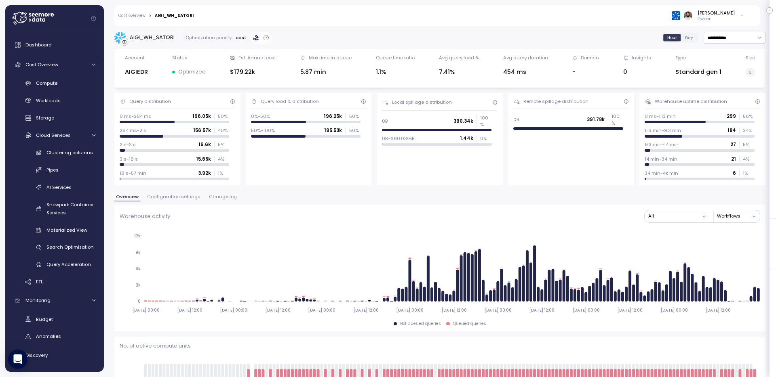
click at [184, 195] on span "Configuration settings" at bounding box center [173, 197] width 53 height 4
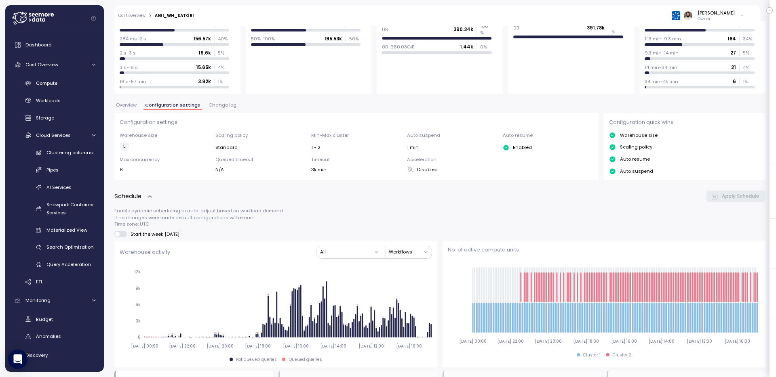
scroll to position [82, 0]
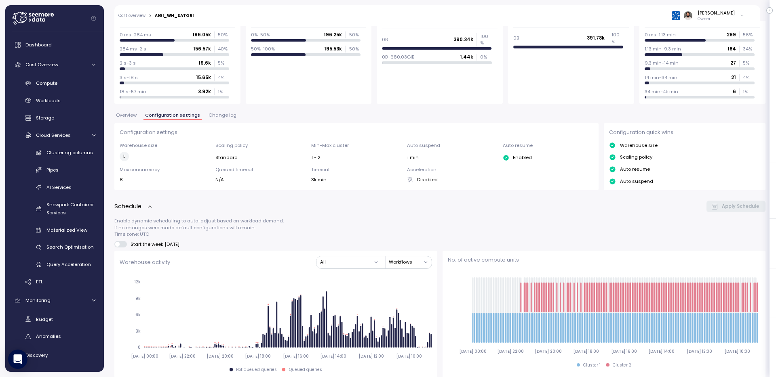
click at [217, 118] on button "Change log" at bounding box center [222, 116] width 31 height 7
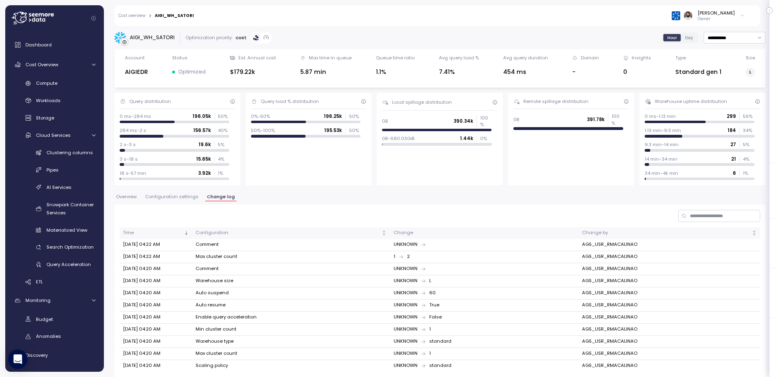
scroll to position [16, 0]
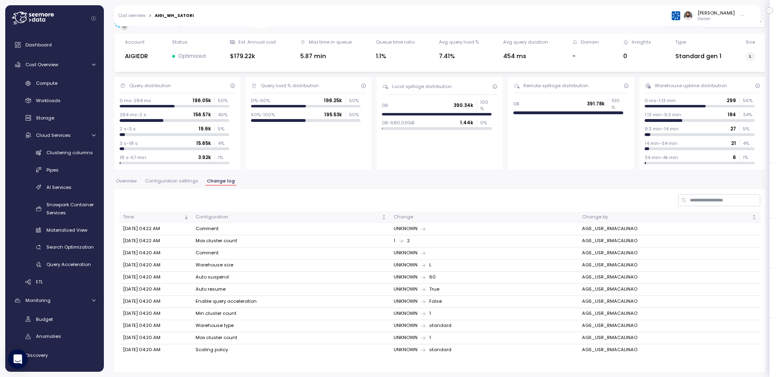
click at [191, 183] on span "Configuration settings" at bounding box center [171, 181] width 53 height 4
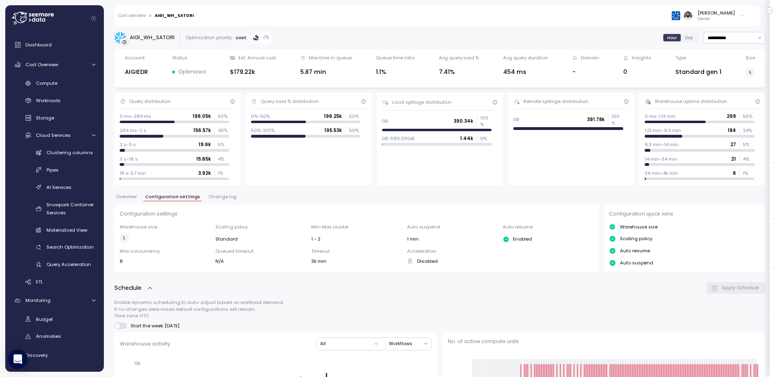
click at [134, 195] on span "Overview" at bounding box center [126, 197] width 21 height 4
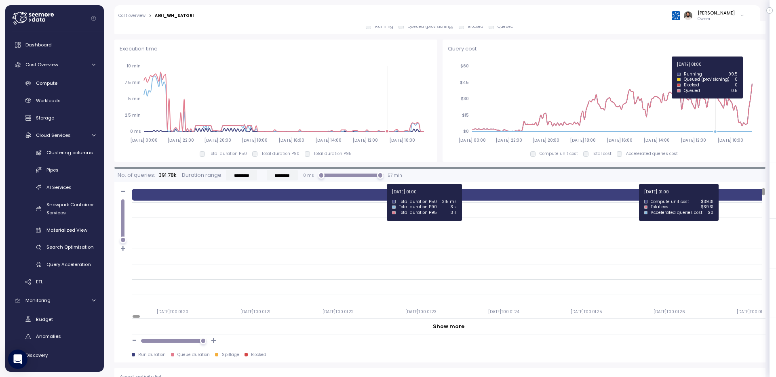
scroll to position [565, 0]
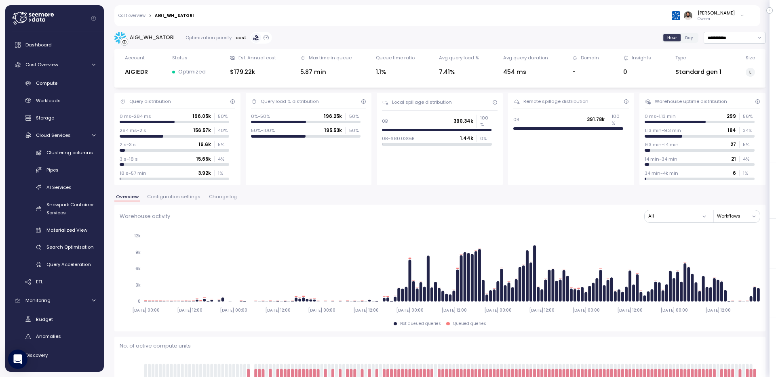
click at [152, 37] on div "AIGI_WH_SATORI" at bounding box center [152, 38] width 45 height 8
click at [186, 205] on div "Warehouse activity All Workflows [DATE] 00:00 [DATE] 12:00 [DATE] 00:00 [DATE] …" at bounding box center [439, 268] width 651 height 127
click at [186, 204] on div "Overview Configuration settings Change log" at bounding box center [439, 200] width 651 height 11
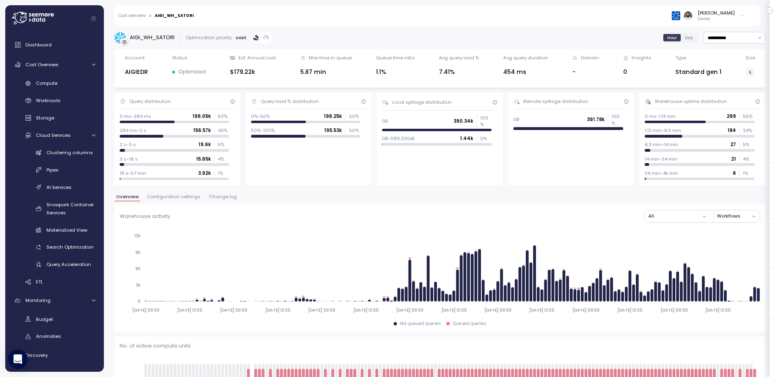
click at [186, 200] on button "Configuration settings" at bounding box center [173, 198] width 57 height 7
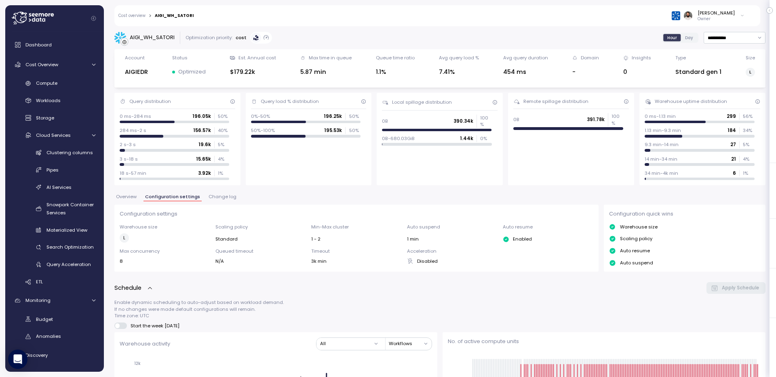
click at [227, 197] on span "Change log" at bounding box center [223, 197] width 28 height 4
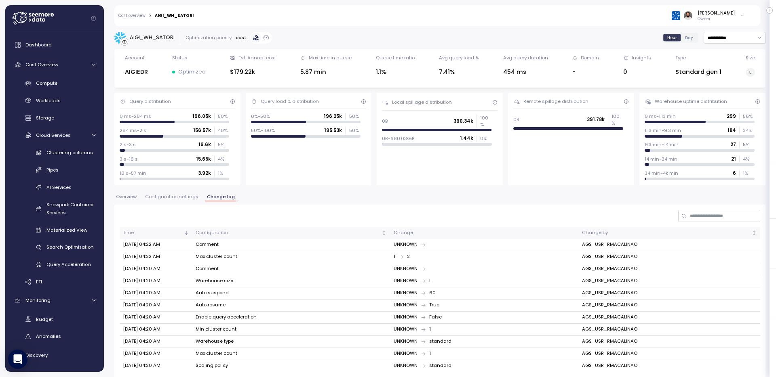
scroll to position [16, 0]
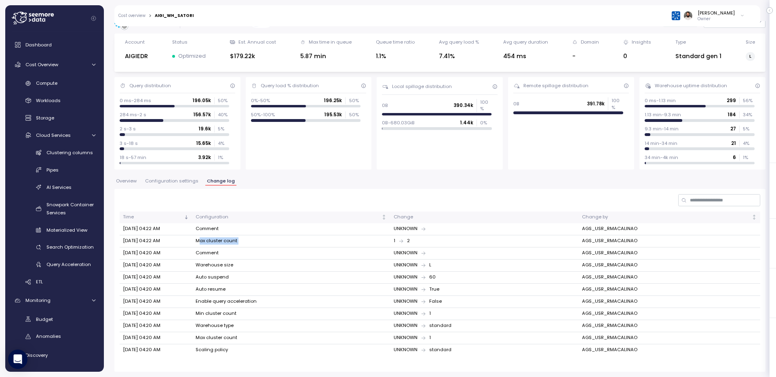
drag, startPoint x: 277, startPoint y: 238, endPoint x: 441, endPoint y: 238, distance: 163.3
click at [441, 238] on tr "[DATE] 04:22 AM Max cluster count 1 2 AGS_USR_RMACALINAO" at bounding box center [440, 242] width 641 height 12
click at [441, 238] on div "1 2" at bounding box center [485, 241] width 182 height 7
drag, startPoint x: 412, startPoint y: 257, endPoint x: 411, endPoint y: 367, distance: 109.9
click at [412, 367] on div "Time Configuration Change Change by [DATE] 04:22 AM Comment UNKNOWN AGS_USR_RMA…" at bounding box center [439, 280] width 651 height 183
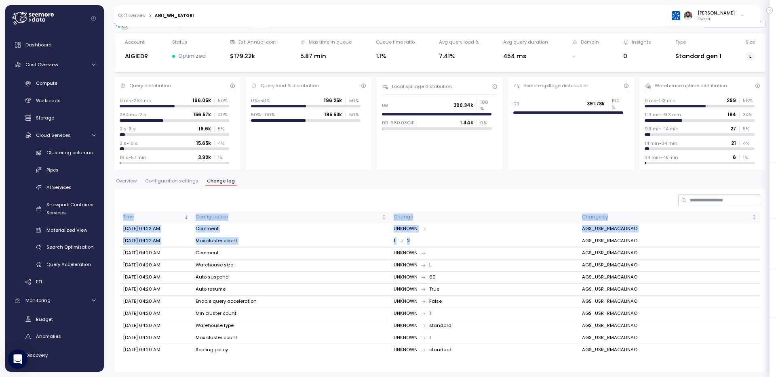
click at [411, 367] on div "Time Configuration Change Change by [DATE] 04:22 AM Comment UNKNOWN AGS_USR_RMA…" at bounding box center [439, 280] width 651 height 183
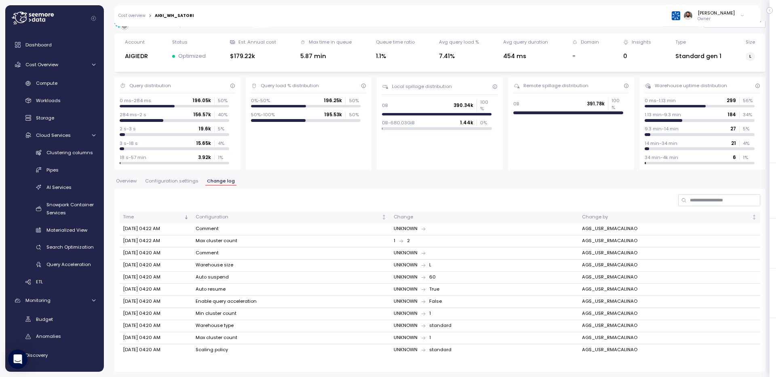
drag, startPoint x: 192, startPoint y: 266, endPoint x: 262, endPoint y: 267, distance: 70.7
click at [263, 267] on tr "[DATE] 04:20 AM Warehouse size UNKNOWN L AGS_USR_RMACALINAO" at bounding box center [440, 266] width 641 height 12
click at [262, 267] on td "Warehouse size" at bounding box center [291, 266] width 198 height 12
drag, startPoint x: 400, startPoint y: 267, endPoint x: 469, endPoint y: 267, distance: 69.5
click at [469, 267] on div "UNKNOWN L" at bounding box center [485, 265] width 182 height 7
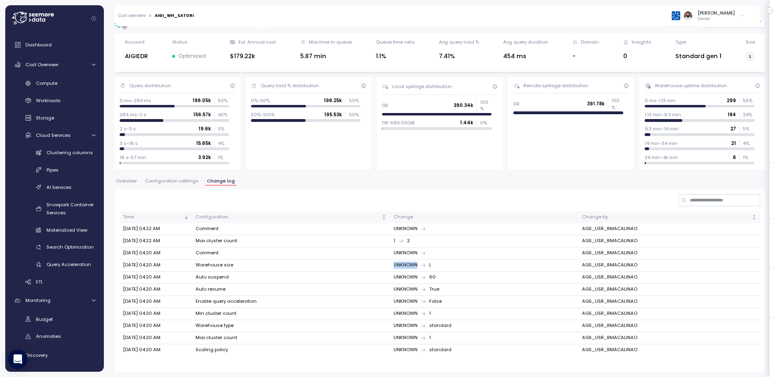
click at [469, 267] on div "UNKNOWN L" at bounding box center [485, 265] width 182 height 7
click at [163, 185] on button "Configuration settings" at bounding box center [171, 182] width 57 height 7
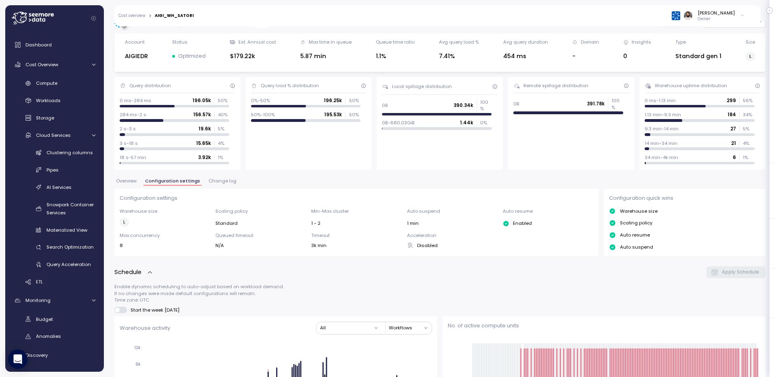
click at [129, 186] on div "Overview Configuration settings Change log" at bounding box center [439, 184] width 651 height 11
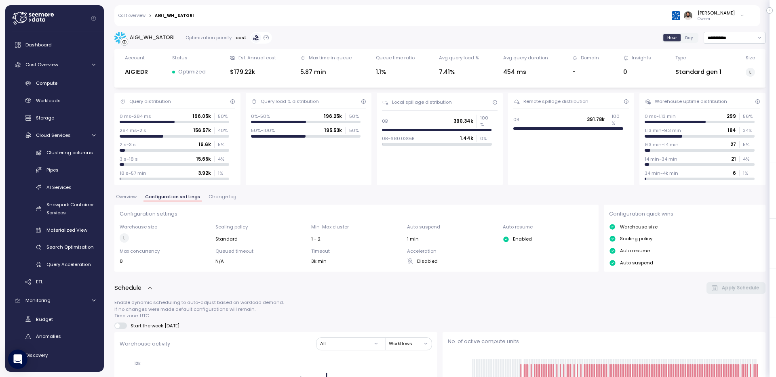
click at [133, 198] on span "Overview" at bounding box center [126, 197] width 21 height 4
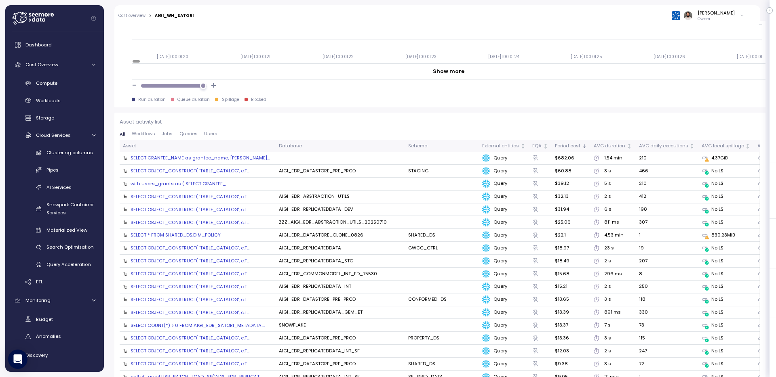
click at [226, 158] on div "SELECT GRANTEE_NAME as grantee_name, [PERSON_NAME]..." at bounding box center [200, 158] width 139 height 6
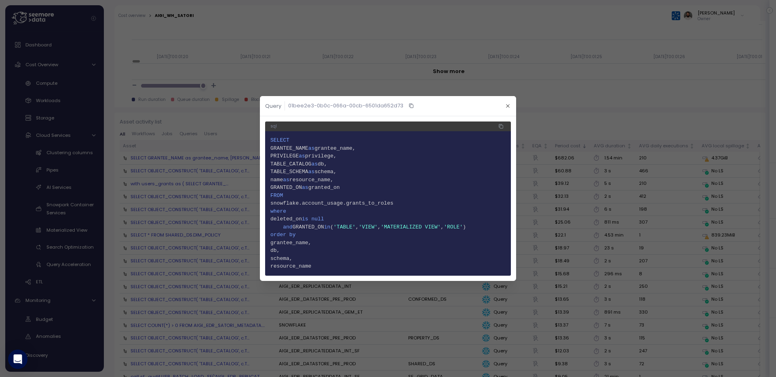
click at [316, 235] on span "13 order by" at bounding box center [387, 235] width 235 height 8
click at [316, 231] on span "12 and GRANTED_ON in ( 'TABLE' , 'VIEW' , 'MATERIALIZED VIEW' , 'ROLE' )" at bounding box center [387, 227] width 235 height 8
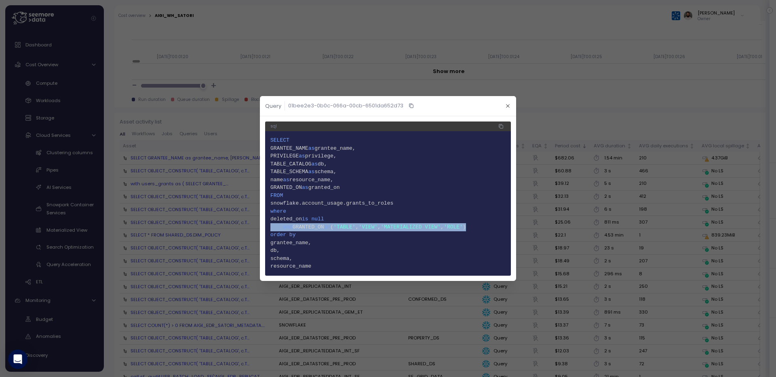
click at [316, 231] on span "12 and GRANTED_ON in ( 'TABLE' , 'VIEW' , 'MATERIALIZED VIEW' , 'ROLE' )" at bounding box center [387, 227] width 235 height 8
drag, startPoint x: 330, startPoint y: 269, endPoint x: 278, endPoint y: 209, distance: 79.7
click at [278, 208] on code "1 SELECT 2 GRANTEE_NAME as grantee_name, 3 PRIVILEGE as privilege, 4 TABLE_CATA…" at bounding box center [387, 204] width 235 height 134
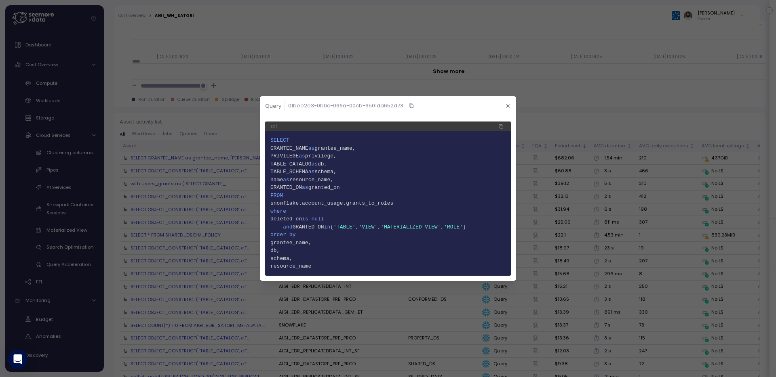
click at [278, 209] on span "where" at bounding box center [278, 212] width 16 height 6
click at [289, 220] on span "deleted_on" at bounding box center [286, 219] width 32 height 6
click at [329, 204] on span "9 snowflake.account_usage.grants_to_roles" at bounding box center [387, 204] width 235 height 8
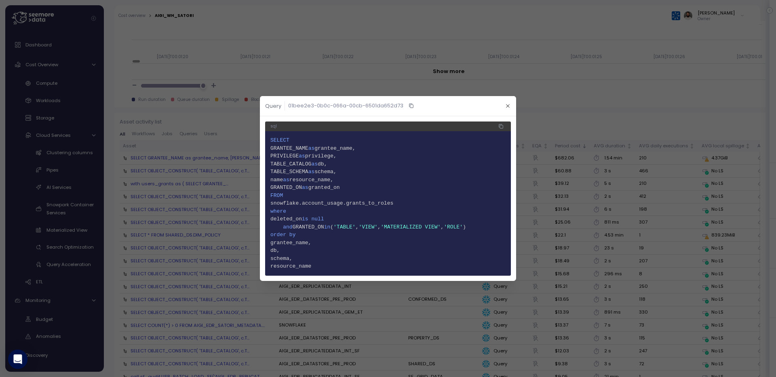
drag, startPoint x: 323, startPoint y: 205, endPoint x: 412, endPoint y: 205, distance: 89.3
click at [412, 205] on span "9 snowflake.account_usage.grants_to_roles" at bounding box center [387, 204] width 235 height 8
drag, startPoint x: 412, startPoint y: 205, endPoint x: 283, endPoint y: 203, distance: 128.5
click at [283, 203] on span "9 snowflake.account_usage.grants_to_roles" at bounding box center [387, 204] width 235 height 8
click at [514, 105] on header "Query 01bee2e3-0b0c-066a-00cb-6501da652d73" at bounding box center [388, 106] width 256 height 20
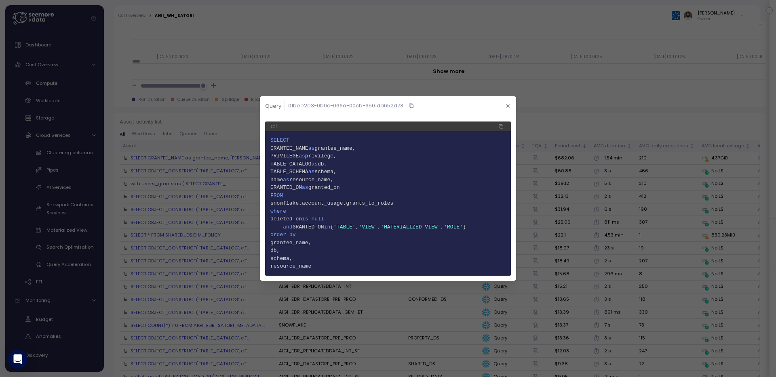
click at [508, 105] on icon "button" at bounding box center [507, 105] width 5 height 5
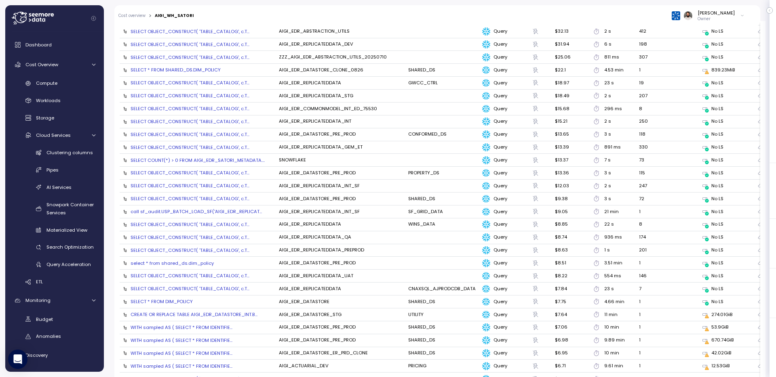
scroll to position [1236, 0]
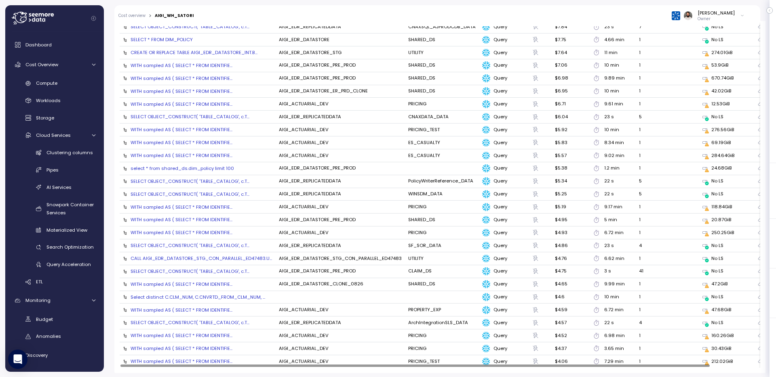
click at [178, 204] on div "WITH sampled AS ( SELECT * FROM IDENTIFIE..." at bounding box center [182, 207] width 102 height 6
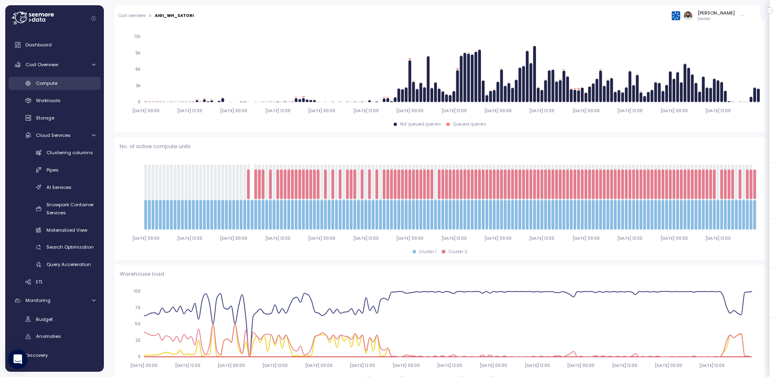
scroll to position [94, 0]
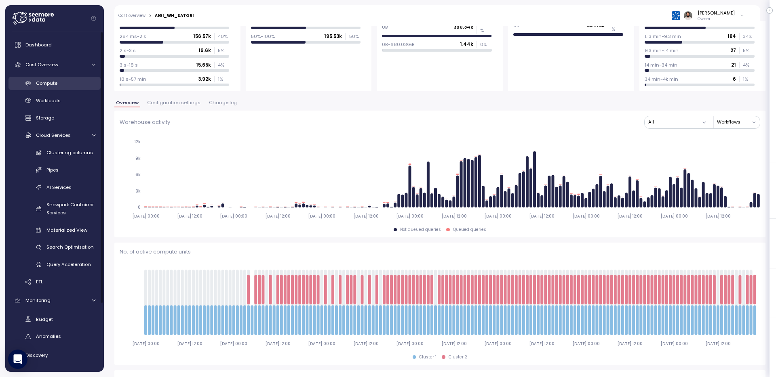
click at [68, 81] on div "Compute" at bounding box center [65, 83] width 59 height 8
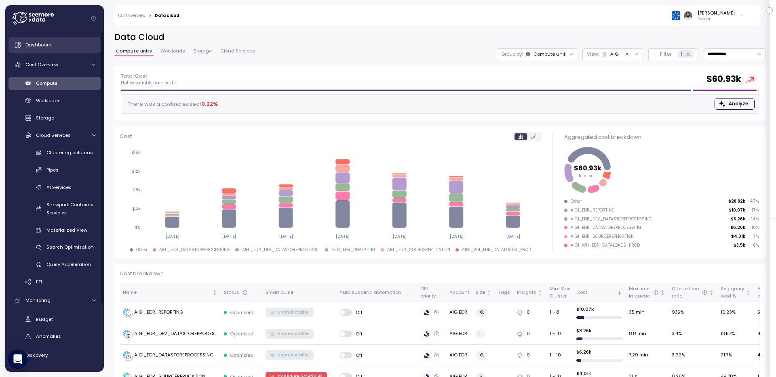
click at [70, 46] on div "Dashboard" at bounding box center [60, 45] width 70 height 8
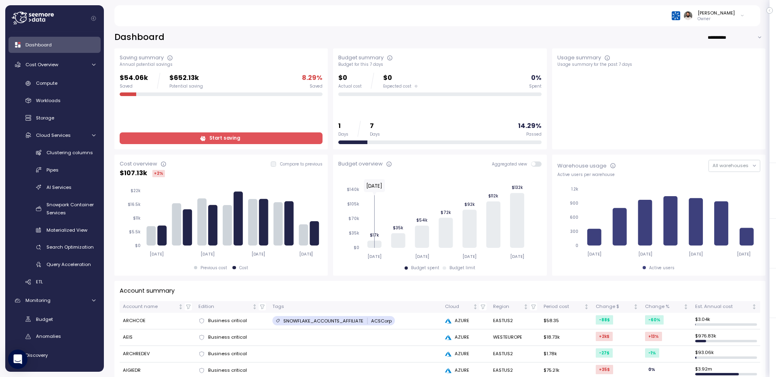
click at [739, 38] on input "**********" at bounding box center [736, 38] width 58 height 12
click at [738, 61] on div "Last 30 days" at bounding box center [736, 64] width 30 height 6
type input "**********"
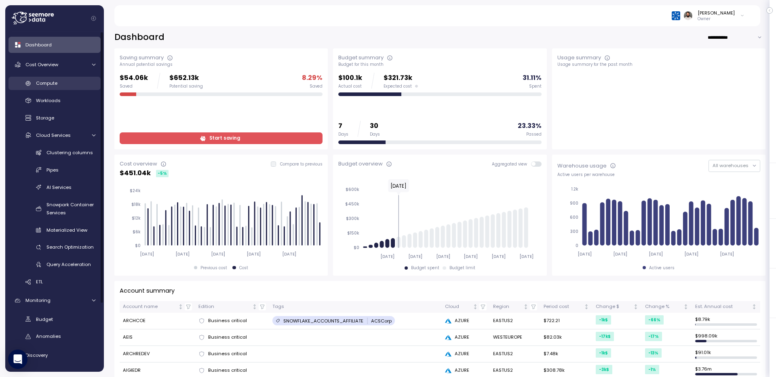
click at [52, 84] on span "Compute" at bounding box center [46, 83] width 21 height 6
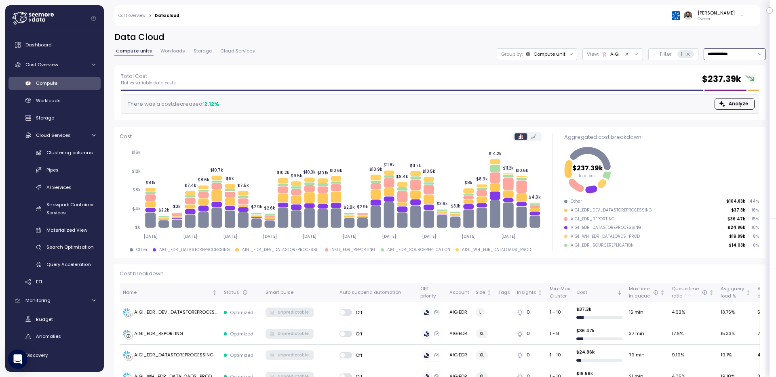
click at [738, 57] on input "**********" at bounding box center [735, 54] width 62 height 12
click at [739, 98] on div "Last 14 days" at bounding box center [733, 102] width 59 height 11
type input "**********"
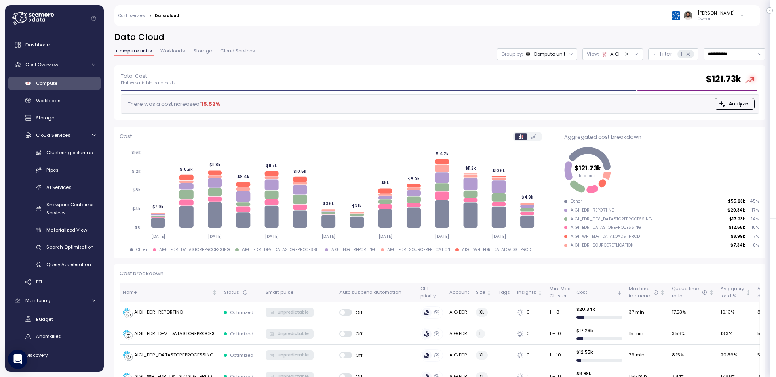
click at [169, 49] on span "Workloads" at bounding box center [172, 51] width 25 height 4
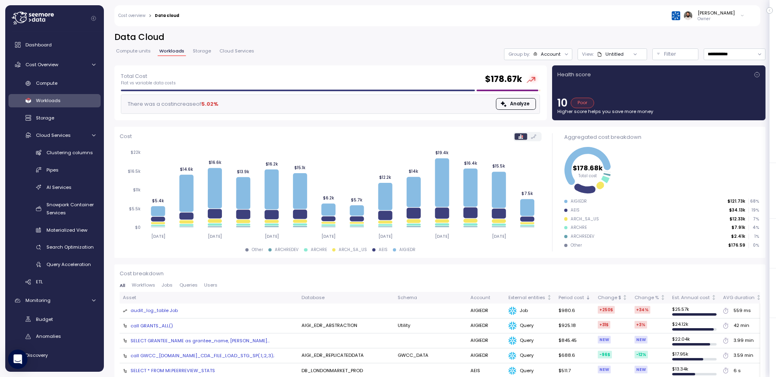
click at [557, 52] on div "Account" at bounding box center [551, 54] width 20 height 6
click at [667, 59] on button "Filter" at bounding box center [675, 54] width 46 height 12
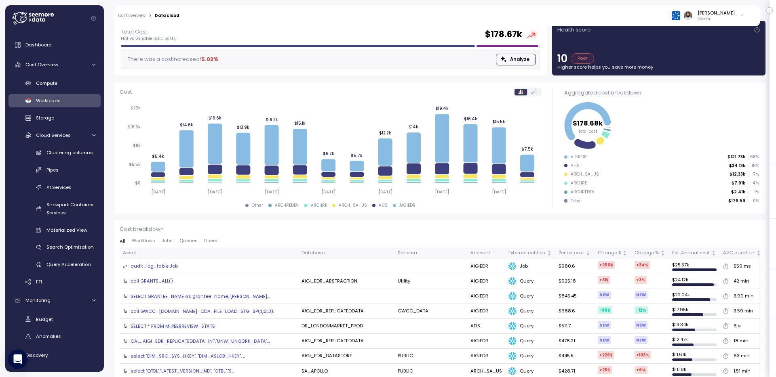
scroll to position [148, 0]
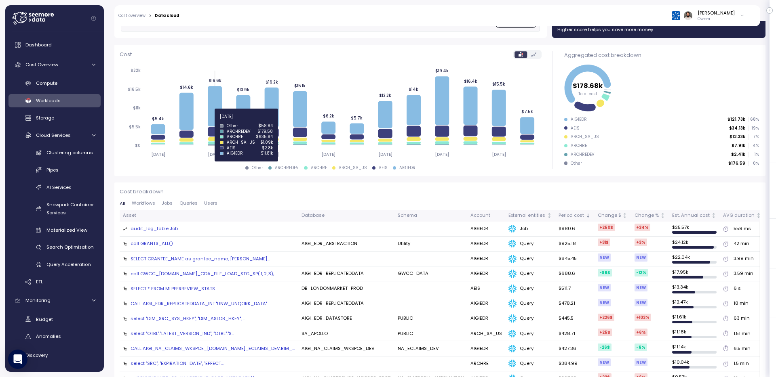
click at [211, 121] on icon at bounding box center [215, 106] width 14 height 40
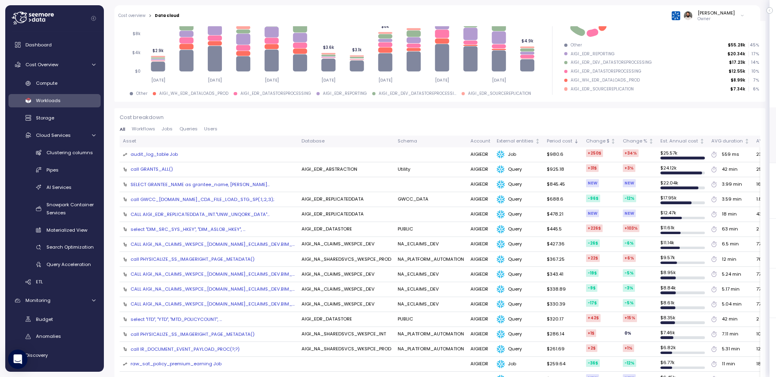
scroll to position [222, 0]
click at [76, 119] on div "Storage" at bounding box center [65, 118] width 59 height 8
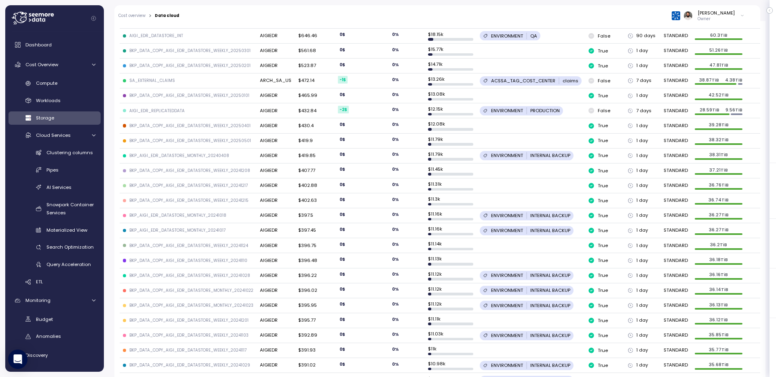
scroll to position [184, 0]
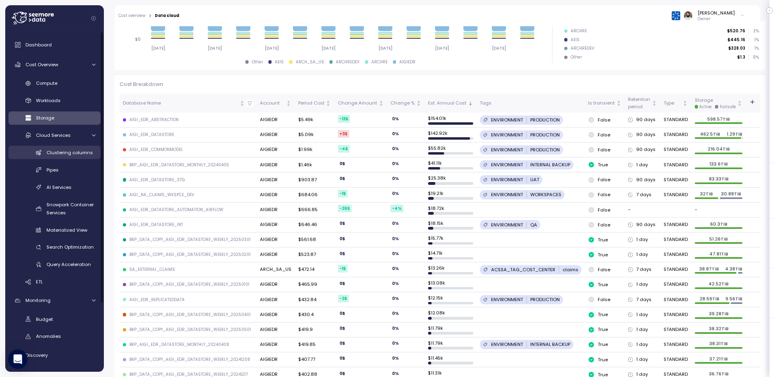
click at [77, 153] on span "Clustering columns" at bounding box center [69, 153] width 46 height 6
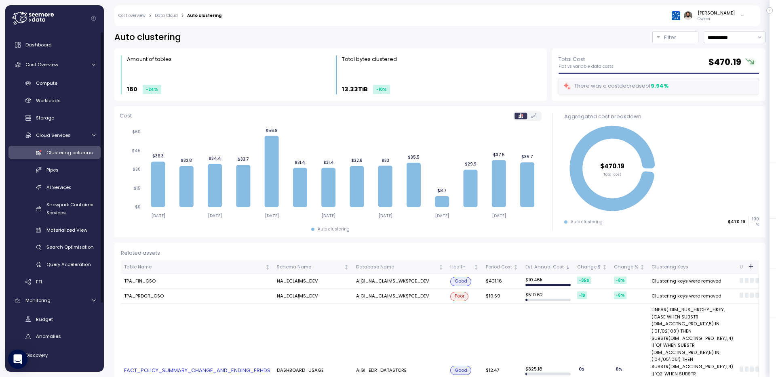
click at [75, 92] on div "Compute Workloads Storage Cloud Services Clustering columns Pipes AI Services S…" at bounding box center [54, 183] width 92 height 212
click at [75, 100] on div "Workloads" at bounding box center [65, 101] width 59 height 8
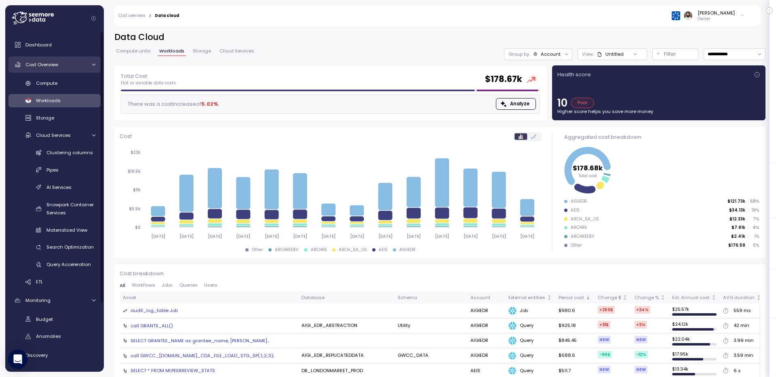
click at [78, 72] on link "Cost Overview" at bounding box center [54, 65] width 92 height 16
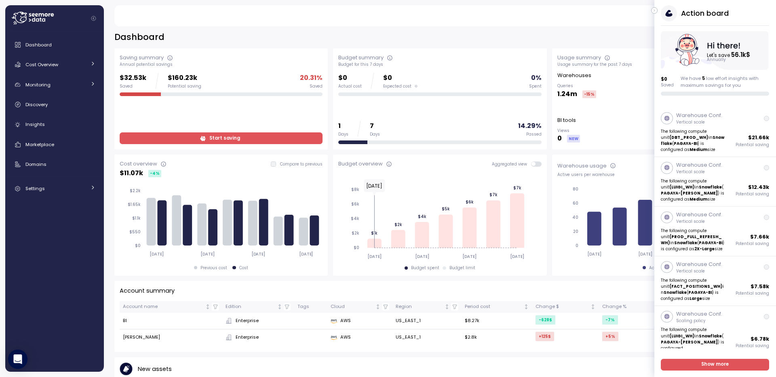
click at [181, 139] on span "Start saving" at bounding box center [220, 138] width 192 height 11
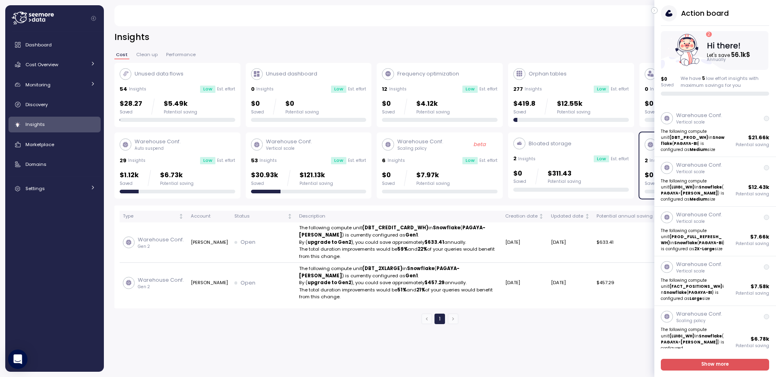
click at [653, 9] on icon "button" at bounding box center [655, 11] width 4 height 10
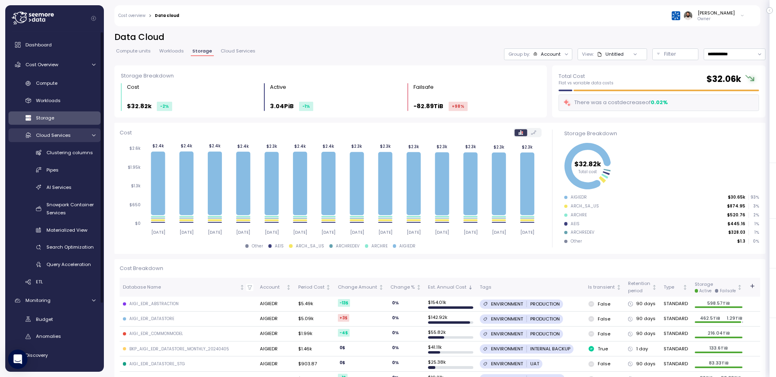
click at [74, 135] on div "Cloud Services" at bounding box center [61, 135] width 50 height 8
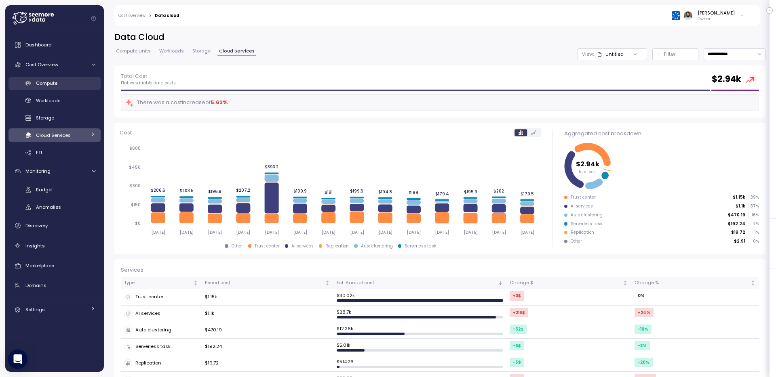
click at [70, 84] on div "Compute" at bounding box center [65, 83] width 59 height 8
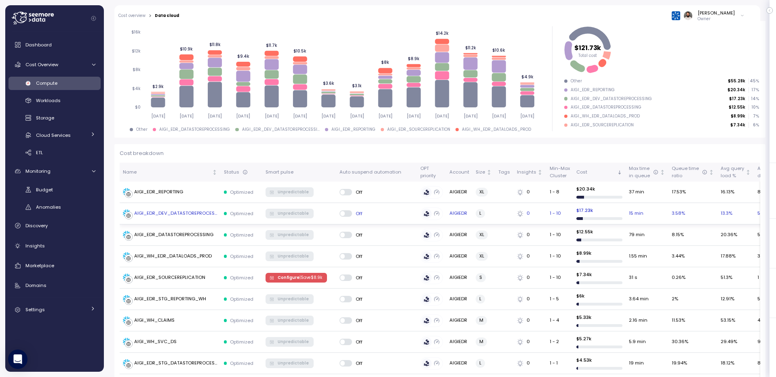
scroll to position [154, 0]
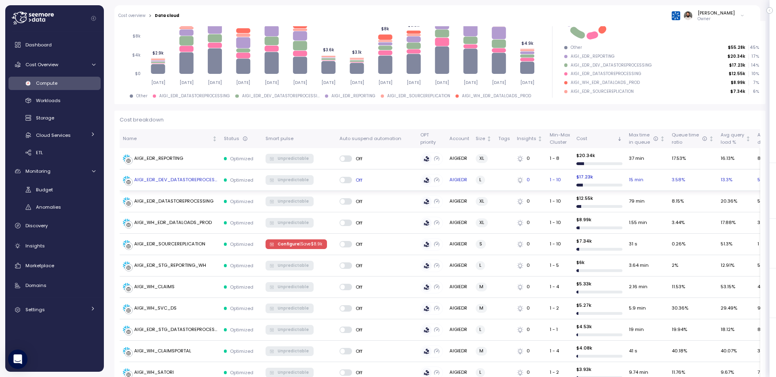
click at [206, 185] on td "AIGI_EDR_DEV_DATASTOREPROCESSING" at bounding box center [170, 180] width 101 height 21
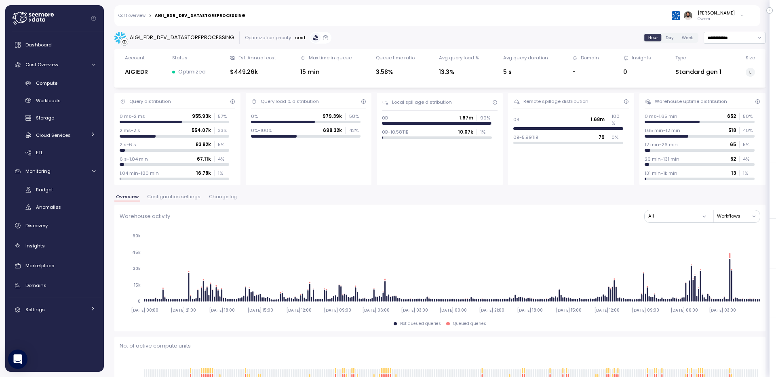
click at [193, 196] on span "Configuration settings" at bounding box center [173, 197] width 53 height 4
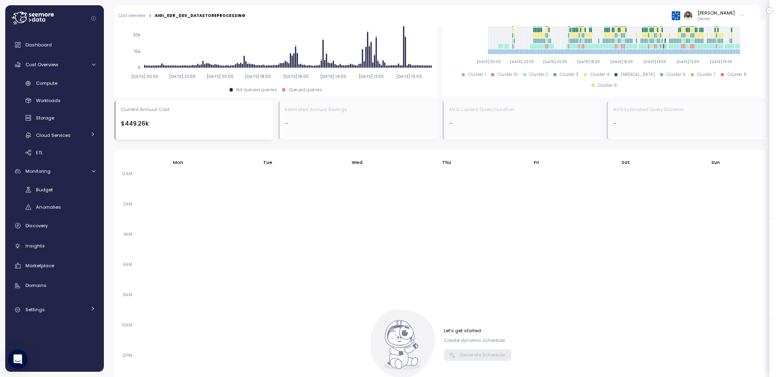
scroll to position [24, 0]
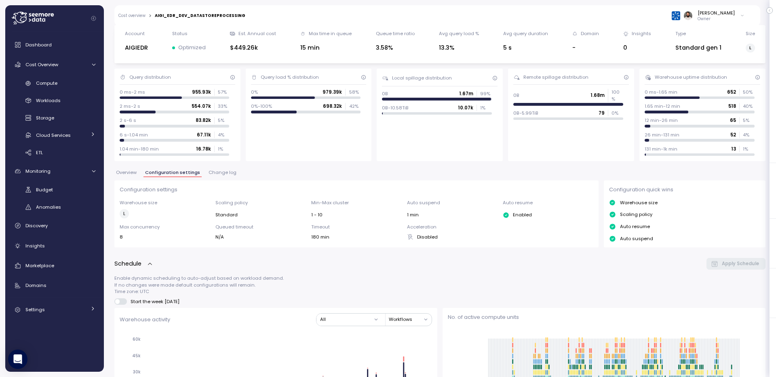
click at [227, 176] on button "Change log" at bounding box center [222, 174] width 31 height 7
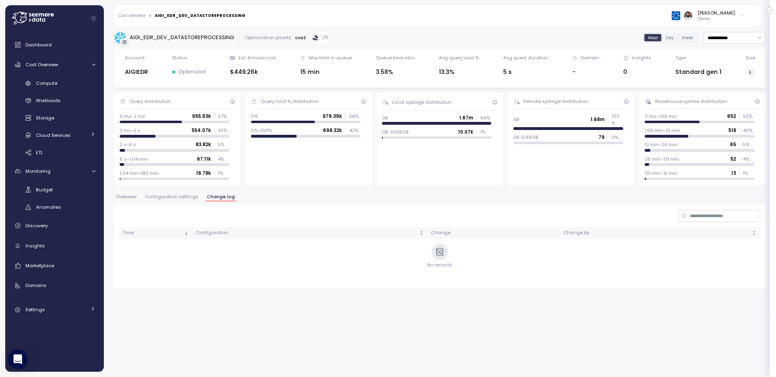
click at [124, 197] on span "Overview" at bounding box center [126, 197] width 21 height 4
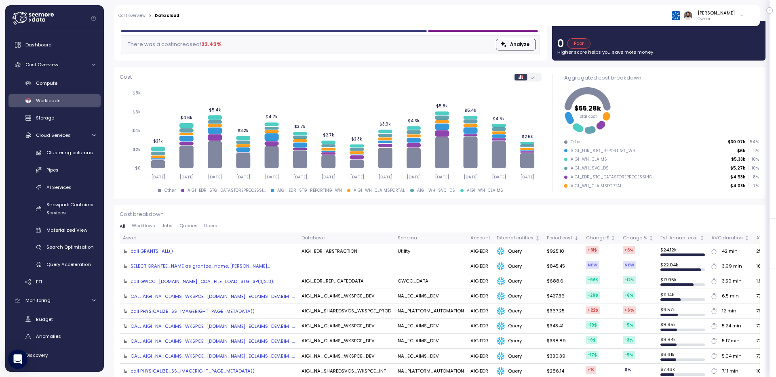
scroll to position [212, 0]
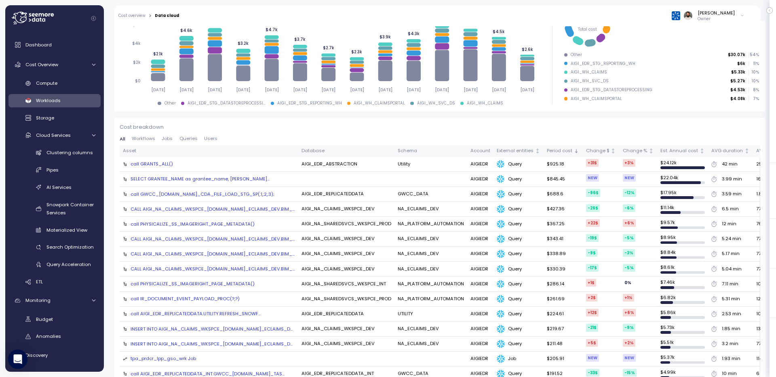
click at [397, 244] on td "NA_ECLAIMS_DEV" at bounding box center [430, 239] width 73 height 15
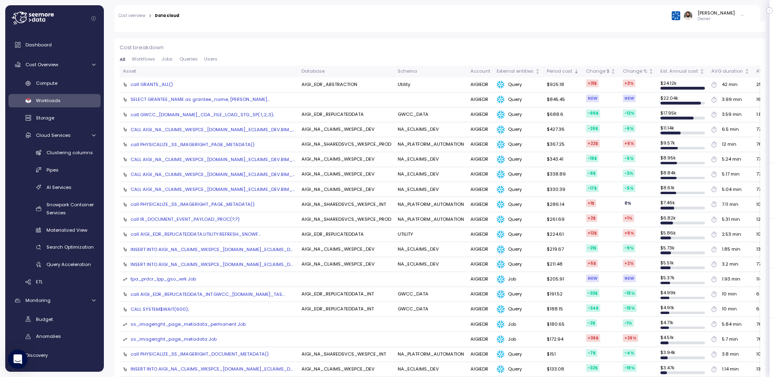
scroll to position [292, 0]
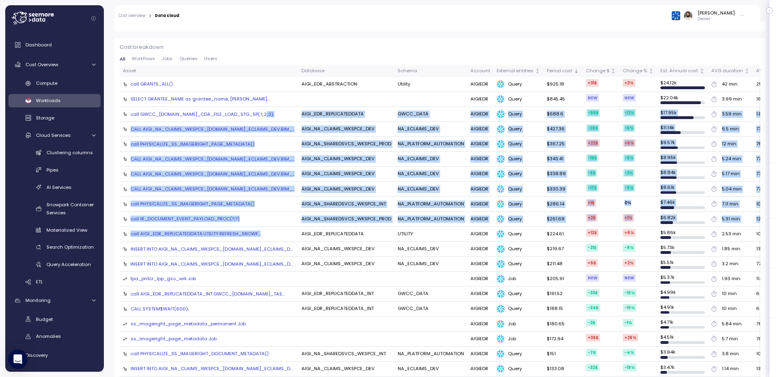
drag, startPoint x: 193, startPoint y: 120, endPoint x: 188, endPoint y: 238, distance: 118.6
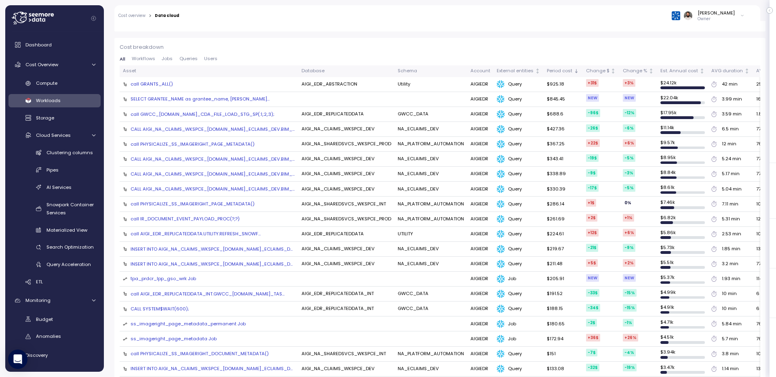
click at [753, 156] on td "77" at bounding box center [784, 159] width 63 height 15
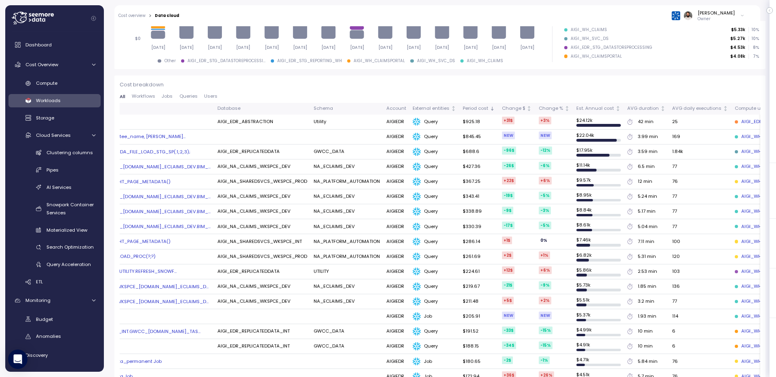
scroll to position [0, 0]
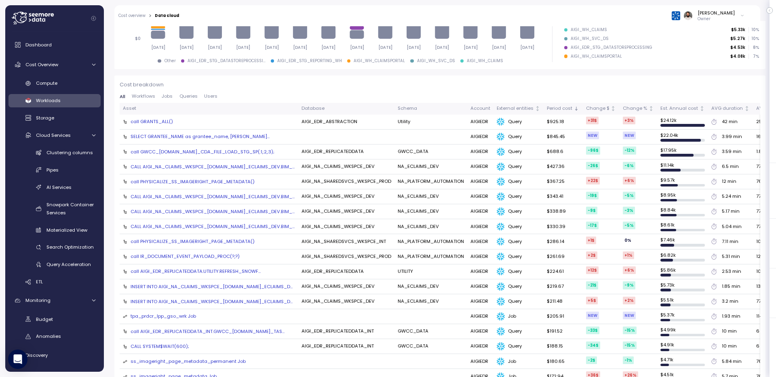
click at [218, 137] on div "SELECT GRANTEE_NAME as grantee_name, [PERSON_NAME]..." at bounding box center [200, 136] width 139 height 6
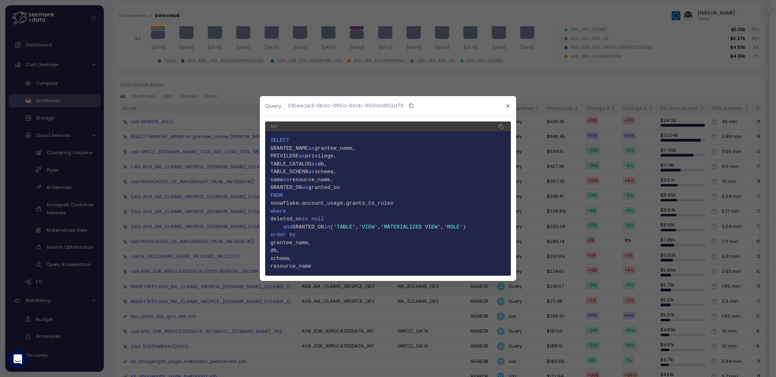
drag, startPoint x: 320, startPoint y: 139, endPoint x: 317, endPoint y: 259, distance: 120.1
click at [317, 259] on code "1 SELECT 2 GRANTEE_NAME as grantee_name, 3 PRIVILEGE as privilege, 4 TABLE_CATA…" at bounding box center [387, 204] width 235 height 134
click at [317, 259] on span "16 schema," at bounding box center [387, 259] width 235 height 8
drag, startPoint x: 332, startPoint y: 268, endPoint x: 273, endPoint y: 139, distance: 142.3
click at [273, 139] on code "1 SELECT 2 GRANTEE_NAME as grantee_name, 3 PRIVILEGE as privilege, 4 TABLE_CATA…" at bounding box center [387, 204] width 235 height 134
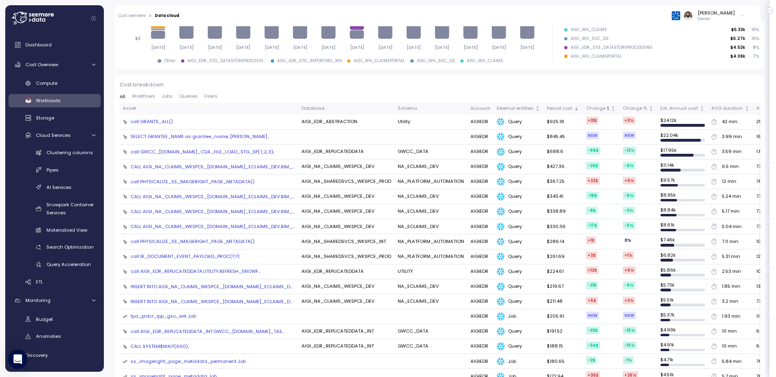
scroll to position [0, 137]
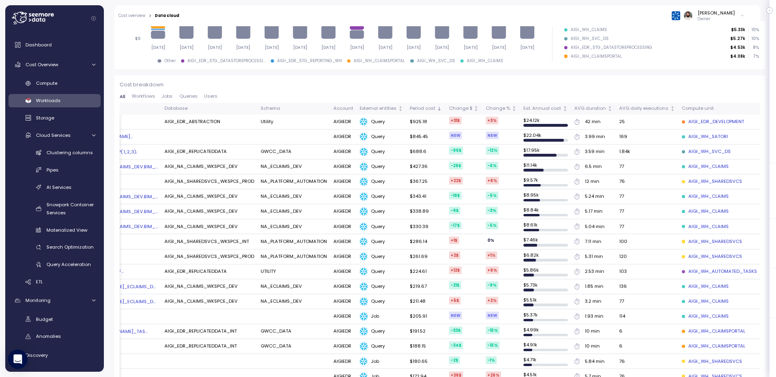
click at [682, 134] on div "AIGI_WH_SATORI" at bounding box center [705, 136] width 46 height 7
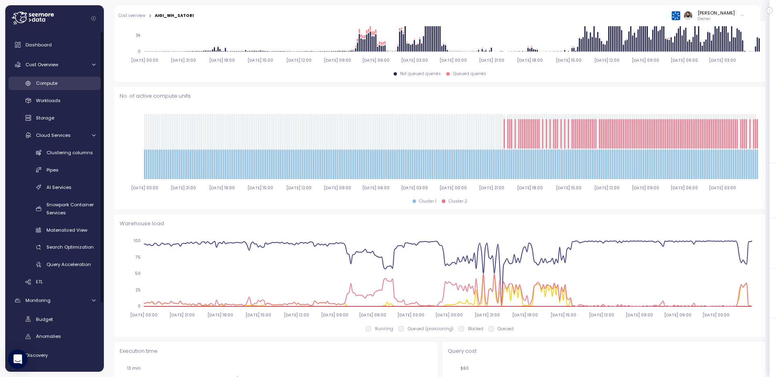
click at [71, 87] on link "Compute" at bounding box center [54, 83] width 92 height 13
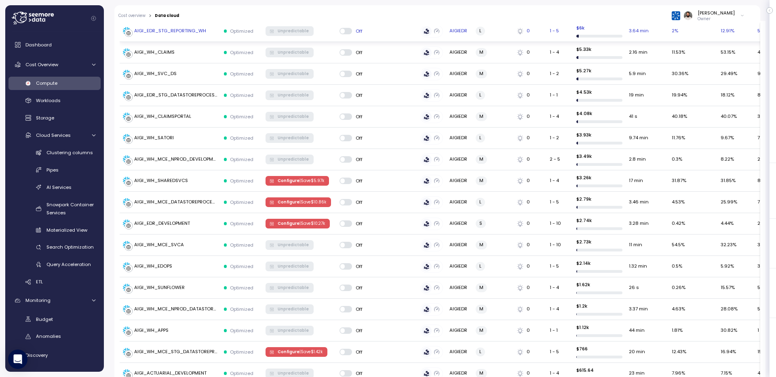
scroll to position [321, 0]
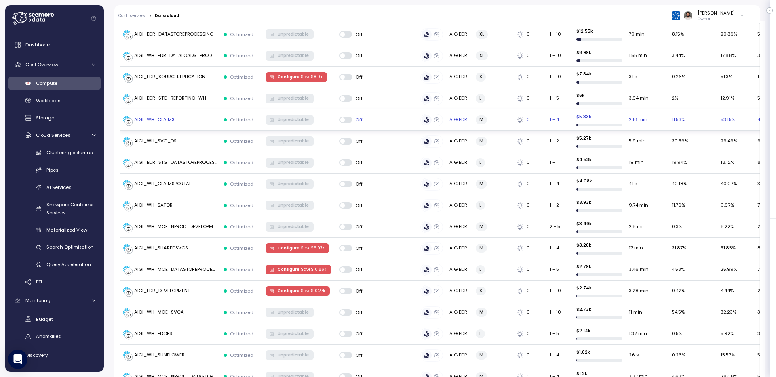
click at [213, 124] on td "AIGI_WH_CLAIMS" at bounding box center [170, 120] width 101 height 21
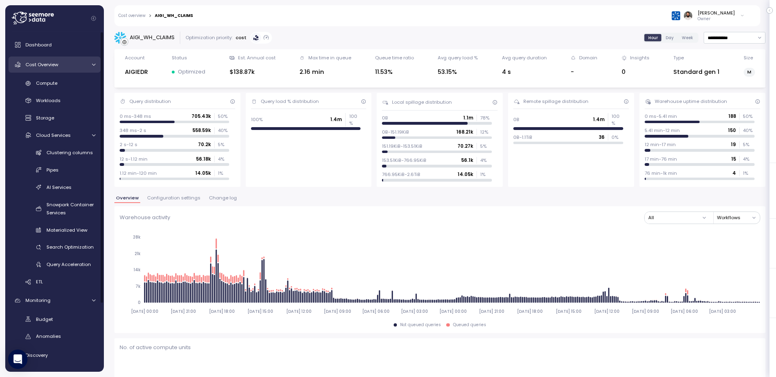
click at [75, 70] on link "Cost Overview" at bounding box center [54, 65] width 92 height 16
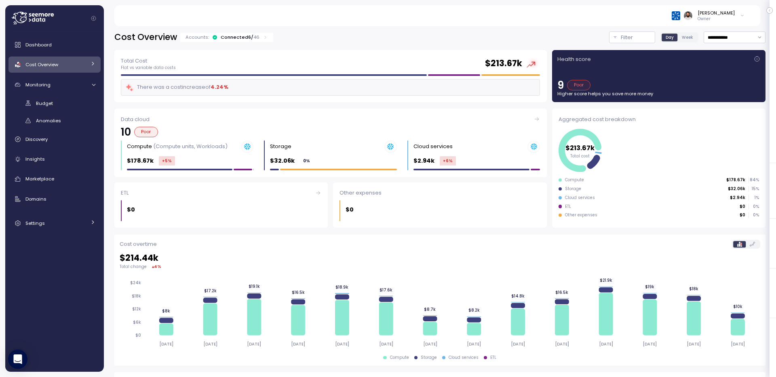
click at [79, 63] on div "Cost Overview" at bounding box center [55, 65] width 61 height 8
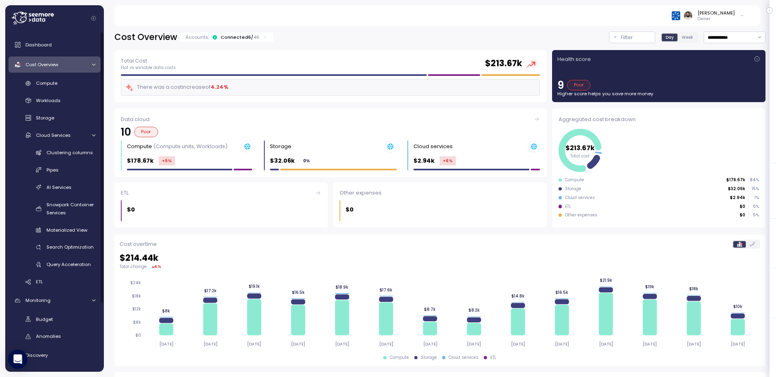
click at [253, 34] on p "46" at bounding box center [256, 37] width 6 height 6
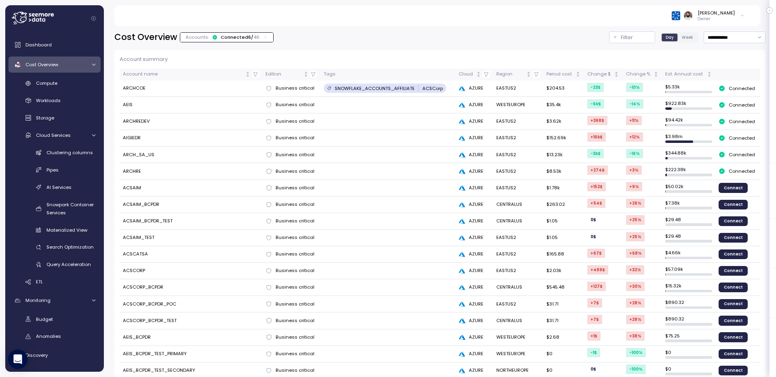
click at [753, 31] on div "**********" at bounding box center [440, 199] width 672 height 356
click at [753, 38] on input "**********" at bounding box center [735, 38] width 62 height 12
click at [742, 72] on div "Last 7 days" at bounding box center [733, 75] width 59 height 11
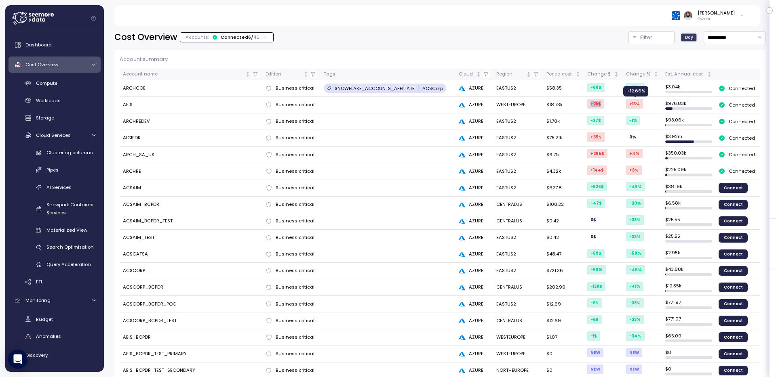
drag, startPoint x: 589, startPoint y: 105, endPoint x: 631, endPoint y: 105, distance: 42.4
click at [631, 105] on tr "AEIS Business critical AZURE WESTEUROPE $18.73k +2k $ +13 % $ 976.83k Connected" at bounding box center [440, 105] width 641 height 17
click at [716, 38] on input "**********" at bounding box center [735, 38] width 62 height 12
click at [720, 88] on div "Last 14 days" at bounding box center [731, 85] width 28 height 6
type input "**********"
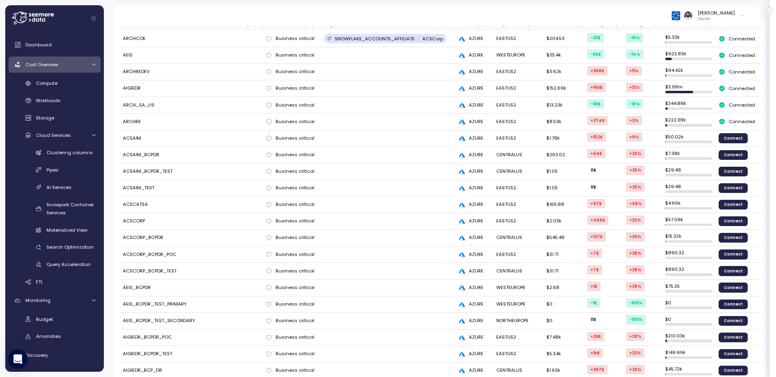
scroll to position [28, 0]
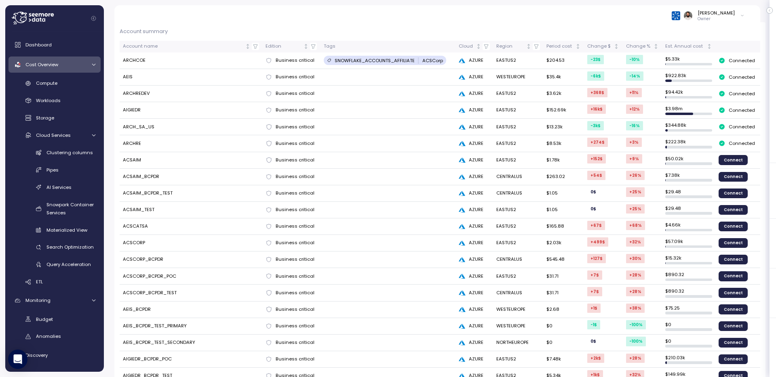
click at [131, 95] on td "ARCHREDEV" at bounding box center [191, 94] width 143 height 17
click at [131, 110] on td "AIGIEDR" at bounding box center [191, 110] width 143 height 17
click at [678, 53] on td "$ 5.33k" at bounding box center [688, 61] width 53 height 17
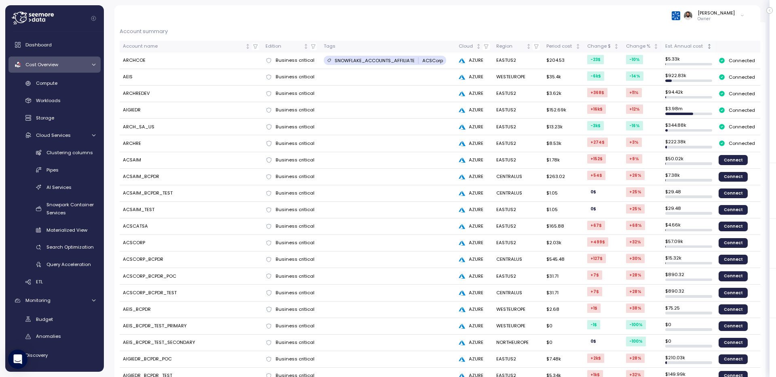
click at [678, 44] on div "Est. Annual cost" at bounding box center [685, 46] width 40 height 7
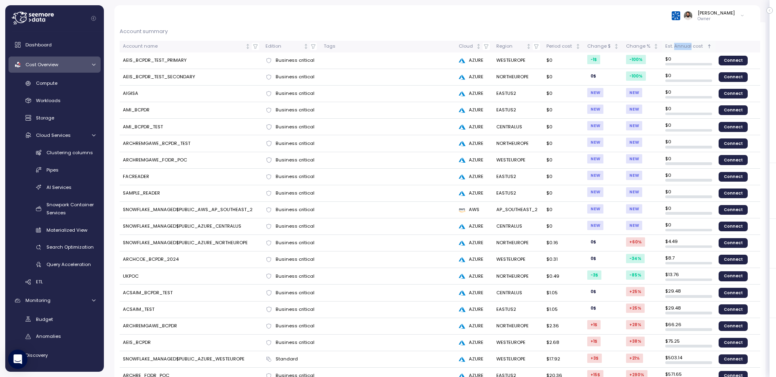
click at [678, 44] on div "Est. Annual cost" at bounding box center [685, 46] width 40 height 7
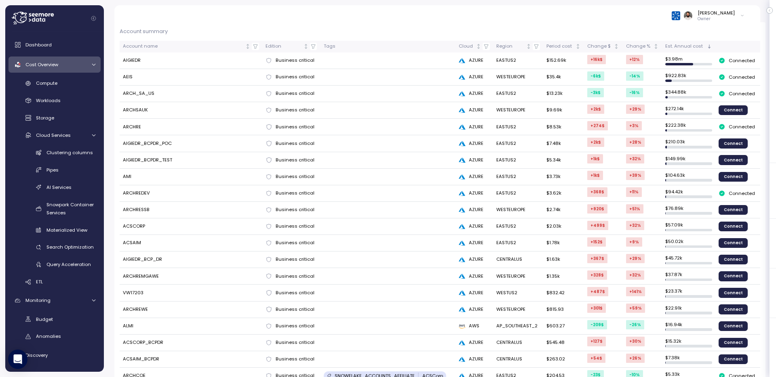
click at [669, 110] on td "$ 272.14k" at bounding box center [688, 110] width 53 height 17
click at [137, 64] on td "AIGIEDR" at bounding box center [191, 61] width 143 height 17
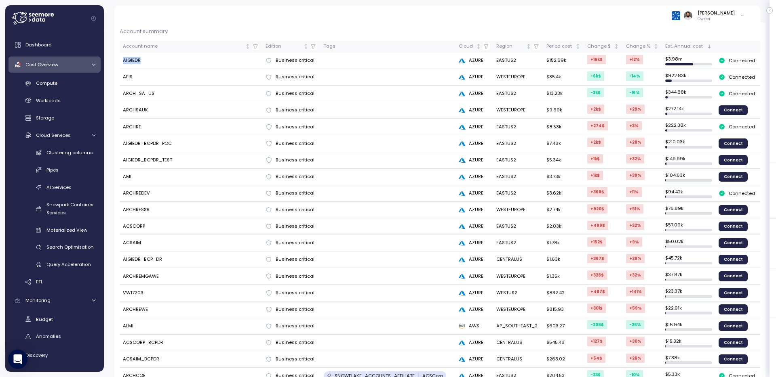
copy td "AIGIEDR"
click at [63, 84] on div "Compute" at bounding box center [65, 83] width 59 height 8
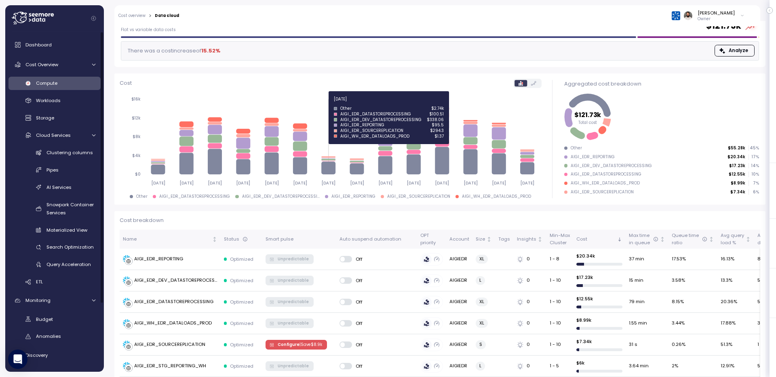
scroll to position [55, 0]
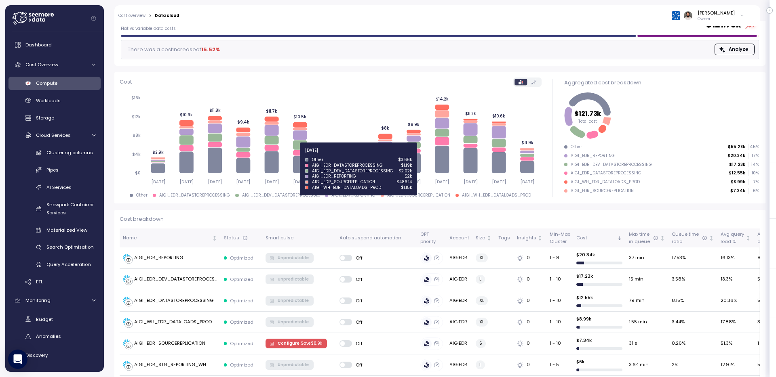
click at [300, 149] on icon at bounding box center [300, 144] width 14 height 9
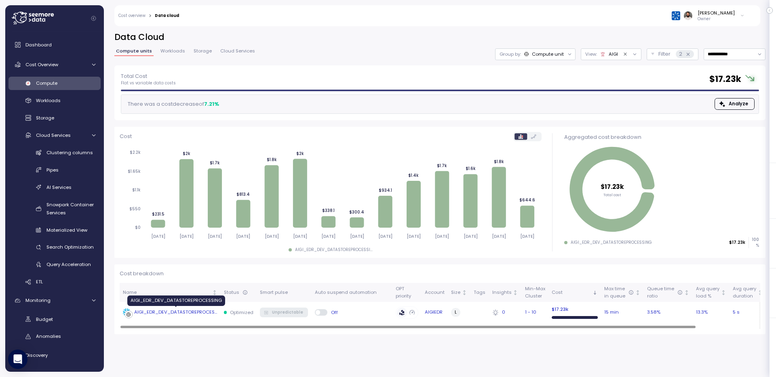
click at [198, 310] on div "AIGI_EDR_DEV_DATASTOREPROCESSING" at bounding box center [175, 312] width 83 height 7
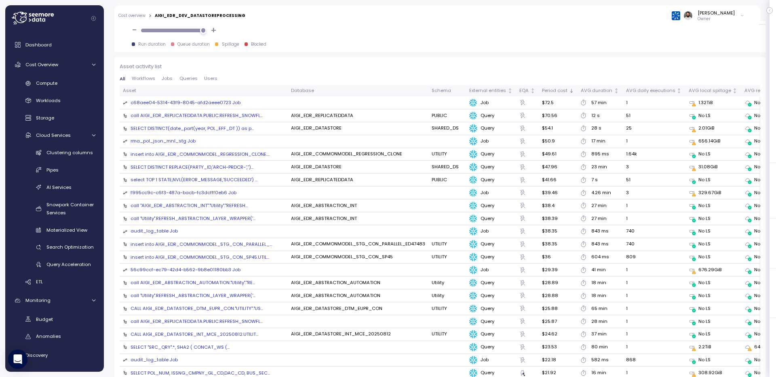
scroll to position [860, 0]
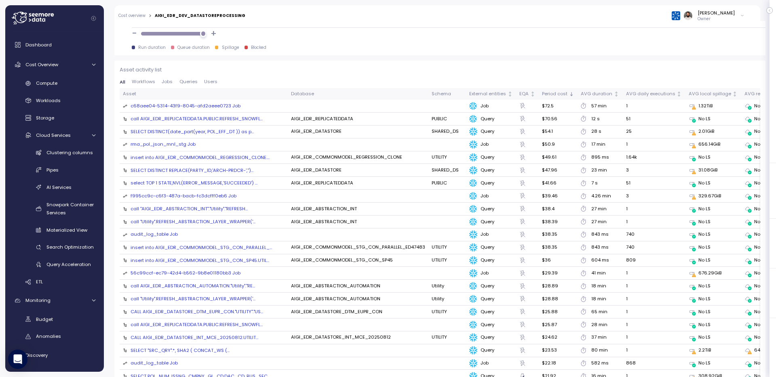
click at [169, 109] on div "c68aee04-5314-43f9-8045-afd2aeee0723 Job" at bounding box center [186, 106] width 110 height 7
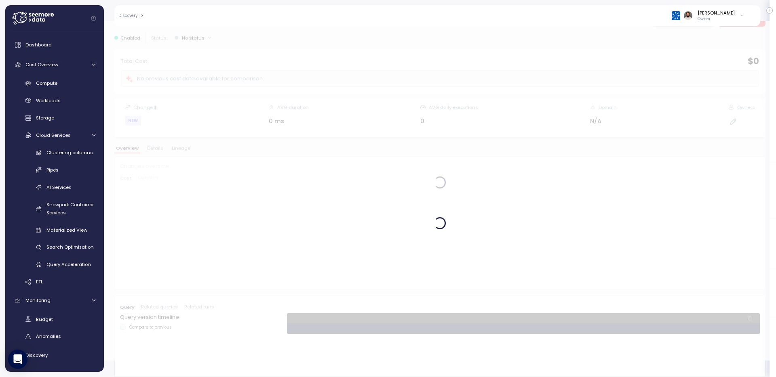
scroll to position [17, 0]
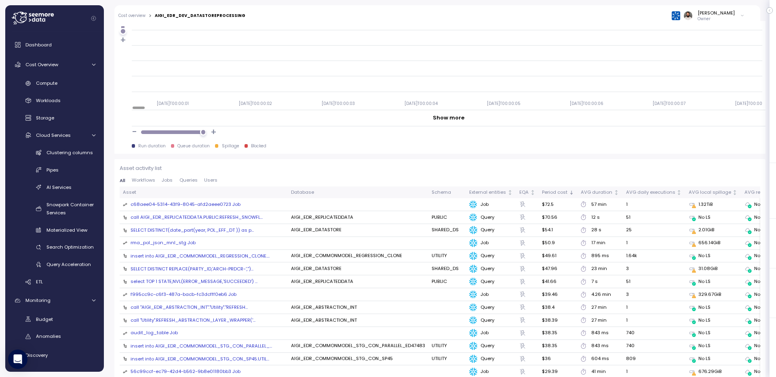
scroll to position [774, 0]
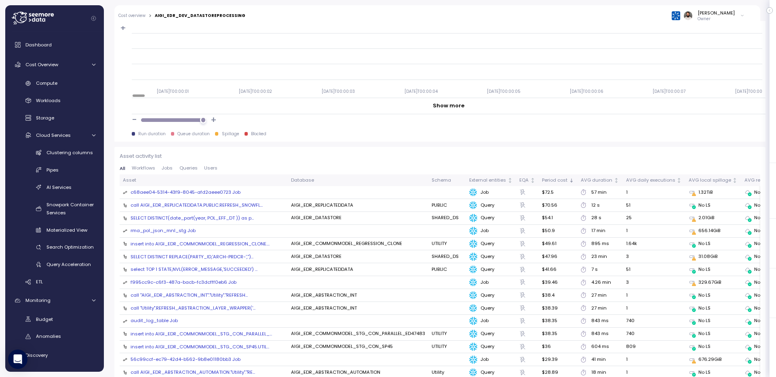
click at [239, 204] on div "call AIGI_EDR_REPLICATEDDATA.PUBLIC.REFRESH_SNOWFL..." at bounding box center [197, 205] width 132 height 6
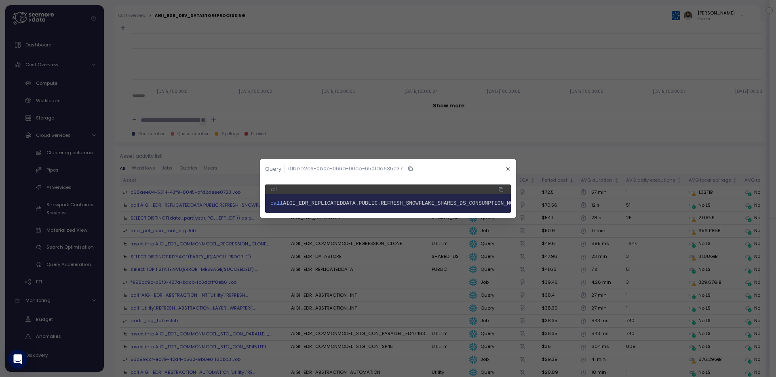
scroll to position [0, 44]
click at [505, 165] on button "button" at bounding box center [507, 168] width 9 height 9
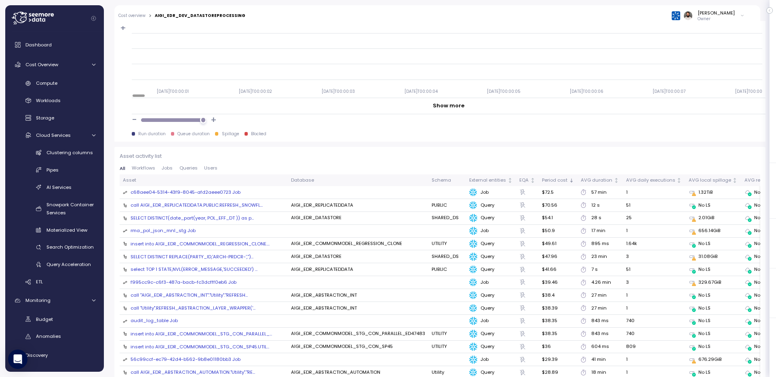
click at [215, 218] on div "SELECT DISTINCT(date_part(year, POL_EFF_DT )) as p..." at bounding box center [192, 218] width 123 height 6
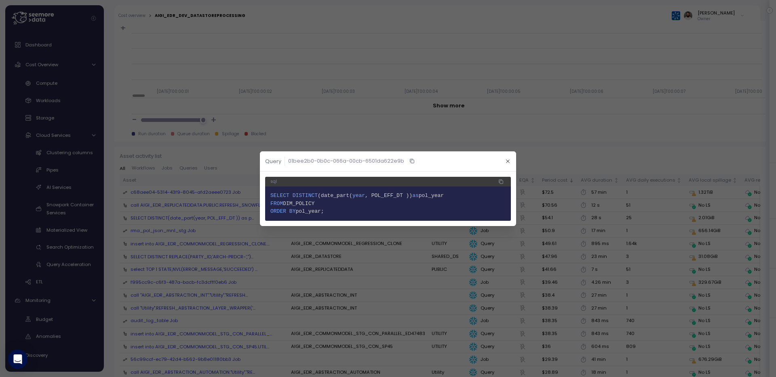
click at [492, 148] on div at bounding box center [388, 188] width 776 height 377
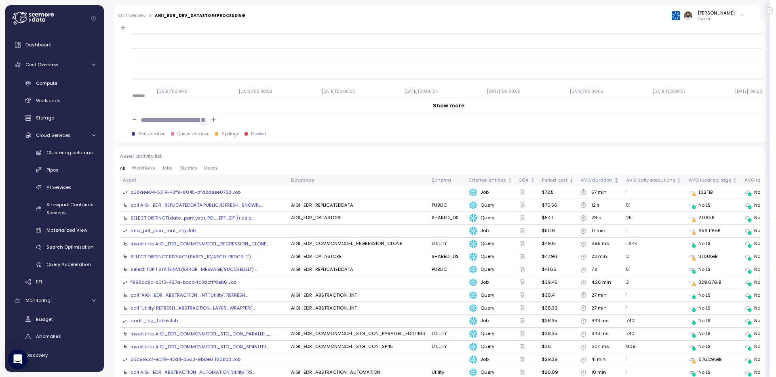
click at [590, 175] on th "AVG duration" at bounding box center [600, 181] width 45 height 12
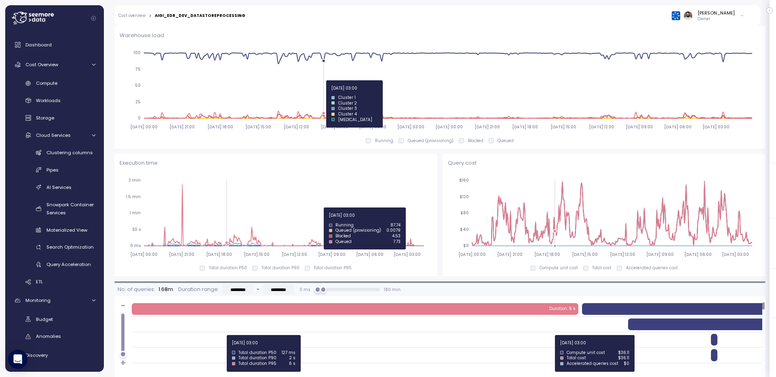
scroll to position [441, 0]
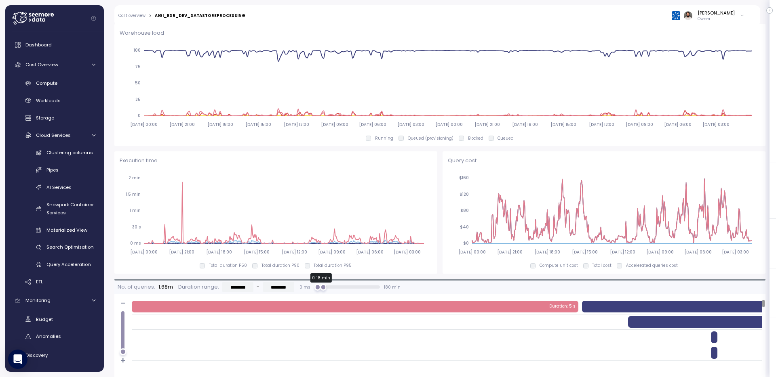
click at [425, 284] on div "No. of queries: 1.68m Duration range: ********* - ********* 0 ms 0 ms 18 min 18…" at bounding box center [439, 287] width 651 height 13
type input "*********"
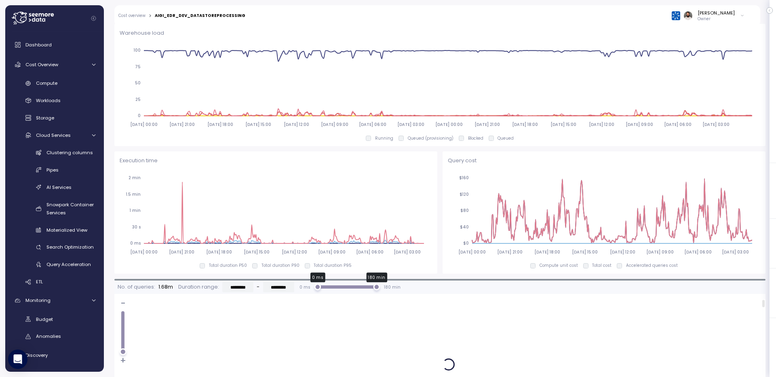
drag, startPoint x: 342, startPoint y: 287, endPoint x: 350, endPoint y: 287, distance: 7.7
click at [350, 287] on div "0 ms 180 min" at bounding box center [347, 287] width 59 height 3
type input "*********"
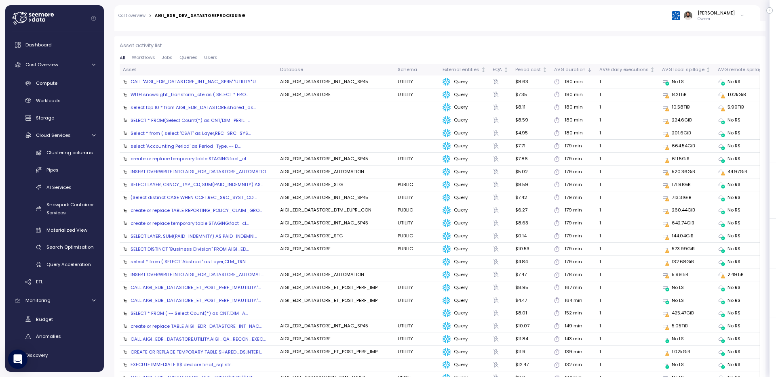
scroll to position [689, 0]
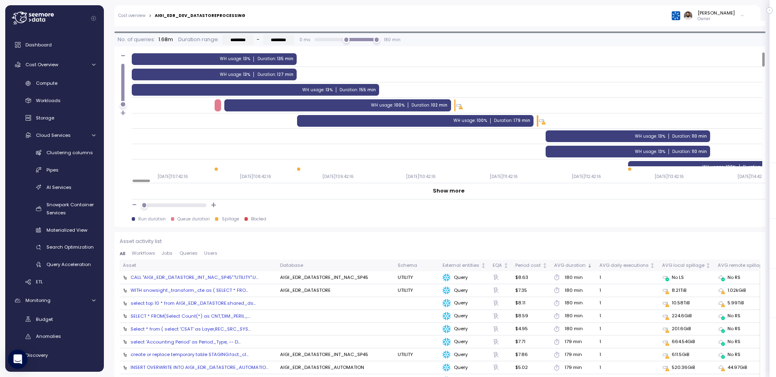
click at [271, 61] on div "Duration : 135 min" at bounding box center [275, 59] width 36 height 6
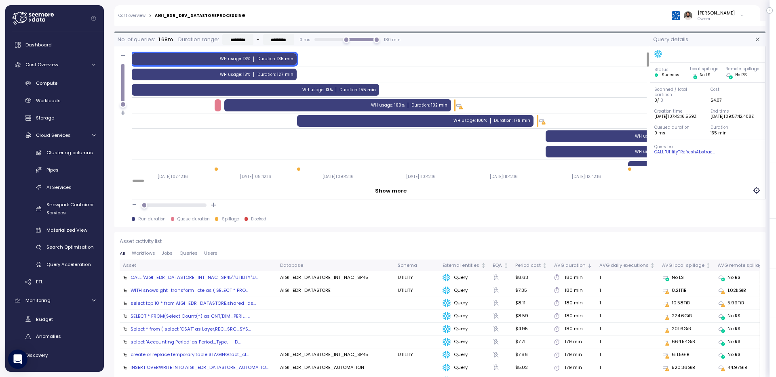
click at [689, 155] on div "CALL "Utility"."RefreshAbstrac..." at bounding box center [707, 153] width 107 height 6
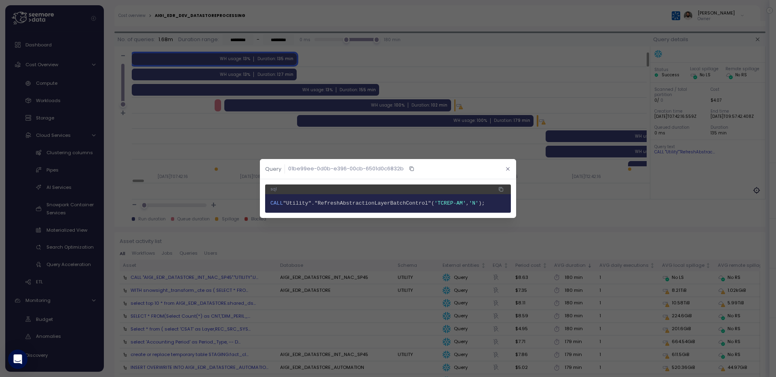
click at [507, 169] on icon "button" at bounding box center [507, 168] width 3 height 3
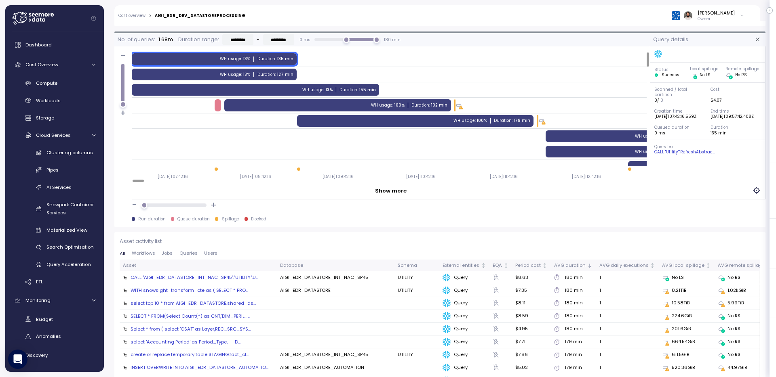
click at [272, 71] on div "WH usage : 13% Duration : 127 min" at bounding box center [214, 75] width 165 height 12
click at [273, 87] on div "WH usage : 13% Duration : 155 min" at bounding box center [256, 90] width 248 height 12
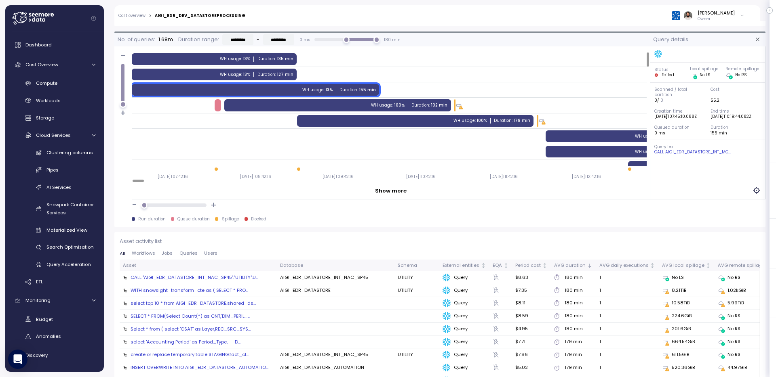
click at [295, 95] on div "WH usage : 13% Duration : 155 min" at bounding box center [256, 90] width 248 height 12
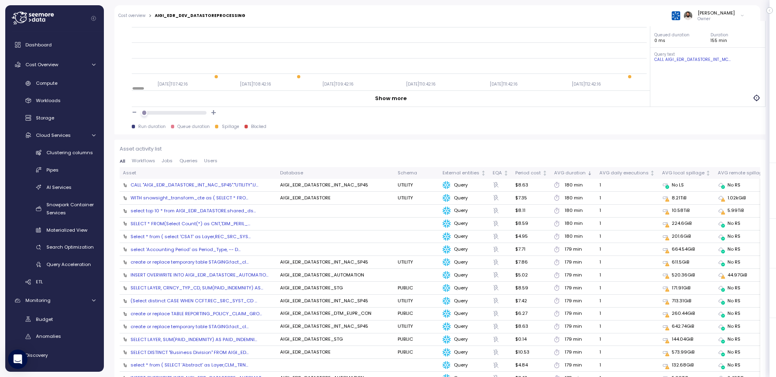
scroll to position [784, 0]
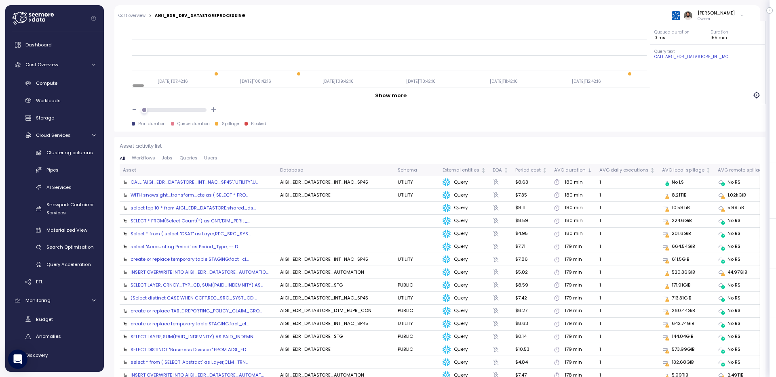
click at [217, 198] on div "WITH snowsight_transform_cte as ( SELECT * FRO..." at bounding box center [190, 195] width 118 height 6
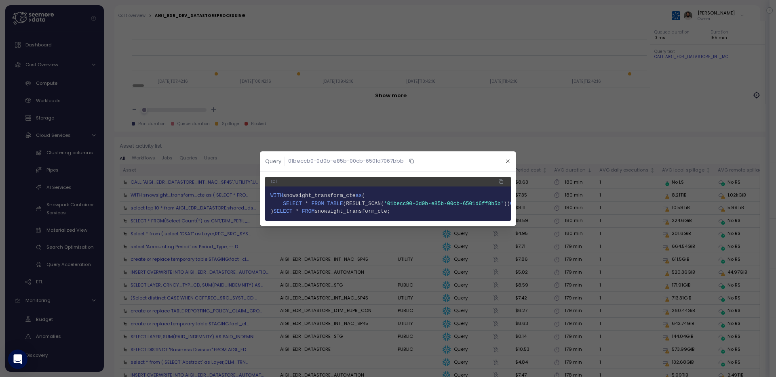
click at [392, 154] on header "Query 01beccb0-0d0b-e85b-00cb-6501d7067bbb" at bounding box center [388, 162] width 256 height 20
click at [386, 140] on div at bounding box center [388, 188] width 776 height 377
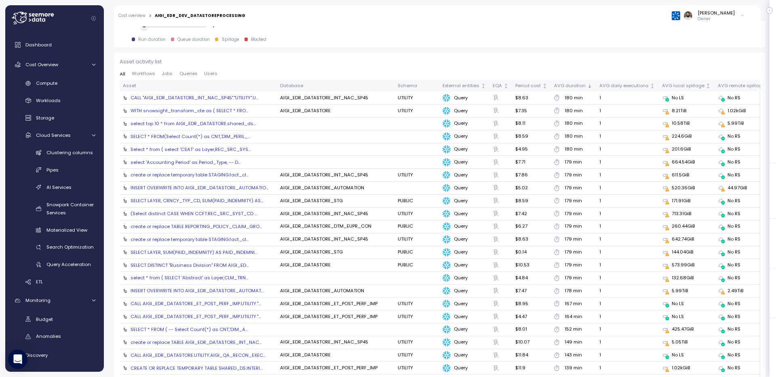
scroll to position [870, 0]
click at [208, 70] on span "Users" at bounding box center [210, 72] width 13 height 4
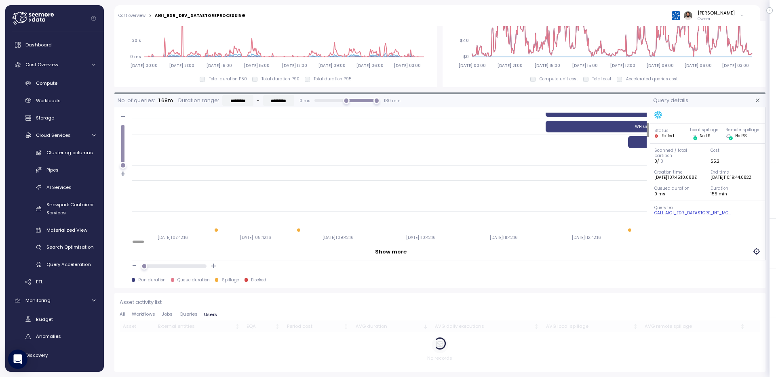
scroll to position [0, 0]
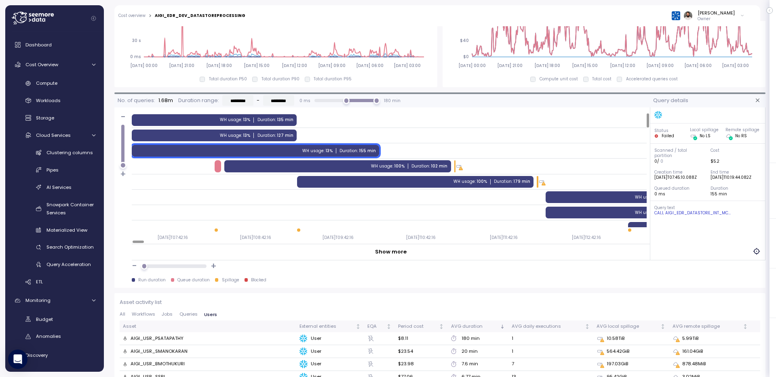
click at [336, 167] on div "WH usage : 100% Duration : 102 min" at bounding box center [337, 166] width 227 height 12
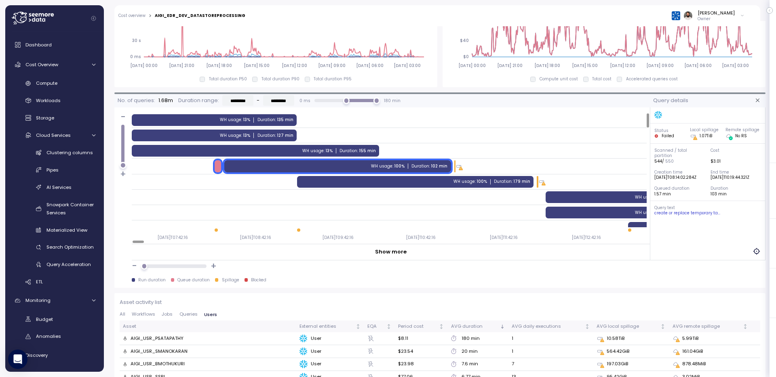
click at [346, 181] on div "WH usage : 100% Duration : 179 min" at bounding box center [415, 182] width 236 height 12
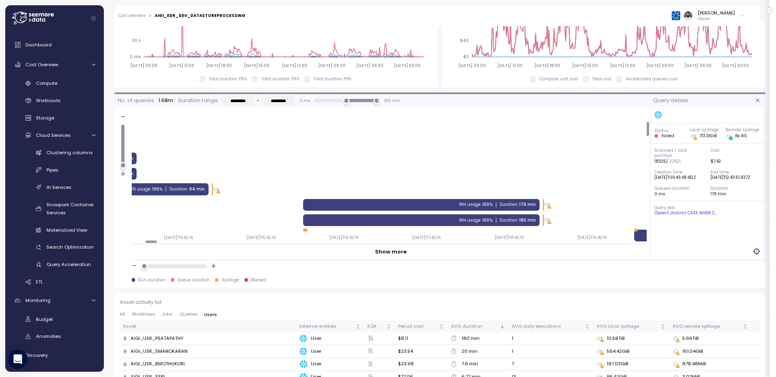
scroll to position [76, 573]
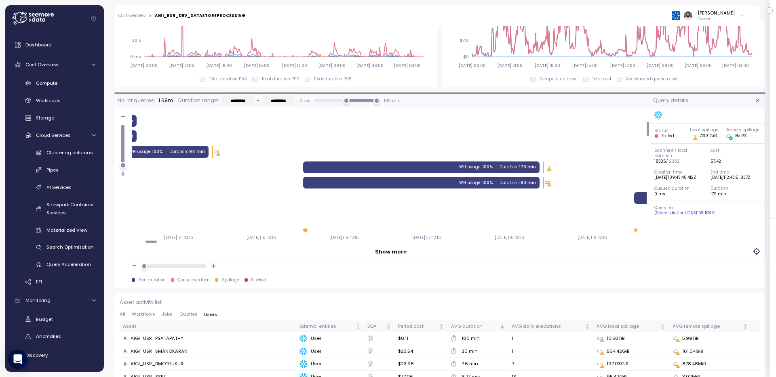
click at [520, 171] on div "WH usage : 100% Duration : 179 min" at bounding box center [421, 168] width 236 height 12
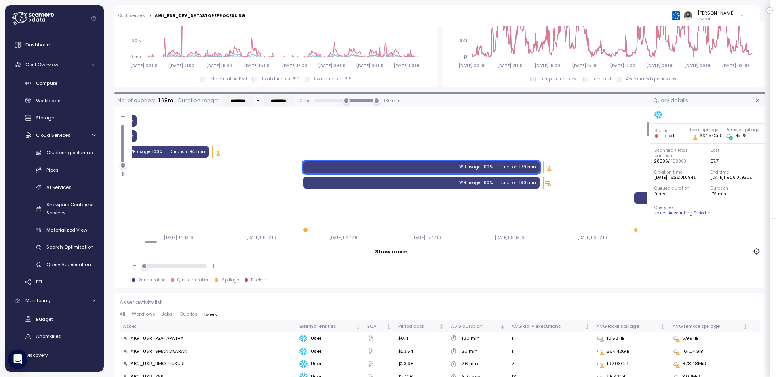
click at [520, 178] on div "WH usage : 100% Duration : 180 min" at bounding box center [421, 183] width 236 height 12
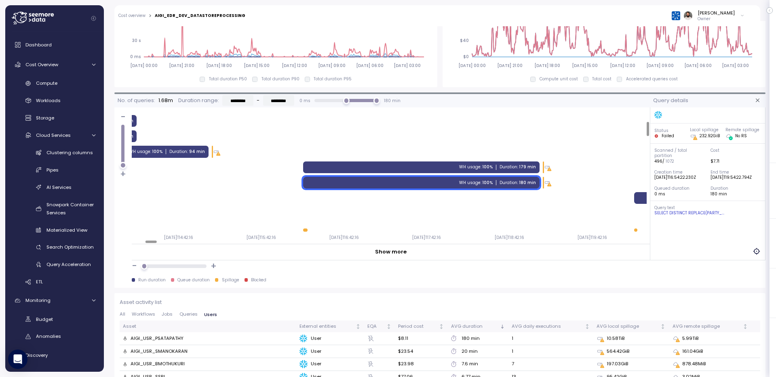
click at [684, 214] on div "SELECT DISTINCT REPLACE(PARTY_..." at bounding box center [707, 214] width 107 height 6
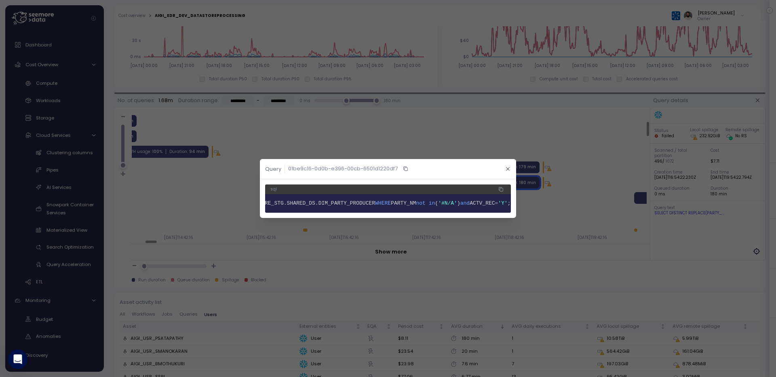
scroll to position [0, 0]
click at [511, 165] on button "button" at bounding box center [507, 168] width 9 height 9
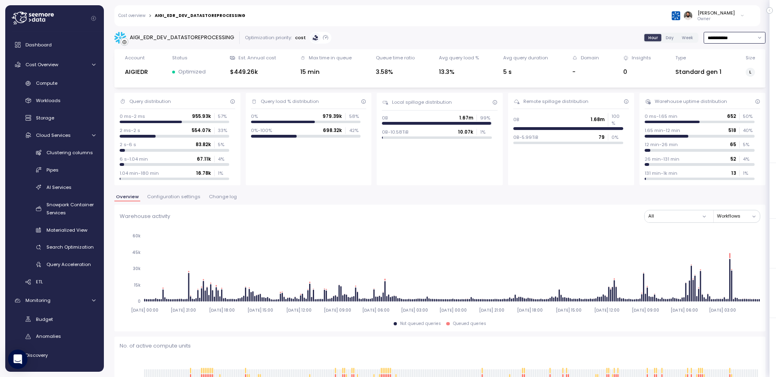
click at [717, 32] on input "**********" at bounding box center [735, 38] width 62 height 12
click at [722, 74] on div "Last 7 days" at bounding box center [730, 75] width 26 height 6
type input "**********"
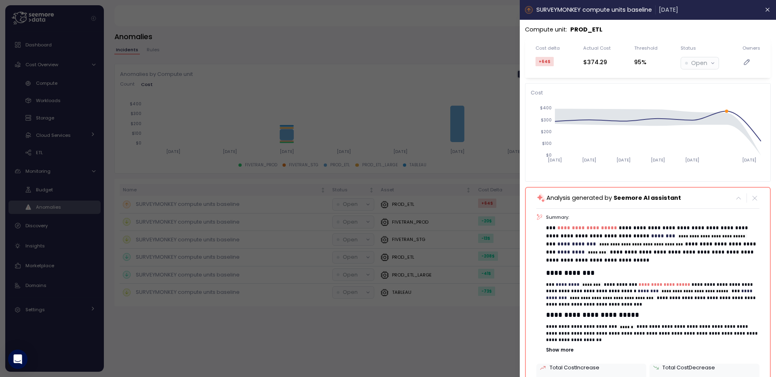
click at [693, 194] on div "Analysis generated by Seemore AI assistant" at bounding box center [647, 198] width 223 height 10
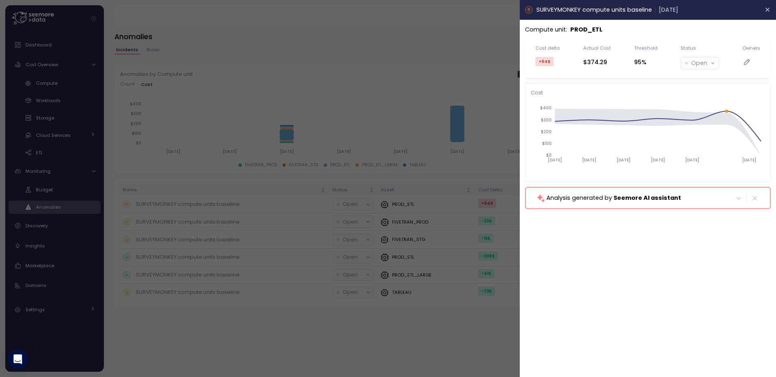
click at [693, 194] on div "Analysis generated by Seemore AI assistant" at bounding box center [647, 198] width 223 height 10
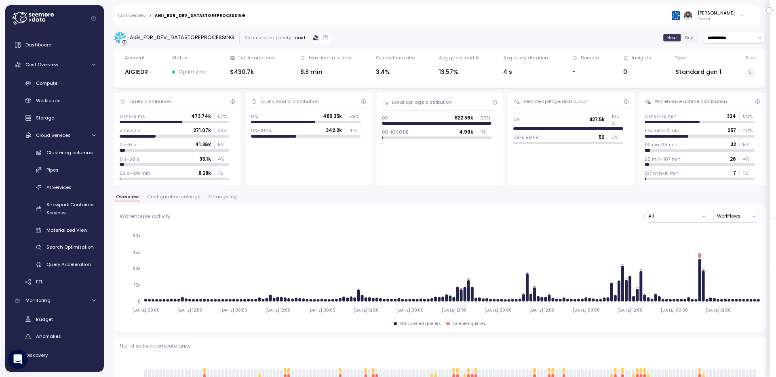
click at [183, 195] on span "Configuration settings" at bounding box center [173, 197] width 53 height 4
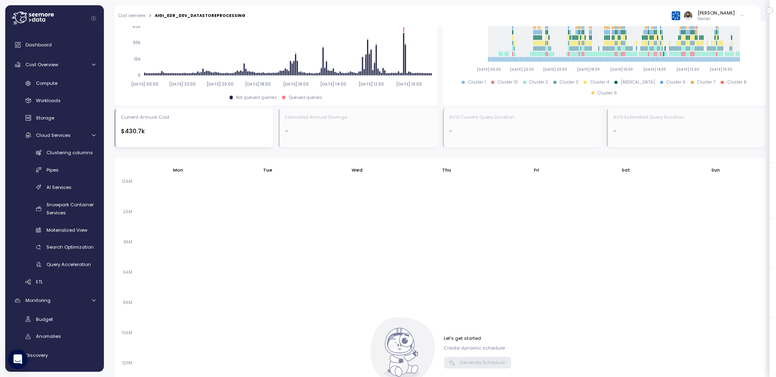
scroll to position [285, 0]
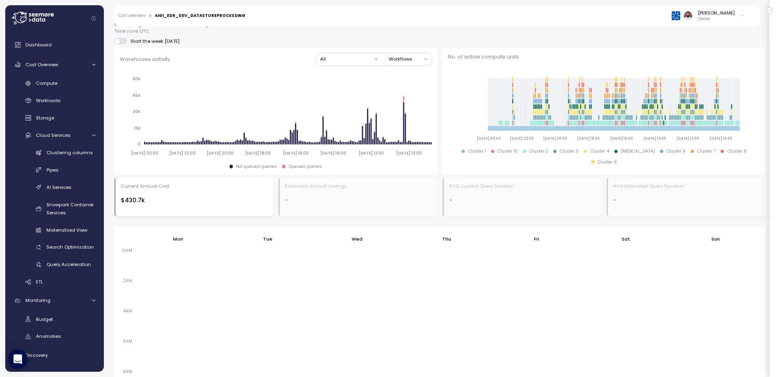
click at [229, 189] on div "Current Annual Cost" at bounding box center [194, 186] width 147 height 6
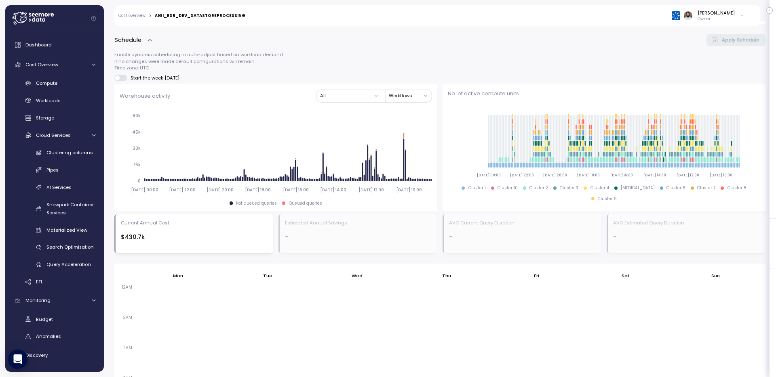
scroll to position [139, 0]
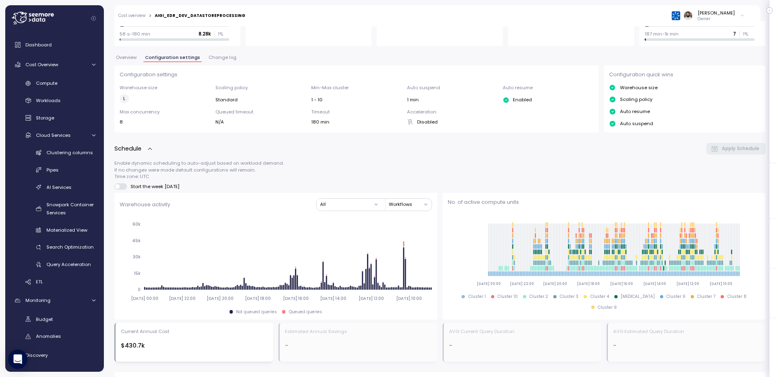
click at [131, 57] on span "Overview" at bounding box center [126, 57] width 21 height 4
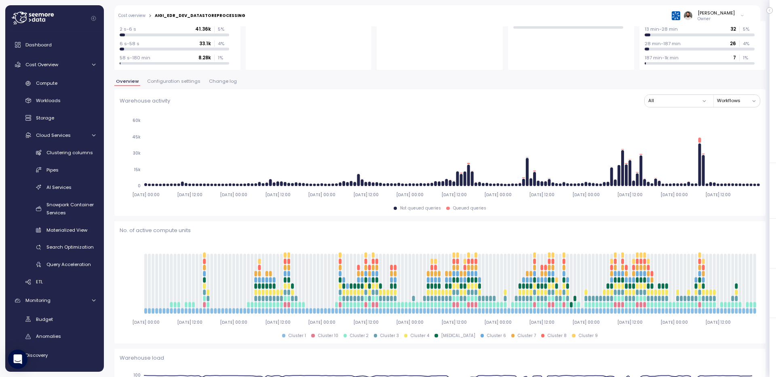
scroll to position [97, 0]
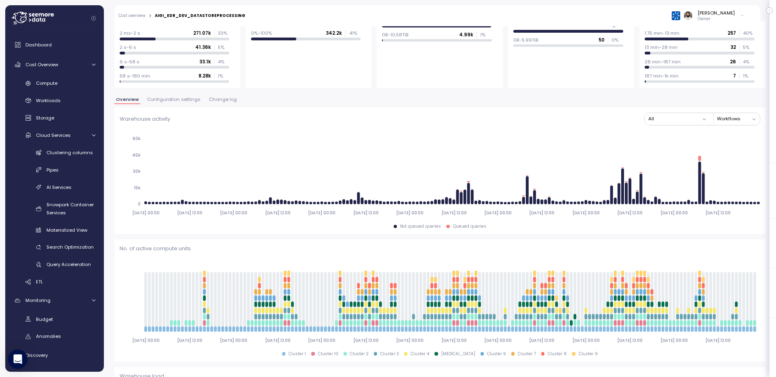
click at [175, 97] on span "Configuration settings" at bounding box center [173, 99] width 53 height 4
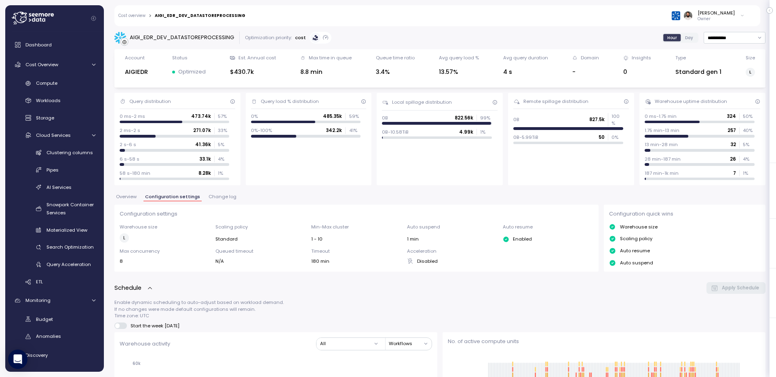
click at [135, 14] on link "Cost overview" at bounding box center [131, 16] width 27 height 4
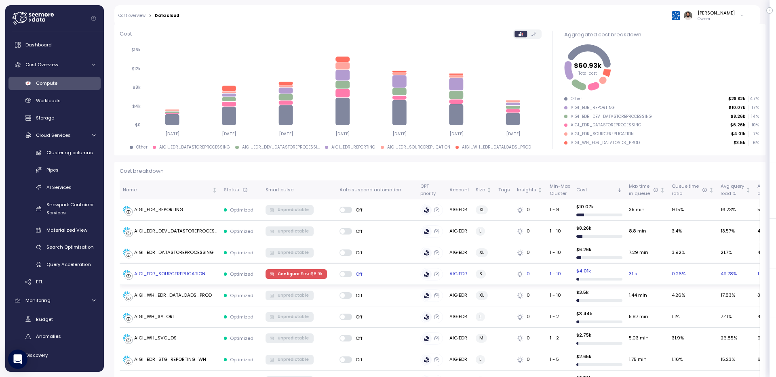
scroll to position [285, 0]
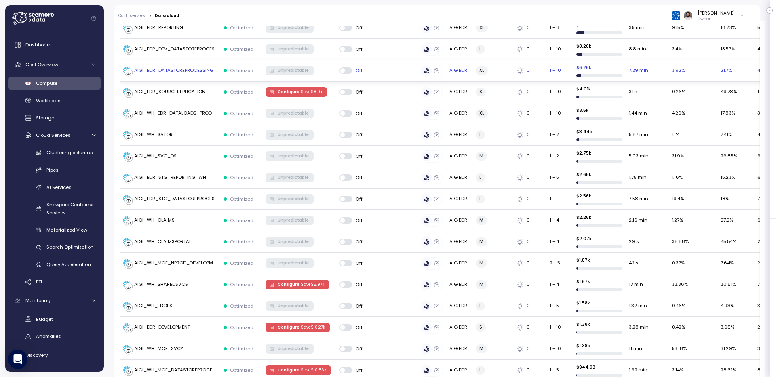
click at [190, 70] on div "AIGI_EDR_DATASTOREPROCESSING" at bounding box center [173, 70] width 79 height 7
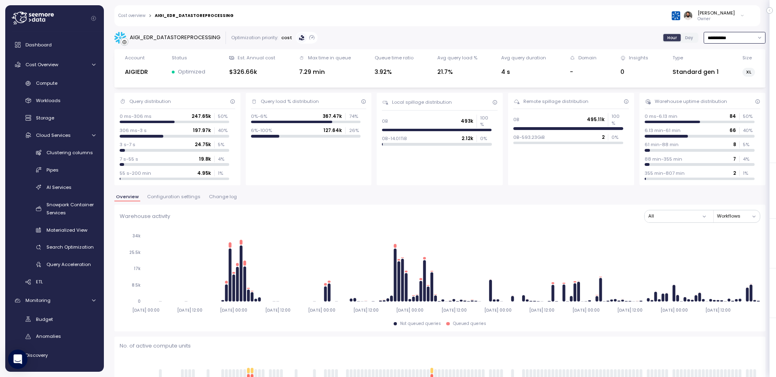
click at [727, 34] on input "**********" at bounding box center [735, 38] width 62 height 12
click at [744, 83] on div "Last 14 days" at bounding box center [731, 85] width 28 height 6
type input "**********"
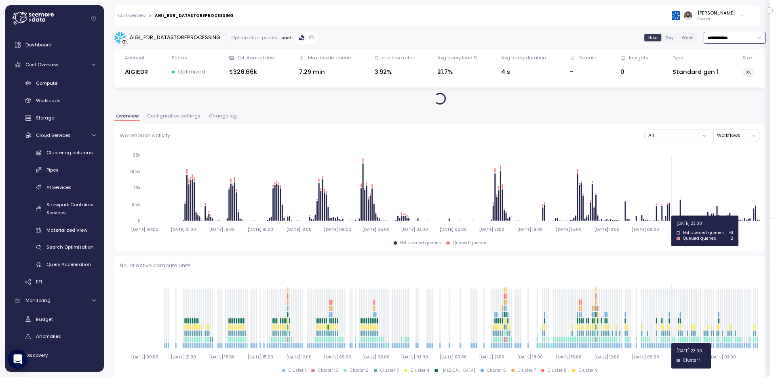
type input "*********"
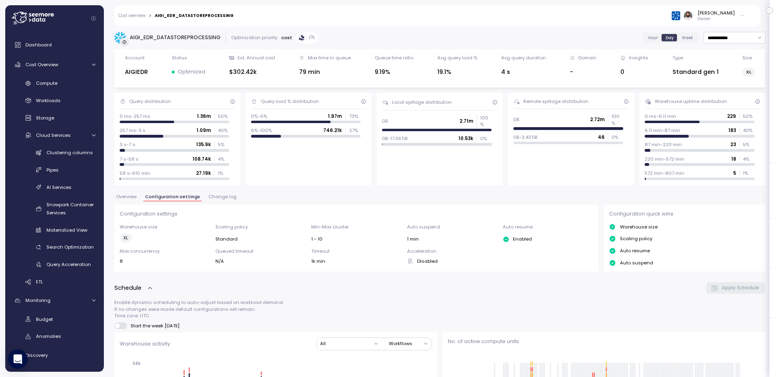
click at [212, 195] on span "Change log" at bounding box center [223, 197] width 28 height 4
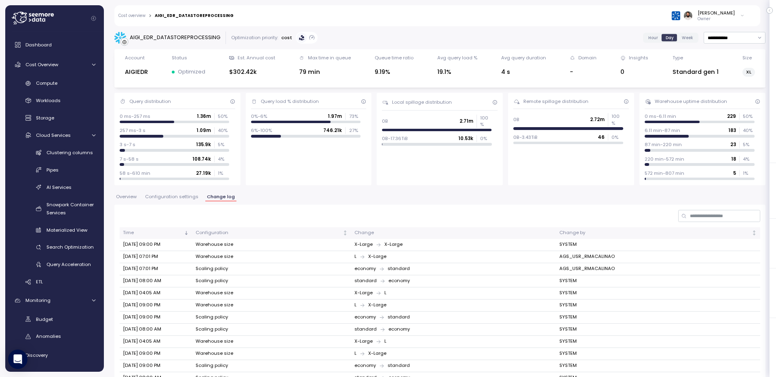
click at [135, 197] on span "Overview" at bounding box center [126, 197] width 21 height 4
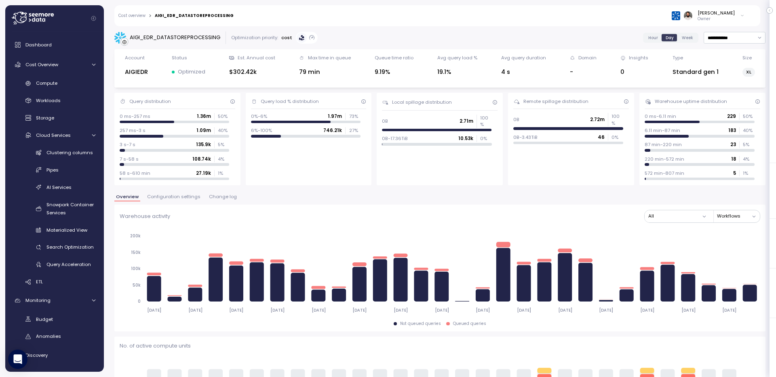
click at [211, 200] on button "Change log" at bounding box center [222, 198] width 31 height 7
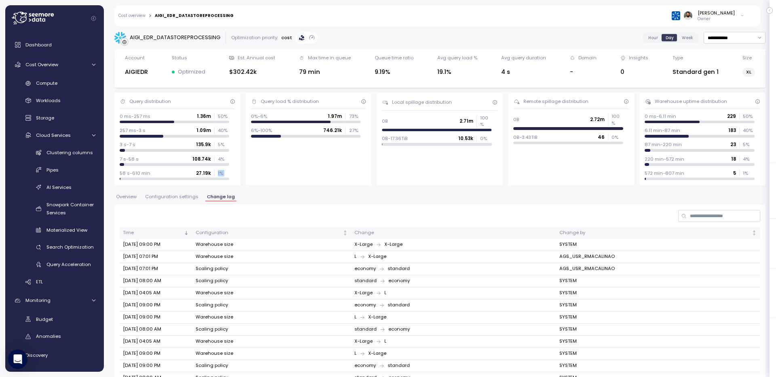
drag, startPoint x: 211, startPoint y: 172, endPoint x: 230, endPoint y: 171, distance: 19.4
click at [230, 172] on div "58 s-610 min 27.19k 1 %" at bounding box center [178, 175] width 116 height 10
drag, startPoint x: 154, startPoint y: 174, endPoint x: 173, endPoint y: 174, distance: 19.4
click at [173, 174] on div "58 s-610 min 27.19k 1 %" at bounding box center [175, 173] width 110 height 6
click at [133, 196] on span "Overview" at bounding box center [126, 197] width 21 height 4
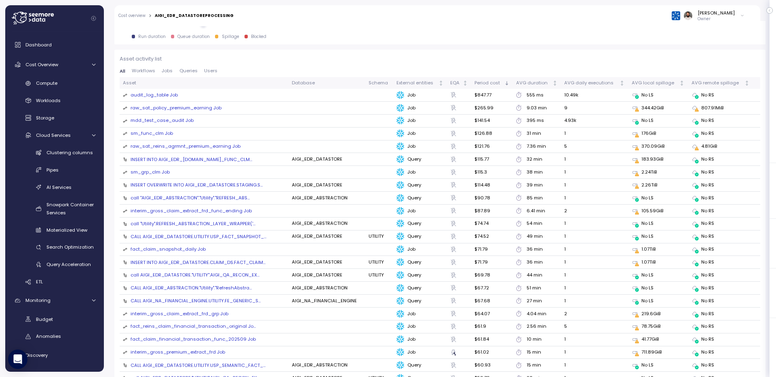
scroll to position [865, 0]
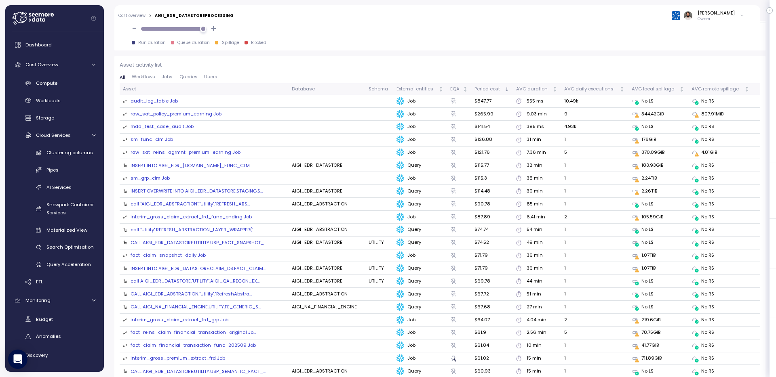
click at [528, 81] on div "All Workflows Jobs Queries Users" at bounding box center [440, 79] width 641 height 9
click at [528, 89] on div "AVG duration" at bounding box center [533, 89] width 35 height 7
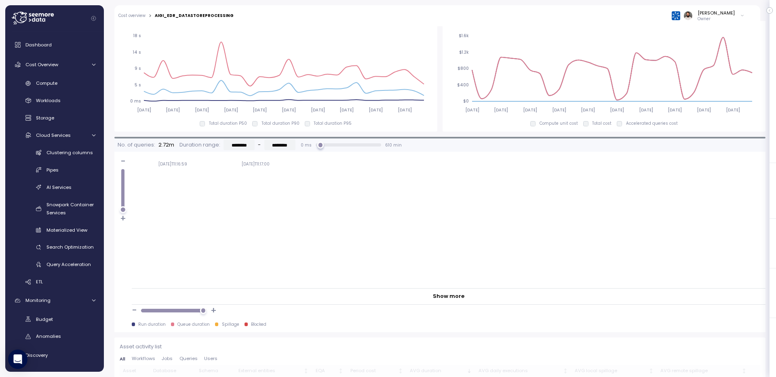
scroll to position [628, 0]
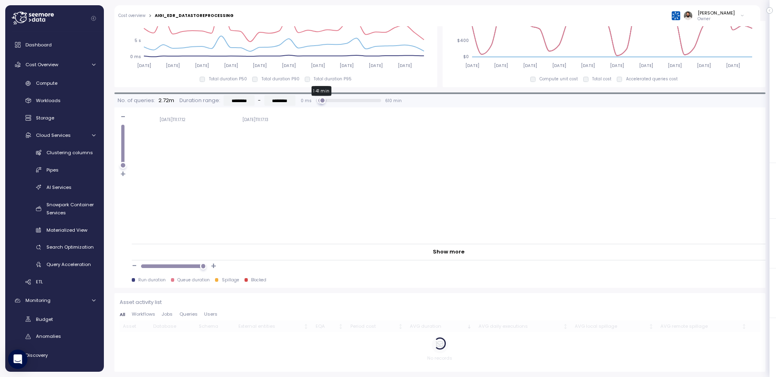
type input "*********"
drag, startPoint x: 398, startPoint y: 99, endPoint x: 454, endPoint y: 99, distance: 55.8
click at [454, 99] on div "No. of queries: 2.72m Duration range: ********* - ********* 0 ms 18 min 41 min …" at bounding box center [439, 100] width 651 height 13
drag, startPoint x: 352, startPoint y: 103, endPoint x: 359, endPoint y: 103, distance: 6.9
click at [359, 103] on div "399 min 610 min" at bounding box center [348, 100] width 59 height 6
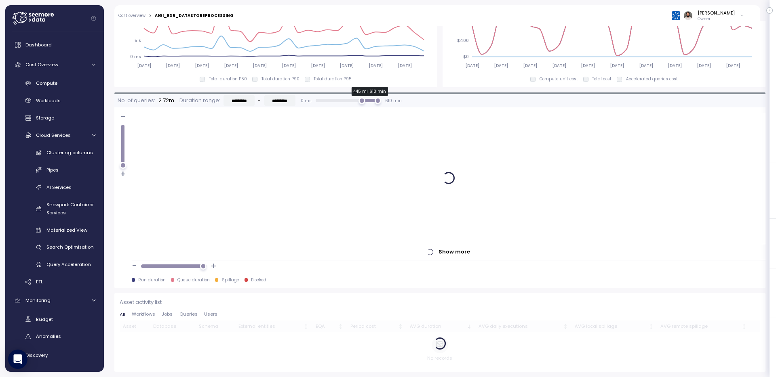
type input "*********"
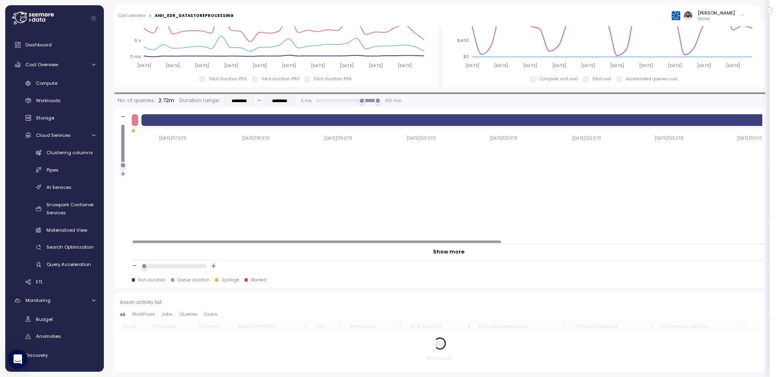
click at [171, 272] on div "- +" at bounding box center [449, 267] width 634 height 12
click at [171, 270] on div "- +" at bounding box center [449, 267] width 634 height 12
click at [171, 265] on div at bounding box center [173, 266] width 59 height 3
drag, startPoint x: 171, startPoint y: 266, endPoint x: 234, endPoint y: 261, distance: 62.4
click at [234, 261] on div "- +" at bounding box center [449, 267] width 634 height 12
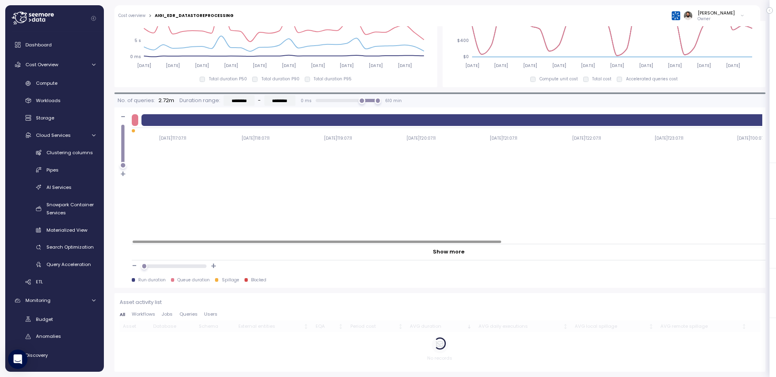
click at [189, 316] on span "Queries" at bounding box center [188, 314] width 18 height 4
click at [278, 244] on div at bounding box center [447, 242] width 630 height 4
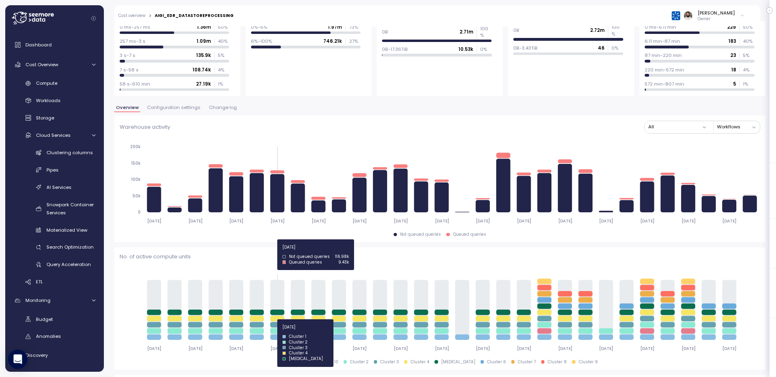
scroll to position [0, 0]
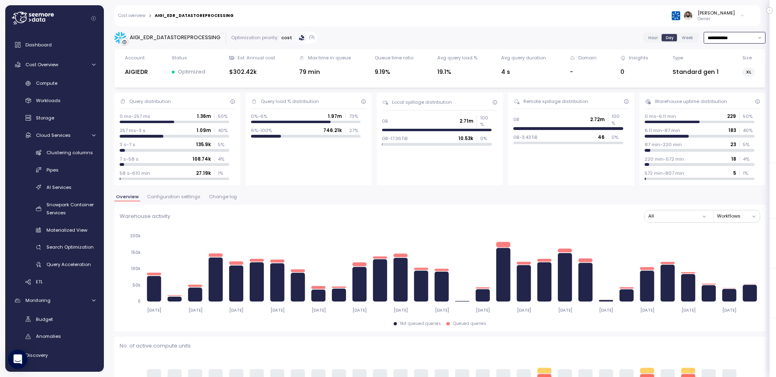
click at [738, 40] on input "**********" at bounding box center [735, 38] width 62 height 12
click at [734, 83] on div "Last 14 days" at bounding box center [731, 85] width 28 height 6
type input "**********"
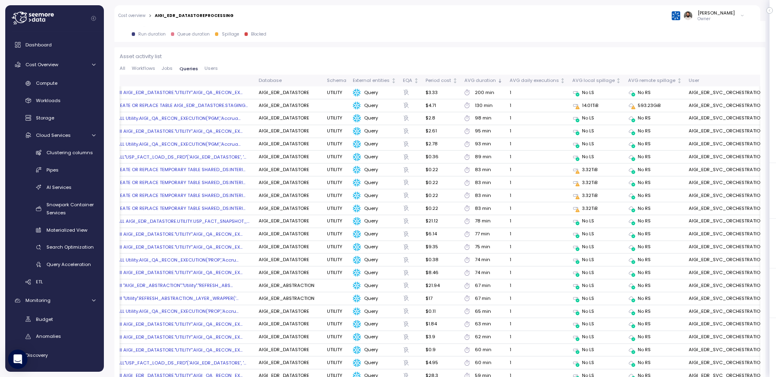
scroll to position [0, 28]
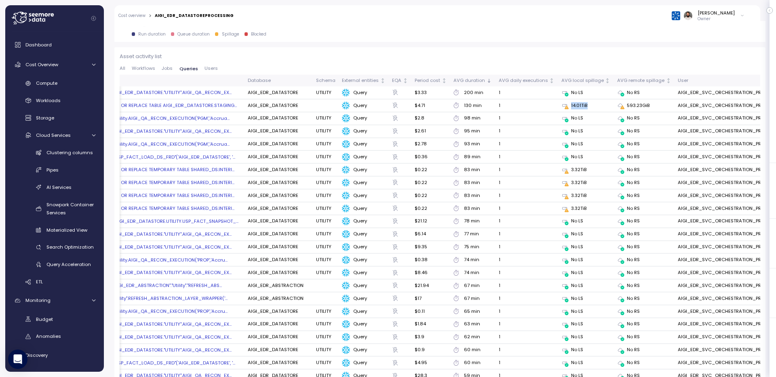
drag, startPoint x: 562, startPoint y: 110, endPoint x: 592, endPoint y: 110, distance: 29.9
click at [590, 110] on td "14.01TiB" at bounding box center [586, 105] width 56 height 13
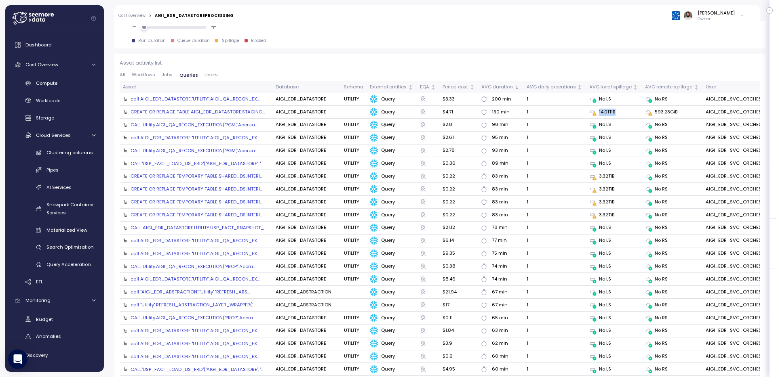
scroll to position [868, 0]
drag, startPoint x: 649, startPoint y: 114, endPoint x: 670, endPoint y: 116, distance: 20.3
click at [670, 116] on td "593.23GiB" at bounding box center [672, 111] width 61 height 13
drag, startPoint x: 485, startPoint y: 108, endPoint x: 516, endPoint y: 108, distance: 30.7
click at [517, 108] on td "130 min" at bounding box center [500, 111] width 45 height 13
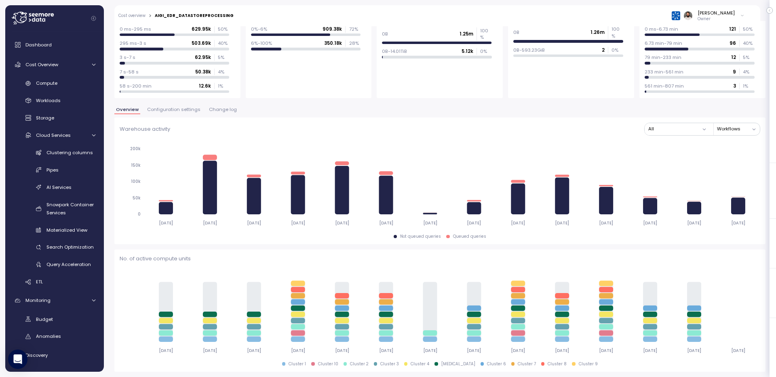
scroll to position [36, 0]
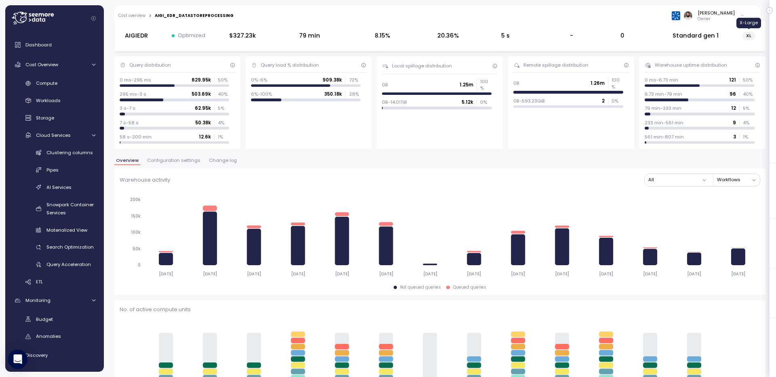
drag, startPoint x: 744, startPoint y: 40, endPoint x: 752, endPoint y: 40, distance: 7.7
click at [752, 40] on div "XL" at bounding box center [748, 36] width 13 height 10
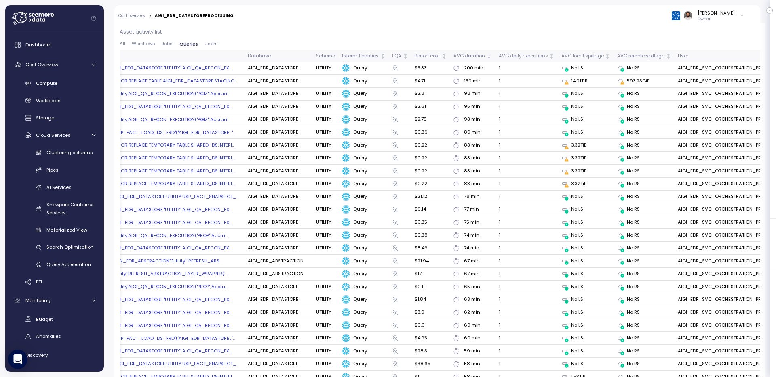
scroll to position [788, 0]
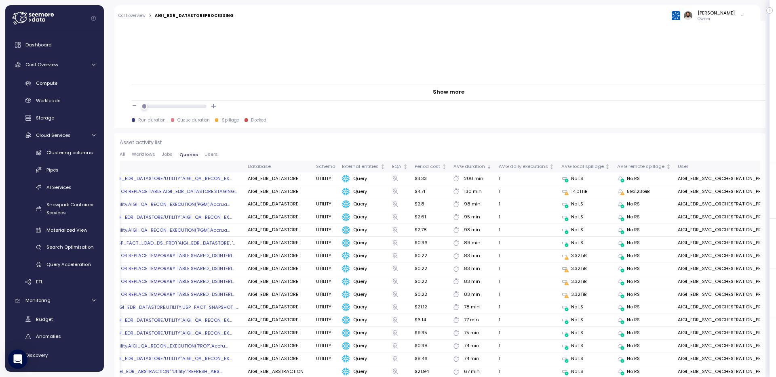
click at [215, 156] on button "Users" at bounding box center [211, 154] width 20 height 5
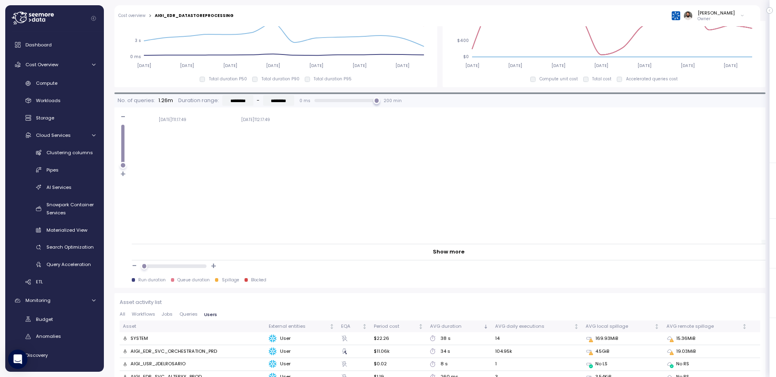
scroll to position [645, 0]
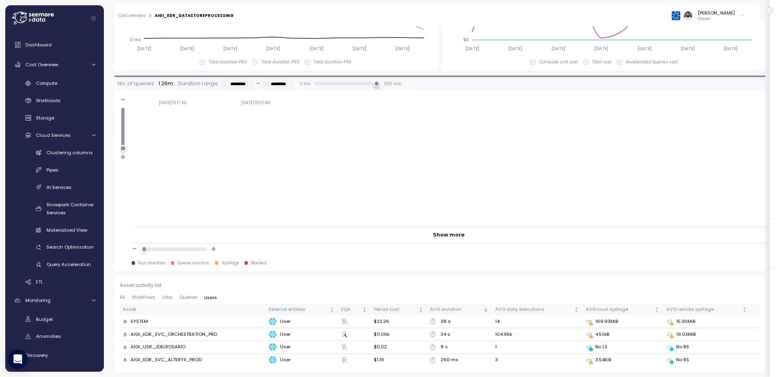
click at [194, 333] on div "AIGI_EDR_SVC_ORCHESTRATION_PRD" at bounding box center [174, 334] width 86 height 7
click at [192, 301] on div "All Workflows Jobs Queries Users" at bounding box center [440, 299] width 641 height 9
click at [191, 297] on span "Queries" at bounding box center [188, 297] width 18 height 4
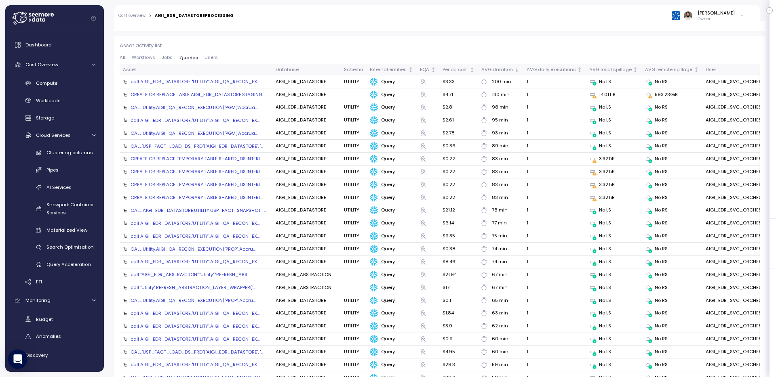
scroll to position [848, 0]
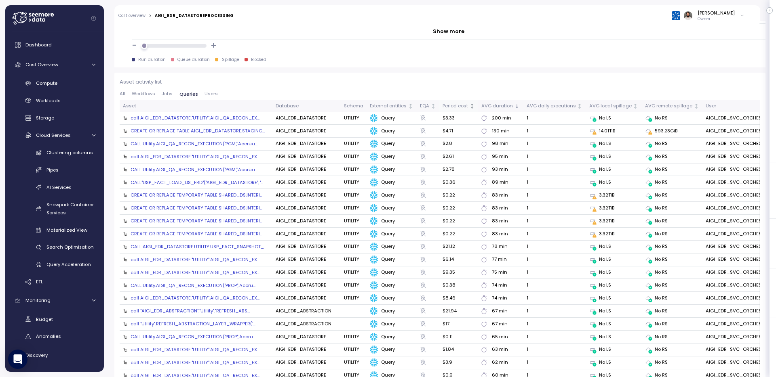
click at [465, 110] on th "Period cost" at bounding box center [458, 106] width 39 height 12
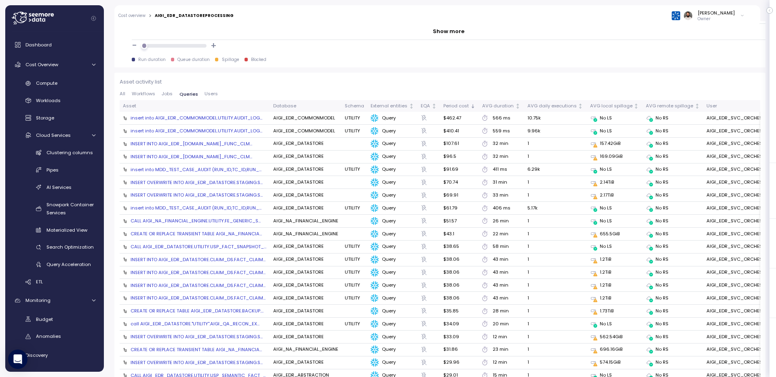
click at [253, 120] on div "insert into AIGI_EDR_COMMONMODEL.UTILITY.AUDIT_LOG..." at bounding box center [197, 118] width 132 height 6
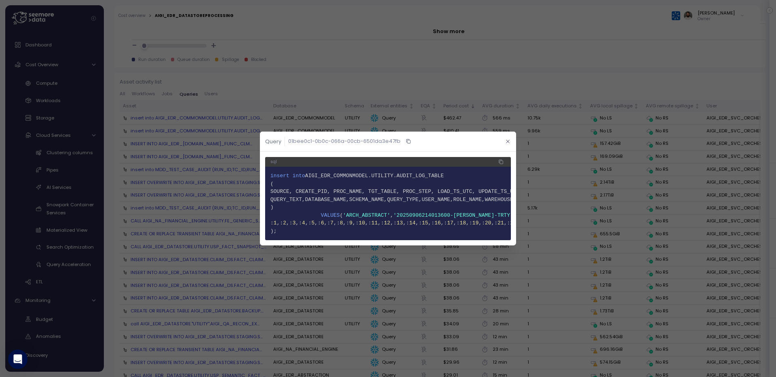
click at [504, 143] on button "button" at bounding box center [507, 141] width 9 height 9
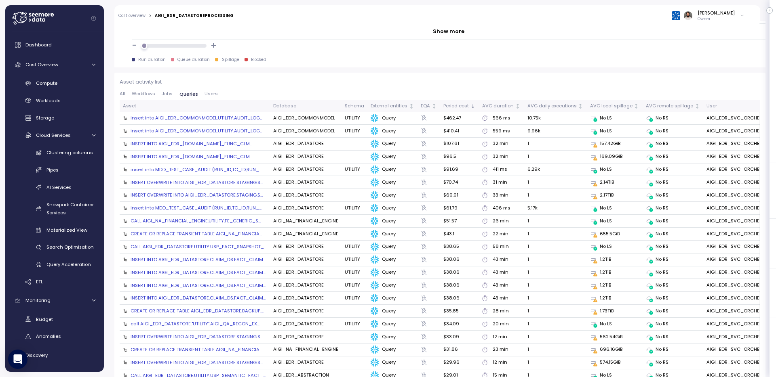
click at [235, 169] on div "insert into MDD_TEST_CASE_AUDIT (RUN_ID,TC_ID,RUN_..." at bounding box center [196, 170] width 131 height 6
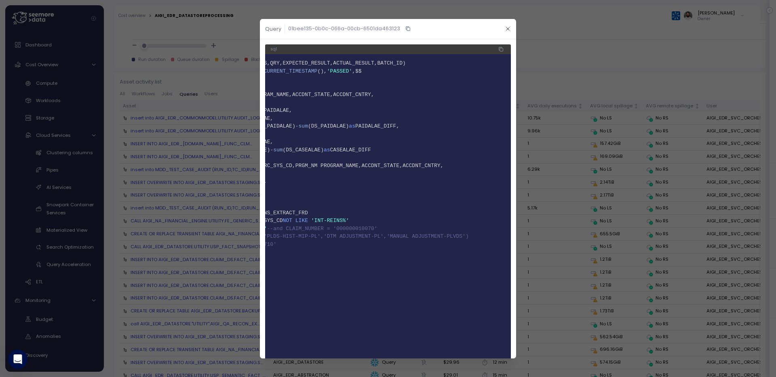
scroll to position [0, 0]
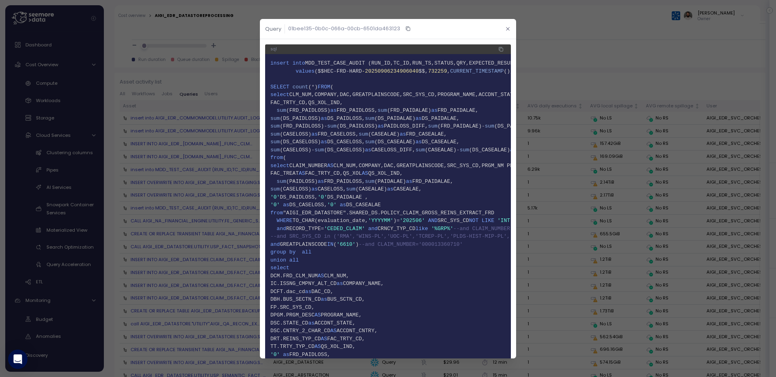
click at [503, 30] on button "button" at bounding box center [507, 28] width 9 height 9
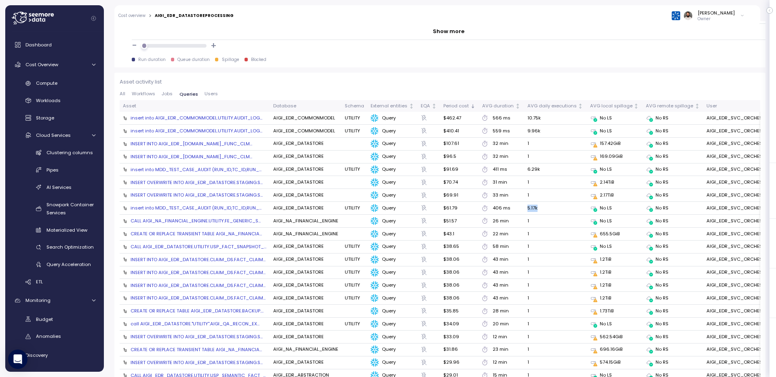
drag, startPoint x: 523, startPoint y: 207, endPoint x: 559, endPoint y: 211, distance: 36.2
click at [558, 210] on td "5.17k" at bounding box center [555, 208] width 63 height 13
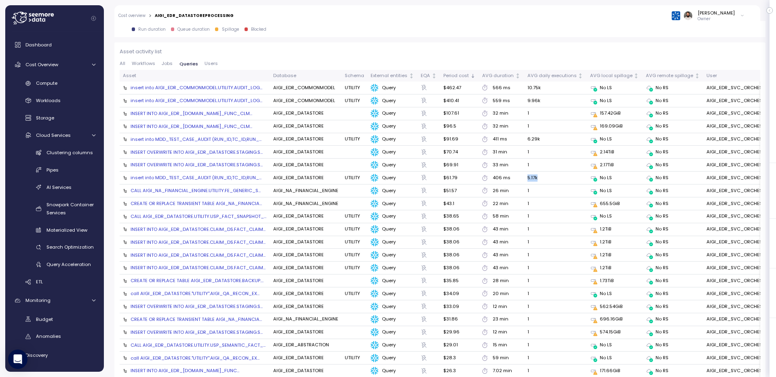
scroll to position [878, 0]
drag, startPoint x: 593, startPoint y: 245, endPoint x: 616, endPoint y: 245, distance: 23.5
click at [617, 245] on div "1.2TiB" at bounding box center [614, 243] width 49 height 7
drag, startPoint x: 596, startPoint y: 257, endPoint x: 615, endPoint y: 257, distance: 19.0
click at [615, 257] on div "1.2TiB" at bounding box center [614, 256] width 49 height 7
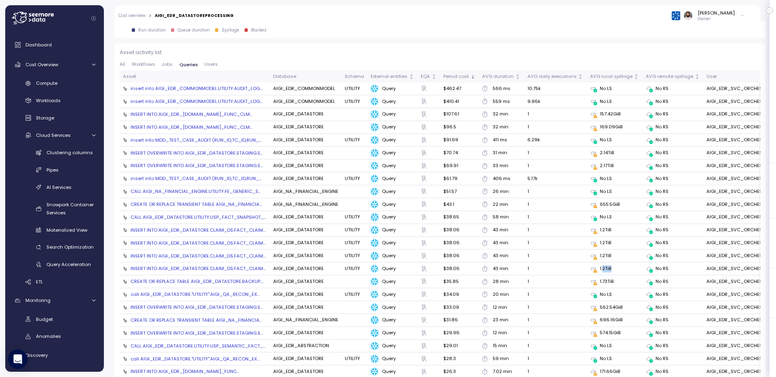
drag, startPoint x: 599, startPoint y: 270, endPoint x: 611, endPoint y: 270, distance: 12.5
click at [611, 270] on div "1.2TiB" at bounding box center [614, 269] width 49 height 7
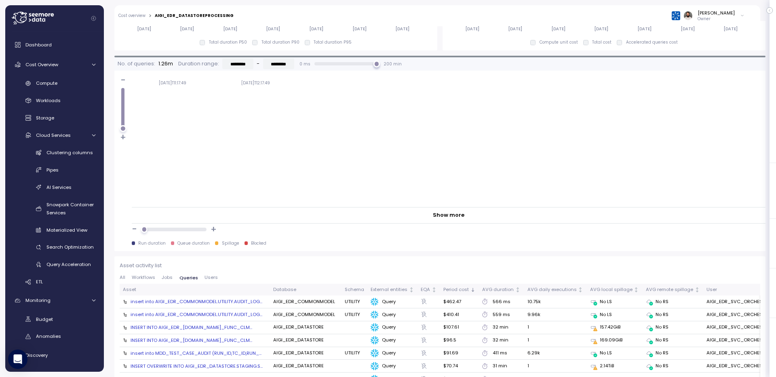
scroll to position [666, 0]
drag, startPoint x: 147, startPoint y: 229, endPoint x: 310, endPoint y: 215, distance: 163.9
click at [310, 215] on div "No. of queries: 1.26m Duration range: ********* - ********* 0 ms 200 min - + 20…" at bounding box center [439, 152] width 651 height 196
type input "*********"
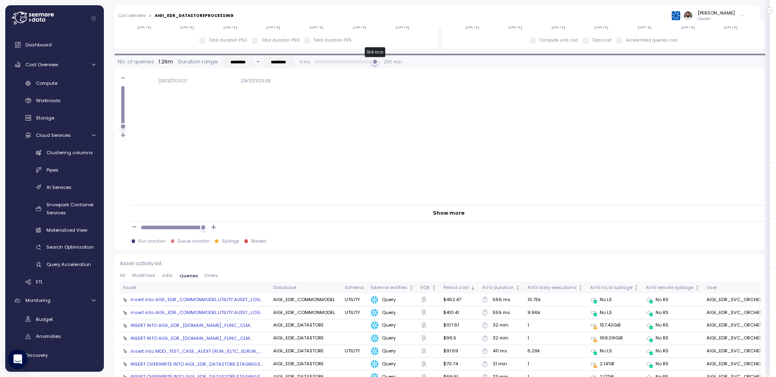
type input "*********"
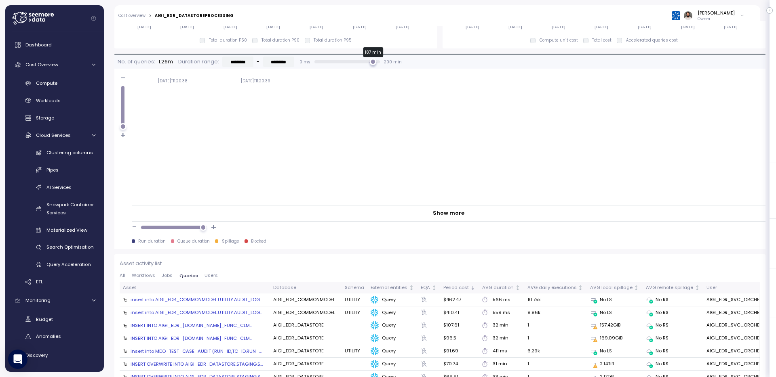
type input "*********"
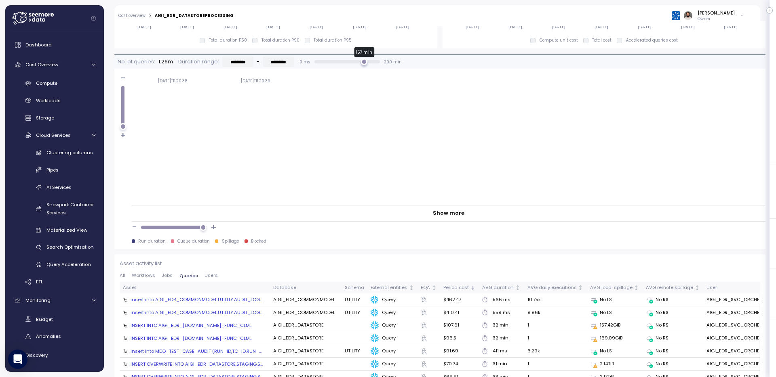
type input "*********"
drag, startPoint x: 373, startPoint y: 62, endPoint x: 361, endPoint y: 63, distance: 11.4
click at [361, 63] on div "156 min" at bounding box center [363, 62] width 7 height 7
type input "*********"
drag, startPoint x: 361, startPoint y: 63, endPoint x: 377, endPoint y: 64, distance: 15.8
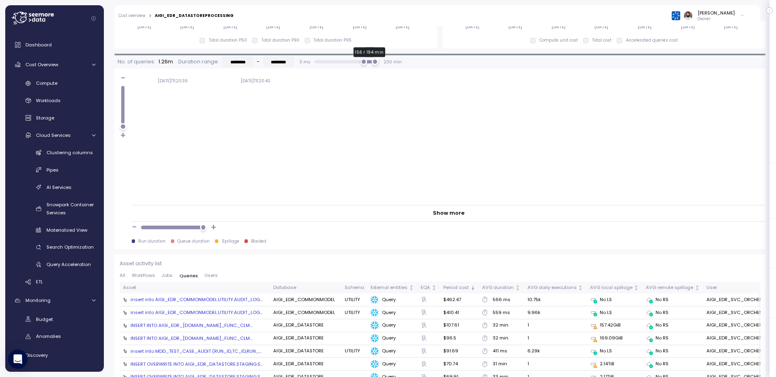
click at [377, 64] on div "156 min 194 min" at bounding box center [347, 62] width 66 height 6
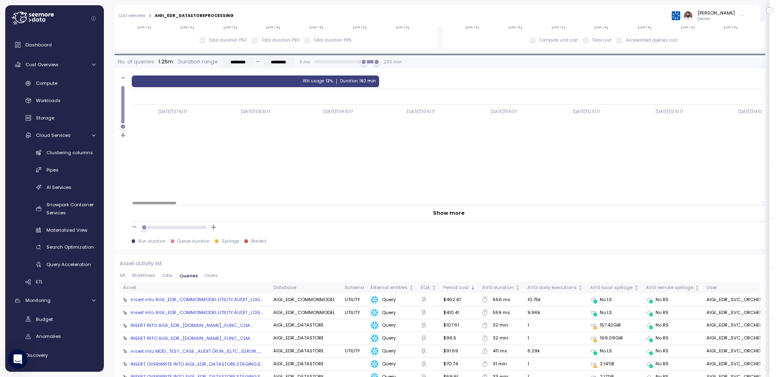
scroll to position [666, 0]
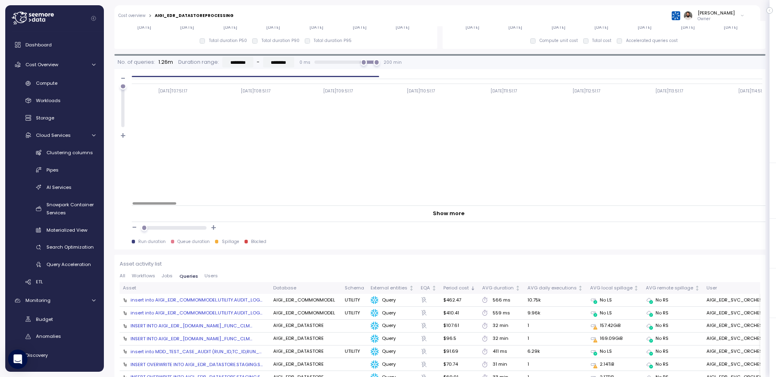
drag, startPoint x: 125, startPoint y: 124, endPoint x: 125, endPoint y: 71, distance: 52.9
click at [125, 71] on div "- + 2025-08-29T07:51:17 2025-08-29T08:51:17 2025-08-29T09:51:17 2025-08-29T10:5…" at bounding box center [439, 146] width 651 height 154
drag, startPoint x: 152, startPoint y: 230, endPoint x: 197, endPoint y: 228, distance: 44.5
click at [197, 228] on div at bounding box center [173, 228] width 59 height 6
click at [197, 228] on div at bounding box center [173, 227] width 59 height 3
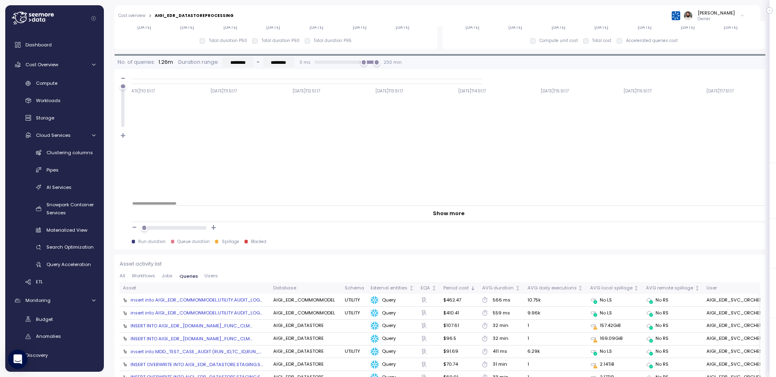
scroll to position [0, 0]
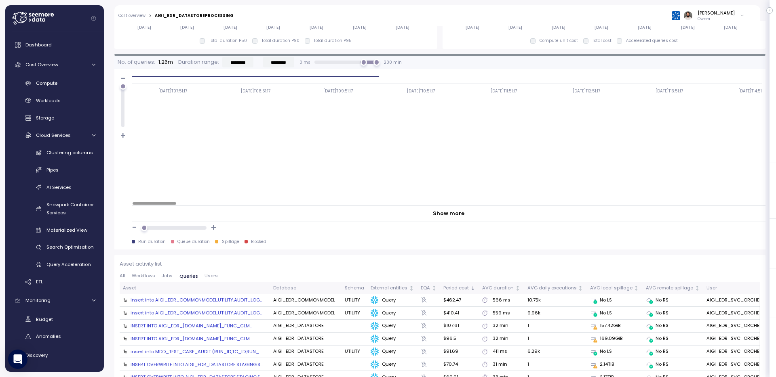
click at [354, 75] on div at bounding box center [447, 76] width 630 height 5
click at [354, 76] on div at bounding box center [256, 76] width 248 height 1
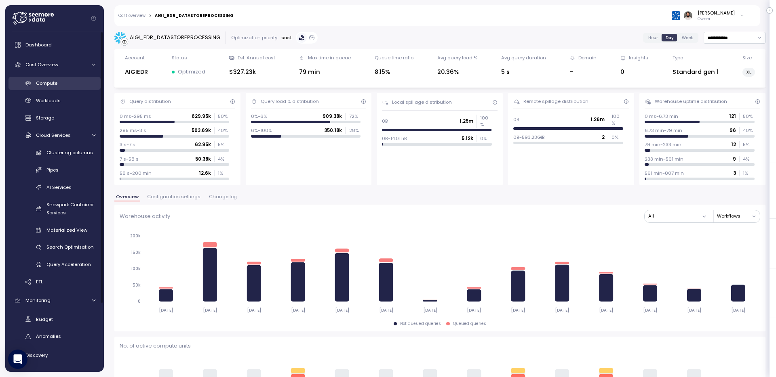
click at [53, 78] on link "Compute" at bounding box center [54, 83] width 92 height 13
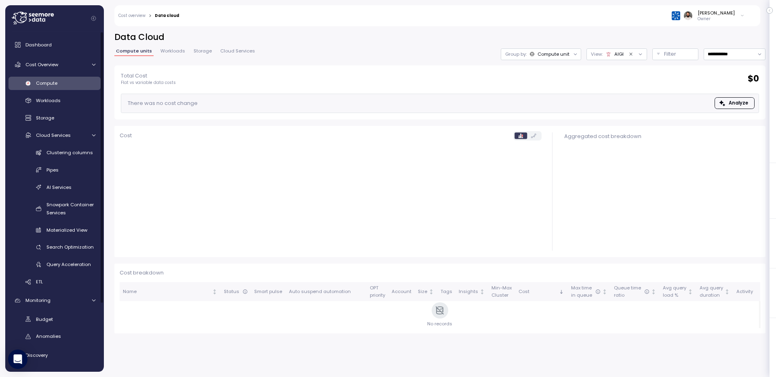
scroll to position [84, 0]
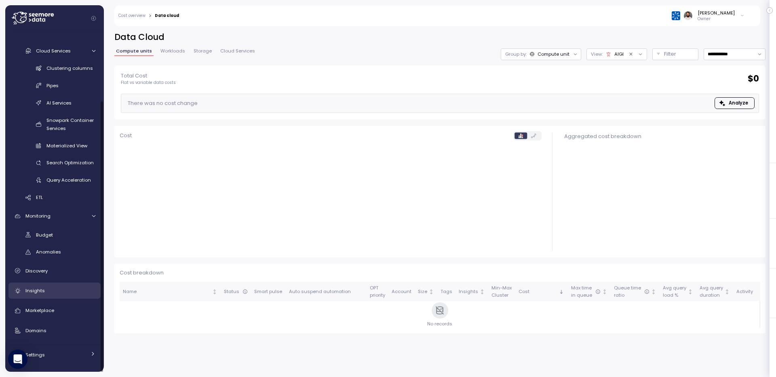
click at [59, 292] on div "Insights" at bounding box center [60, 291] width 70 height 8
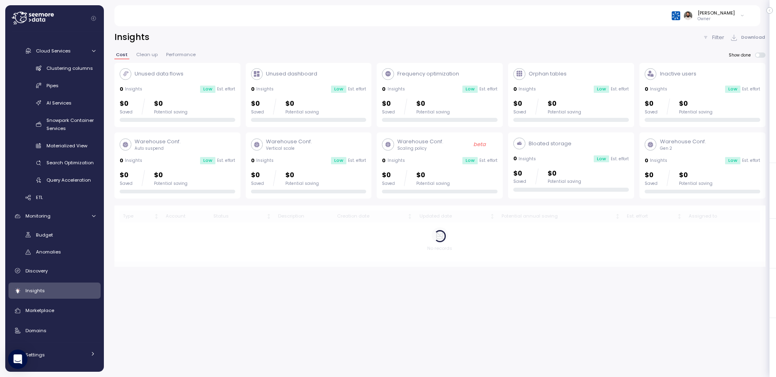
click at [709, 36] on div "Filter" at bounding box center [713, 38] width 22 height 8
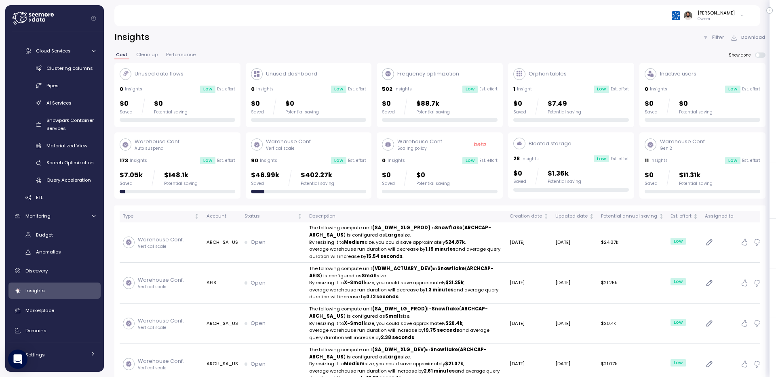
click at [709, 36] on div at bounding box center [388, 188] width 776 height 377
click at [709, 36] on div "Filter" at bounding box center [713, 38] width 22 height 8
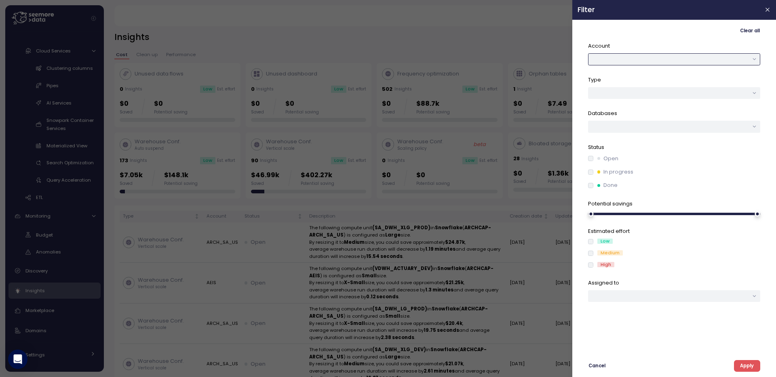
click at [681, 61] on button "button" at bounding box center [674, 59] width 172 height 12
click at [679, 106] on div "AIGIEDR" at bounding box center [672, 107] width 18 height 6
click at [755, 368] on button "Apply" at bounding box center [747, 367] width 26 height 12
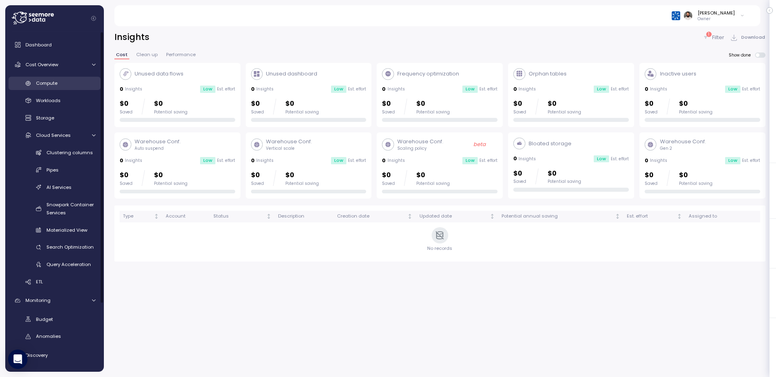
click at [65, 80] on div "Compute" at bounding box center [65, 83] width 59 height 8
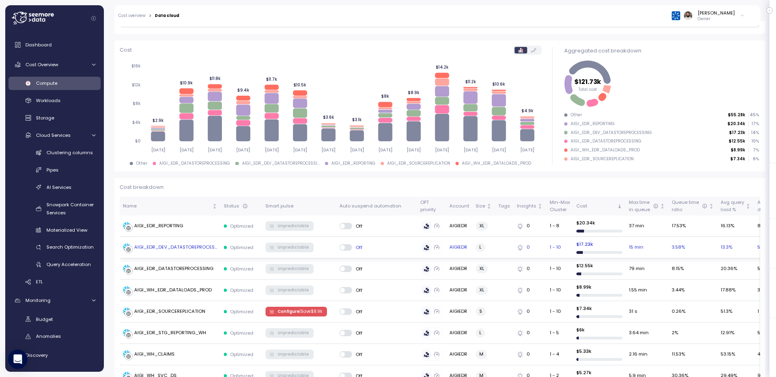
scroll to position [123, 0]
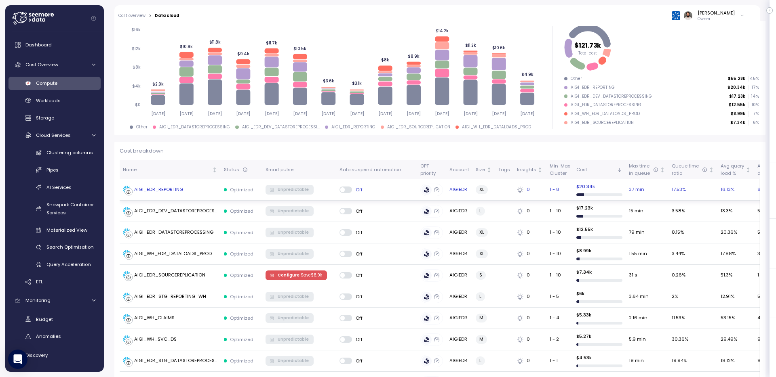
click at [190, 190] on div "AIGI_EDR_REPORTING" at bounding box center [170, 190] width 95 height 8
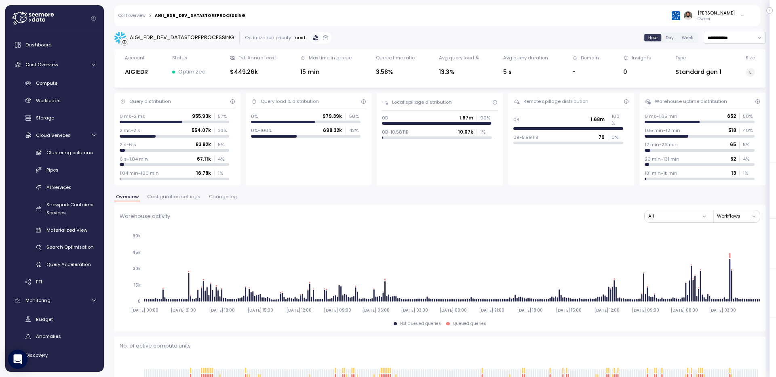
scroll to position [160, 0]
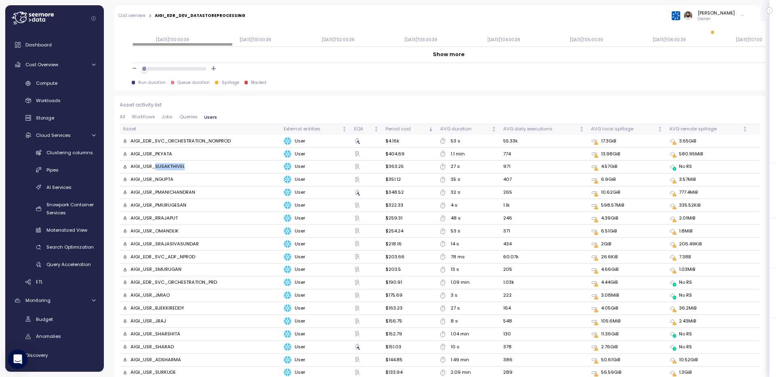
click at [184, 169] on div "AIGI_USR_SUSAKTHIVEL" at bounding box center [200, 166] width 154 height 7
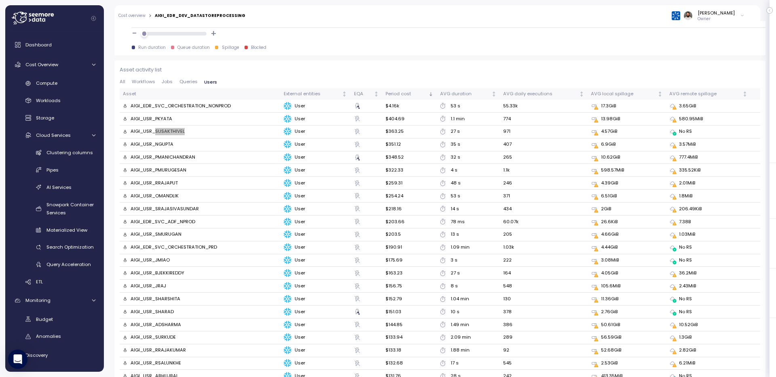
scroll to position [861, 0]
click at [210, 106] on div "AIGI_EDR_SVC_ORCHESTRATION_NONPROD" at bounding box center [181, 105] width 100 height 7
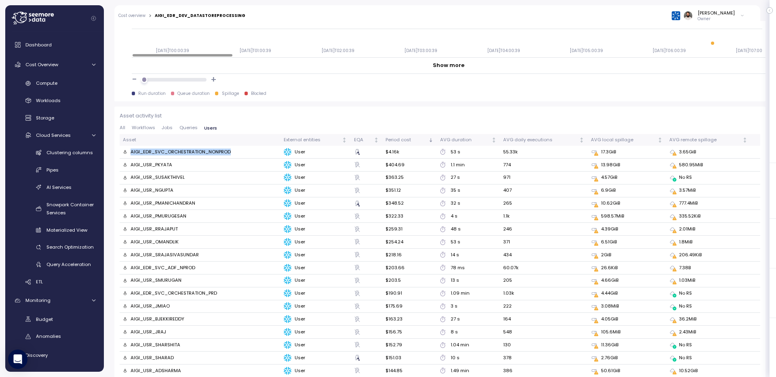
scroll to position [644, 0]
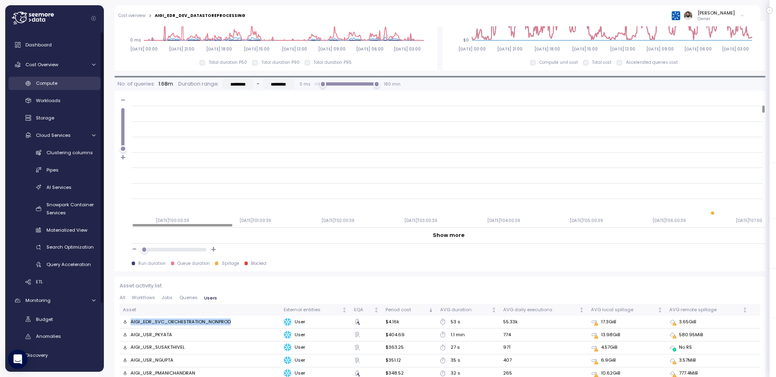
click at [78, 85] on div "Compute" at bounding box center [65, 83] width 59 height 8
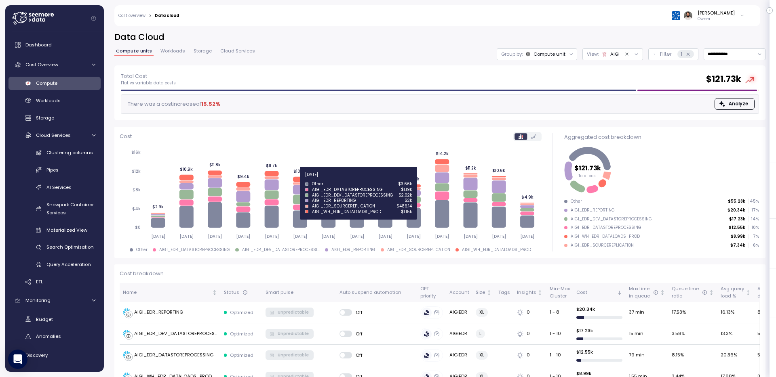
click at [297, 179] on icon at bounding box center [300, 179] width 14 height 5
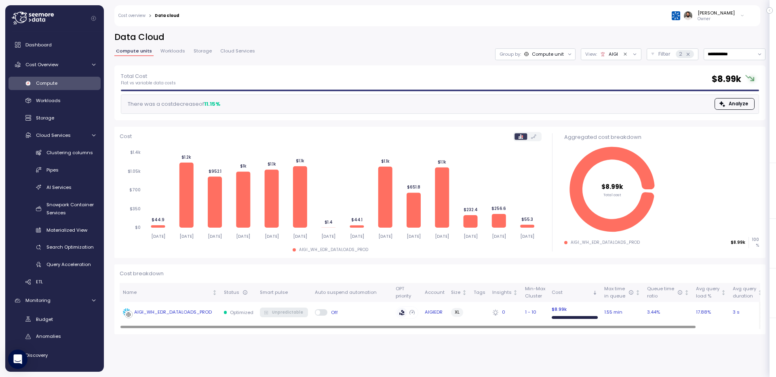
click at [202, 305] on td "AIGI_WH_EDR_DATALOADS_PROD" at bounding box center [170, 312] width 101 height 21
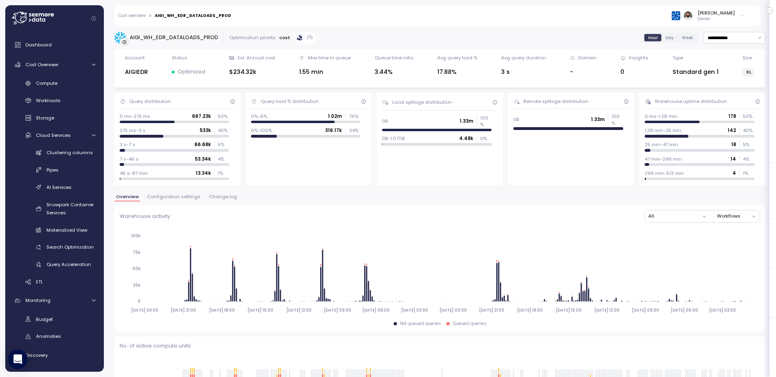
click at [209, 198] on span "Change log" at bounding box center [223, 197] width 28 height 4
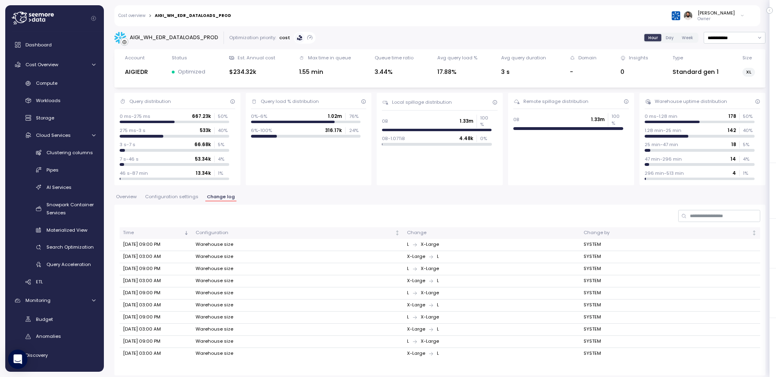
click at [191, 200] on button "Configuration settings" at bounding box center [171, 198] width 57 height 7
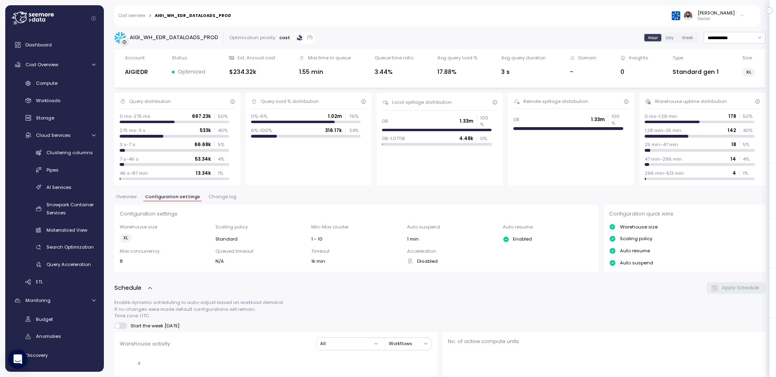
click at [131, 200] on button "Overview" at bounding box center [126, 198] width 24 height 7
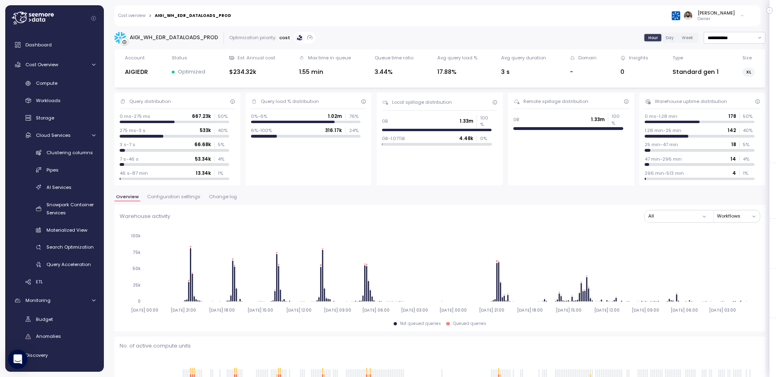
click at [140, 15] on link "Cost overview" at bounding box center [131, 16] width 27 height 4
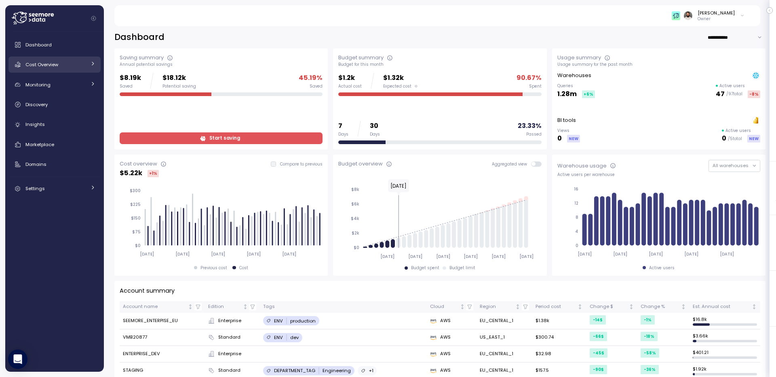
click at [75, 70] on link "Cost Overview" at bounding box center [54, 65] width 92 height 16
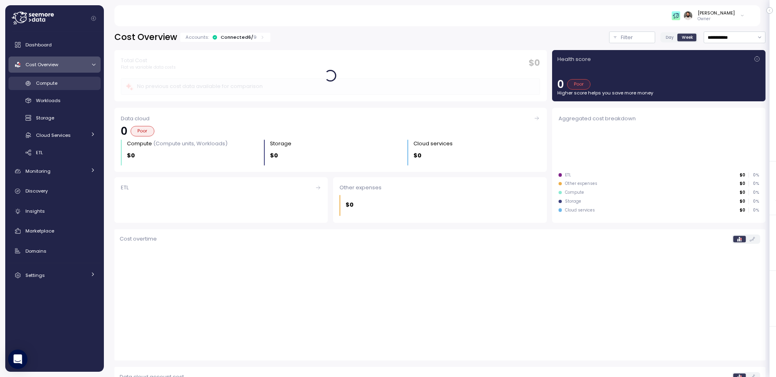
click at [84, 82] on div "Compute" at bounding box center [65, 83] width 59 height 8
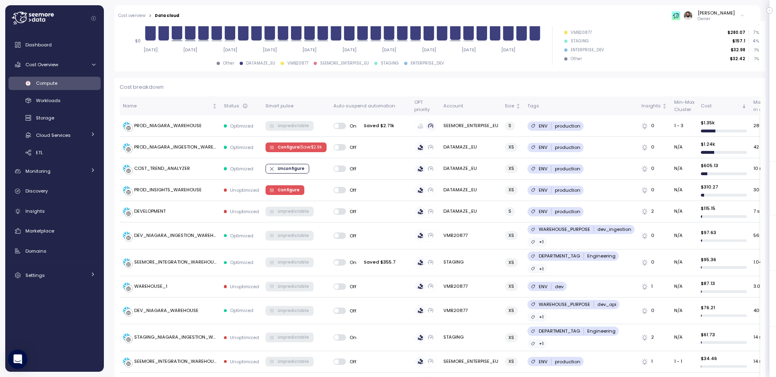
scroll to position [194, 0]
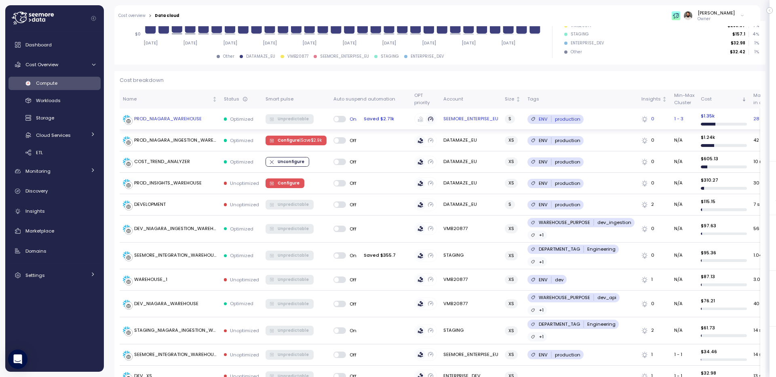
click at [191, 122] on div "PROD_NIAGARA_WAREHOUSE" at bounding box center [167, 119] width 67 height 7
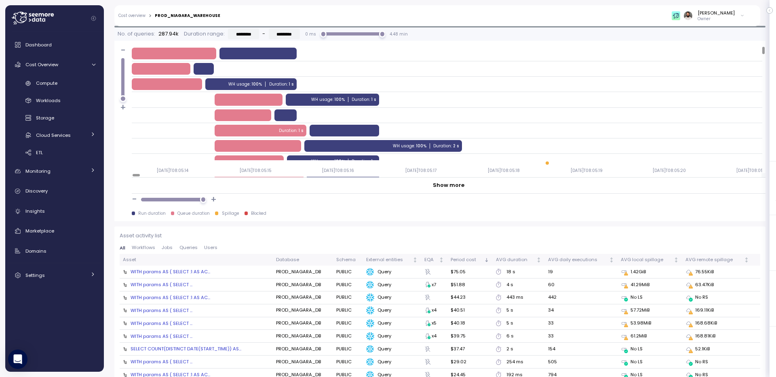
scroll to position [622, 0]
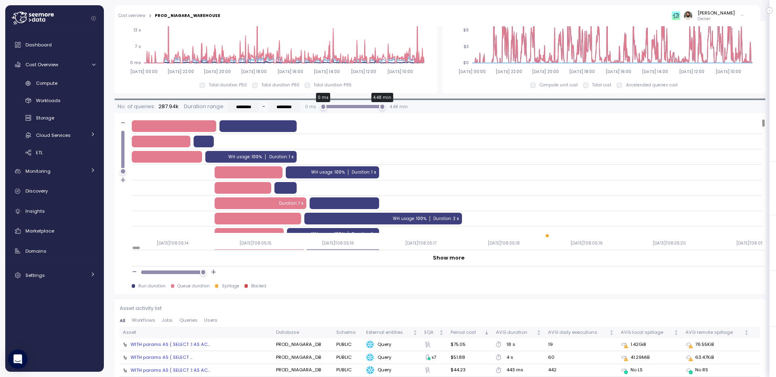
click at [363, 105] on div at bounding box center [353, 106] width 66 height 3
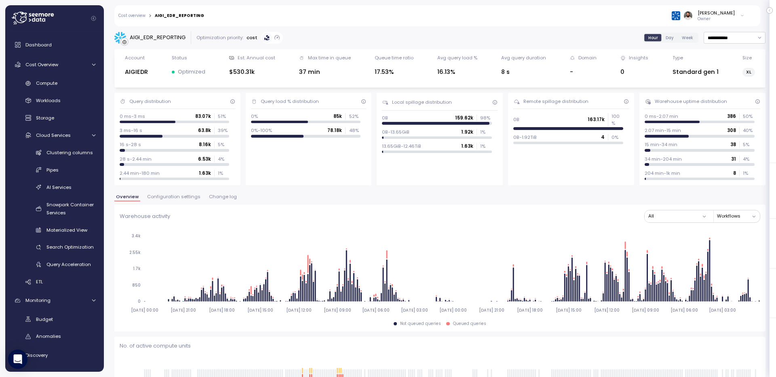
scroll to position [912, 0]
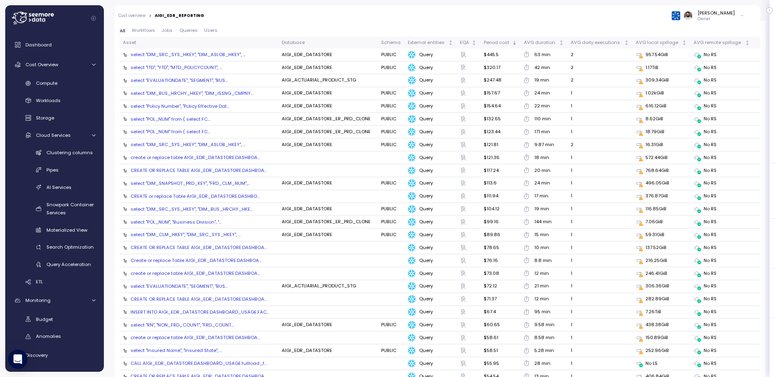
click at [202, 207] on div "select "DIM_SRC_SYS_HKEY", "DIM_BUS_HRCHY_HKE..." at bounding box center [192, 209] width 122 height 6
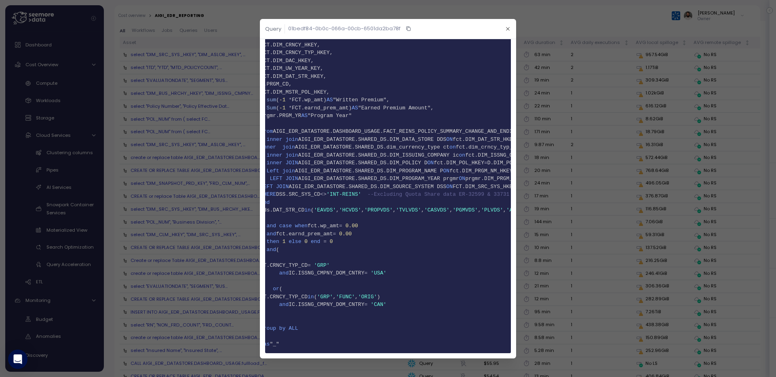
scroll to position [0, 13]
click at [476, 129] on span "AIGI_EDR_DATASTORE.DASHBOARD_USAGE.FACT_REINS_POLICY_SUMMARY_CHANGE_AND_ENDING_…" at bounding box center [415, 132] width 290 height 6
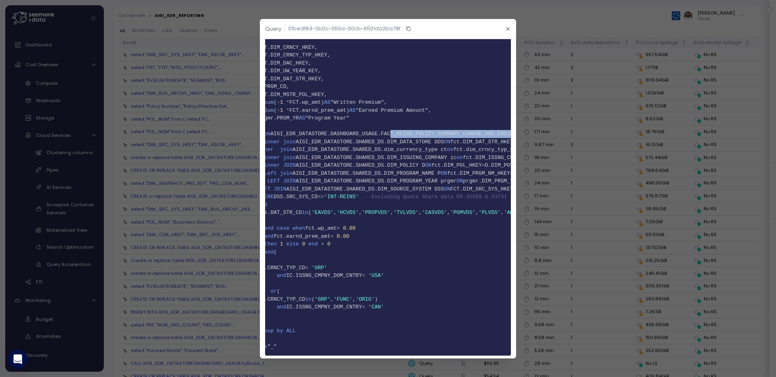
copy span "FACT_REINS_POLICY_SUMMARY_CHANGE_AND_ENDING_CEDED_TBL"
click at [507, 27] on icon "button" at bounding box center [507, 28] width 5 height 5
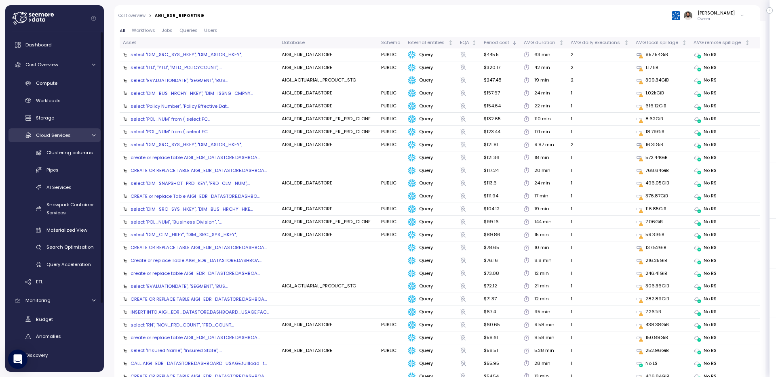
click at [55, 136] on span "Cloud Services" at bounding box center [53, 135] width 35 height 6
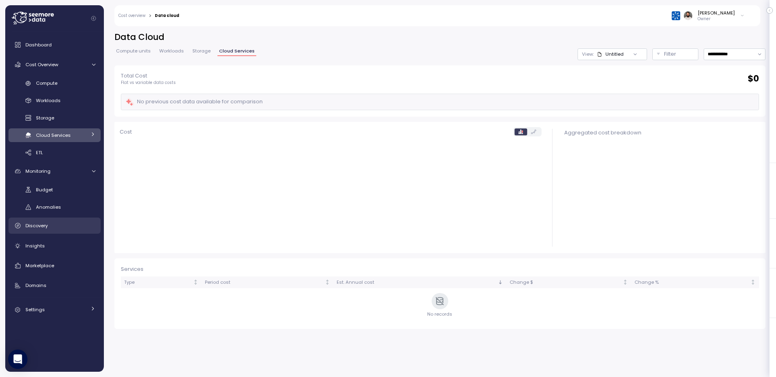
click at [49, 227] on div "Discovery" at bounding box center [60, 226] width 70 height 8
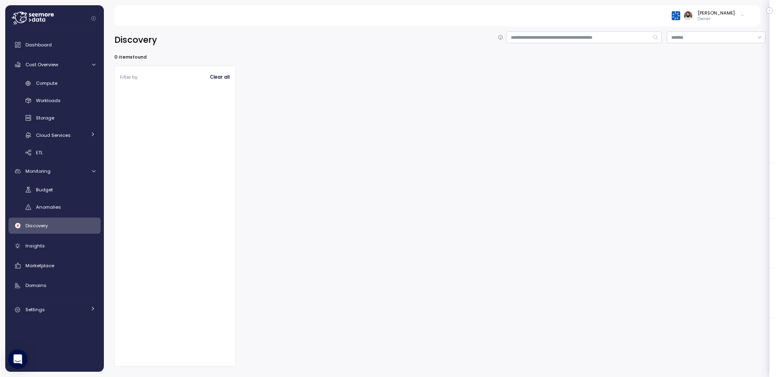
click at [562, 43] on div "Discovery" at bounding box center [439, 40] width 651 height 17
click at [563, 33] on input at bounding box center [583, 38] width 155 height 12
type input "**********"
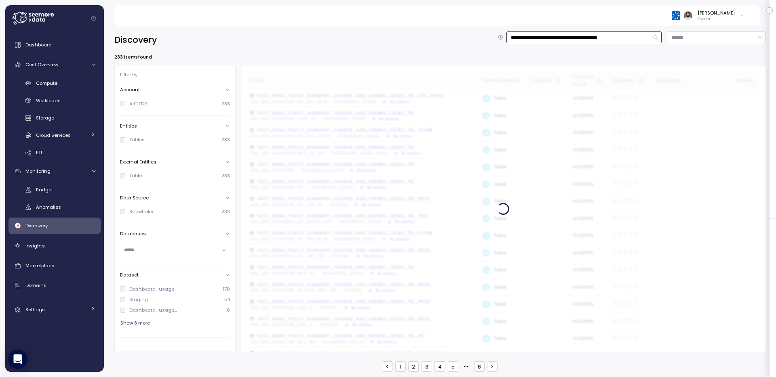
scroll to position [0, 0]
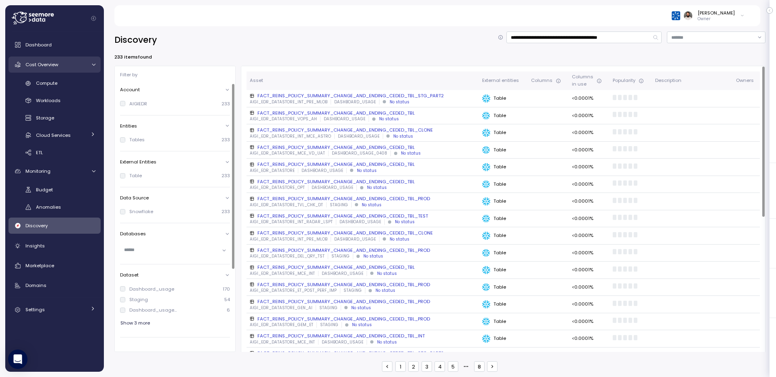
click at [73, 70] on link "Cost Overview" at bounding box center [54, 65] width 92 height 16
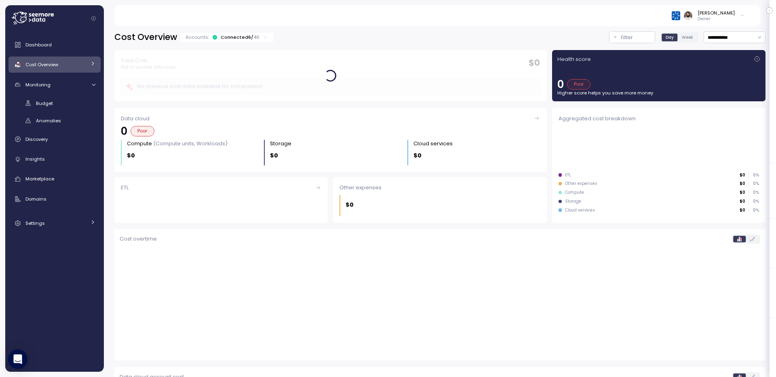
click at [73, 80] on div "Dashboard Cost Overview Compute Workloads Storage Cloud Services Clustering col…" at bounding box center [54, 134] width 92 height 195
click at [78, 63] on div "Cost Overview" at bounding box center [55, 65] width 61 height 8
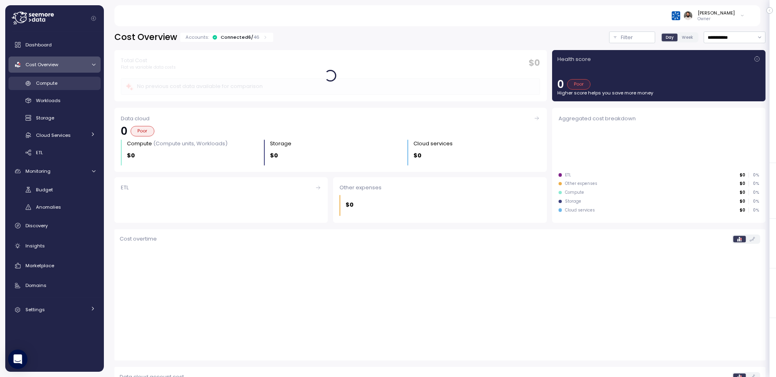
click at [66, 80] on div "Compute" at bounding box center [65, 83] width 59 height 8
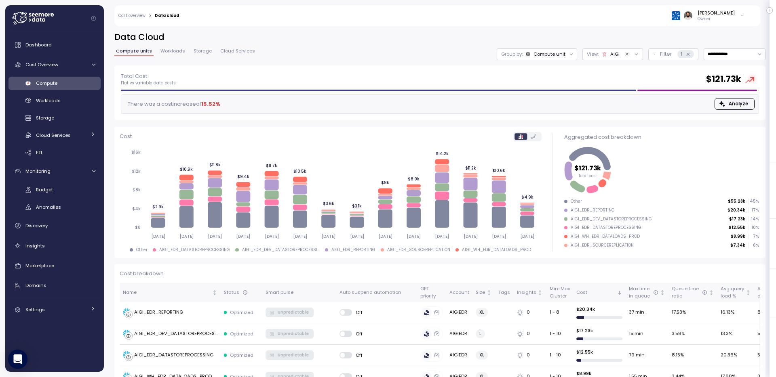
click at [45, 234] on div "Dashboard Cost Overview Compute Workloads Storage Cloud Services Clustering col…" at bounding box center [54, 177] width 92 height 281
click at [58, 118] on div "Storage" at bounding box center [65, 118] width 59 height 8
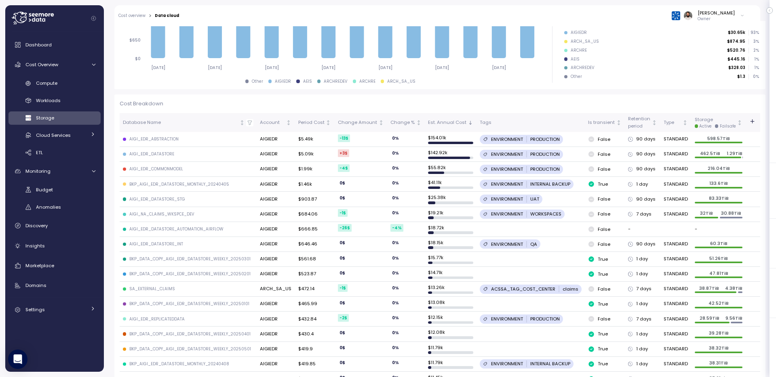
scroll to position [172, 0]
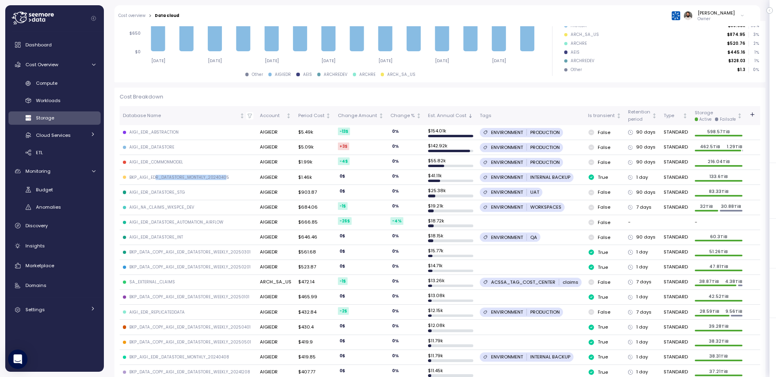
drag, startPoint x: 156, startPoint y: 180, endPoint x: 223, endPoint y: 177, distance: 67.6
click at [223, 177] on div "BKP_AIGI_EDR_DATASTORE_MONTHLY_20240405" at bounding box center [179, 178] width 100 height 6
click at [157, 131] on div "AIGI_EDR_ABSTRACTION" at bounding box center [153, 133] width 49 height 6
copy div "AIGI_EDR_ABSTRACTION"
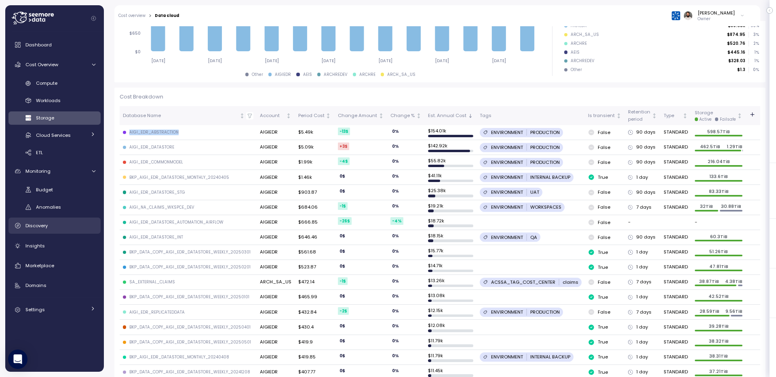
click at [67, 224] on div "Discovery" at bounding box center [60, 226] width 70 height 8
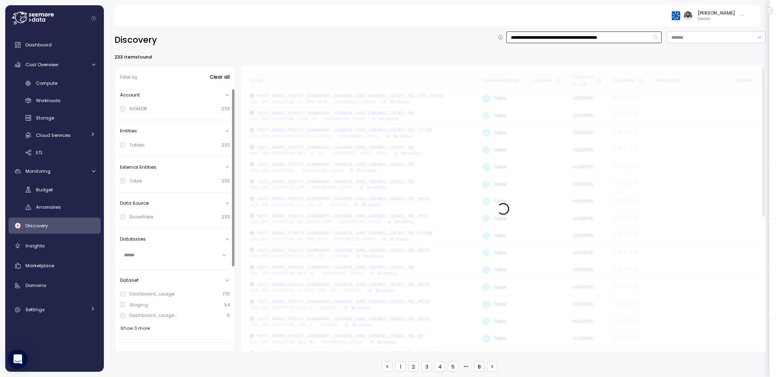
click at [567, 36] on input "**********" at bounding box center [583, 38] width 155 height 12
click at [156, 256] on input "text" at bounding box center [171, 255] width 95 height 7
paste input "**********"
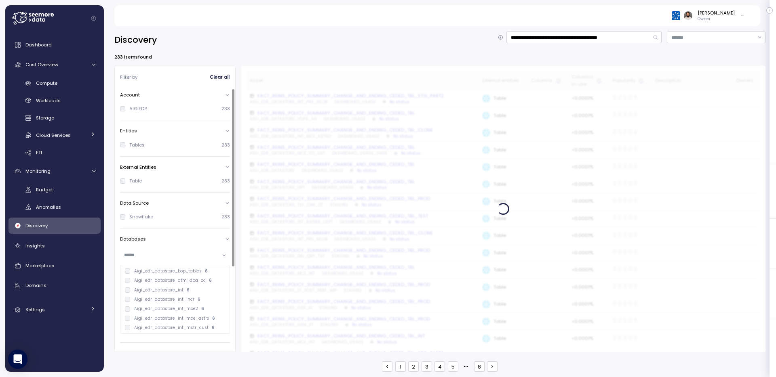
type input "**********"
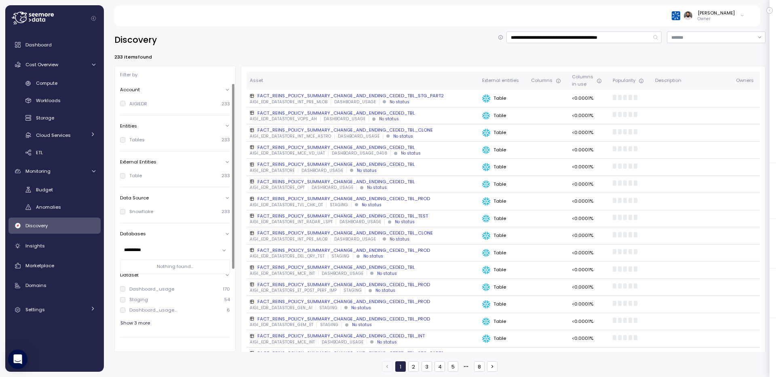
type input "*********"
click at [569, 39] on input "**********" at bounding box center [583, 38] width 155 height 12
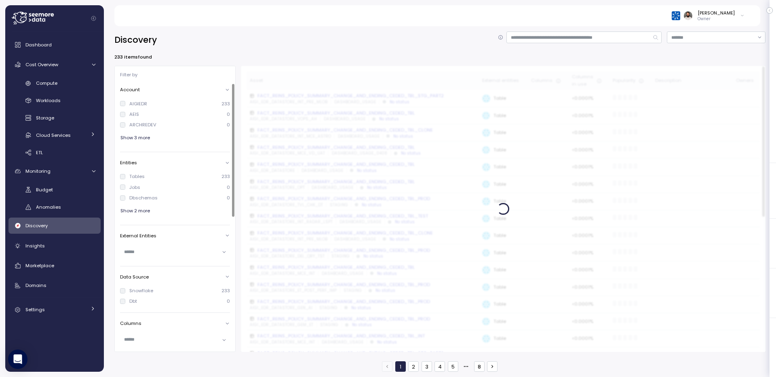
click at [156, 250] on input "text" at bounding box center [171, 252] width 95 height 7
paste input "**********"
type input "*"
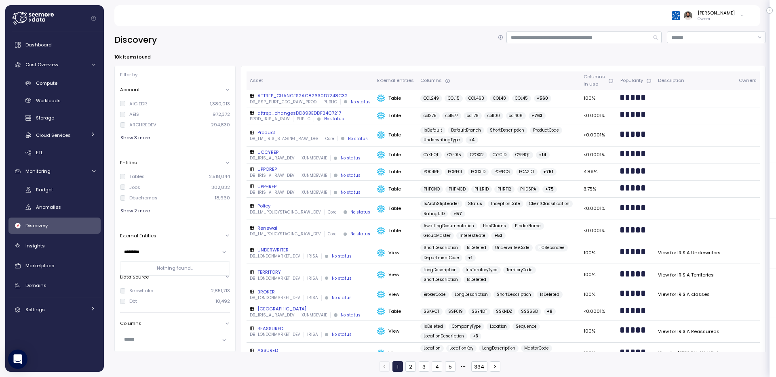
type input "********"
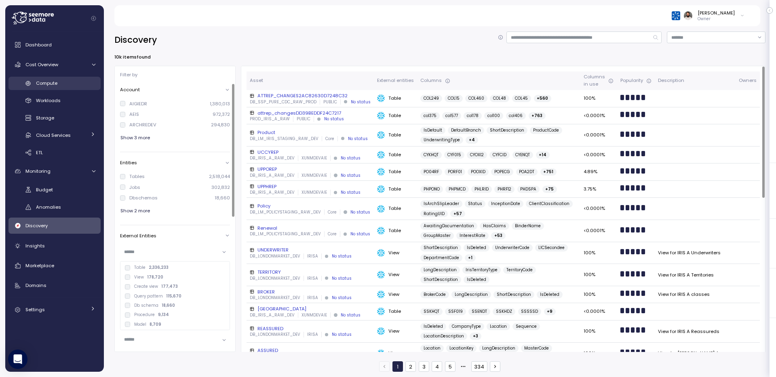
click at [59, 88] on link "Compute" at bounding box center [54, 83] width 92 height 13
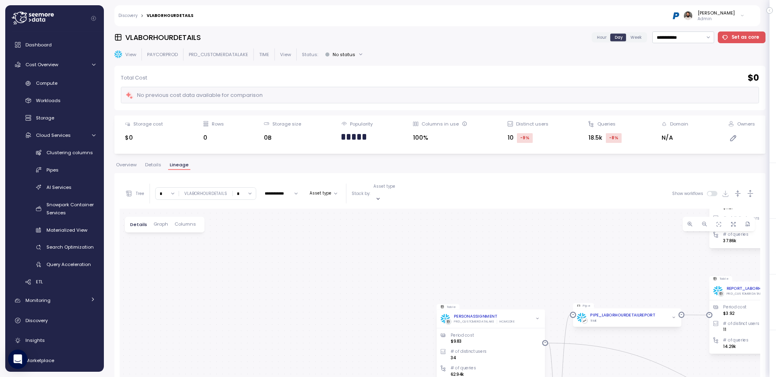
scroll to position [152, 0]
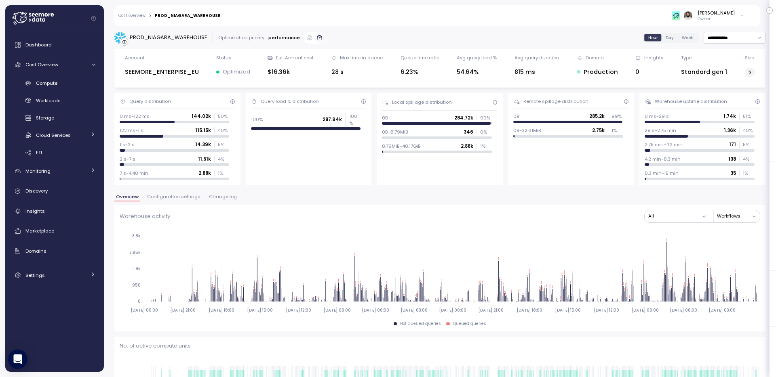
scroll to position [824, 0]
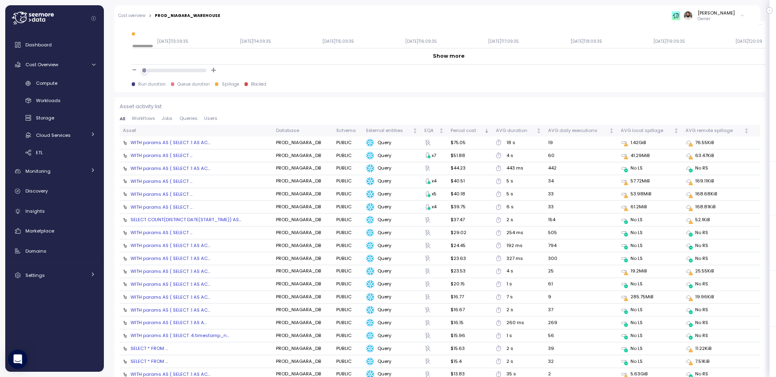
click at [181, 232] on div "WITH params AS ( SELECT ..." at bounding box center [162, 233] width 62 height 6
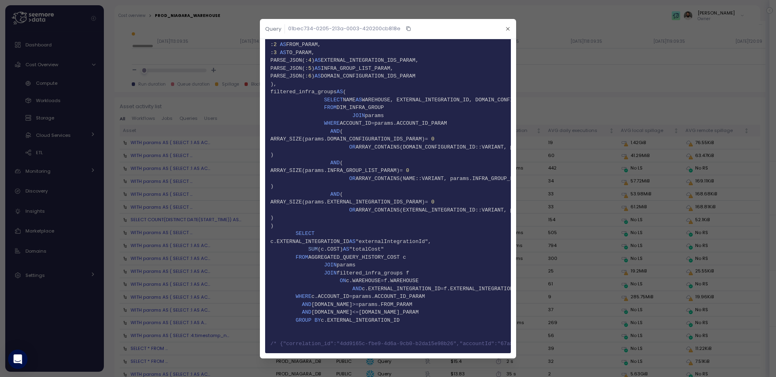
scroll to position [0, 0]
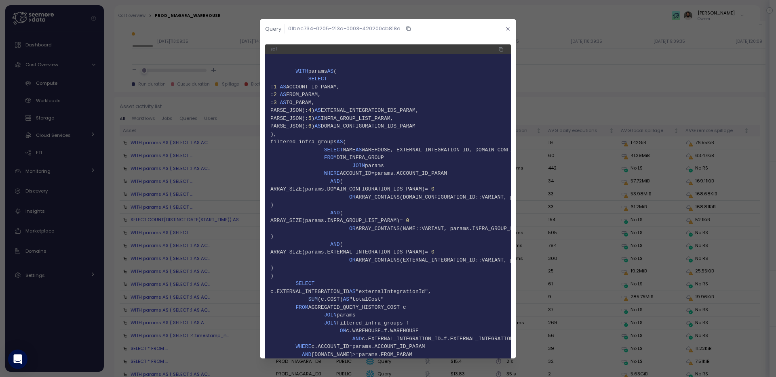
click at [507, 28] on icon "button" at bounding box center [507, 28] width 5 height 5
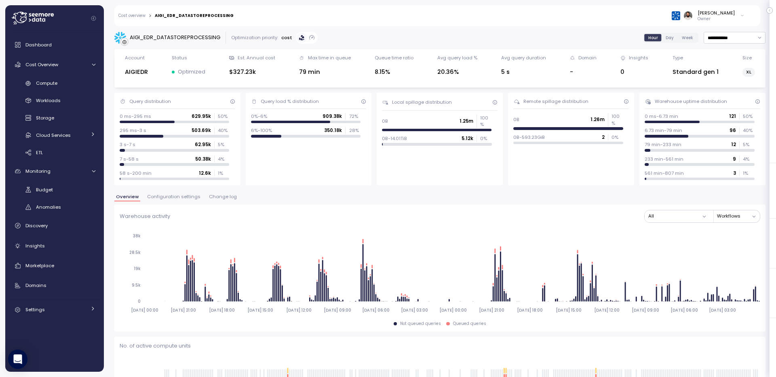
scroll to position [740, 0]
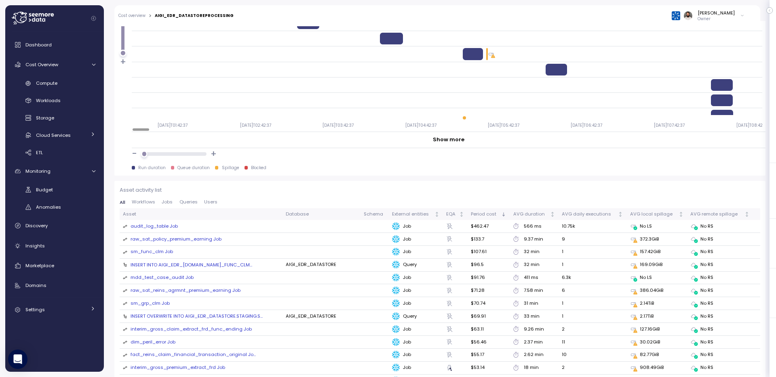
click at [190, 267] on div "INSERT INTO AIGI_EDR_[DOMAIN_NAME]_FUNC_CLM..." at bounding box center [192, 265] width 122 height 6
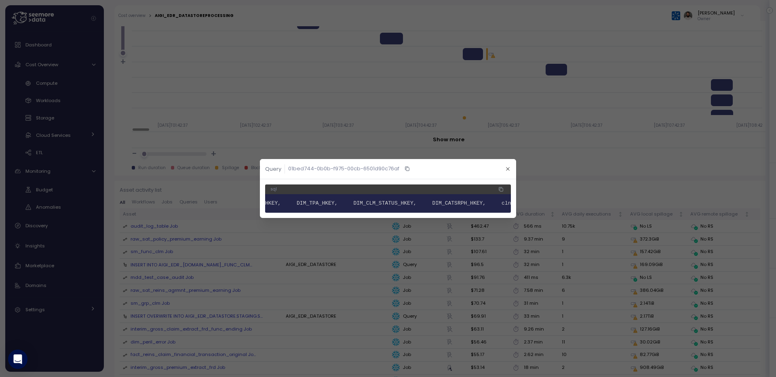
scroll to position [0, 805]
click at [506, 169] on icon "button" at bounding box center [507, 169] width 5 height 5
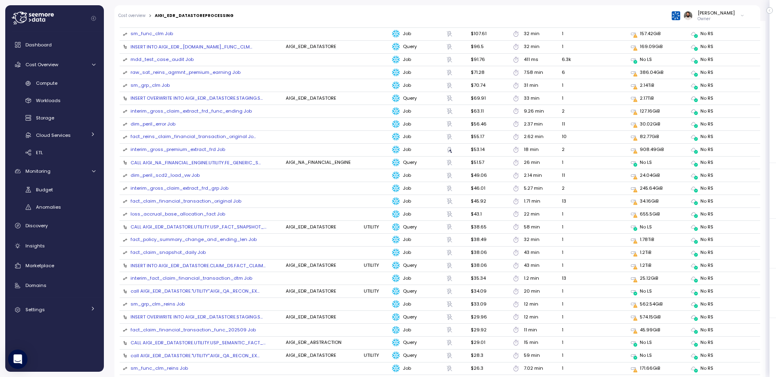
scroll to position [912, 0]
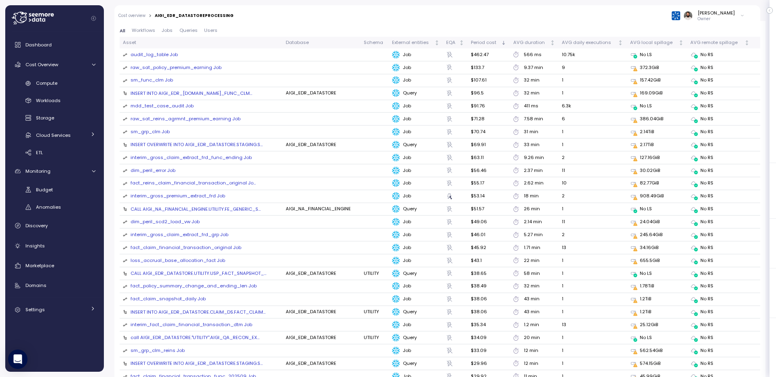
click at [158, 131] on div "sm_grp_clm Job" at bounding box center [150, 132] width 39 height 7
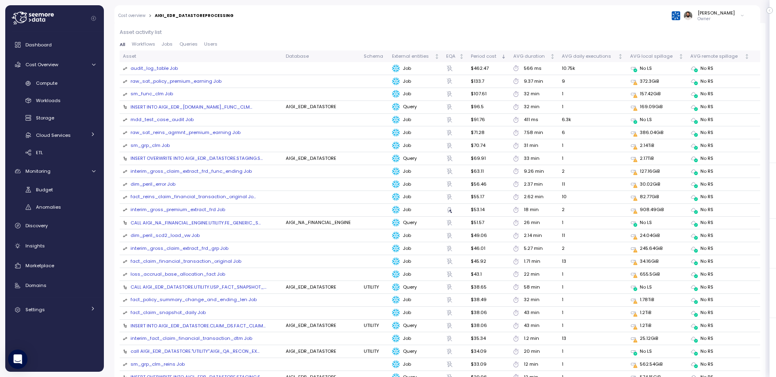
scroll to position [898, 0]
click at [167, 68] on div "audit_log_table Job" at bounding box center [154, 68] width 47 height 7
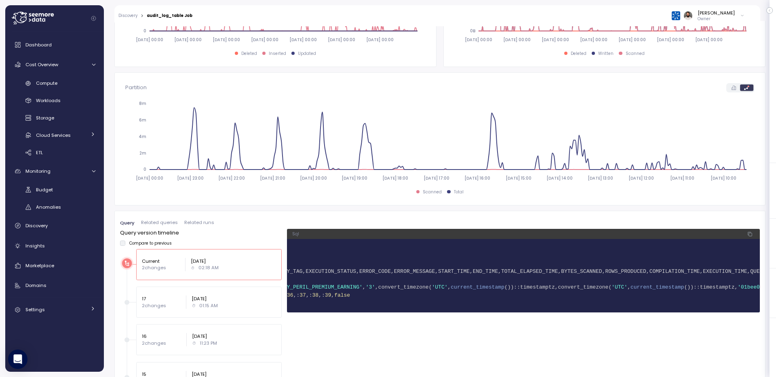
scroll to position [0, 433]
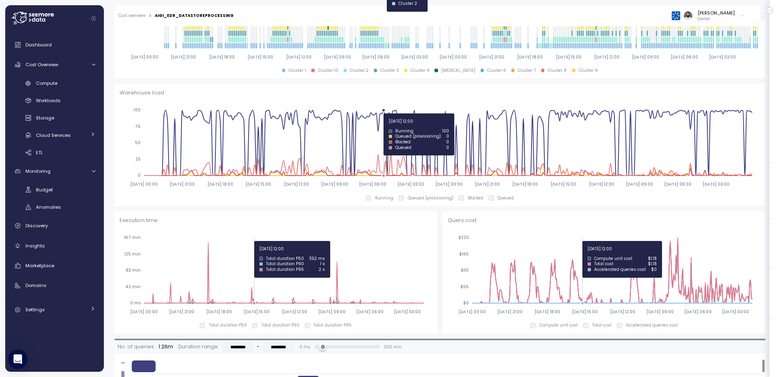
scroll to position [775, 0]
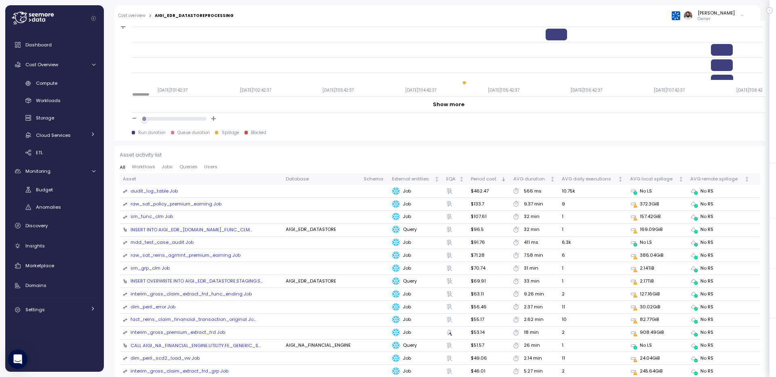
click at [206, 204] on div "raw_sat_policy_premium_earning Job" at bounding box center [176, 204] width 91 height 7
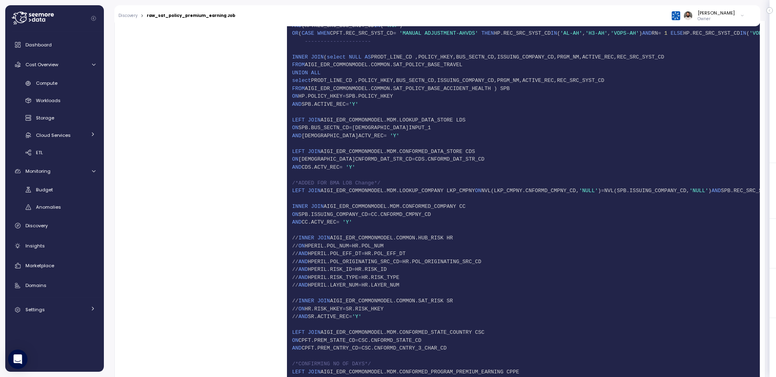
scroll to position [6359, 0]
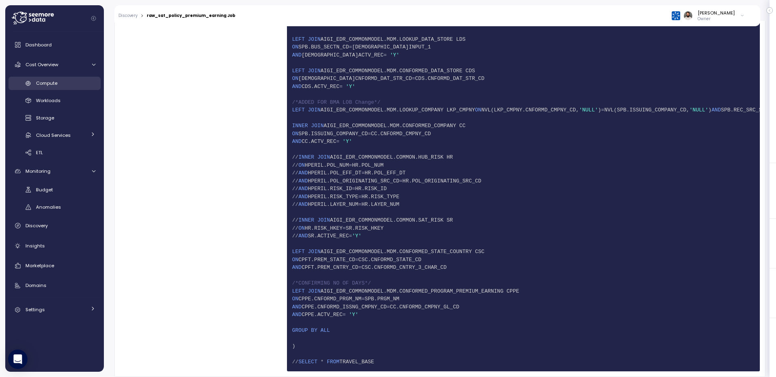
click at [74, 81] on div "Compute" at bounding box center [65, 83] width 59 height 8
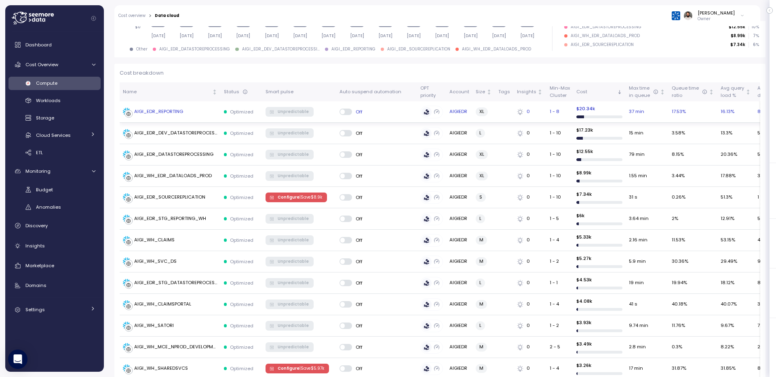
click at [189, 115] on div "AIGI_EDR_REPORTING" at bounding box center [170, 112] width 95 height 8
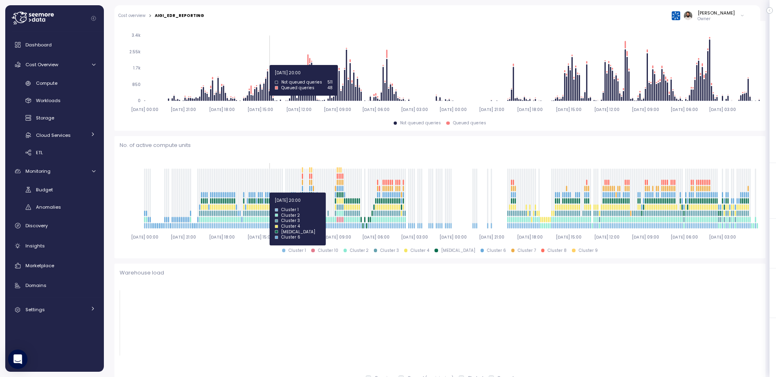
scroll to position [201, 0]
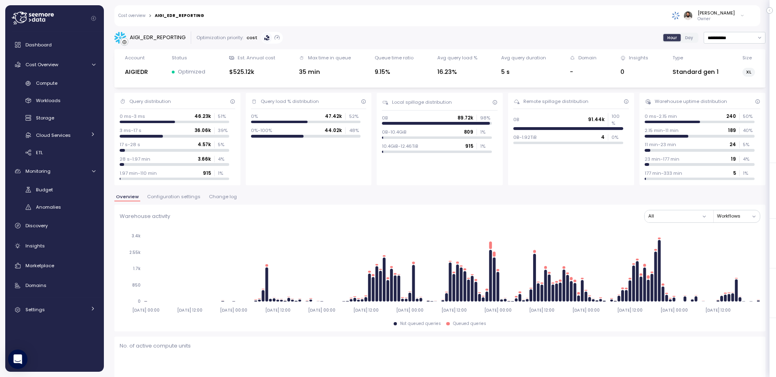
scroll to position [869, 0]
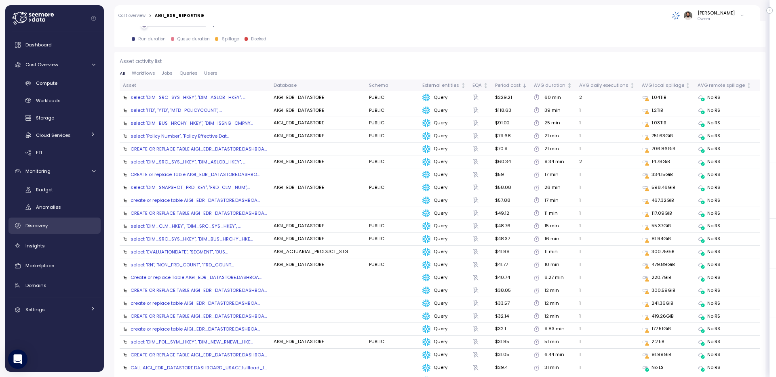
click at [60, 225] on div "Discovery" at bounding box center [60, 226] width 70 height 8
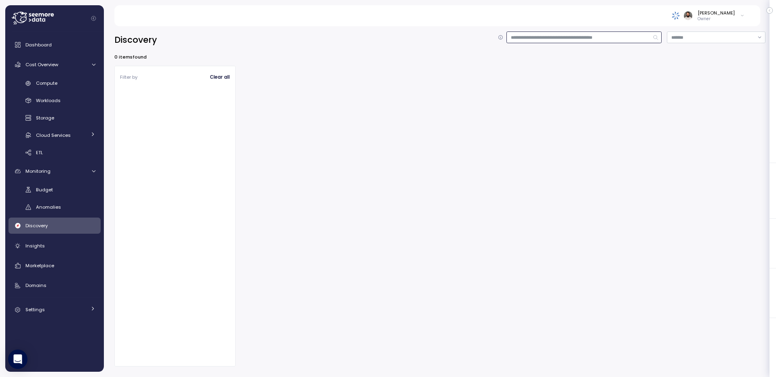
click at [541, 37] on input at bounding box center [583, 38] width 155 height 12
type input "**********"
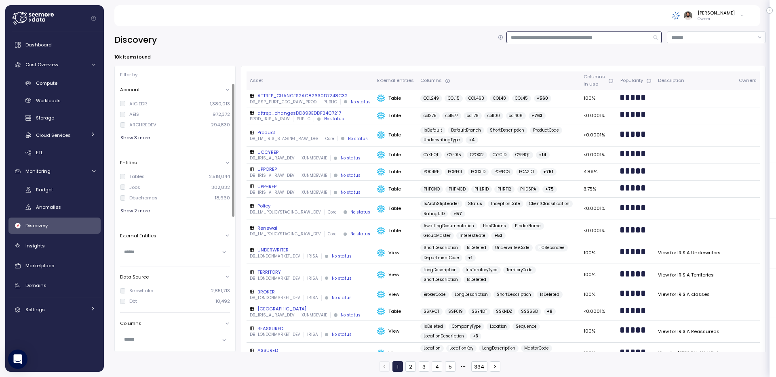
type input "**********"
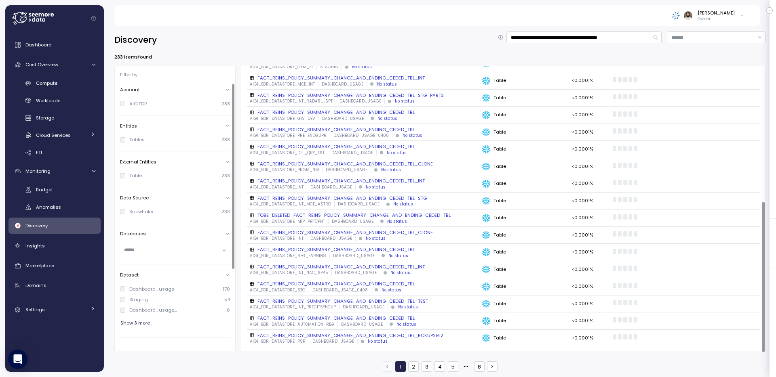
scroll to position [111, 0]
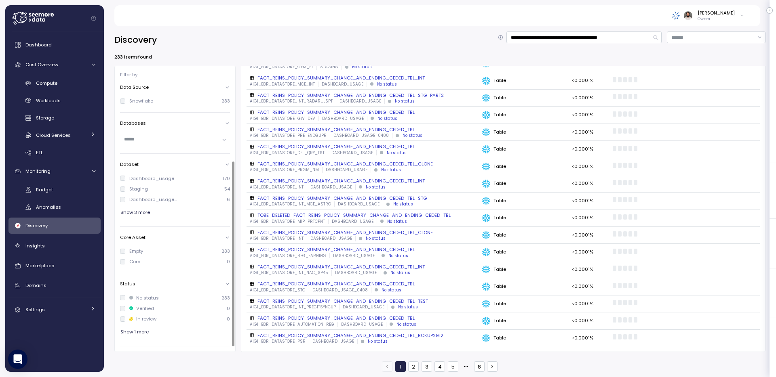
click at [170, 137] on input "text" at bounding box center [171, 139] width 95 height 7
click at [186, 118] on p "Aigi_edr_datastore_rc_post_mcn" at bounding box center [170, 121] width 72 height 6
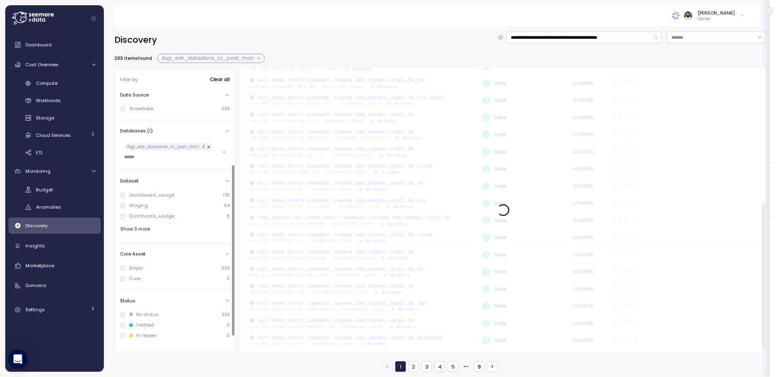
click at [287, 53] on div "**********" at bounding box center [439, 202] width 651 height 341
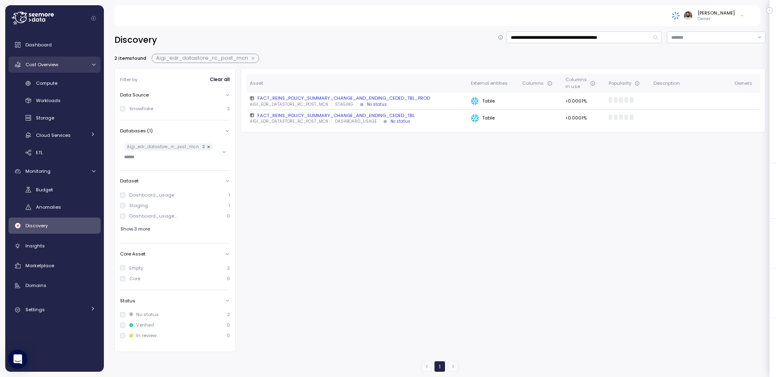
click at [64, 71] on link "Cost Overview" at bounding box center [54, 65] width 92 height 16
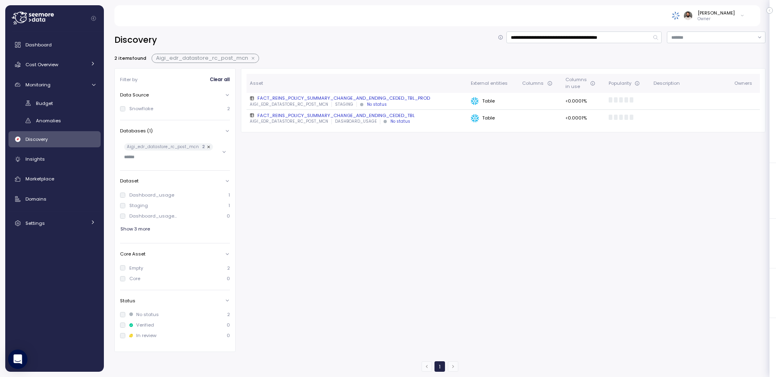
click at [64, 79] on div "Dashboard Cost Overview Compute Workloads Storage Cloud Services Clustering col…" at bounding box center [54, 134] width 92 height 195
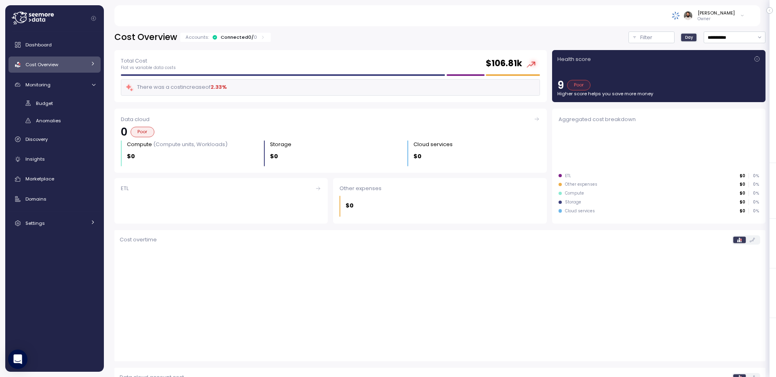
click at [70, 65] on div "Cost Overview" at bounding box center [55, 65] width 61 height 8
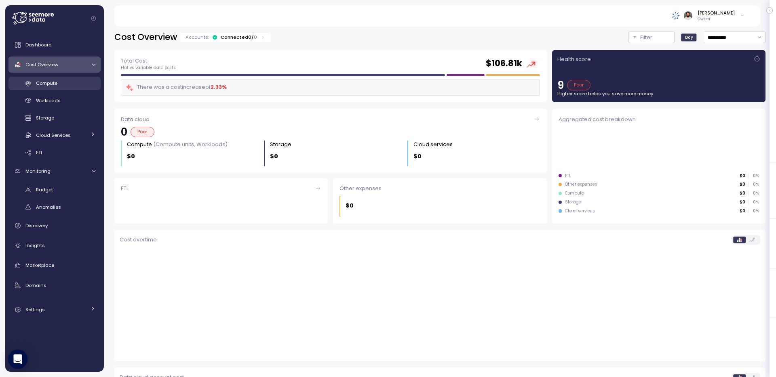
click at [68, 86] on div "Compute" at bounding box center [65, 83] width 59 height 8
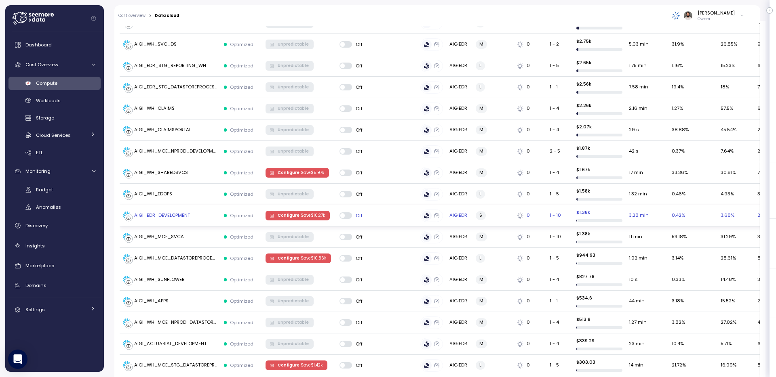
scroll to position [286, 0]
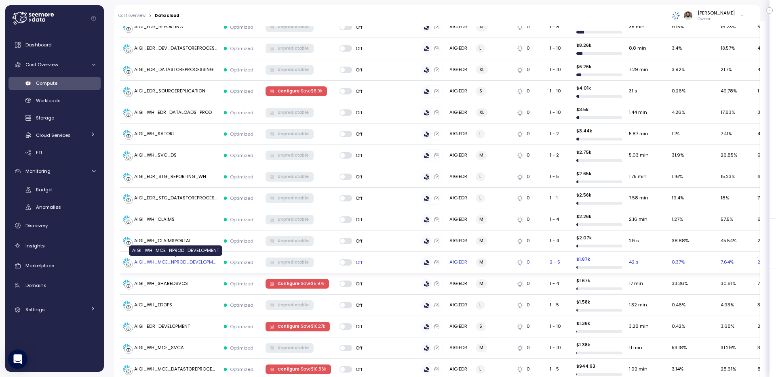
click at [175, 259] on div "AIGI_WH_MCE_NPROD_DEVELOPMENT" at bounding box center [175, 262] width 83 height 7
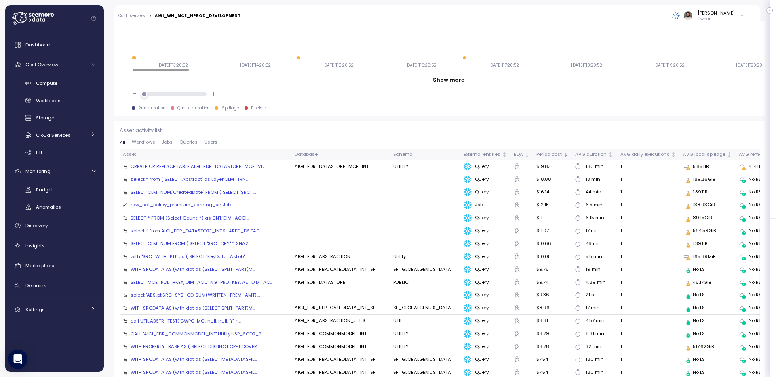
click at [241, 167] on div "CREATE OR REPLACE TABLE AIGI_EDR_DATASTORE_MCE_VD_..." at bounding box center [200, 166] width 139 height 6
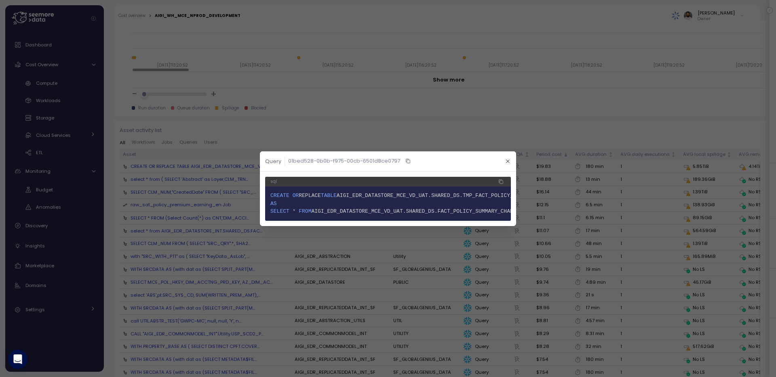
click at [512, 160] on header "Query 01bed528-0b0b-f975-00cb-6501d8ce0797" at bounding box center [388, 162] width 256 height 20
click at [507, 160] on icon "button" at bounding box center [507, 161] width 5 height 5
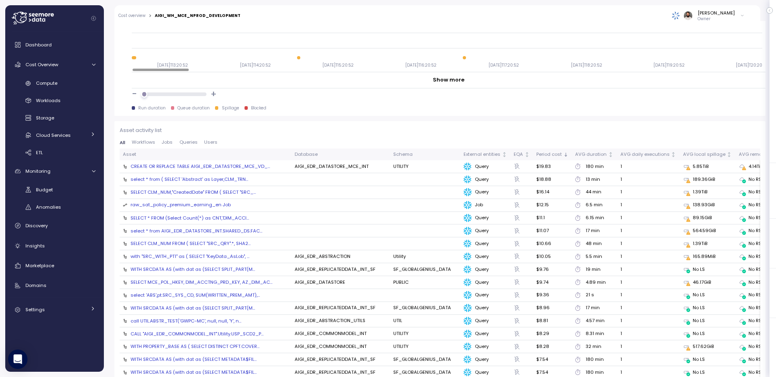
scroll to position [0, 20]
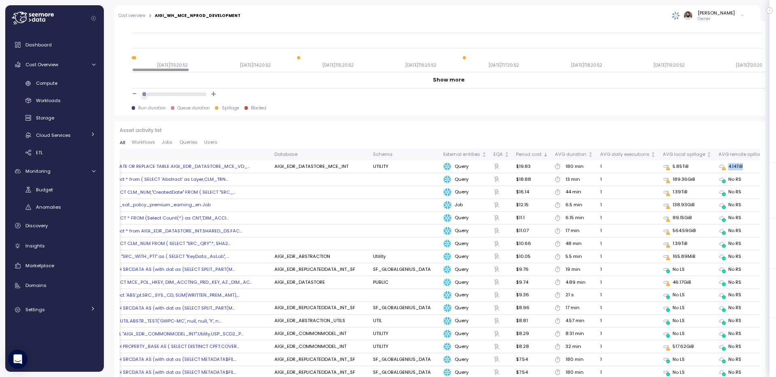
drag, startPoint x: 729, startPoint y: 165, endPoint x: 749, endPoint y: 165, distance: 19.8
click at [749, 165] on div "4.14TiB" at bounding box center [746, 166] width 54 height 7
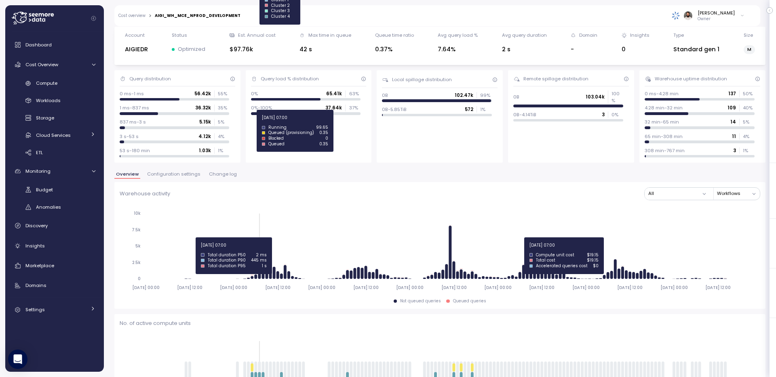
scroll to position [0, 0]
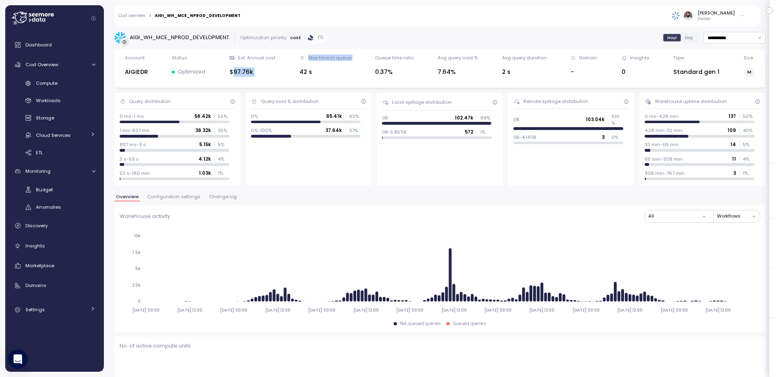
drag, startPoint x: 232, startPoint y: 70, endPoint x: 289, endPoint y: 68, distance: 56.6
click at [289, 69] on div "Account AIGIEDR Status Optimized Est. Annual cost $97.76k Max time in queue 42 …" at bounding box center [440, 69] width 641 height 28
click at [289, 68] on div "Account AIGIEDR Status Optimized Est. Annual cost $97.76k Max time in queue 42 …" at bounding box center [440, 69] width 641 height 28
click at [222, 195] on span "Change log" at bounding box center [223, 197] width 28 height 4
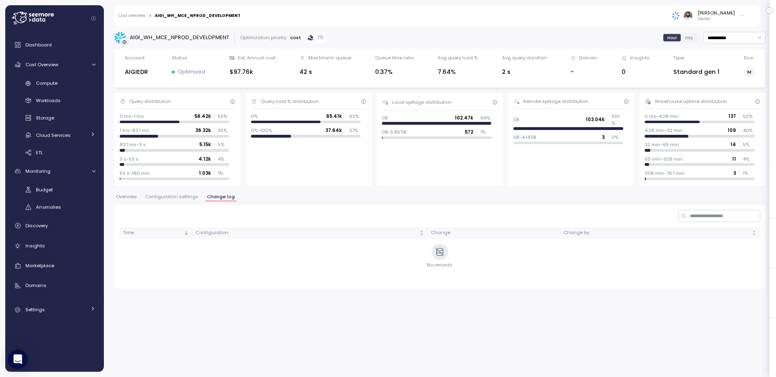
click at [194, 199] on span "Configuration settings" at bounding box center [171, 197] width 53 height 4
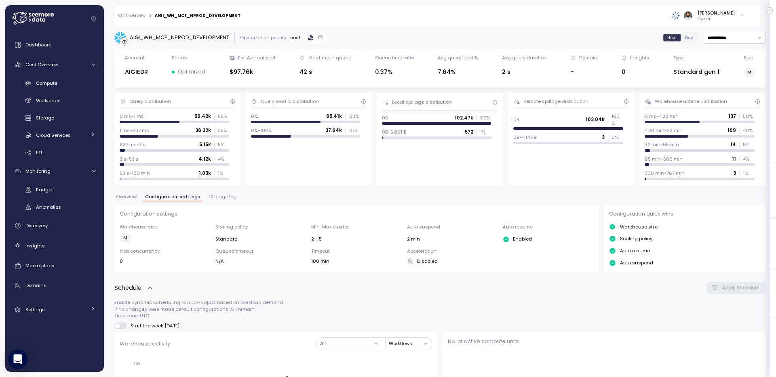
click at [134, 199] on span "Overview" at bounding box center [126, 197] width 21 height 4
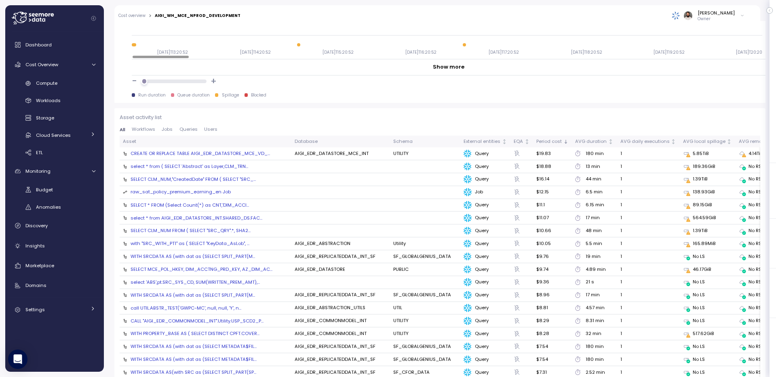
scroll to position [814, 0]
click at [209, 126] on span "Users" at bounding box center [210, 128] width 13 height 4
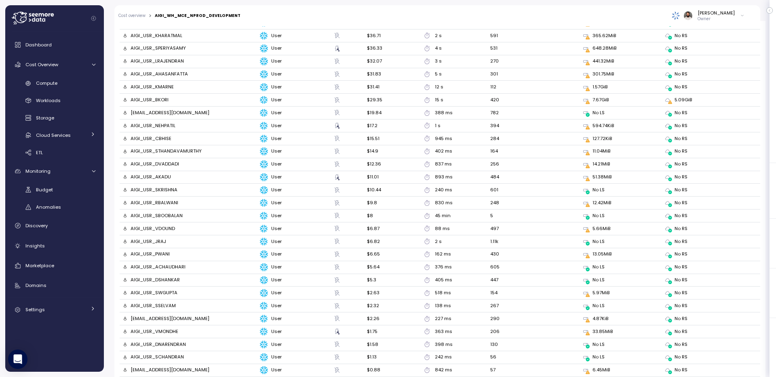
scroll to position [820, 0]
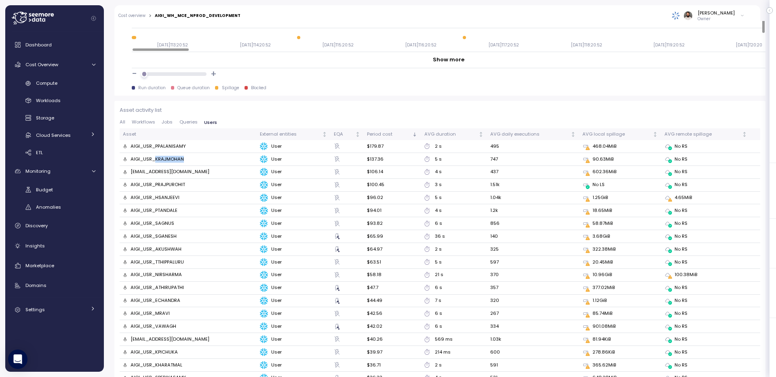
drag, startPoint x: 155, startPoint y: 161, endPoint x: 206, endPoint y: 162, distance: 51.3
click at [206, 162] on div "AIGI_USR_KRAJMOHAN" at bounding box center [188, 159] width 131 height 7
click at [178, 148] on div "AIGI_USR_PPALANISAMY" at bounding box center [158, 146] width 55 height 7
click at [188, 148] on div "AIGI_USR_PPALANISAMY" at bounding box center [188, 146] width 131 height 7
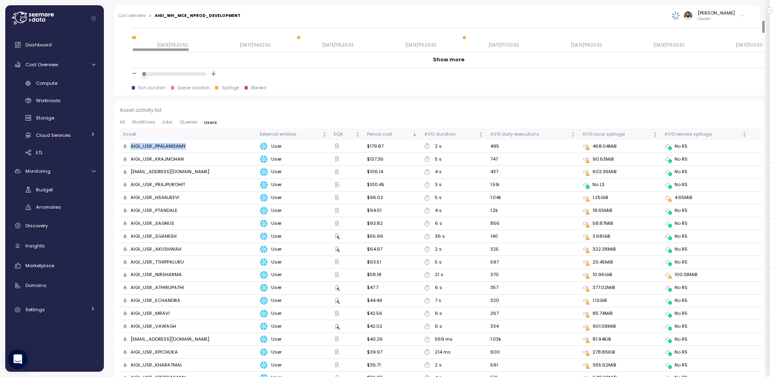
drag, startPoint x: 188, startPoint y: 148, endPoint x: 158, endPoint y: 147, distance: 29.9
click at [158, 147] on div "AIGI_USR_PPALANISAMY" at bounding box center [188, 146] width 131 height 7
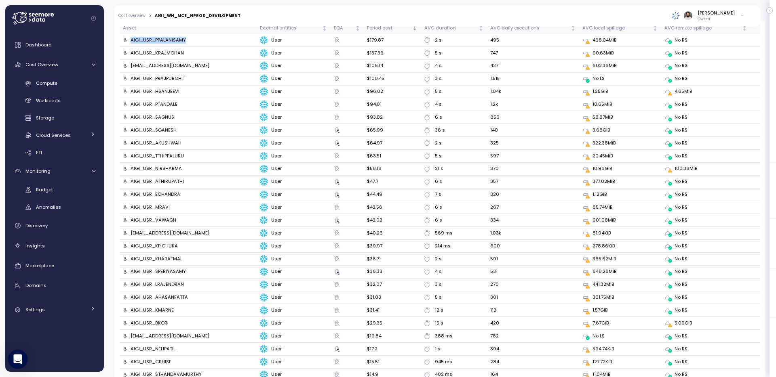
scroll to position [896, 0]
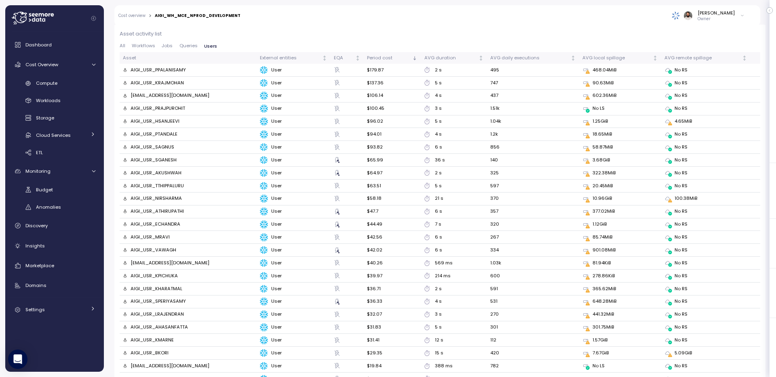
click at [187, 43] on div "Asset activity list All Workflows Jobs Queries Users Asset External entities EQ…" at bounding box center [440, 368] width 641 height 677
click at [187, 44] on span "Queries" at bounding box center [188, 46] width 18 height 4
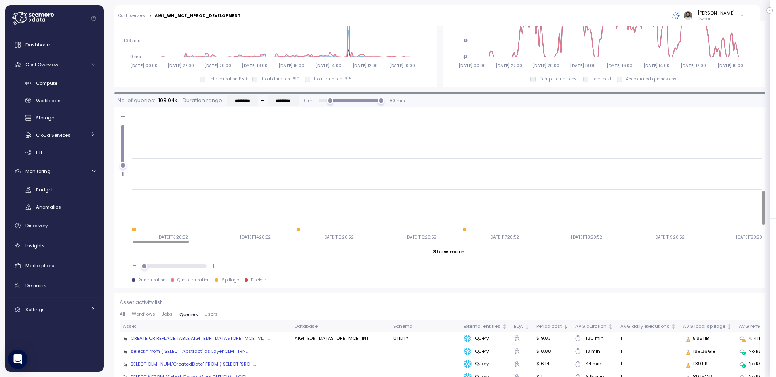
scroll to position [710, 0]
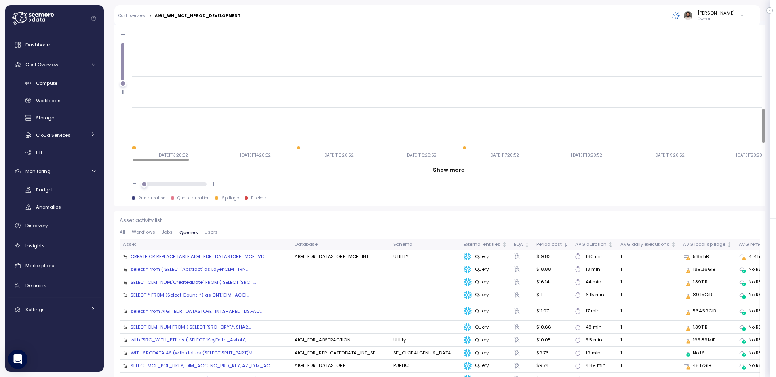
click at [212, 272] on div "select * from ( SELECT 'Abstract' as Layer,CLM_TRN..." at bounding box center [190, 269] width 118 height 6
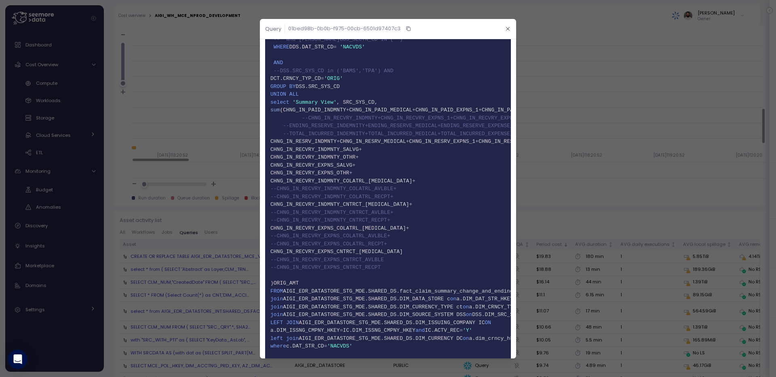
scroll to position [283, 0]
click at [508, 31] on icon "button" at bounding box center [507, 28] width 5 height 5
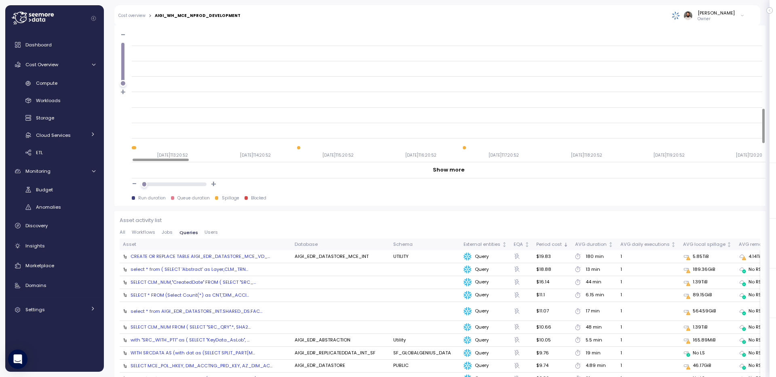
click at [234, 296] on div "SELECT * FROM (Select Count(*) as CNT,'DIM_ACCI..." at bounding box center [190, 295] width 118 height 6
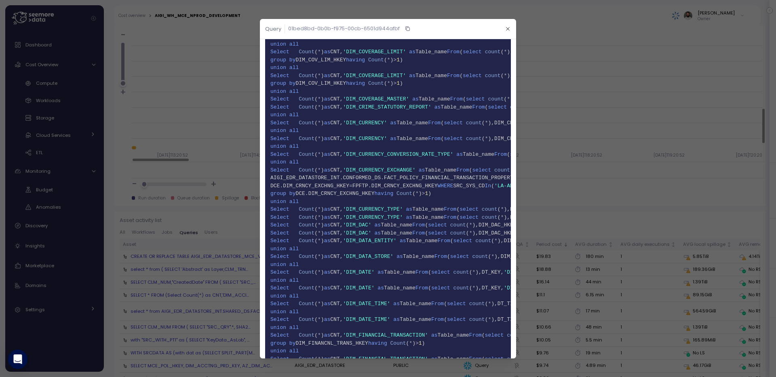
scroll to position [1343, 0]
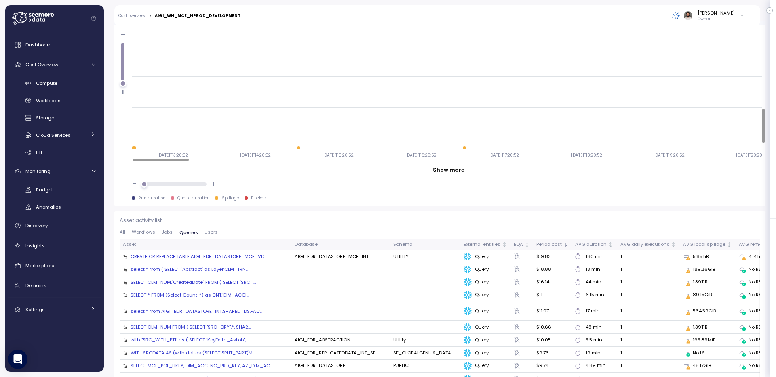
click at [207, 310] on div "select * from AIGI_EDR_DATASTORE_INT.SHARED_DS.FAC..." at bounding box center [197, 311] width 132 height 6
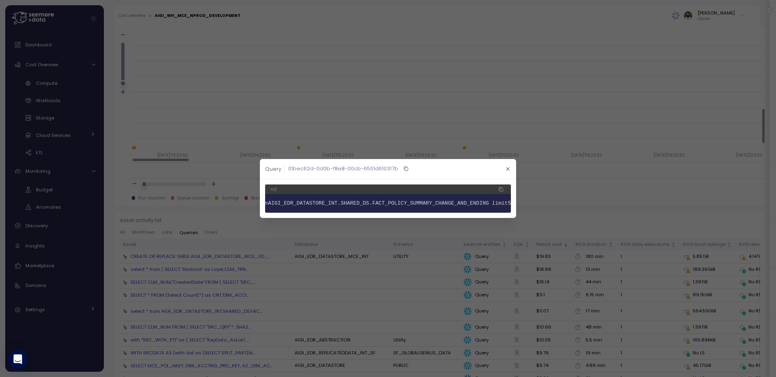
scroll to position [0, 51]
click at [401, 201] on span "AIGI_EDR_DATASTORE_INT.SHARED_DS.FACT_POLICY_SUMMARY_CHANGE_AND_ENDING limit" at bounding box center [388, 203] width 240 height 6
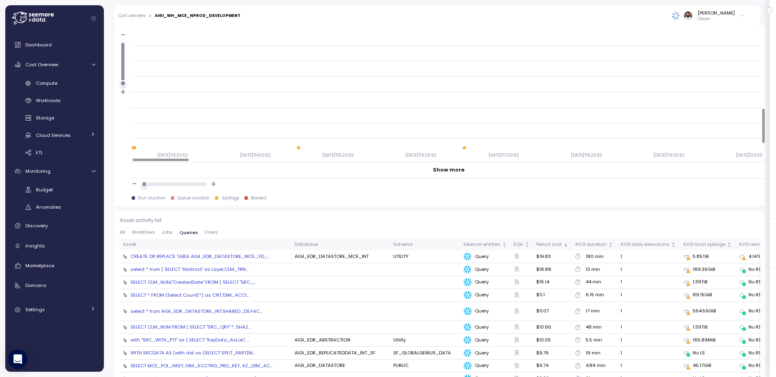
click at [219, 285] on div "SELECT CLM_NUM,"CreatedDate" FROM ( SELECT "SRC_..." at bounding box center [193, 282] width 125 height 6
click at [72, 84] on div "Compute" at bounding box center [65, 83] width 59 height 8
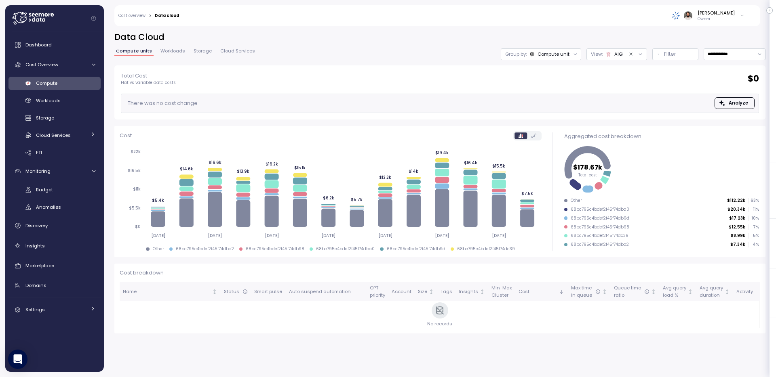
click at [177, 51] on span "Workloads" at bounding box center [172, 51] width 25 height 4
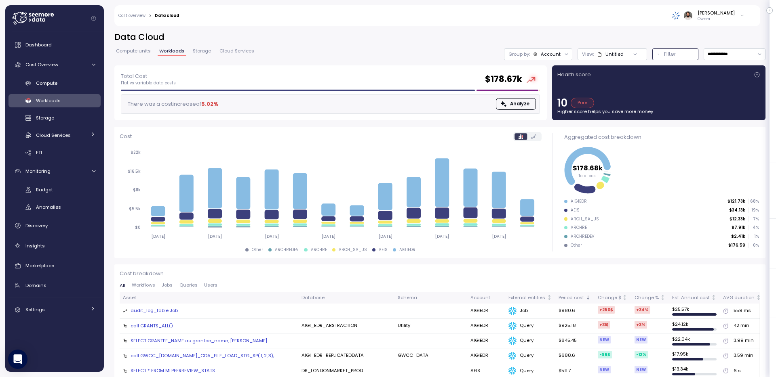
click at [670, 55] on p "Filter" at bounding box center [670, 54] width 12 height 8
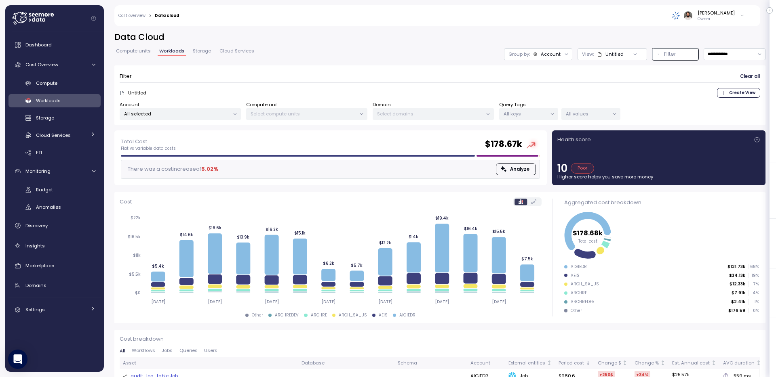
click at [515, 107] on label "Query Tags" at bounding box center [512, 104] width 27 height 7
click at [515, 112] on p "All keys" at bounding box center [525, 114] width 43 height 6
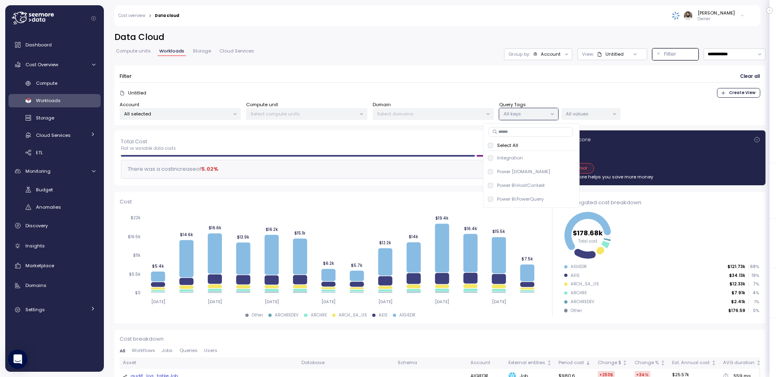
click at [558, 54] on div "Account" at bounding box center [551, 54] width 20 height 6
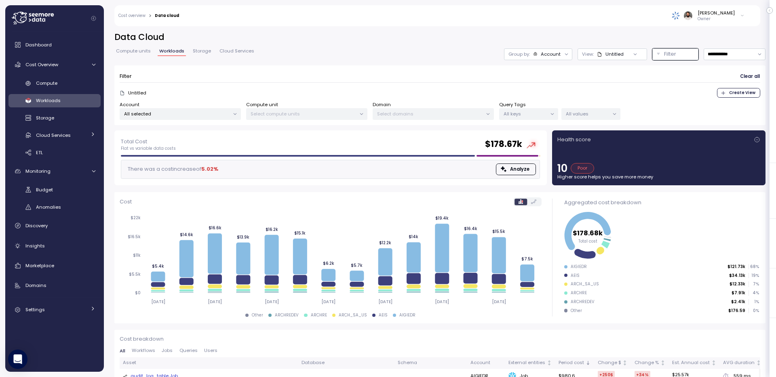
click at [602, 62] on div "**********" at bounding box center [439, 81] width 651 height 99
click at [602, 58] on div "View: Untitled" at bounding box center [613, 54] width 70 height 12
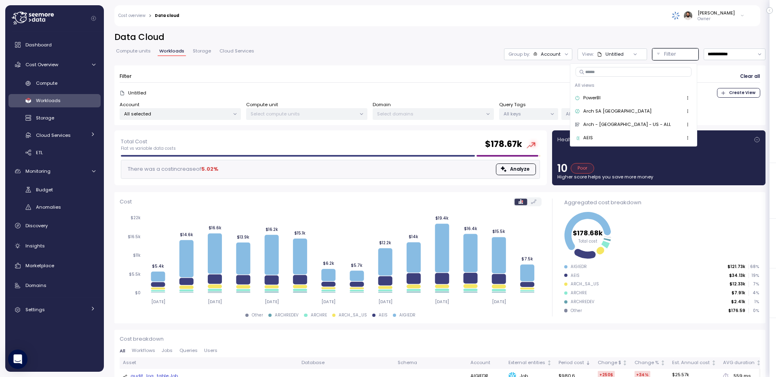
click at [447, 44] on div "**********" at bounding box center [439, 81] width 651 height 99
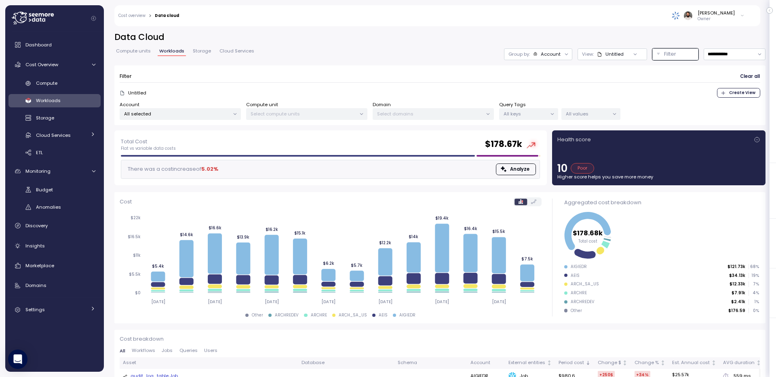
click at [548, 55] on div "Account" at bounding box center [551, 54] width 20 height 6
click at [181, 116] on p "All selected" at bounding box center [176, 114] width 105 height 6
click at [202, 173] on span "only" at bounding box center [203, 171] width 9 height 9
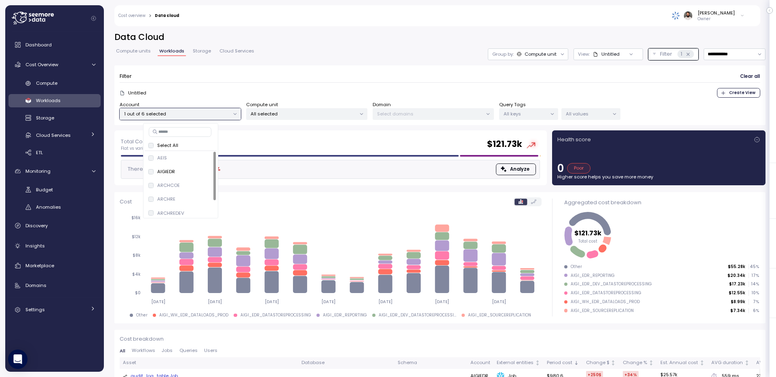
click at [504, 116] on p "All keys" at bounding box center [525, 114] width 43 height 6
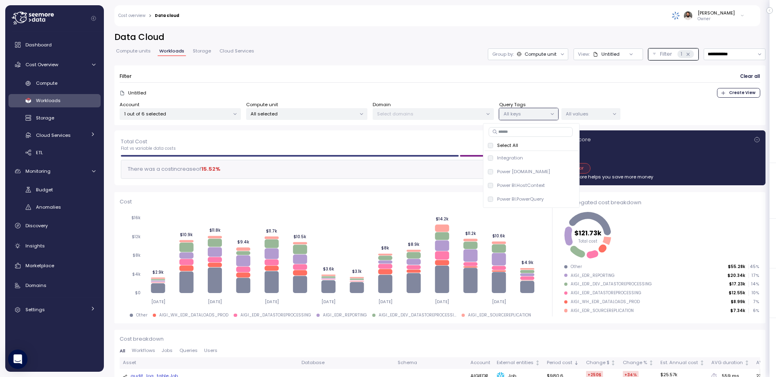
click at [586, 115] on p "All values" at bounding box center [587, 114] width 43 height 6
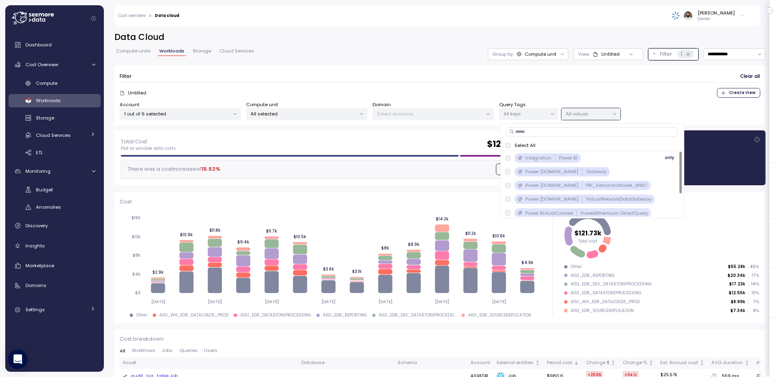
click at [665, 158] on span "only" at bounding box center [669, 158] width 9 height 9
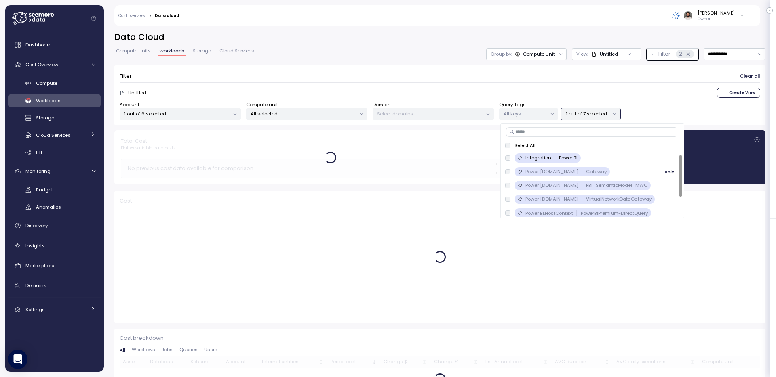
scroll to position [31, 0]
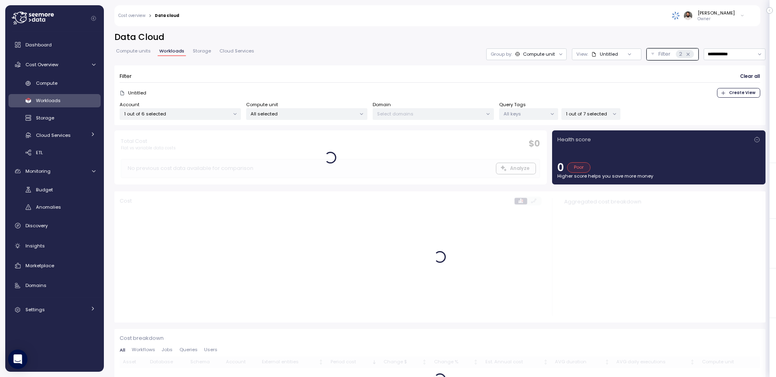
click at [552, 57] on div "Compute unit" at bounding box center [539, 54] width 32 height 6
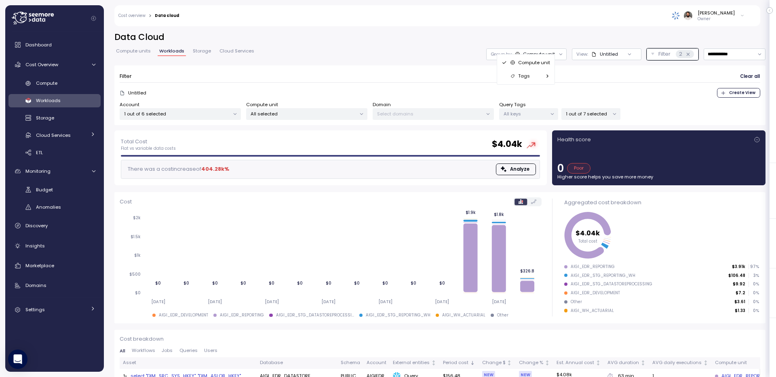
scroll to position [32, 0]
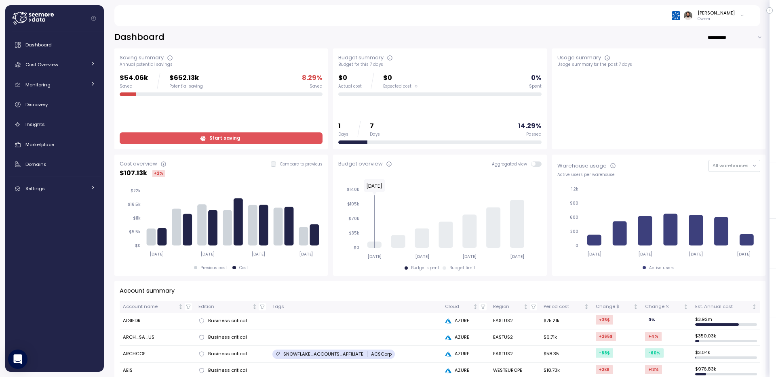
click at [736, 15] on div "[PERSON_NAME] Owner" at bounding box center [708, 16] width 73 height 12
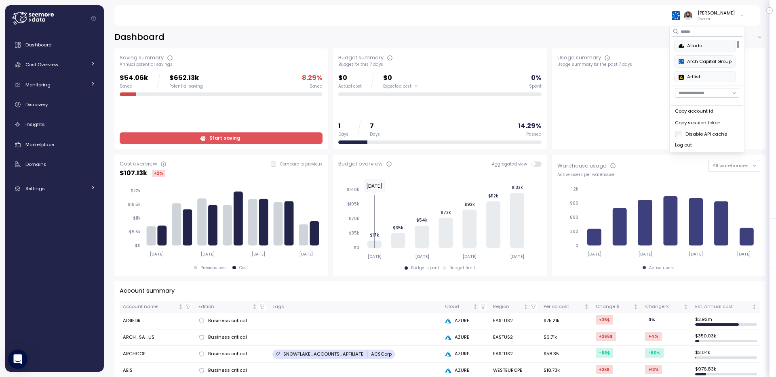
click at [708, 114] on div "Copy account id" at bounding box center [707, 111] width 64 height 7
click at [219, 133] on span "Start saving" at bounding box center [224, 138] width 31 height 11
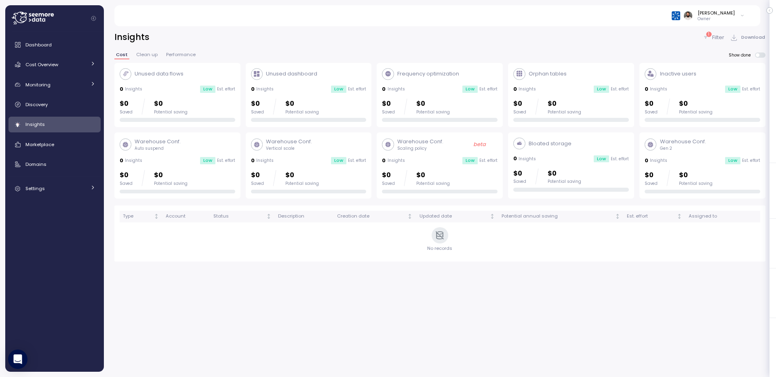
click at [736, 17] on div "Guy Biecher Owner" at bounding box center [708, 16] width 73 height 12
click at [519, 23] on div "Guy Biecher Owner" at bounding box center [437, 15] width 626 height 21
click at [61, 108] on div "Discovery" at bounding box center [60, 105] width 70 height 8
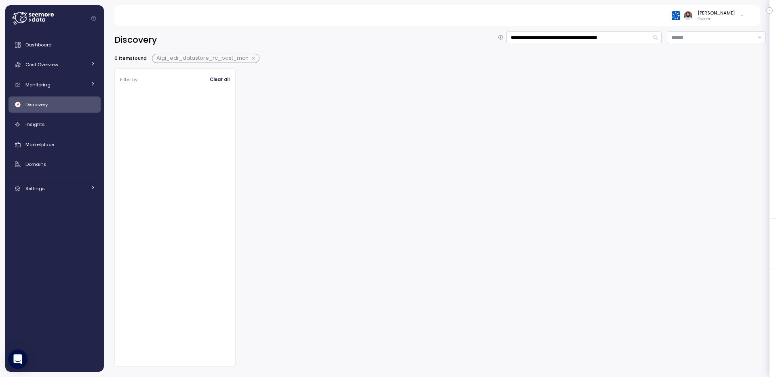
click at [253, 57] on button "button" at bounding box center [254, 58] width 11 height 6
click at [572, 37] on input "**********" at bounding box center [583, 38] width 155 height 12
click at [51, 133] on div "Dashboard Cost Overview Compute Workloads Storage Cloud Services Clustering col…" at bounding box center [54, 117] width 92 height 160
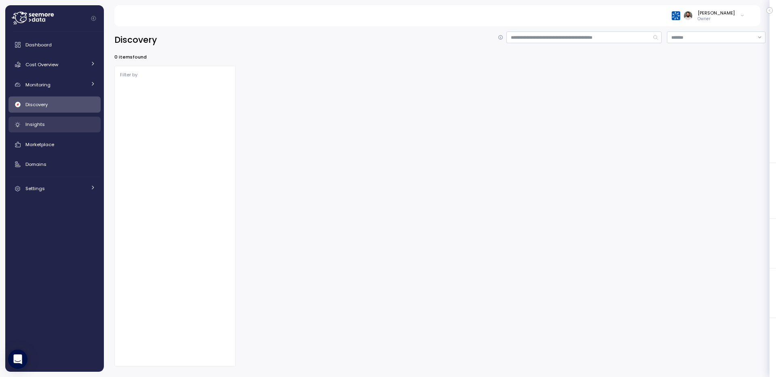
click at [51, 126] on div "Insights" at bounding box center [60, 124] width 70 height 8
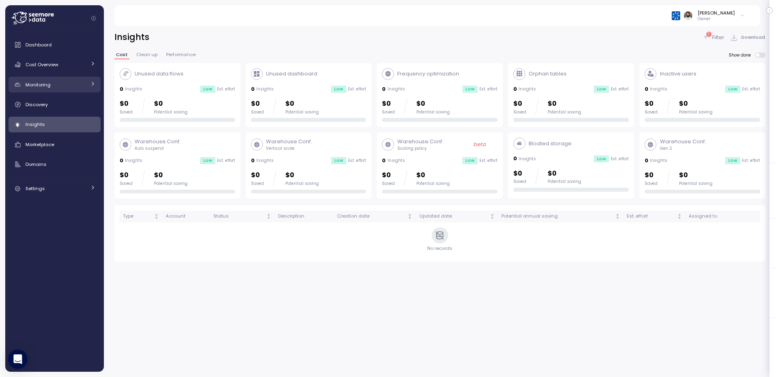
click at [83, 80] on link "Monitoring" at bounding box center [54, 85] width 92 height 16
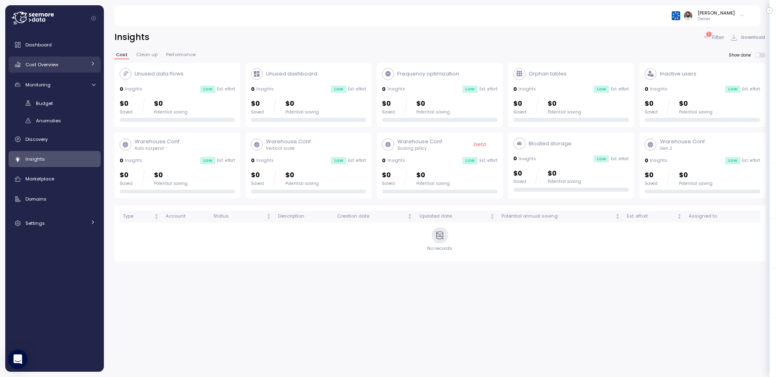
click at [84, 71] on link "Cost Overview" at bounding box center [54, 65] width 92 height 16
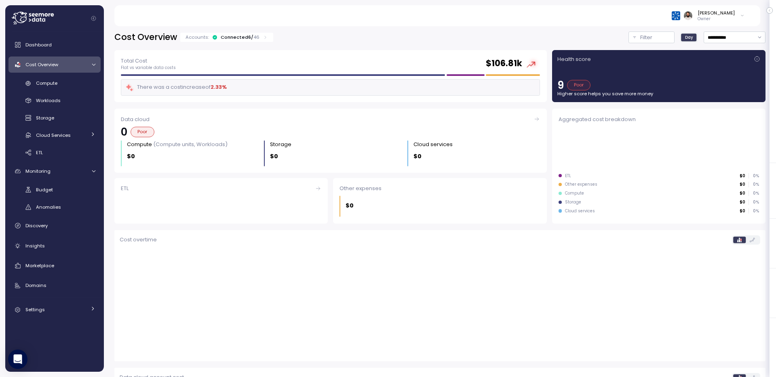
click at [245, 35] on div "Connected 6 / 46" at bounding box center [240, 37] width 39 height 6
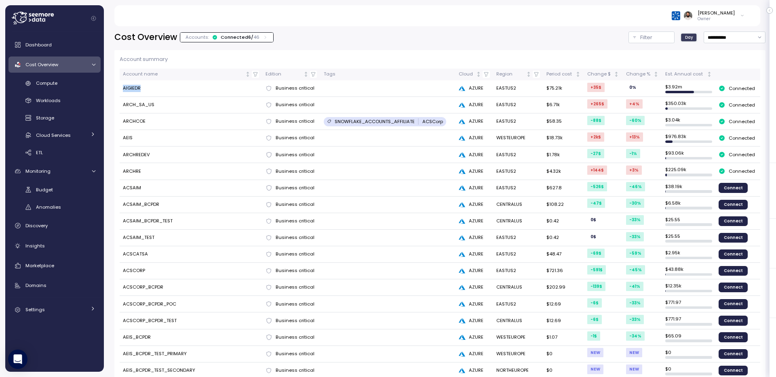
drag, startPoint x: 143, startPoint y: 86, endPoint x: 147, endPoint y: 86, distance: 4.5
click at [148, 86] on td "AIGIEDR" at bounding box center [191, 88] width 143 height 17
click at [127, 87] on td "AIGIEDR" at bounding box center [191, 88] width 143 height 17
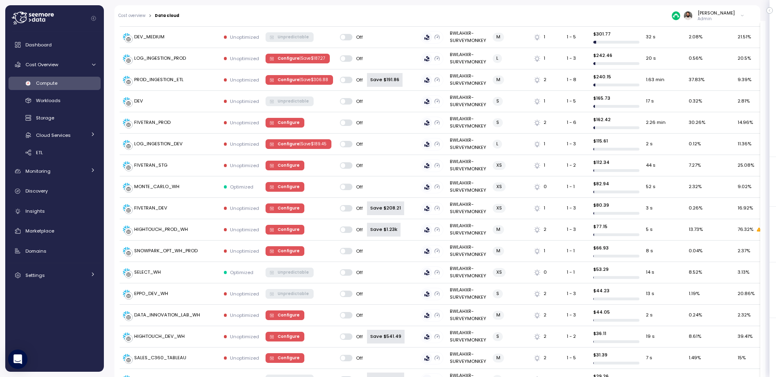
scroll to position [114, 0]
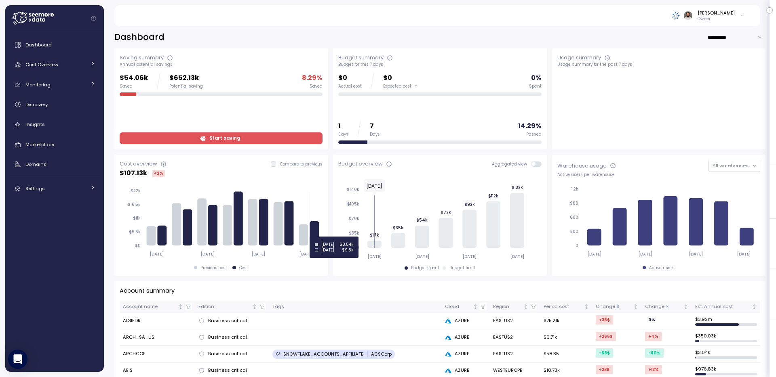
click at [318, 237] on icon at bounding box center [314, 233] width 9 height 24
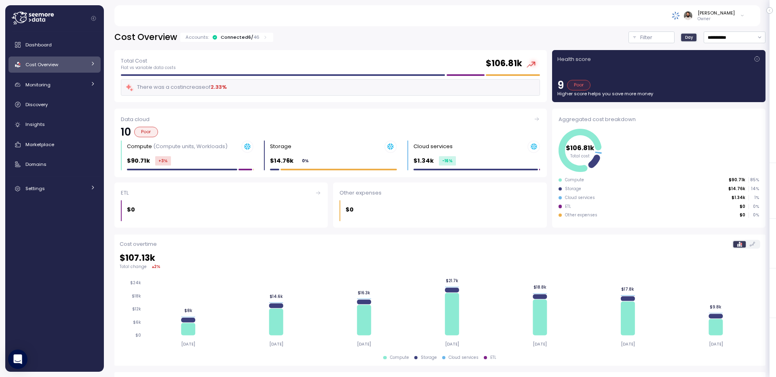
click at [74, 113] on div "Dashboard Cost Overview Compute Workloads Storage Cloud Services Clustering col…" at bounding box center [54, 117] width 92 height 160
click at [74, 122] on div "Insights" at bounding box center [60, 124] width 70 height 8
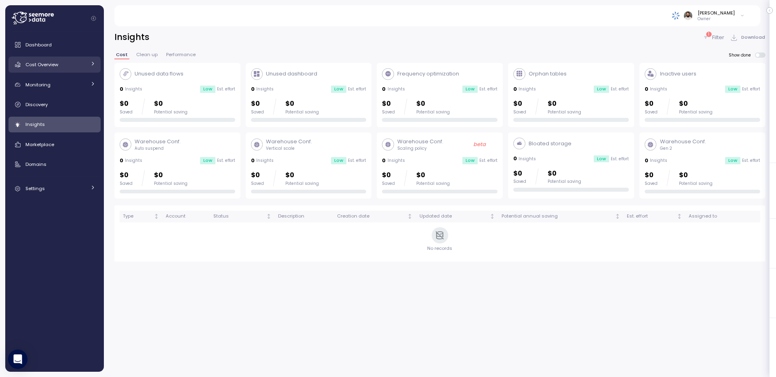
click at [87, 65] on link "Cost Overview" at bounding box center [54, 65] width 92 height 16
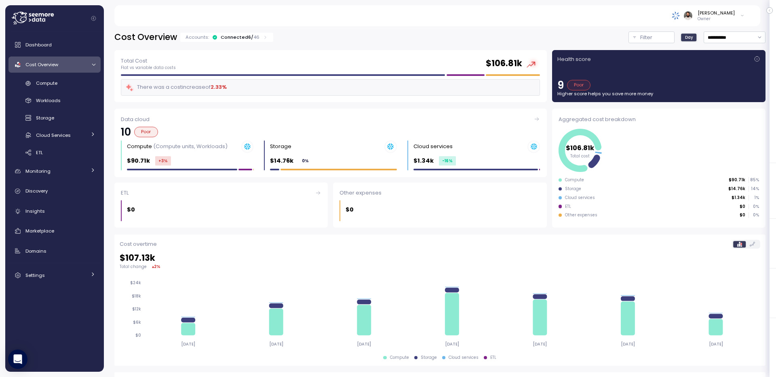
click at [81, 76] on div "Dashboard Cost Overview Compute Workloads Storage Cloud Services Clustering col…" at bounding box center [54, 160] width 92 height 247
click at [81, 78] on link "Compute" at bounding box center [54, 83] width 92 height 13
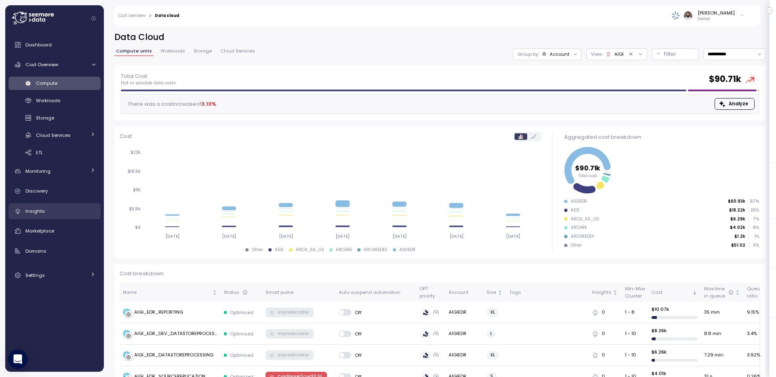
click at [56, 213] on div "Insights" at bounding box center [60, 211] width 70 height 8
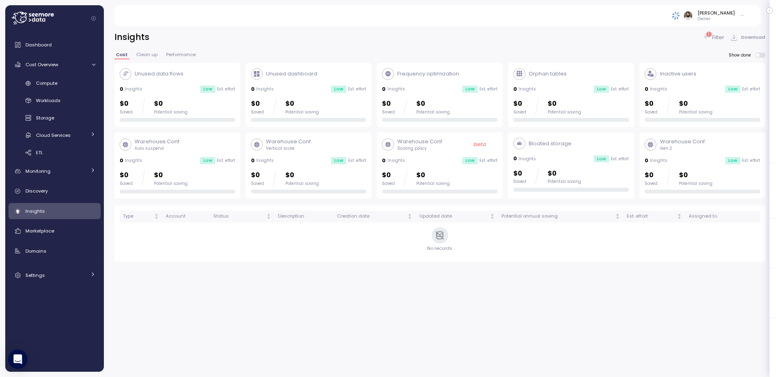
click at [759, 49] on div "Insights 1 Filter Download Cost Clean up Performance Show done Unused data flow…" at bounding box center [439, 150] width 651 height 236
click at [759, 55] on span at bounding box center [758, 55] width 4 height 4
click at [701, 36] on div "Insights 2 Filter Download" at bounding box center [439, 38] width 651 height 12
click at [710, 37] on div "2 Filter" at bounding box center [713, 38] width 22 height 8
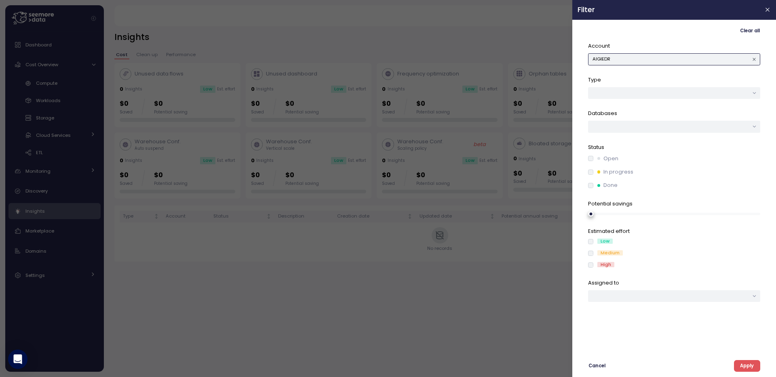
click at [726, 59] on button "AIGIEDR" at bounding box center [674, 59] width 172 height 12
click at [607, 169] on p "In progress" at bounding box center [618, 172] width 30 height 8
click at [603, 162] on p "Open" at bounding box center [610, 159] width 15 height 8
click at [751, 365] on span "Apply" at bounding box center [747, 366] width 14 height 11
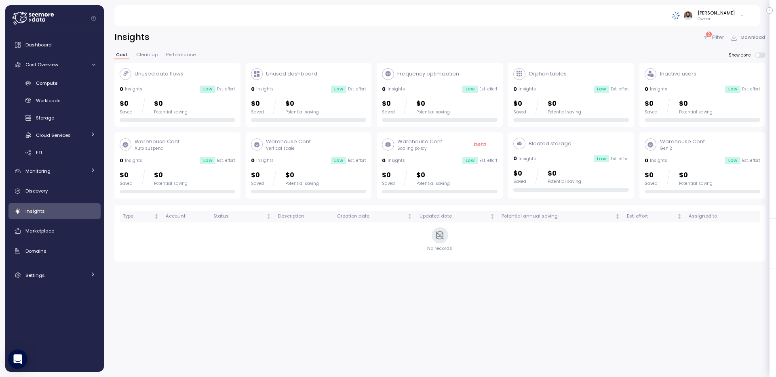
click at [722, 35] on p "Filter" at bounding box center [718, 38] width 12 height 8
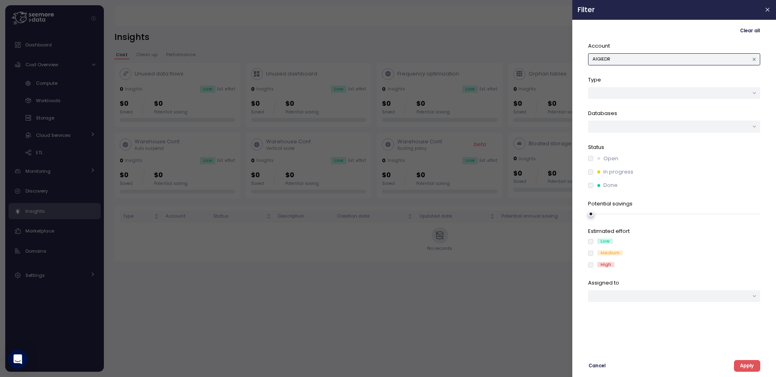
click at [703, 61] on button "AIGIEDR" at bounding box center [674, 59] width 172 height 12
click at [656, 89] on div "ARCH_SA_US" at bounding box center [674, 86] width 47 height 11
click at [656, 103] on div "Account ARCH_SA_US Type Databases Status Open In progress Done Potential saving…" at bounding box center [674, 195] width 172 height 307
click at [665, 59] on button "ARCH_SA_US" at bounding box center [674, 59] width 172 height 12
click at [670, 55] on button "ARCHCOE" at bounding box center [674, 59] width 172 height 12
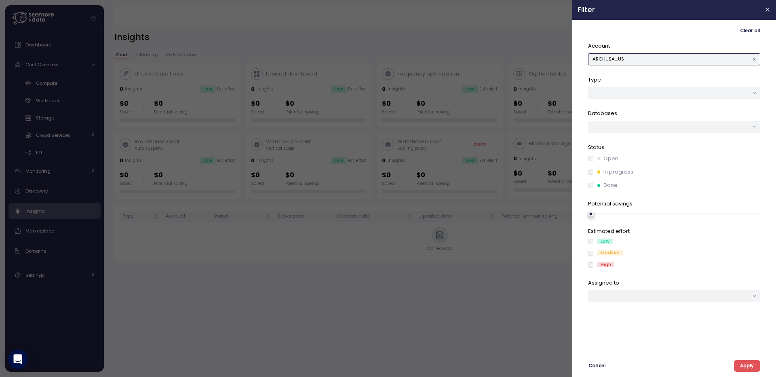
click at [753, 58] on icon "button" at bounding box center [754, 59] width 3 height 3
click at [736, 361] on button "Apply" at bounding box center [747, 367] width 26 height 12
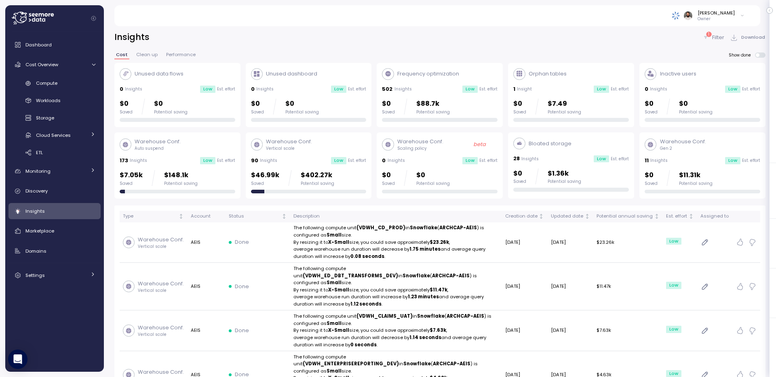
click at [707, 33] on div "1" at bounding box center [708, 34] width 5 height 5
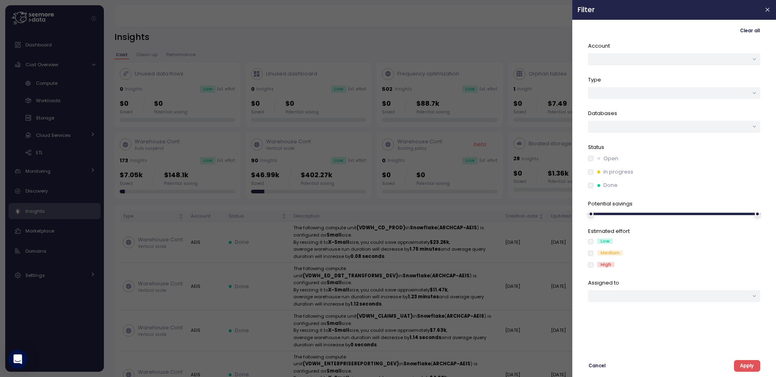
click at [523, 37] on div at bounding box center [388, 188] width 776 height 377
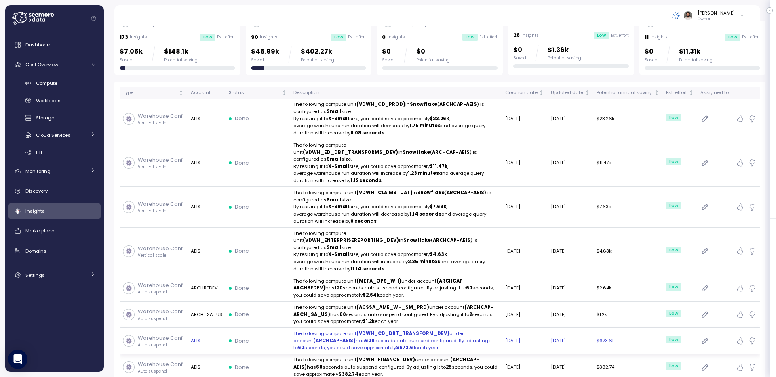
scroll to position [125, 0]
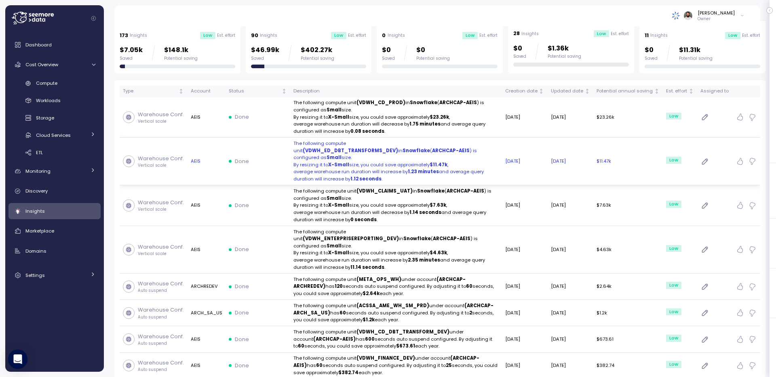
click at [444, 162] on strong "$11.47k" at bounding box center [439, 165] width 18 height 6
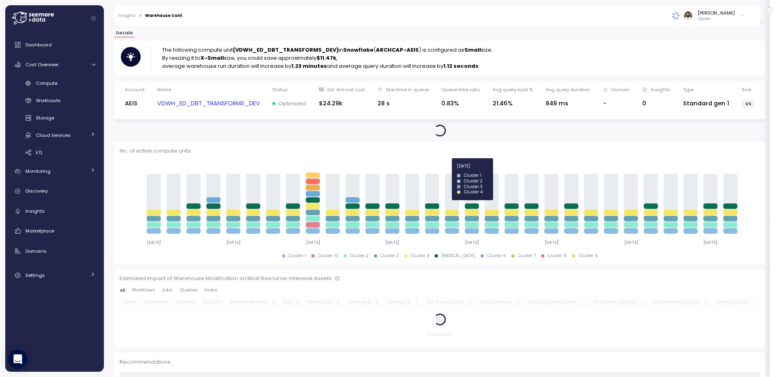
scroll to position [66, 0]
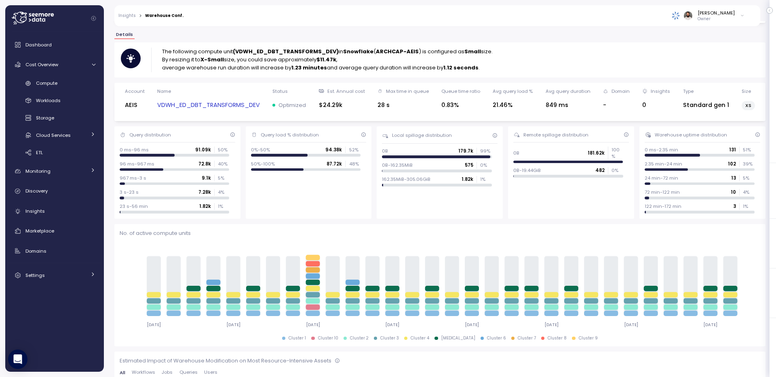
click at [227, 107] on link "VDWH_ED_DBT_TRANSFORMS_DEV" at bounding box center [208, 105] width 103 height 9
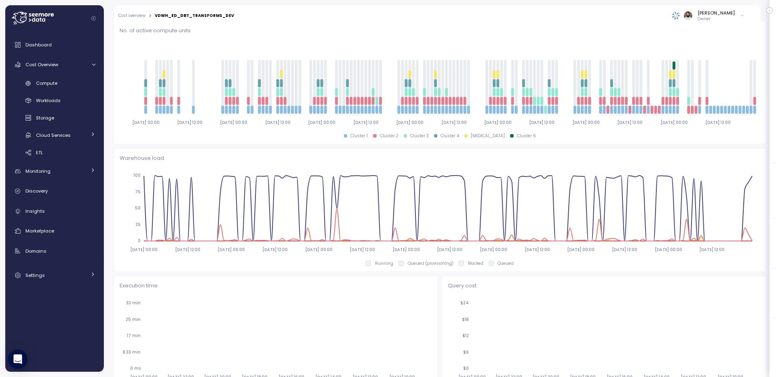
scroll to position [16, 0]
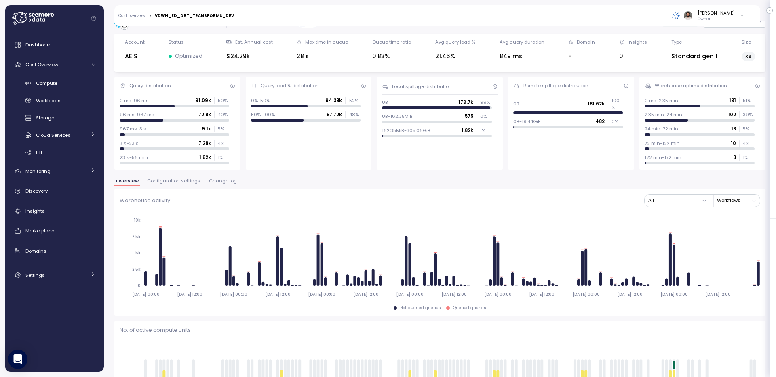
click at [178, 185] on button "Configuration settings" at bounding box center [173, 182] width 57 height 7
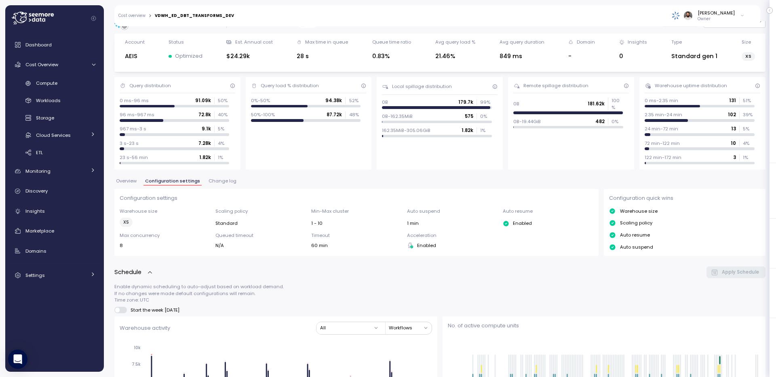
click at [214, 183] on span "Change log" at bounding box center [223, 181] width 28 height 4
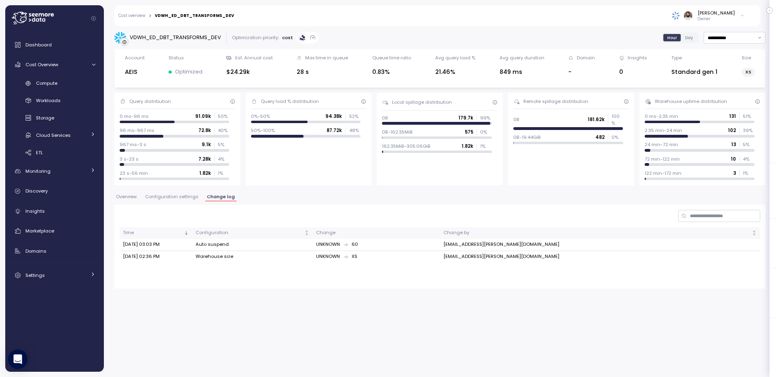
click at [183, 187] on div "**********" at bounding box center [439, 160] width 651 height 257
click at [179, 195] on span "Configuration settings" at bounding box center [171, 197] width 53 height 4
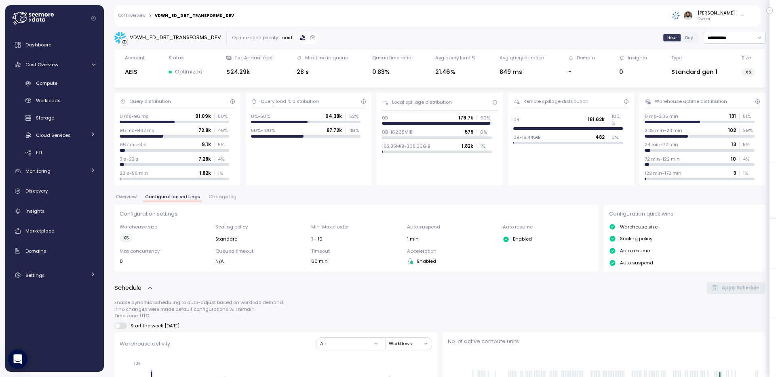
click at [131, 200] on button "Overview" at bounding box center [126, 198] width 24 height 7
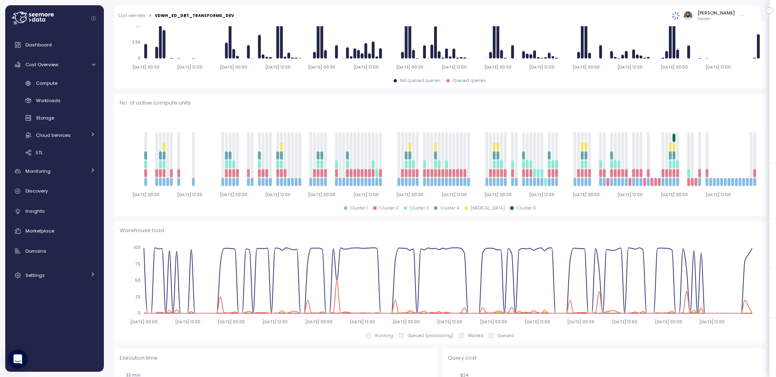
scroll to position [153, 0]
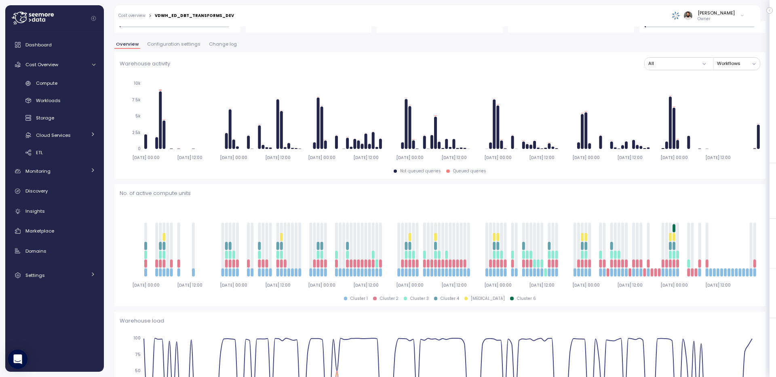
click at [216, 43] on span "Change log" at bounding box center [223, 44] width 28 height 4
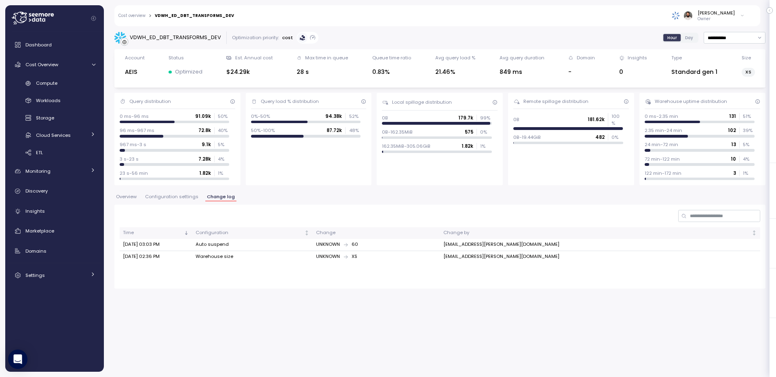
click at [205, 37] on div "VDWH_ED_DBT_TRANSFORMS_DEV" at bounding box center [175, 38] width 91 height 8
copy div "VDWH_ED_DBT_TRANSFORMS_DEV"
click at [59, 83] on div "Compute" at bounding box center [65, 83] width 59 height 8
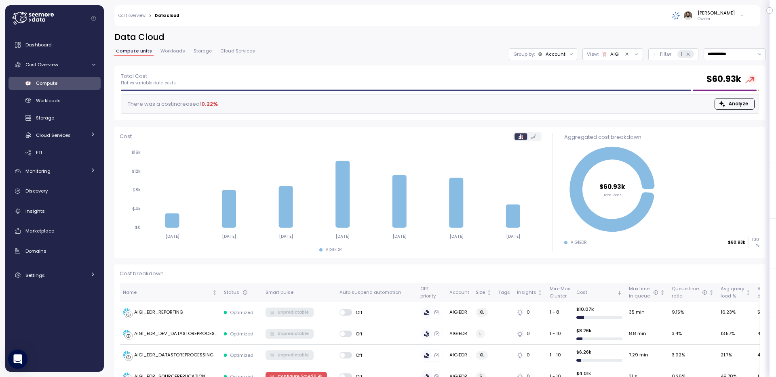
click at [604, 55] on icon at bounding box center [604, 54] width 5 height 5
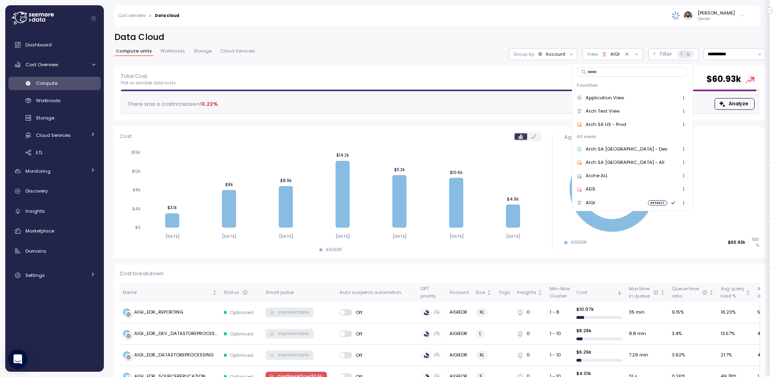
click at [617, 187] on div "AEIS" at bounding box center [632, 190] width 111 height 10
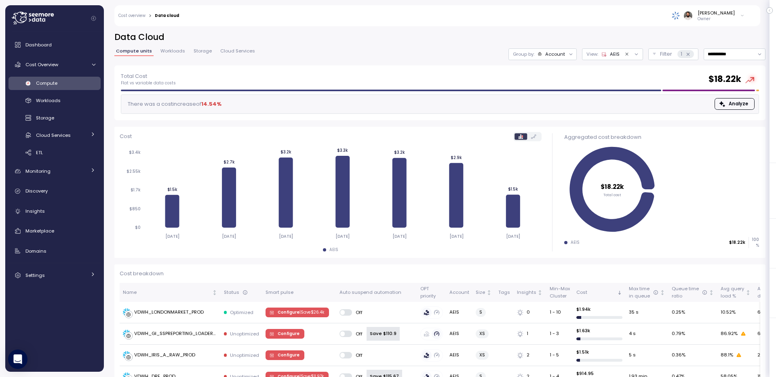
scroll to position [306, 0]
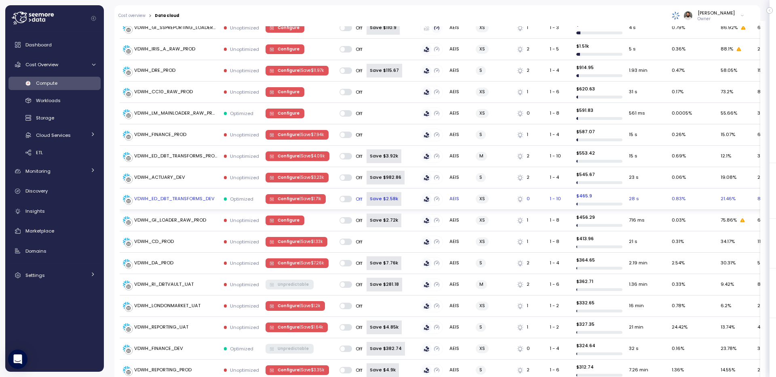
click at [200, 199] on div "VDWH_ED_DBT_TRANSFORMS_DEV" at bounding box center [174, 199] width 80 height 7
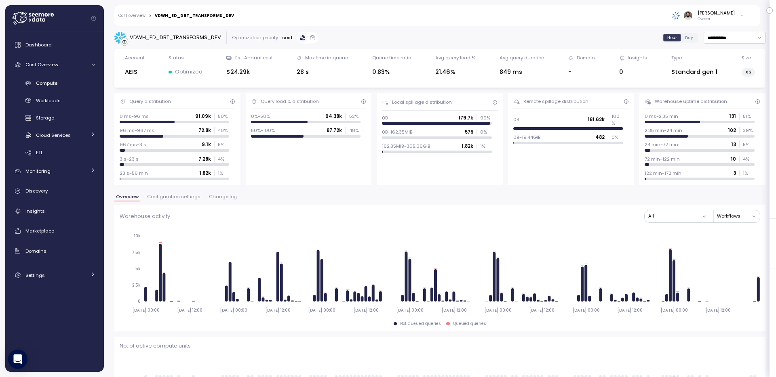
click at [212, 199] on span "Change log" at bounding box center [223, 197] width 28 height 4
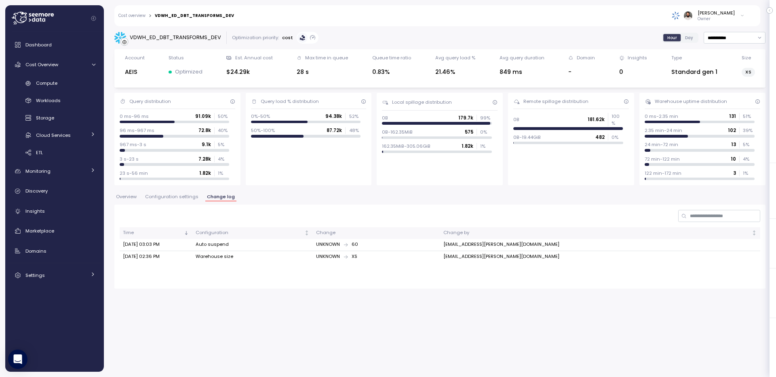
click at [190, 199] on span "Configuration settings" at bounding box center [171, 197] width 53 height 4
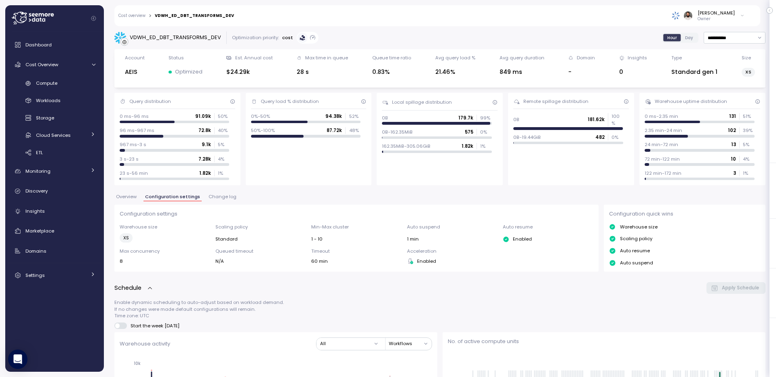
click at [137, 195] on button "Overview" at bounding box center [126, 198] width 24 height 7
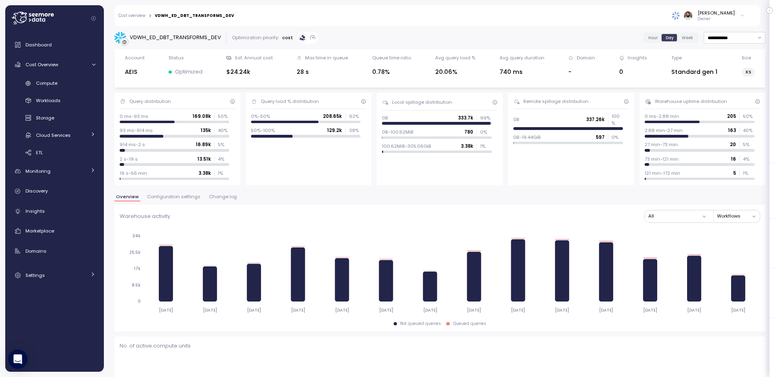
scroll to position [37, 0]
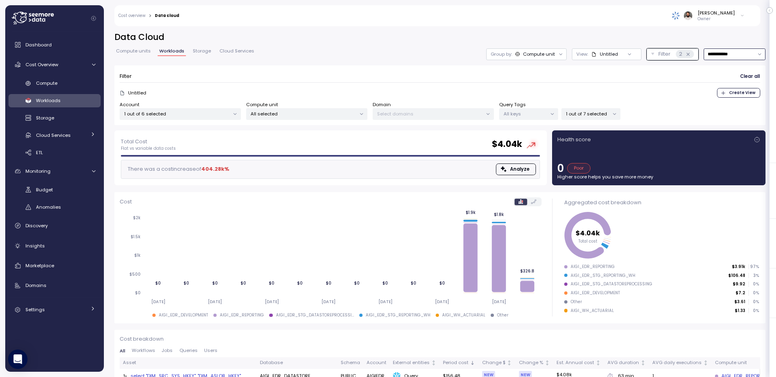
click at [734, 55] on input "**********" at bounding box center [735, 54] width 62 height 12
click at [721, 113] on div "Last 30 days" at bounding box center [732, 113] width 30 height 6
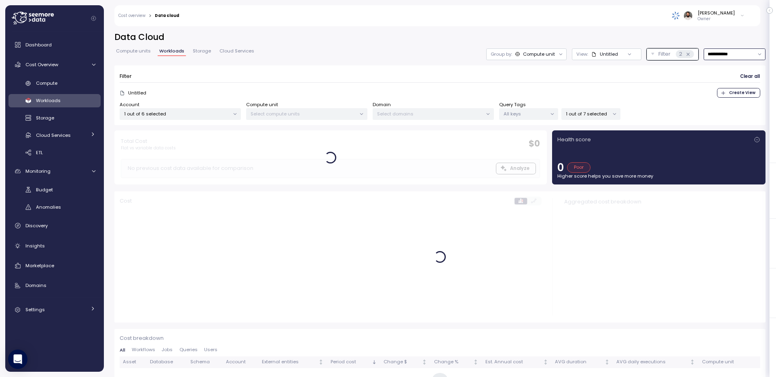
scroll to position [36, 0]
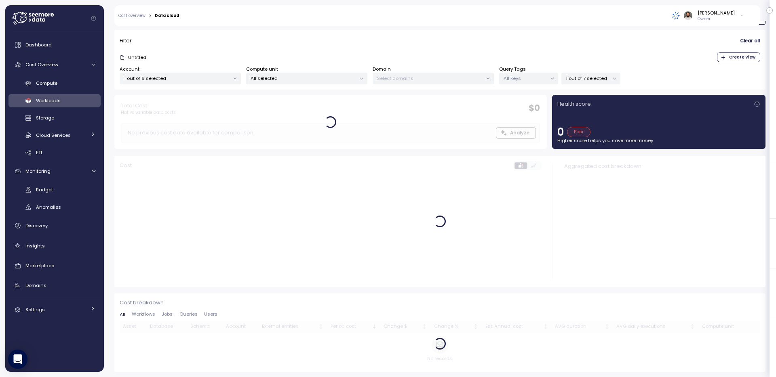
click at [597, 73] on div "1 out of 7 selected" at bounding box center [590, 79] width 59 height 12
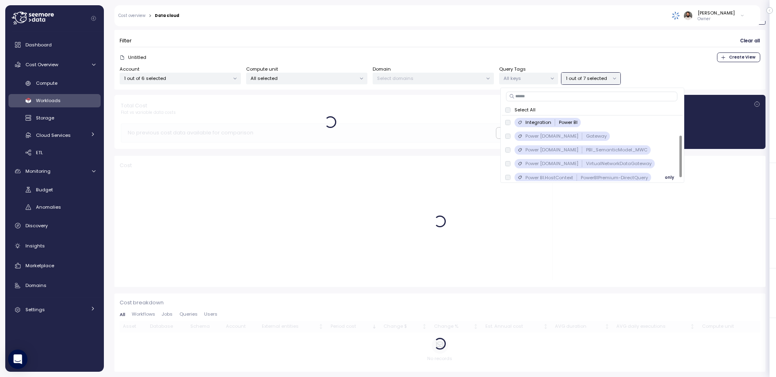
scroll to position [0, 0]
click at [629, 66] on div "Account 1 out of 6 selected Compute unit All selected Domain Select domains Que…" at bounding box center [440, 75] width 641 height 19
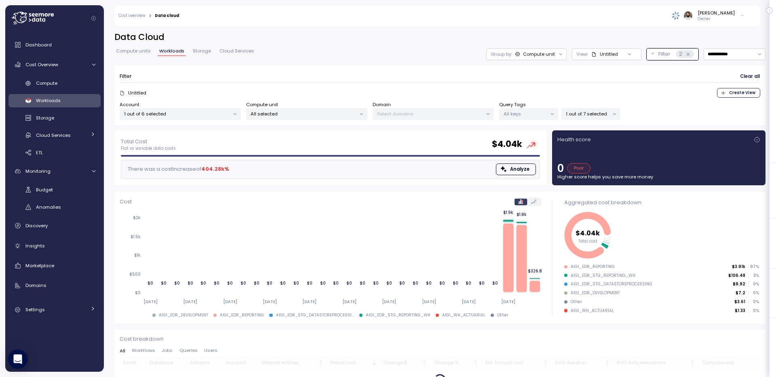
click at [595, 110] on div "1 out of 7 selected" at bounding box center [590, 114] width 59 height 12
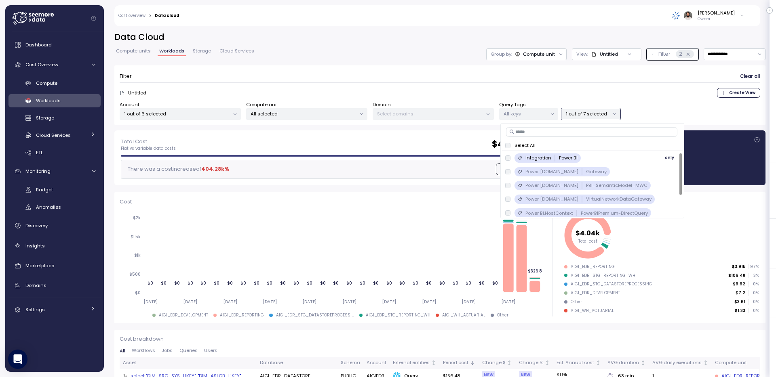
scroll to position [31, 0]
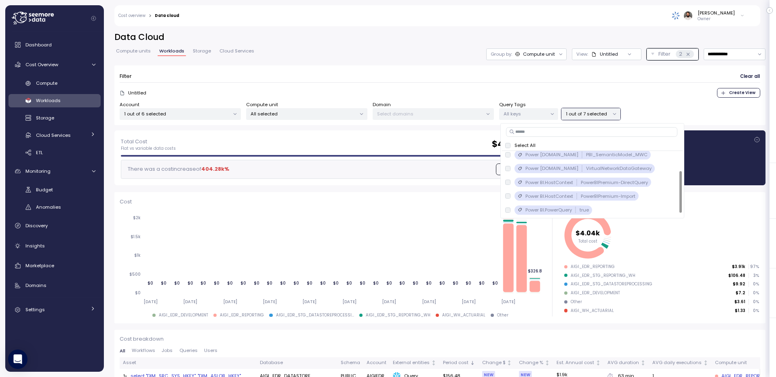
click at [582, 80] on div "Filter Clear all" at bounding box center [440, 77] width 641 height 12
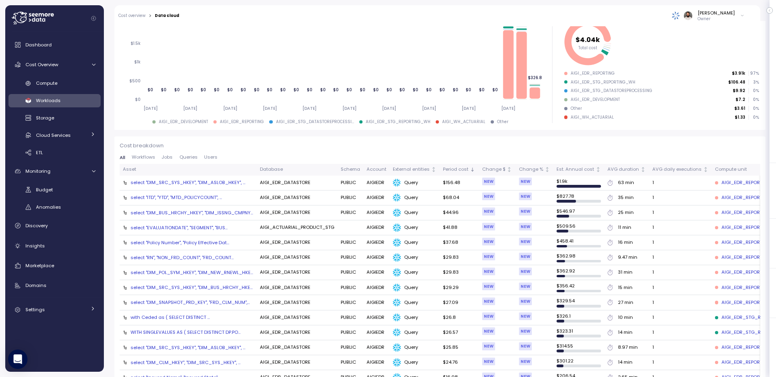
scroll to position [0, 0]
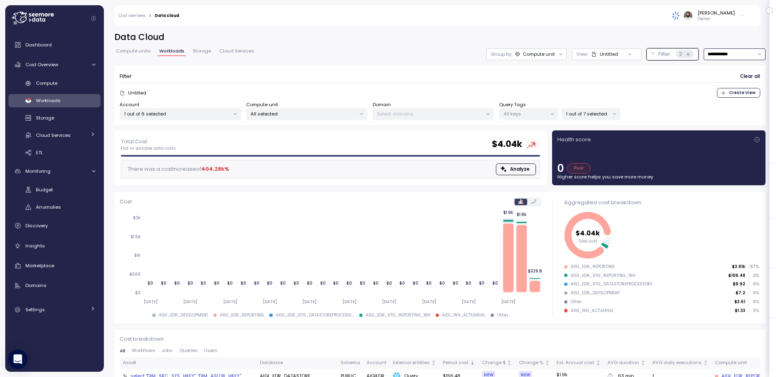
click at [723, 55] on input "**********" at bounding box center [735, 54] width 62 height 12
click at [725, 86] on div "Last 7 days" at bounding box center [733, 91] width 59 height 11
type input "**********"
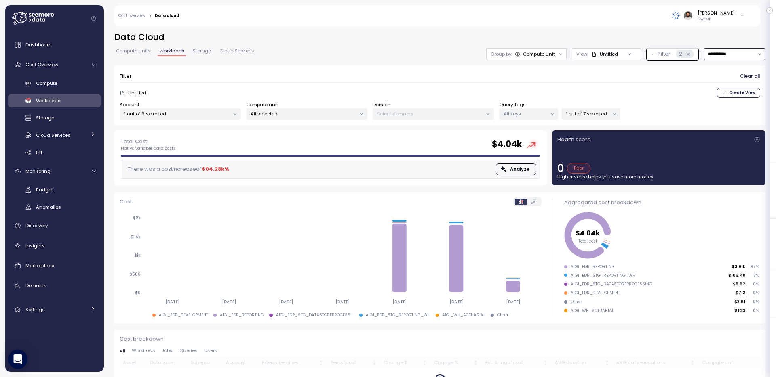
scroll to position [36, 0]
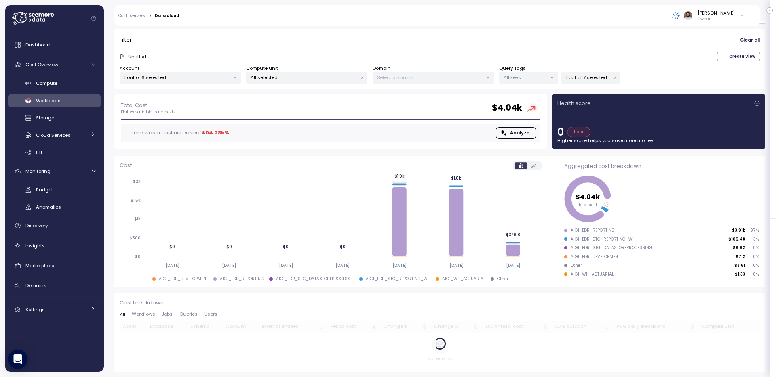
click at [592, 228] on div "AIGI_EDR_REPORTING" at bounding box center [593, 231] width 44 height 6
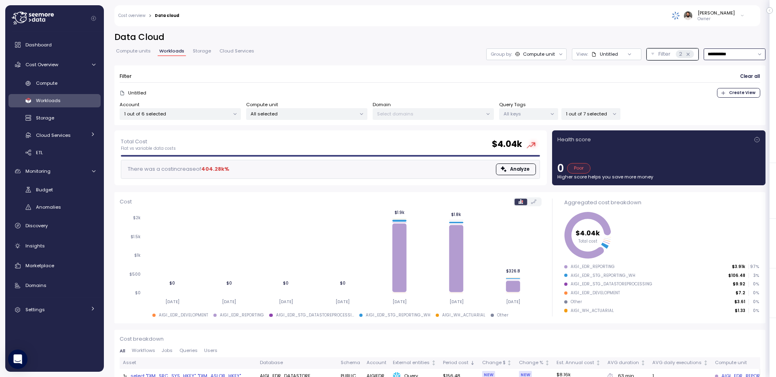
click at [729, 56] on input "**********" at bounding box center [735, 54] width 62 height 12
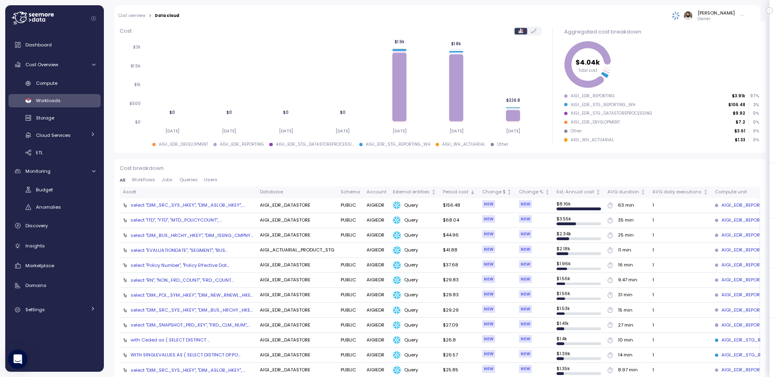
scroll to position [36, 0]
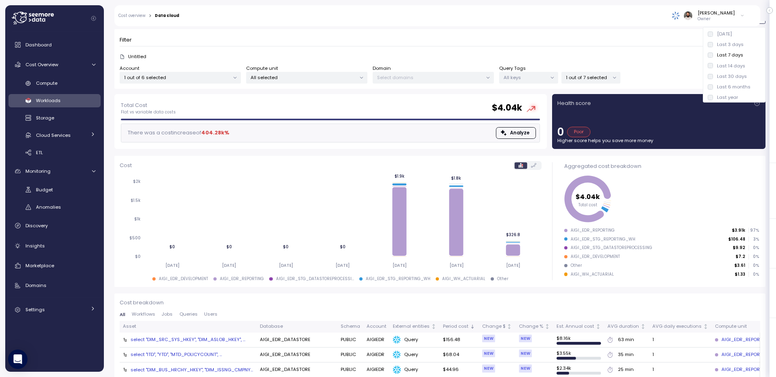
click at [585, 80] on p "1 out of 7 selected" at bounding box center [587, 77] width 43 height 6
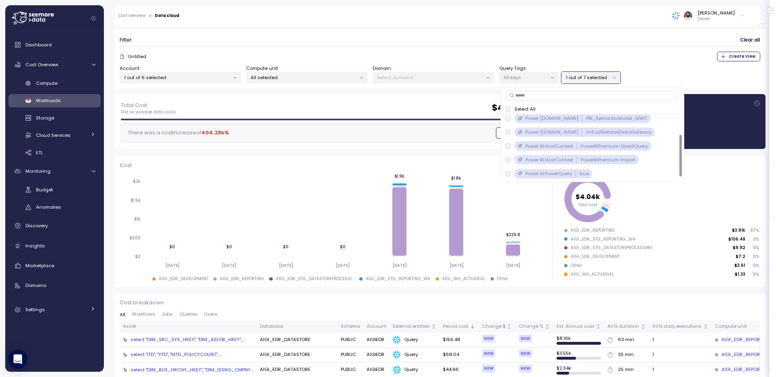
click at [583, 57] on div "Untitled Create View" at bounding box center [440, 57] width 641 height 10
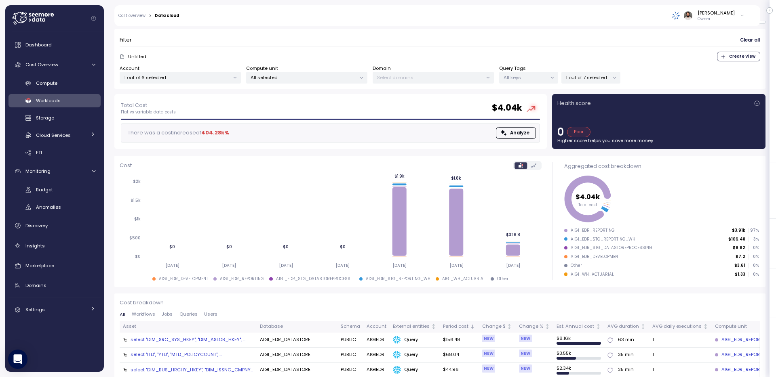
click at [573, 74] on p "1 out of 7 selected" at bounding box center [587, 77] width 43 height 6
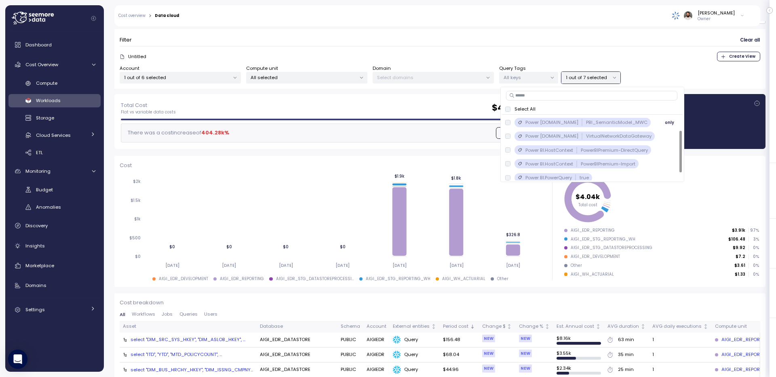
scroll to position [24, 0]
click at [576, 150] on div at bounding box center [576, 153] width 1 height 6
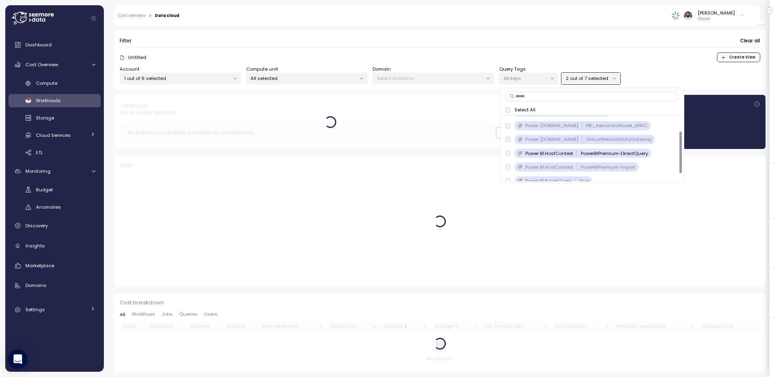
scroll to position [36, 0]
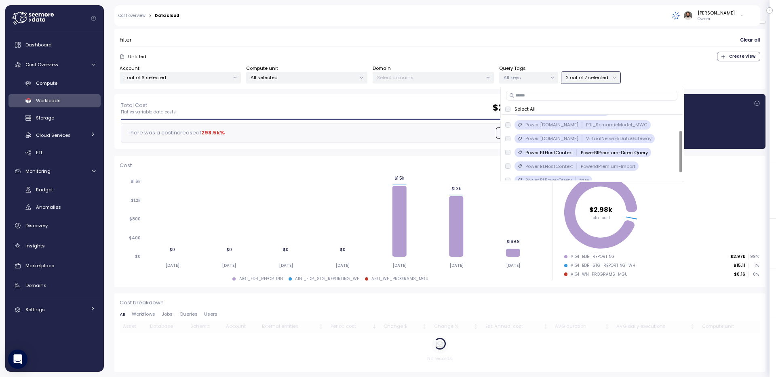
click at [656, 63] on form "Filter Clear all Untitled Create View Account 1 out of 6 selected Compute unit …" at bounding box center [440, 59] width 641 height 50
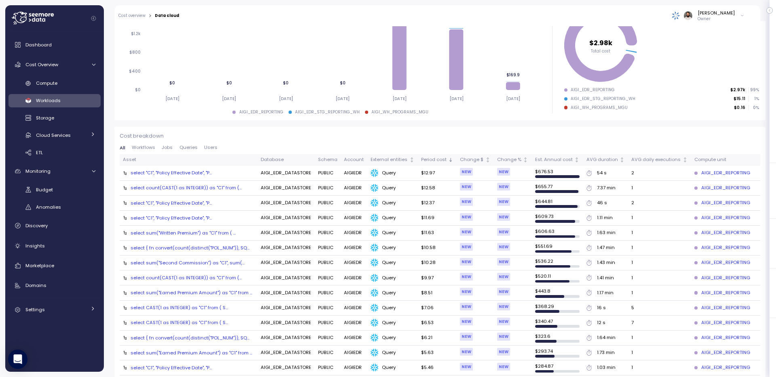
scroll to position [205, 0]
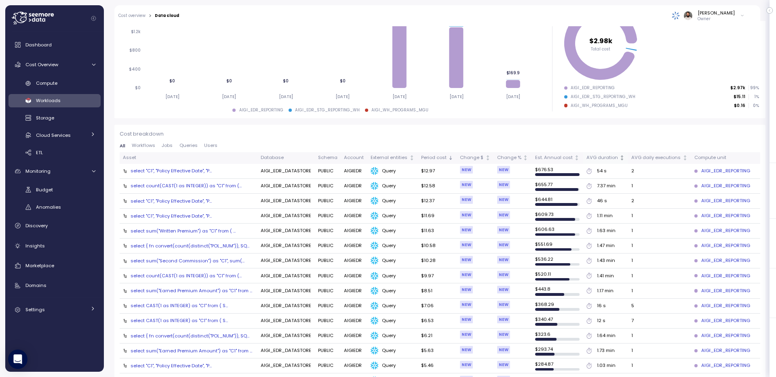
click at [610, 156] on div "AVG duration" at bounding box center [602, 157] width 32 height 7
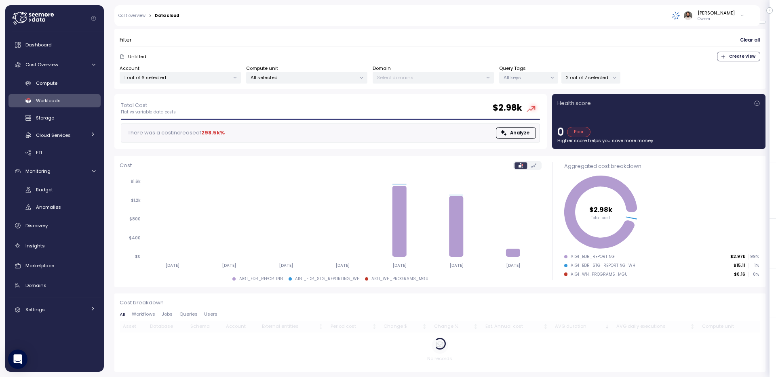
scroll to position [36, 0]
click at [601, 257] on div "AIGI_EDR_REPORTING" at bounding box center [593, 257] width 44 height 6
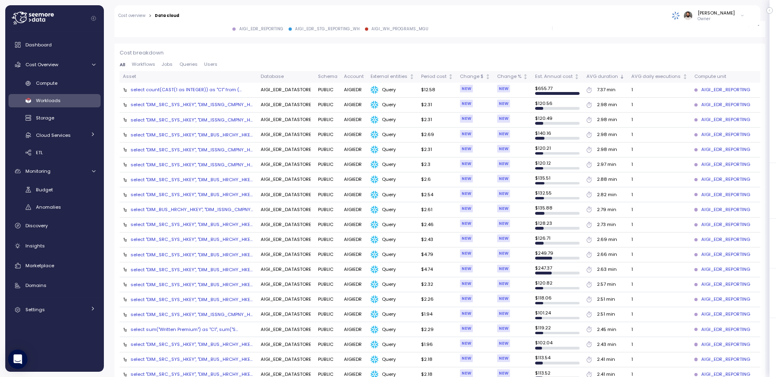
scroll to position [287, 0]
click at [217, 103] on div "select "DIM_SRC_SYS_HKEY", "DIM_ISSNG_CMPNY_H..." at bounding box center [192, 104] width 122 height 6
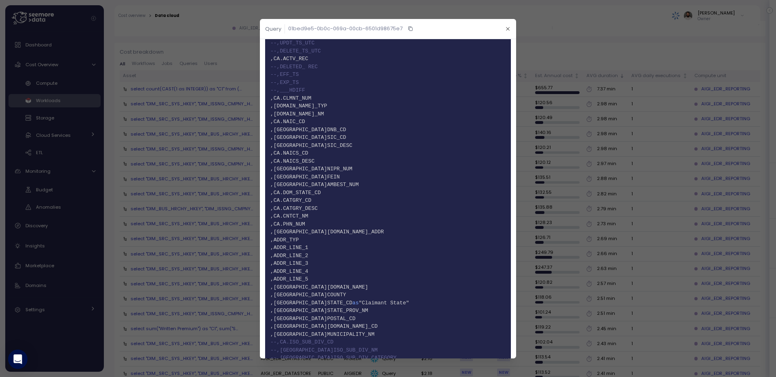
scroll to position [8365, 0]
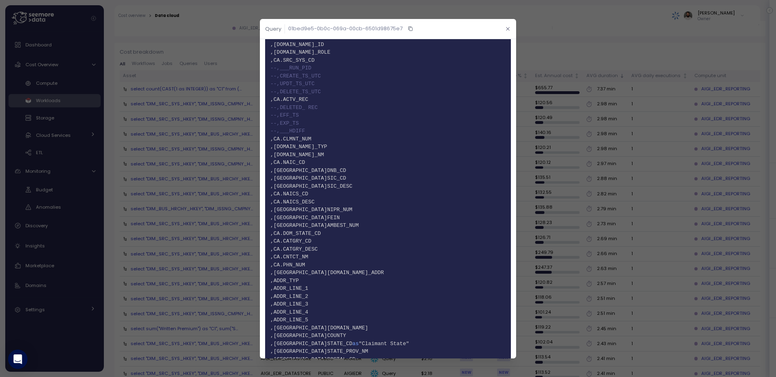
click at [508, 30] on icon "button" at bounding box center [507, 28] width 5 height 5
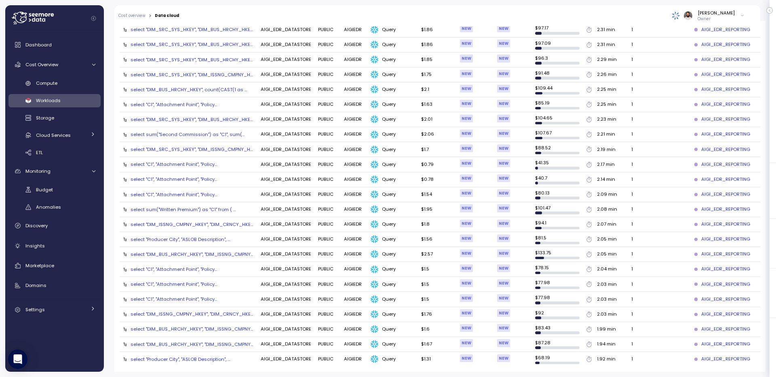
scroll to position [748, 0]
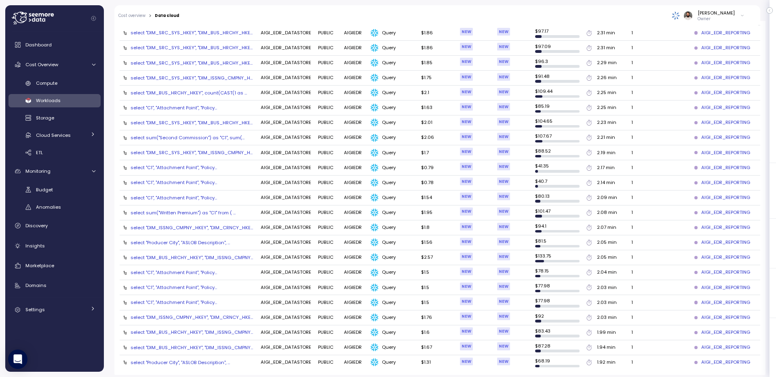
click at [204, 170] on div "select "C1", "Attachment Point", "Policy..." at bounding box center [174, 167] width 86 height 6
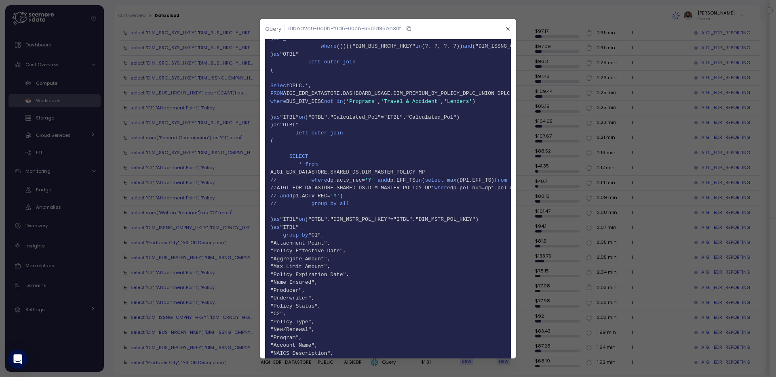
scroll to position [3605, 0]
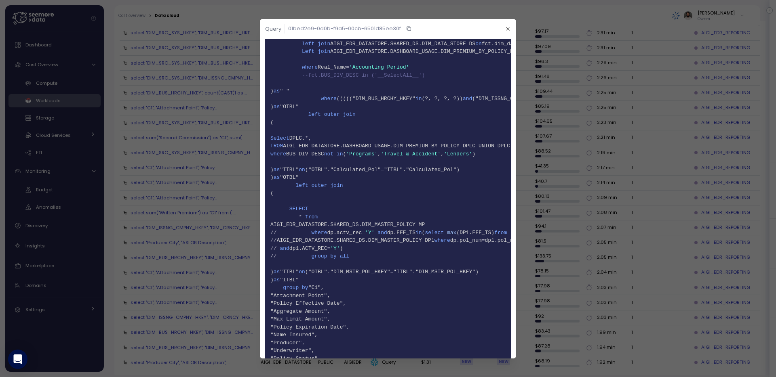
click at [498, 28] on header "Query 01bed2e9-0d0b-f9a5-00cb-6501d85ee30f" at bounding box center [388, 29] width 256 height 20
click at [503, 33] on button "button" at bounding box center [507, 28] width 9 height 9
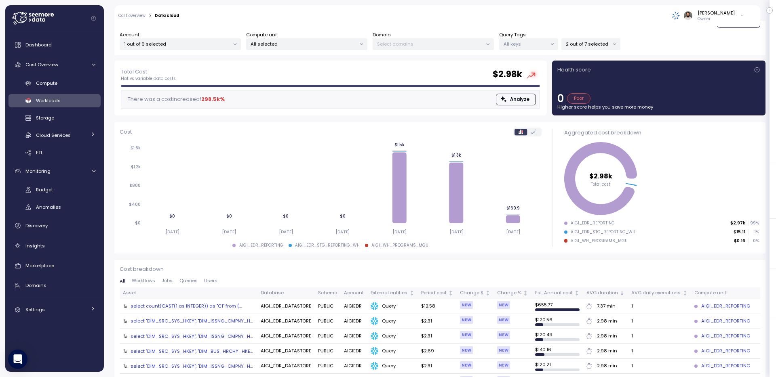
scroll to position [0, 0]
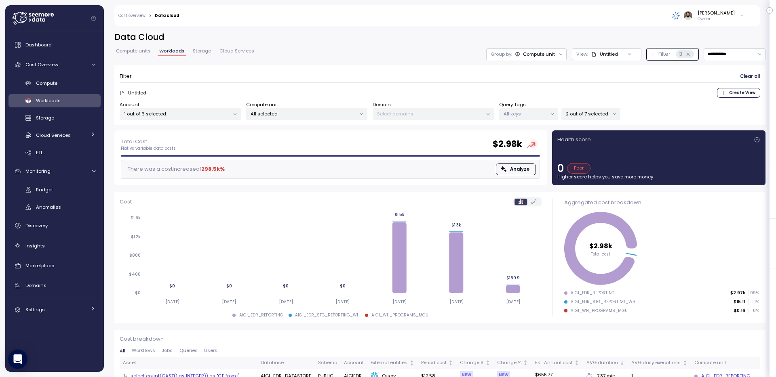
click at [601, 118] on div "2 out of 7 selected" at bounding box center [590, 114] width 59 height 12
click at [550, 58] on div "Group by: Compute unit" at bounding box center [526, 54] width 80 height 12
click at [540, 80] on div "Tags" at bounding box center [525, 86] width 55 height 14
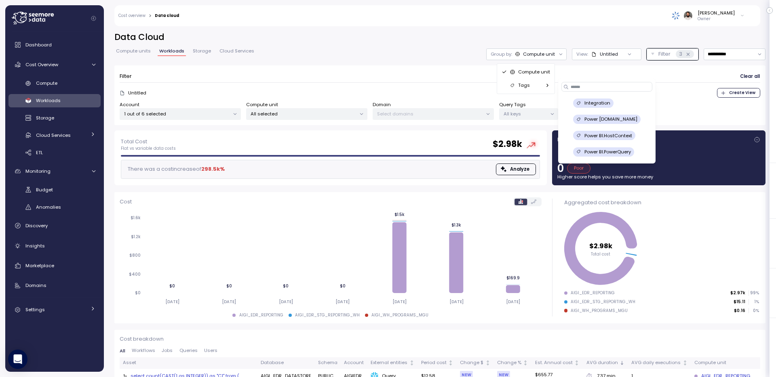
click at [623, 152] on p "Power BI.PowerQuery" at bounding box center [607, 152] width 46 height 6
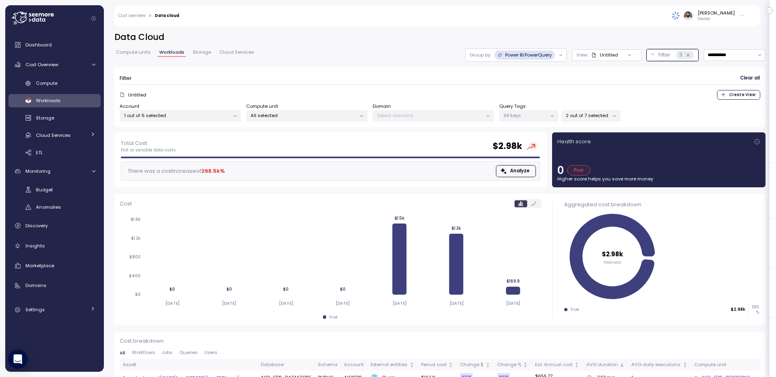
click at [553, 55] on div "Power BI.PowerQuery" at bounding box center [524, 55] width 61 height 9
click at [534, 86] on icon at bounding box center [535, 87] width 5 height 5
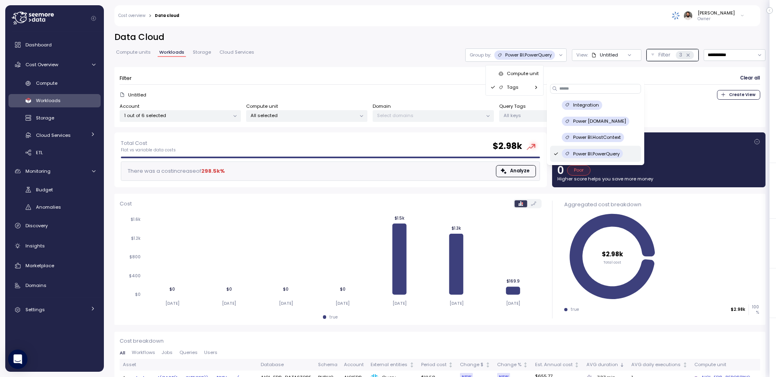
click at [600, 137] on p "Power BI.HostContext" at bounding box center [597, 137] width 48 height 6
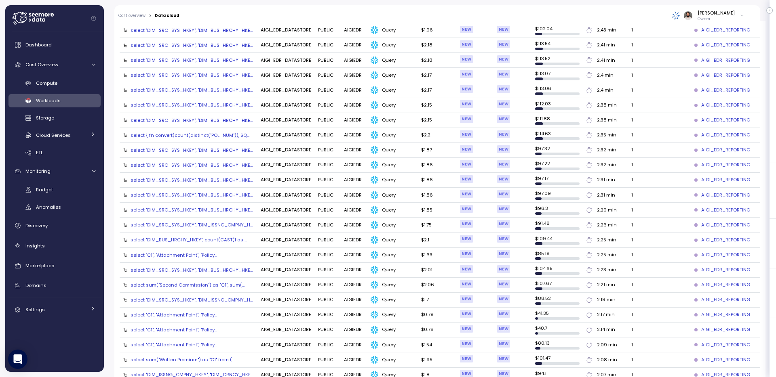
scroll to position [754, 0]
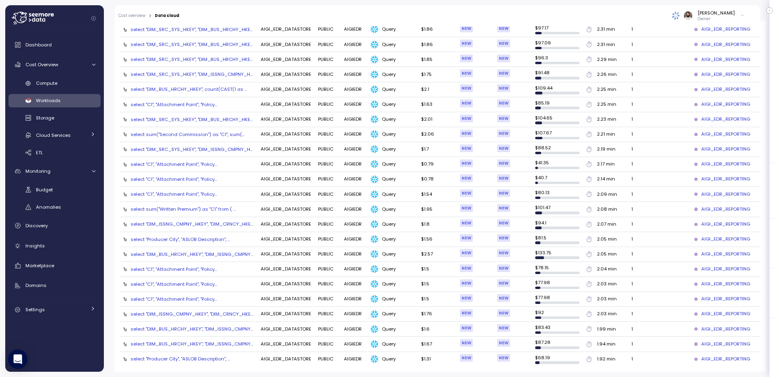
click at [211, 225] on div "select "DIM_ISSNG_CMPNY_HKEY", "DIM_CRNCY_HKE..." at bounding box center [192, 224] width 122 height 6
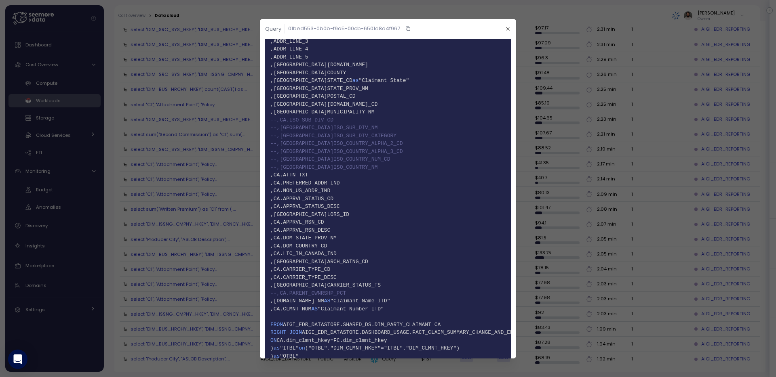
scroll to position [9794, 0]
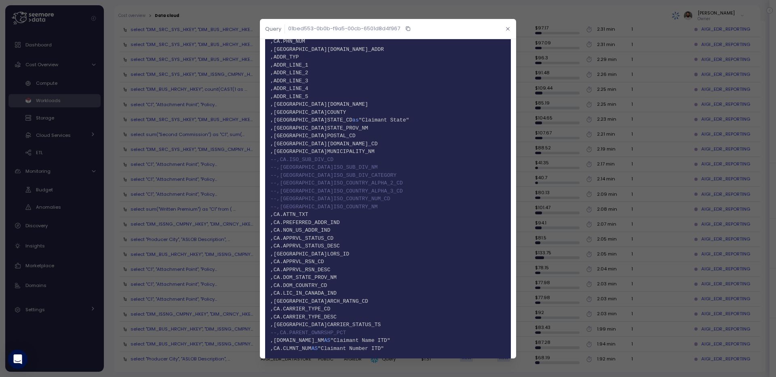
click at [509, 27] on icon "button" at bounding box center [507, 28] width 5 height 5
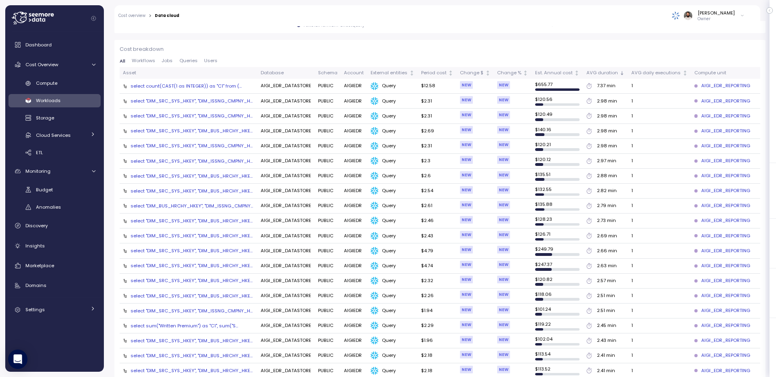
scroll to position [186, 0]
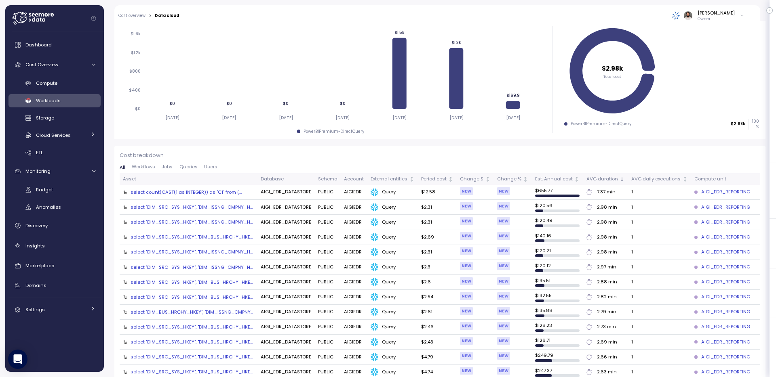
click at [190, 168] on span "Queries" at bounding box center [188, 167] width 18 height 4
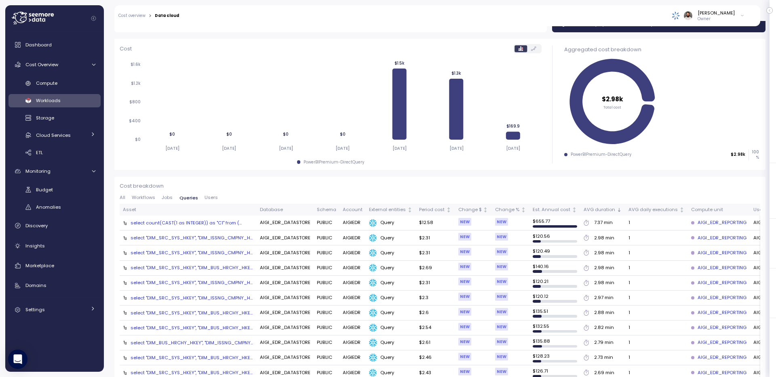
scroll to position [0, 0]
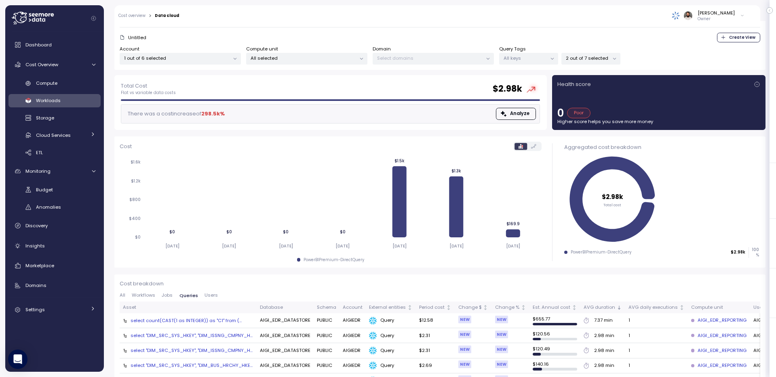
click at [208, 302] on th "Asset" at bounding box center [188, 308] width 137 height 12
click at [208, 294] on span "Users" at bounding box center [210, 295] width 13 height 4
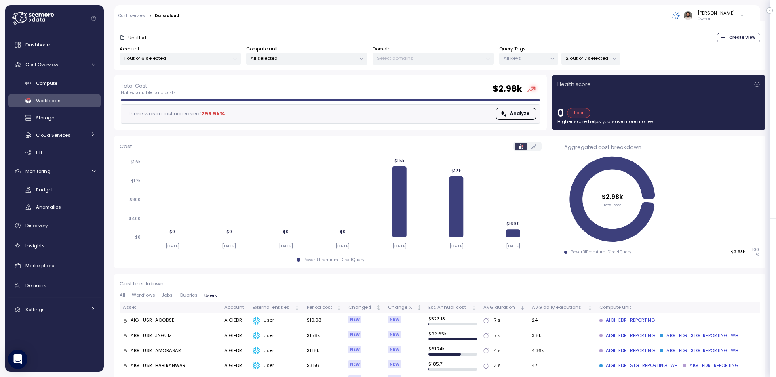
scroll to position [154, 0]
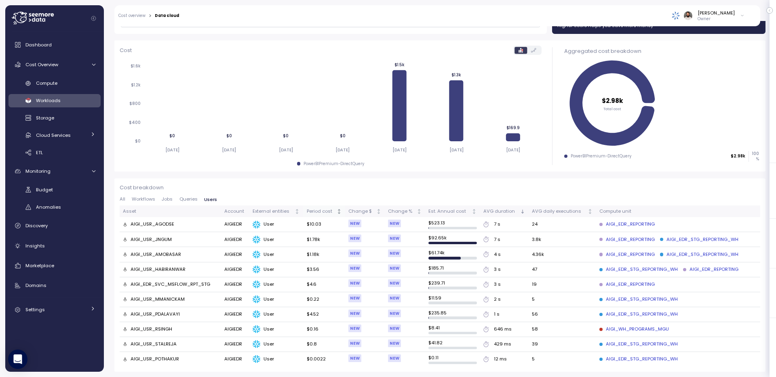
click at [321, 212] on div "Period cost" at bounding box center [321, 211] width 28 height 7
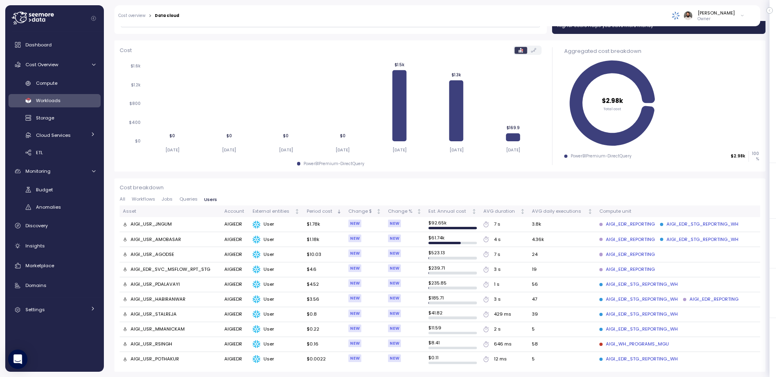
click at [169, 239] on div "AIGI_USR_AMOBASAR" at bounding box center [156, 239] width 51 height 7
click at [188, 200] on span "Queries" at bounding box center [188, 199] width 18 height 4
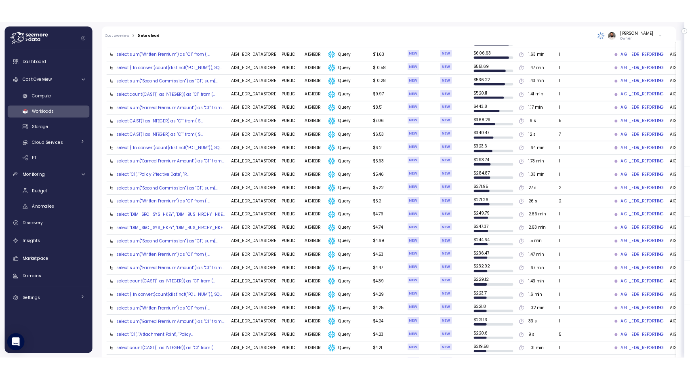
scroll to position [402, 0]
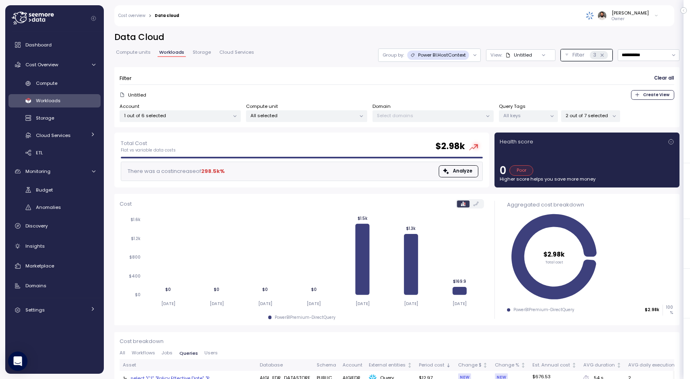
scroll to position [402, 0]
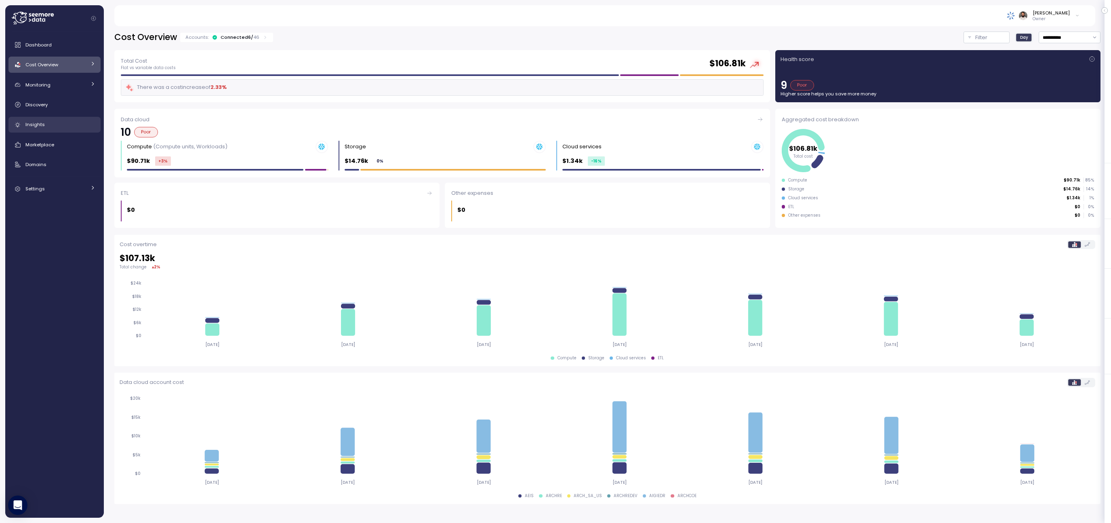
click at [40, 122] on span "Insights" at bounding box center [34, 124] width 19 height 6
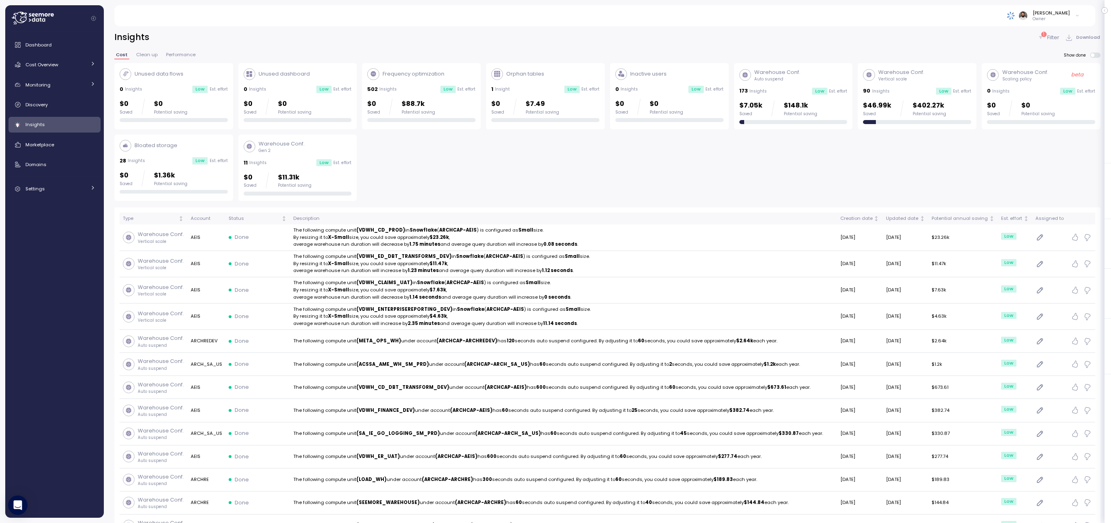
click at [995, 32] on div "1 Filter Download" at bounding box center [1069, 38] width 63 height 12
click at [995, 35] on p "Filter" at bounding box center [1054, 38] width 12 height 8
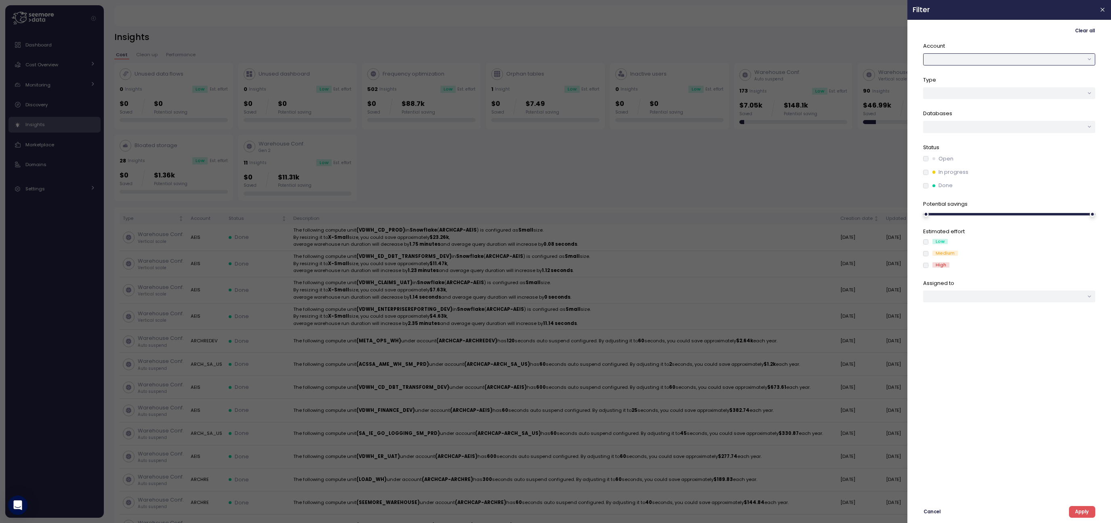
click at [995, 57] on button "button" at bounding box center [1009, 59] width 172 height 12
click at [995, 74] on div "AIGIEDR" at bounding box center [1009, 75] width 41 height 6
click at [995, 512] on span "Apply" at bounding box center [1082, 511] width 14 height 11
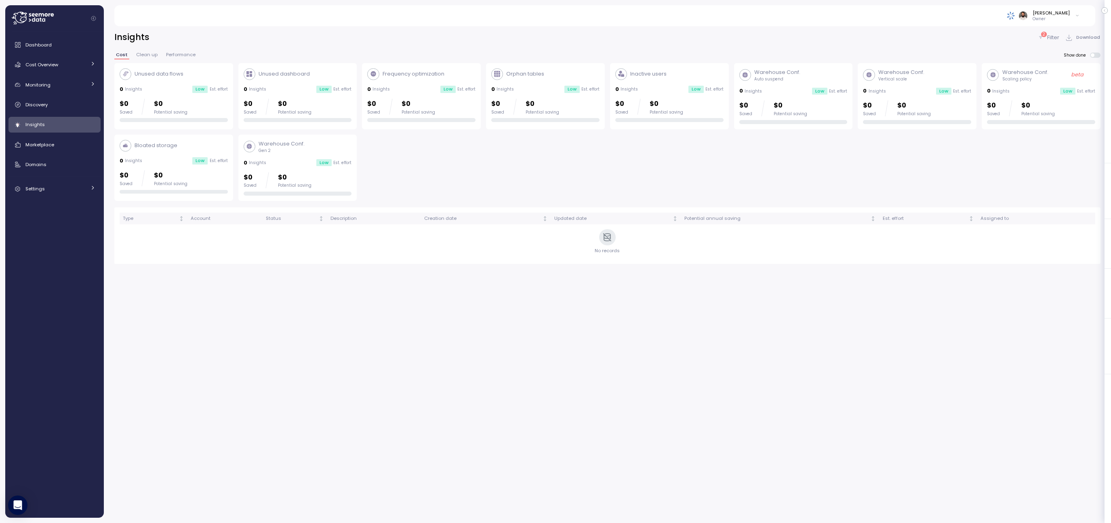
click at [995, 54] on span at bounding box center [1098, 55] width 6 height 5
click at [995, 39] on p "Filter" at bounding box center [1054, 38] width 12 height 8
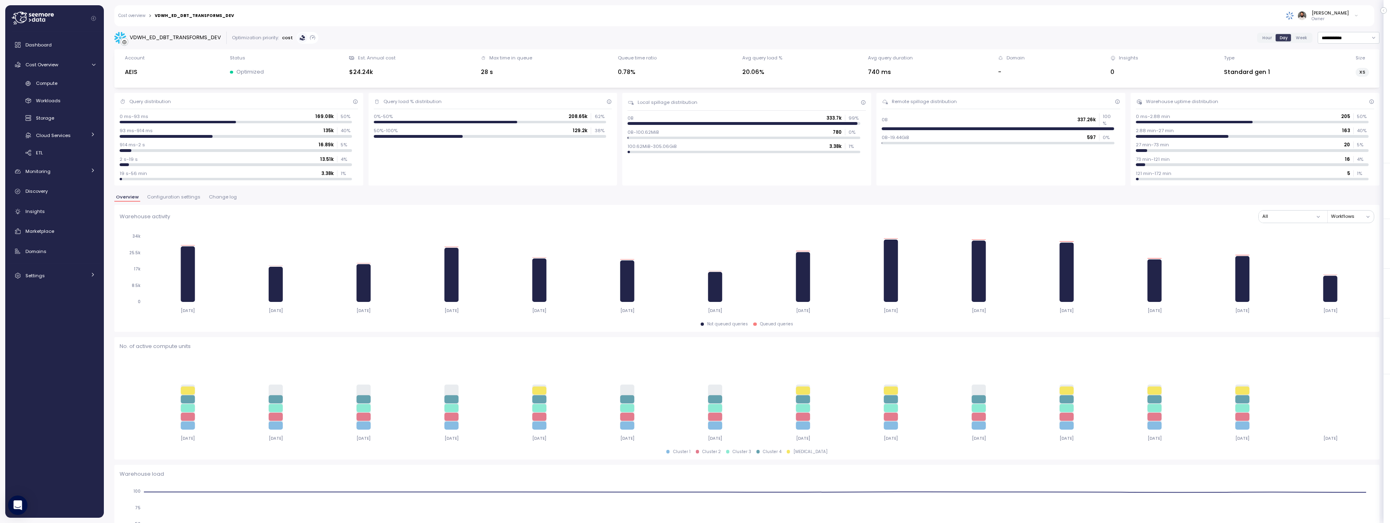
click at [196, 31] on div "**********" at bounding box center [747, 272] width 1286 height 502
copy div "VDWH_ED_DBT_TRANSFORMS_DEV"
click at [59, 84] on div "Compute" at bounding box center [65, 83] width 59 height 8
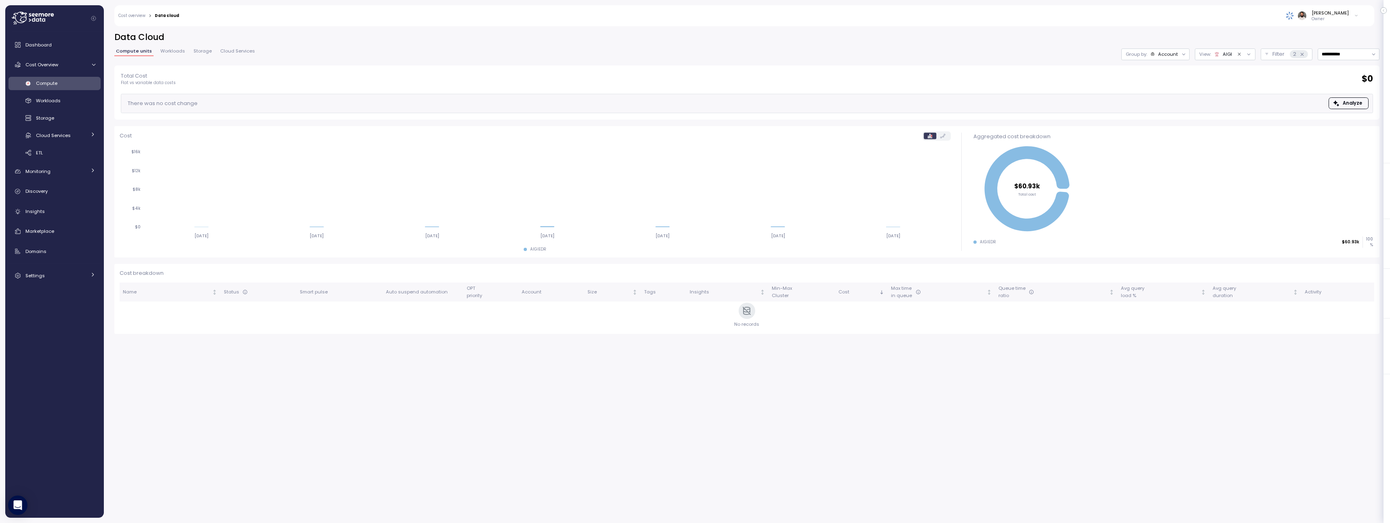
click at [1232, 57] on div at bounding box center [1243, 53] width 23 height 11
click at [1234, 57] on div at bounding box center [1243, 53] width 23 height 11
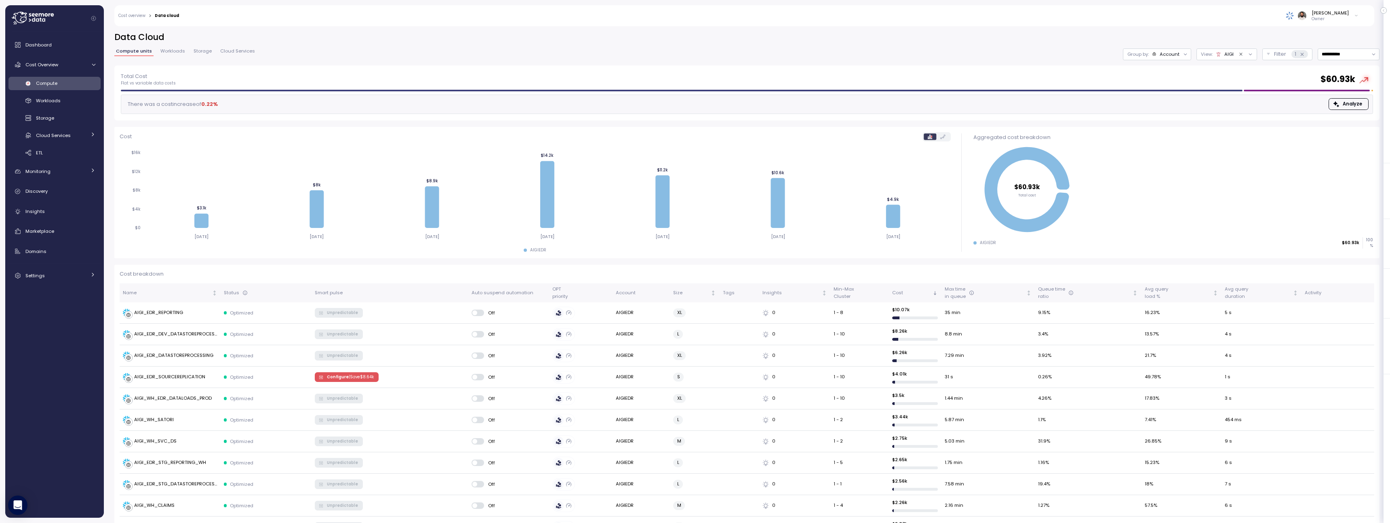
click at [1242, 54] on icon "Clear value" at bounding box center [1241, 54] width 5 height 5
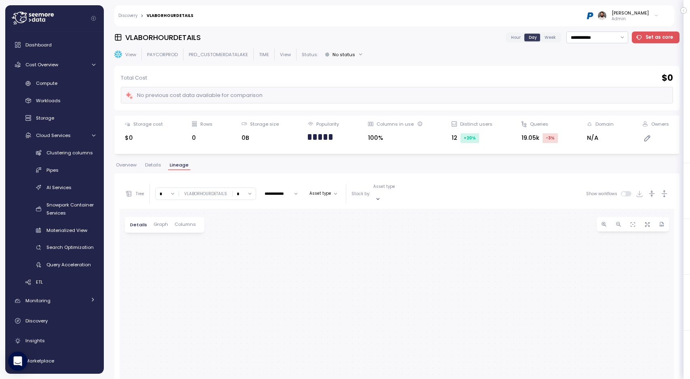
scroll to position [152, 0]
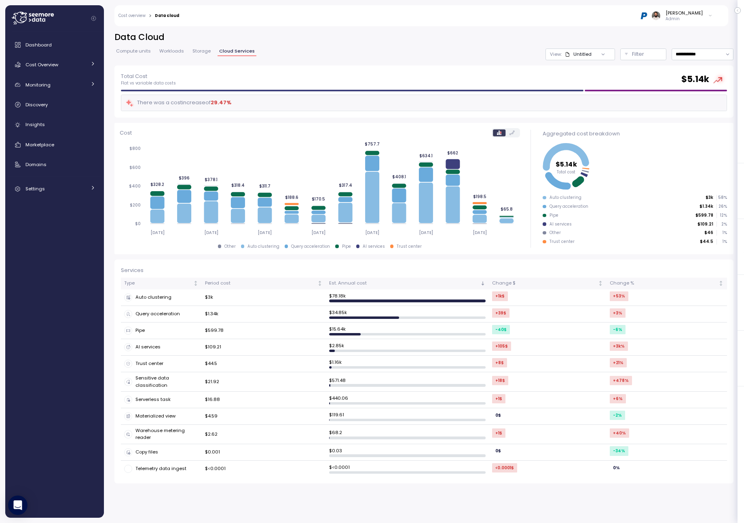
click at [83, 74] on div "Dashboard Cost Overview Compute Workloads Storage Cloud Services Clustering col…" at bounding box center [54, 117] width 92 height 160
click at [82, 66] on div "Cost Overview" at bounding box center [55, 65] width 61 height 8
